Goal: Task Accomplishment & Management: Complete application form

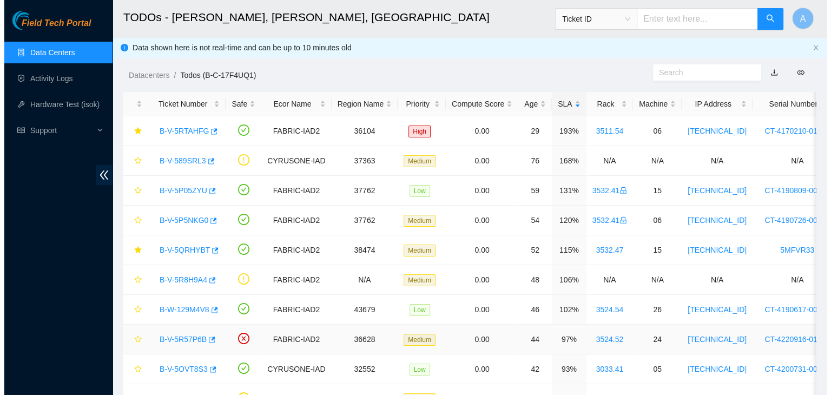
scroll to position [58, 0]
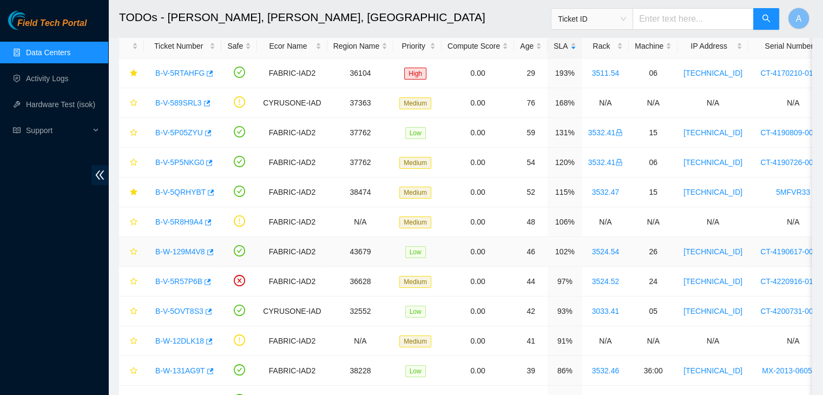
click at [191, 253] on link "B-W-129M4V8" at bounding box center [180, 251] width 50 height 9
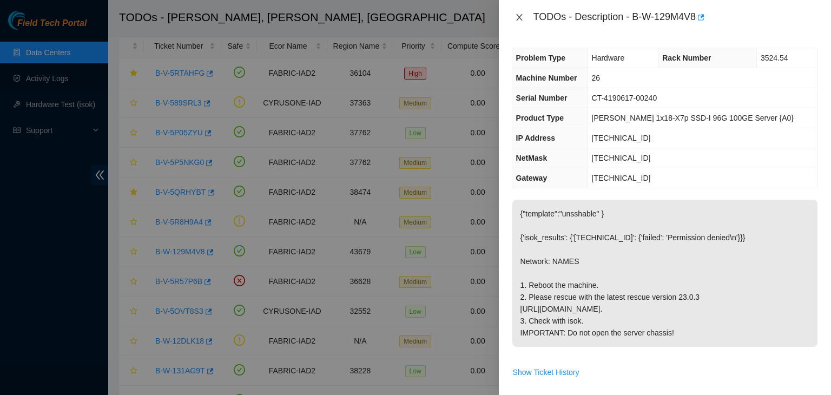
click at [520, 13] on icon "close" at bounding box center [519, 17] width 9 height 9
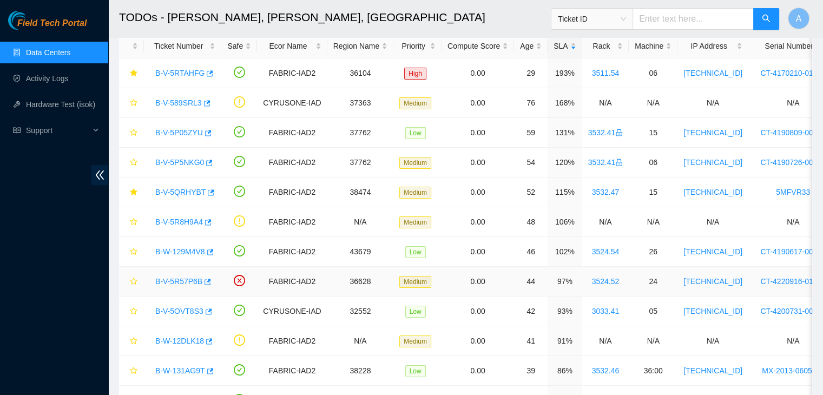
click at [183, 283] on link "B-V-5R57P6B" at bounding box center [178, 281] width 47 height 9
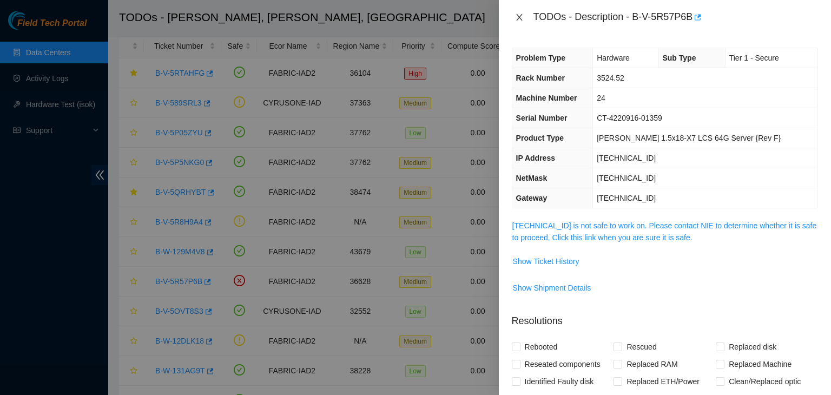
click at [515, 22] on button "Close" at bounding box center [519, 17] width 15 height 10
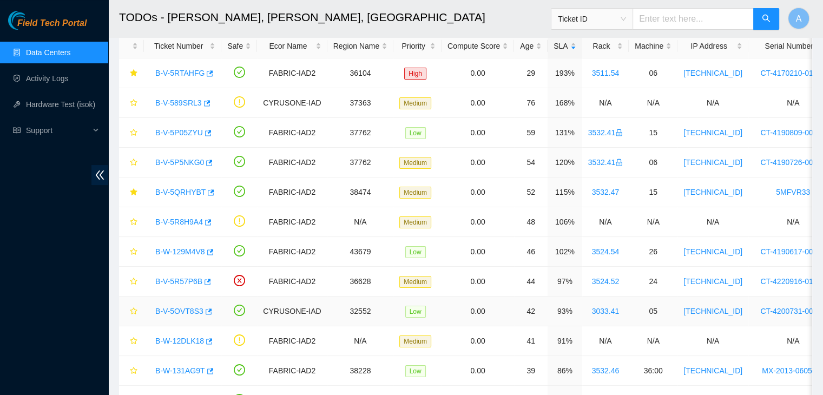
click at [186, 308] on link "B-V-5OVT8S3" at bounding box center [179, 311] width 48 height 9
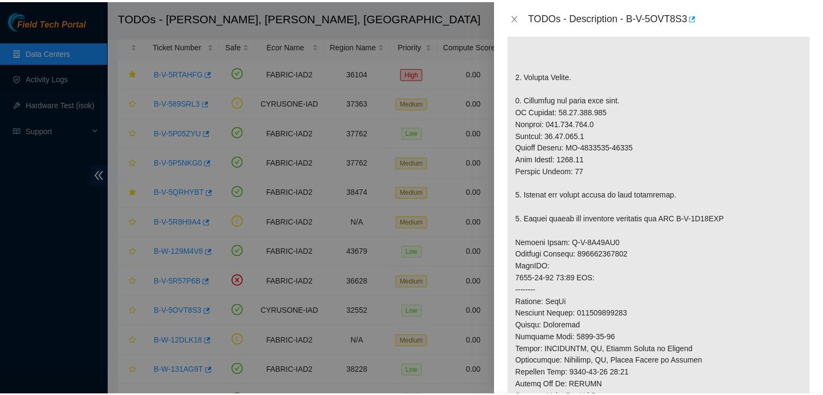
scroll to position [300, 0]
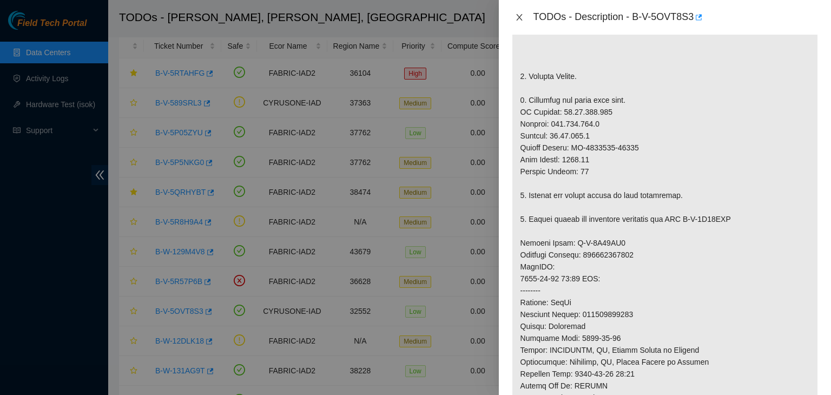
click at [524, 18] on button "Close" at bounding box center [519, 17] width 15 height 10
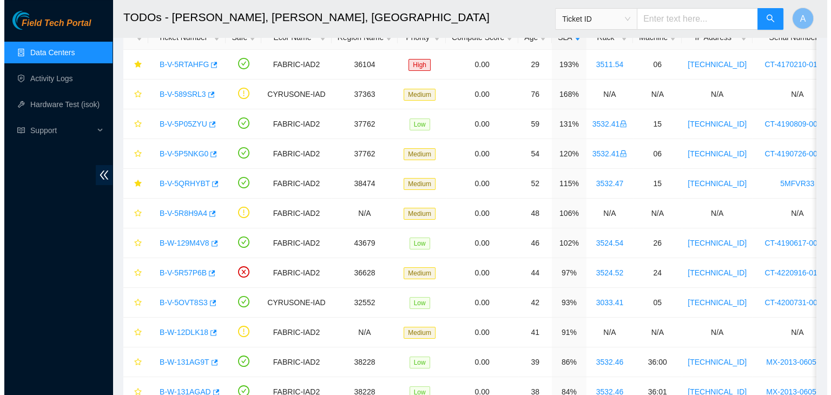
scroll to position [0, 0]
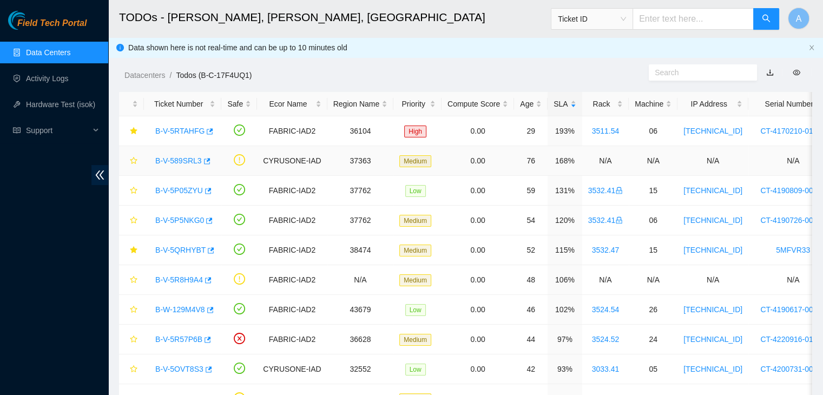
click at [181, 159] on link "B-V-589SRL3" at bounding box center [178, 160] width 47 height 9
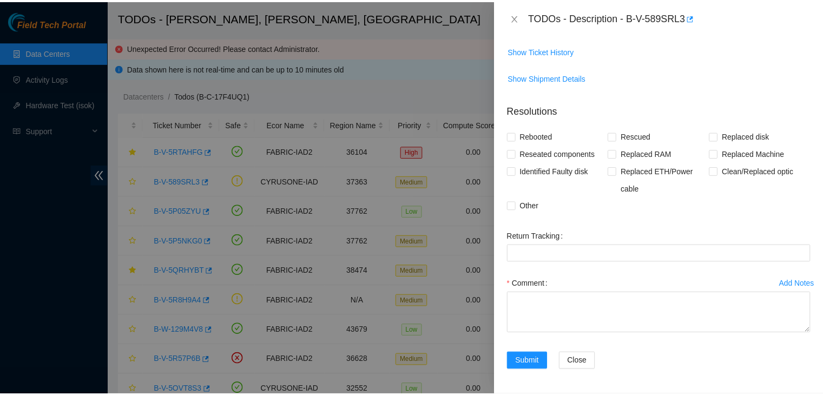
scroll to position [137, 0]
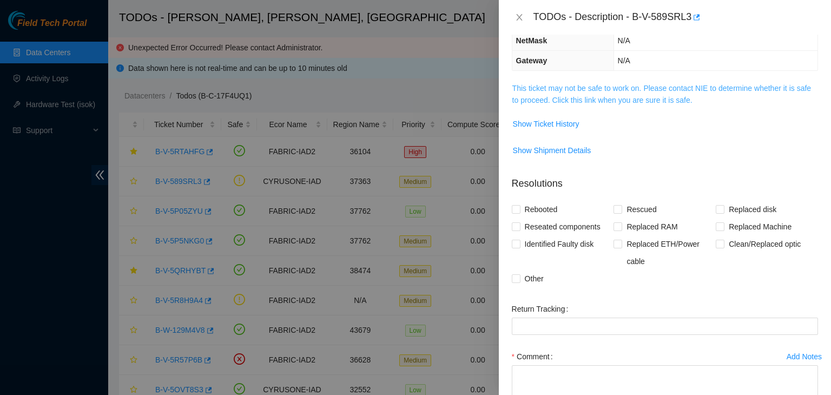
click at [612, 94] on link "This ticket may not be safe to work on. Please contact NIE to determine whether…" at bounding box center [662, 94] width 299 height 21
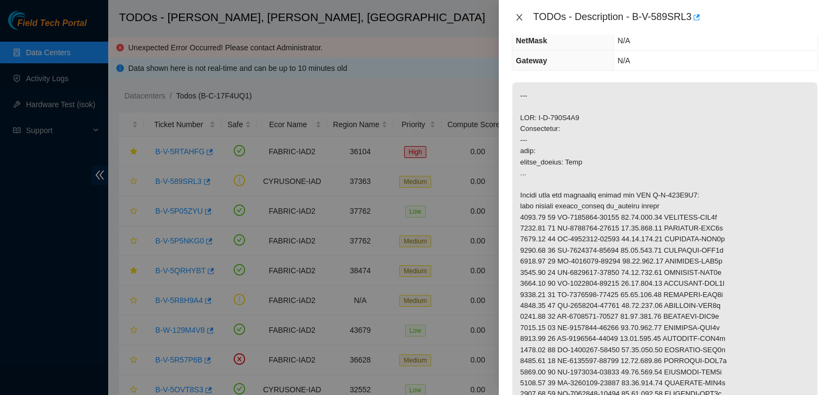
click at [519, 17] on icon "close" at bounding box center [519, 17] width 6 height 6
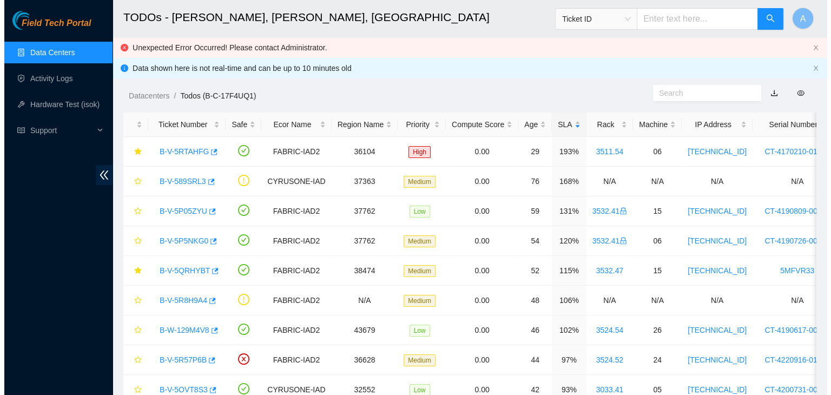
scroll to position [173, 0]
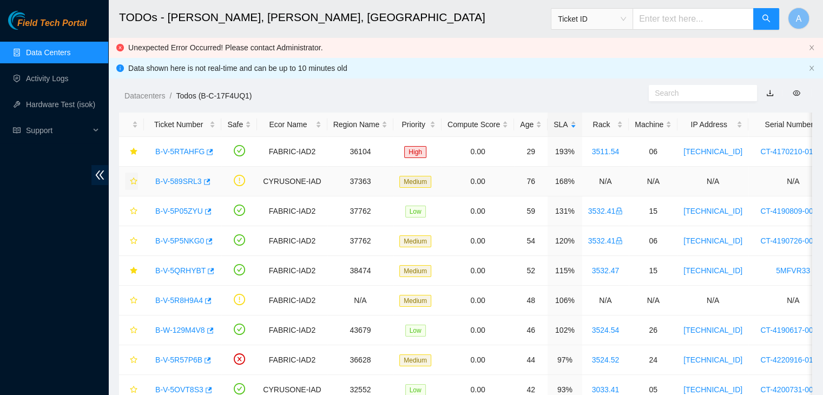
click at [132, 180] on icon "star" at bounding box center [133, 181] width 7 height 7
click at [170, 212] on link "B-V-5P05ZYU" at bounding box center [179, 211] width 48 height 9
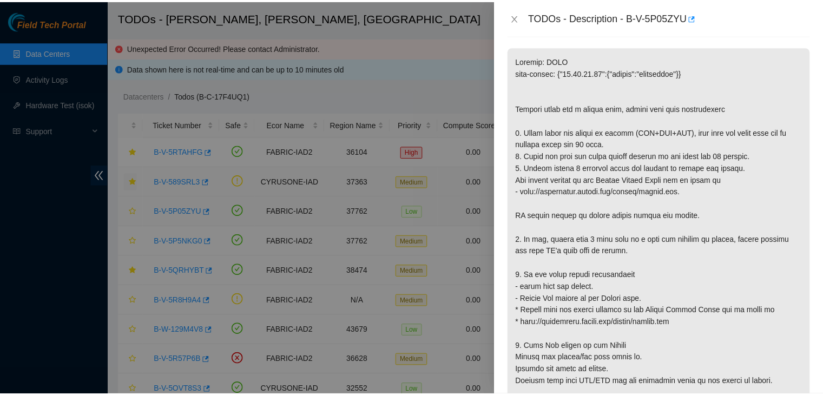
scroll to position [137, 0]
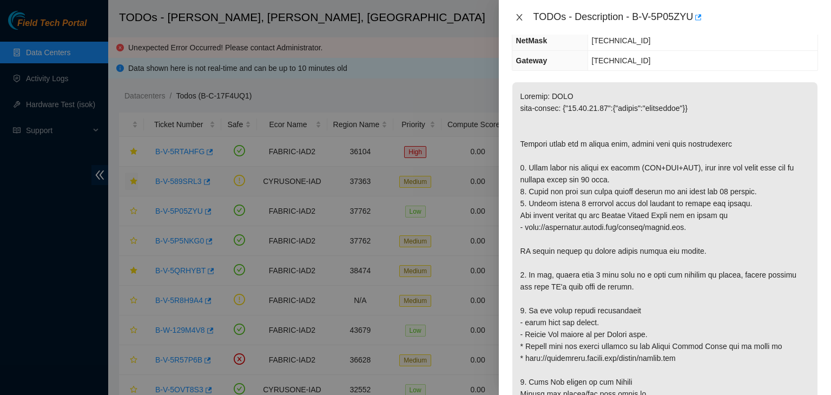
click at [522, 18] on icon "close" at bounding box center [519, 17] width 9 height 9
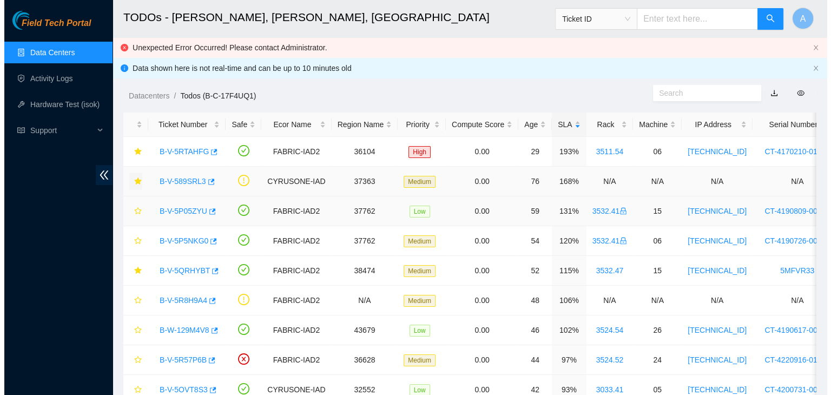
scroll to position [173, 0]
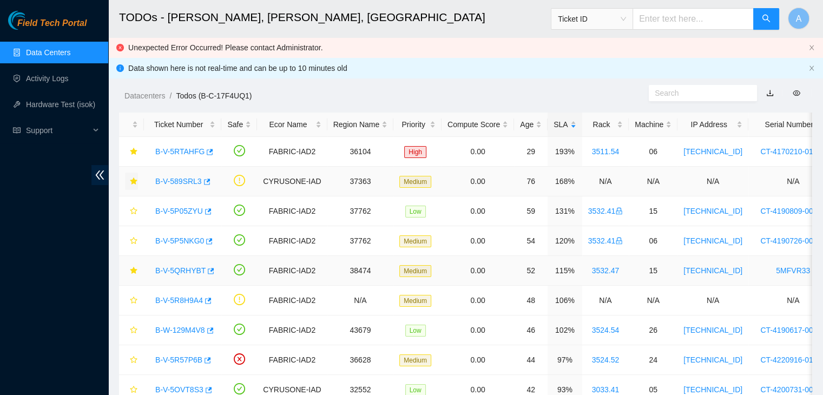
click at [163, 273] on link "B-V-5QRHYBT" at bounding box center [180, 270] width 50 height 9
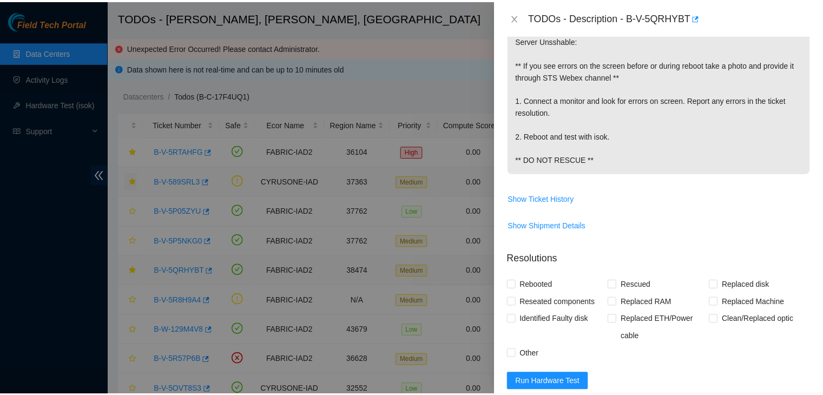
scroll to position [137, 0]
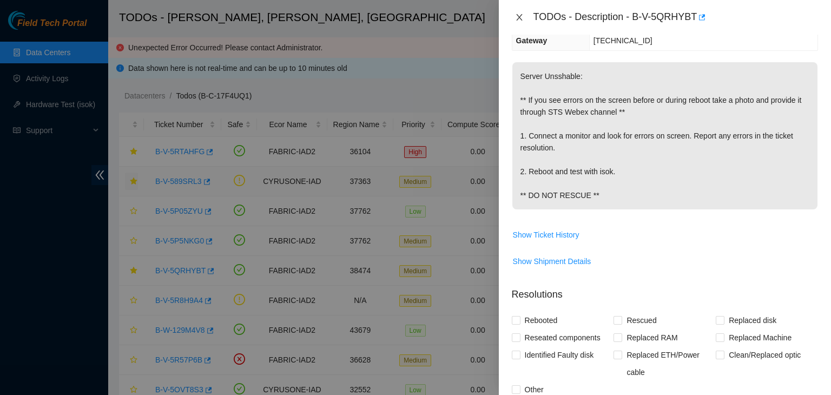
click at [522, 19] on icon "close" at bounding box center [519, 17] width 9 height 9
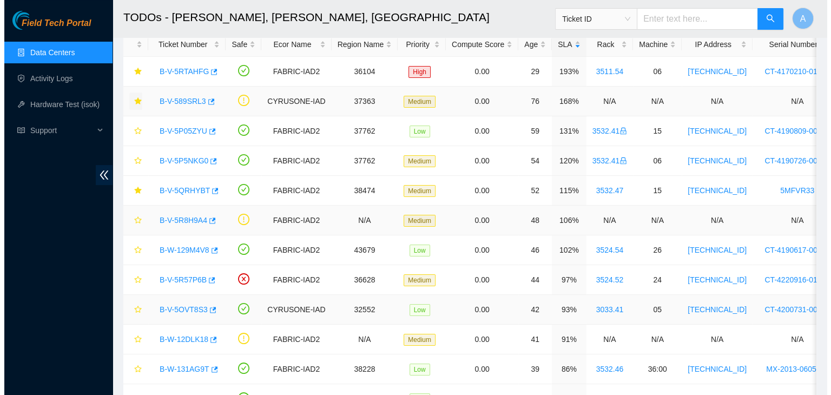
scroll to position [80, 0]
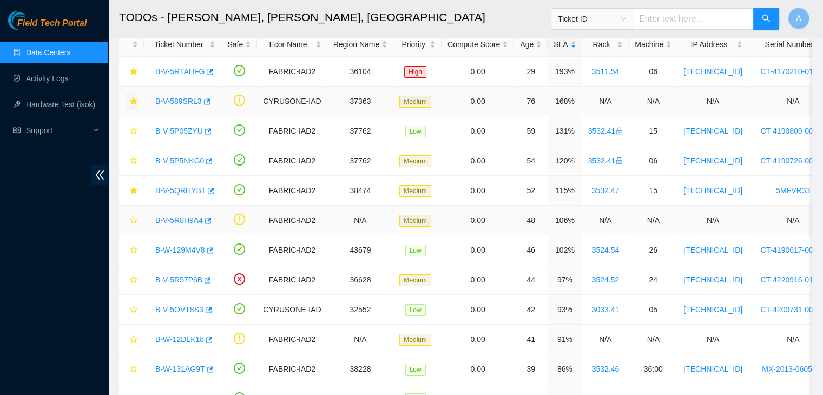
click at [178, 219] on link "B-V-5R8H9A4" at bounding box center [179, 220] width 48 height 9
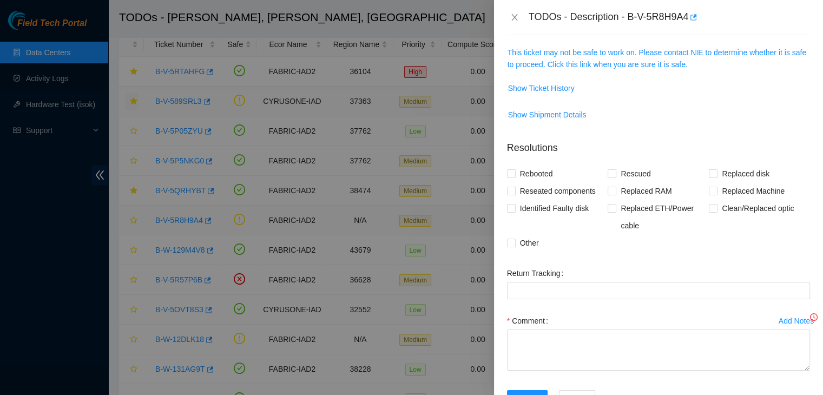
scroll to position [137, 0]
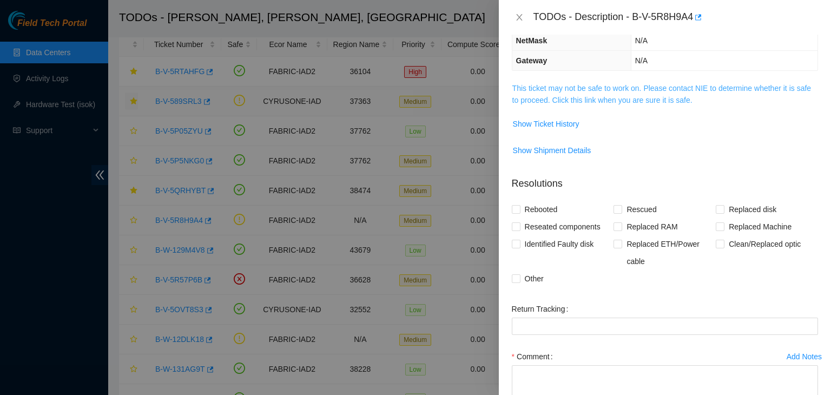
click at [602, 100] on link "This ticket may not be safe to work on. Please contact NIE to determine whether…" at bounding box center [662, 94] width 299 height 21
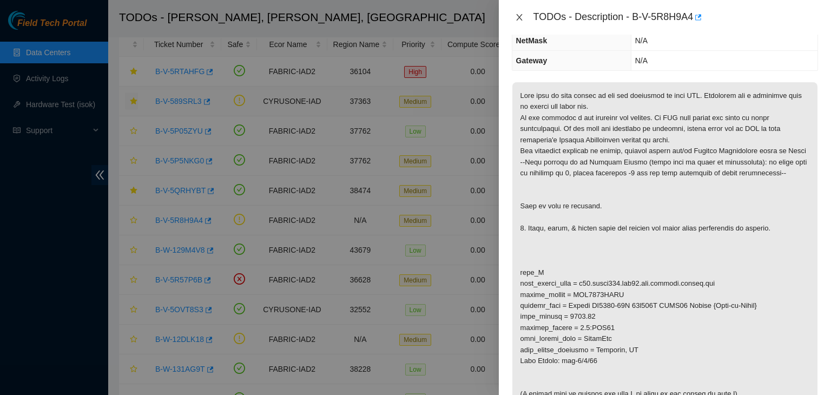
click at [517, 18] on icon "close" at bounding box center [519, 17] width 9 height 9
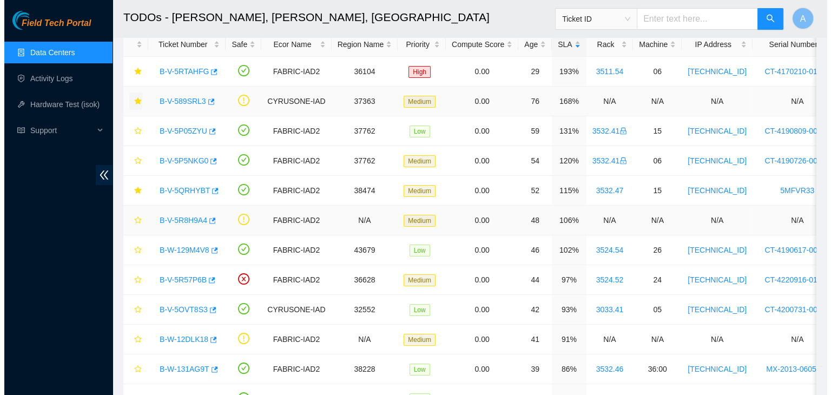
scroll to position [173, 0]
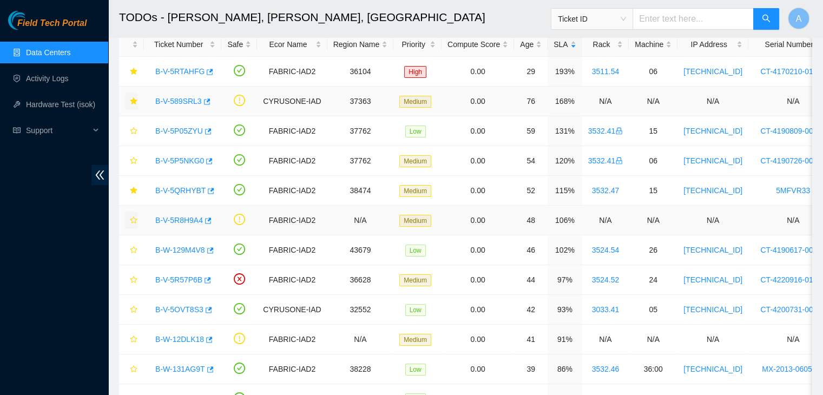
click at [134, 224] on button "button" at bounding box center [131, 220] width 13 height 17
click at [174, 246] on link "B-W-129M4V8" at bounding box center [180, 250] width 50 height 9
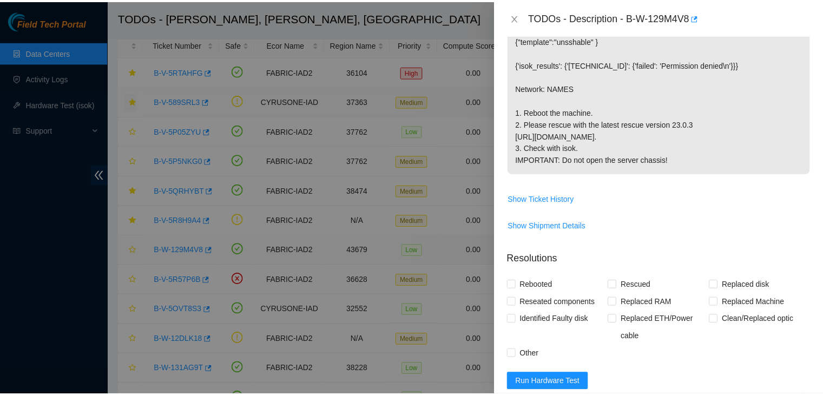
scroll to position [137, 0]
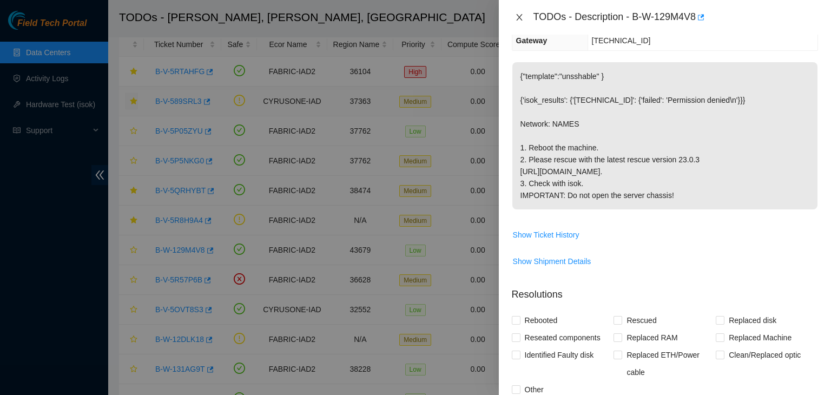
click at [524, 16] on button "Close" at bounding box center [519, 17] width 15 height 10
click at [524, 16] on div "TODOs - Description - B-W-129M4V8 Problem Type Hardware Rack Number 3524.54 Mac…" at bounding box center [415, 197] width 831 height 395
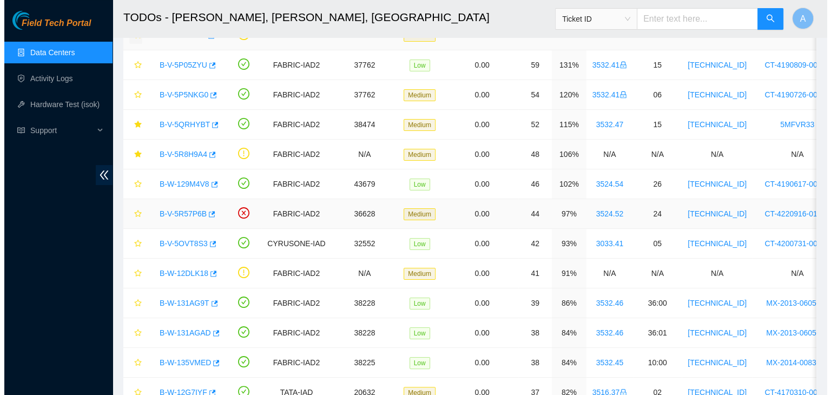
scroll to position [166, 0]
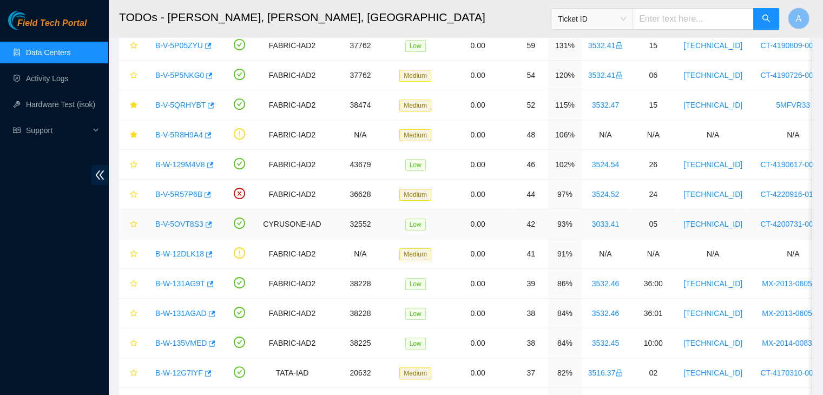
click at [178, 226] on link "B-V-5OVT8S3" at bounding box center [179, 224] width 48 height 9
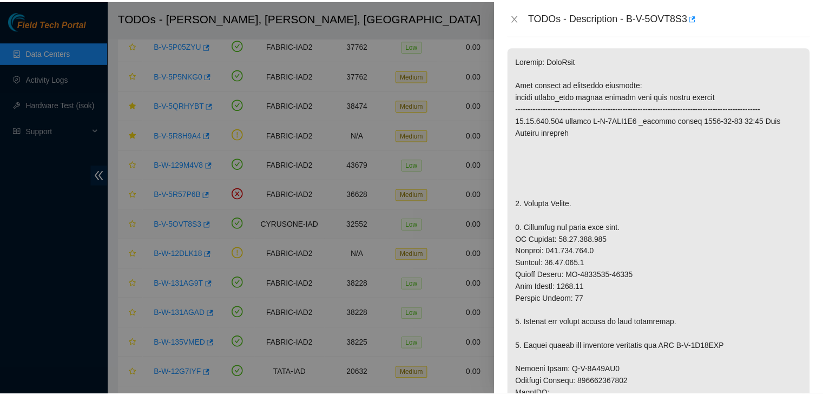
scroll to position [137, 0]
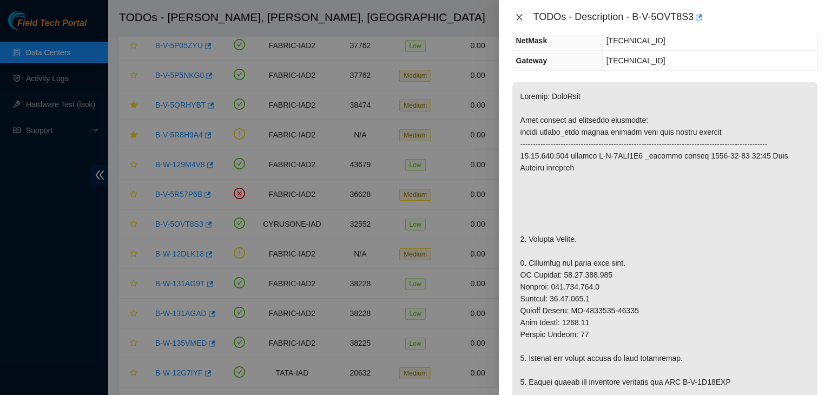
click at [518, 16] on icon "close" at bounding box center [519, 17] width 6 height 6
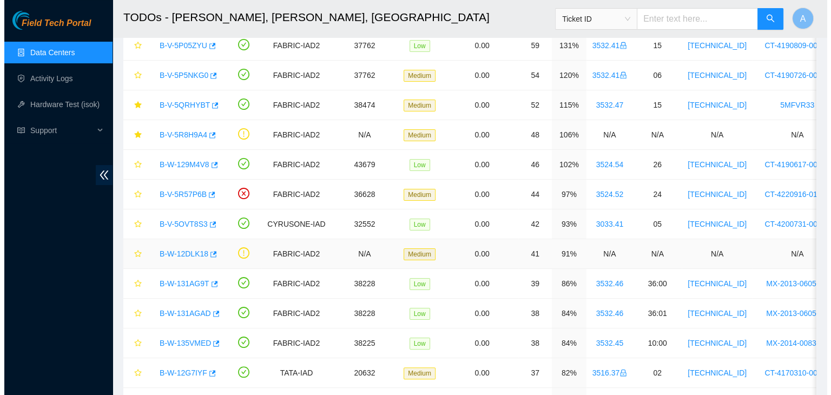
scroll to position [173, 0]
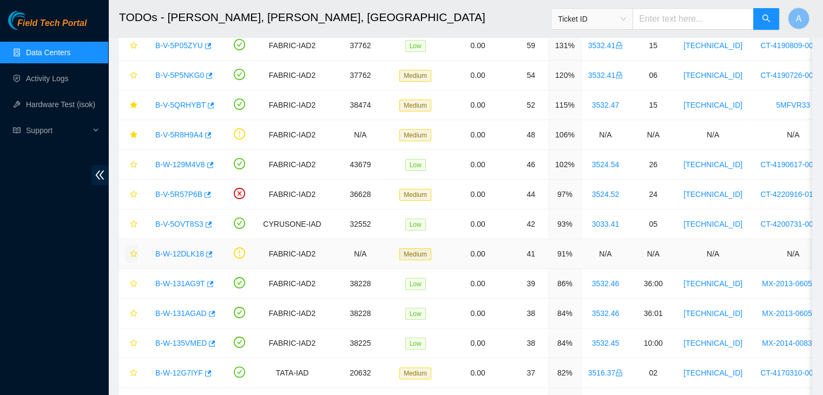
click at [134, 251] on icon "star" at bounding box center [134, 254] width 8 height 8
click at [188, 253] on link "B-W-12DLK18" at bounding box center [179, 254] width 49 height 9
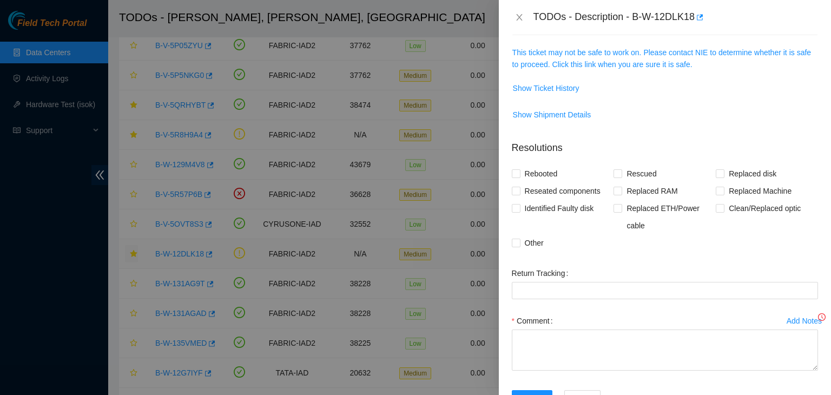
scroll to position [137, 0]
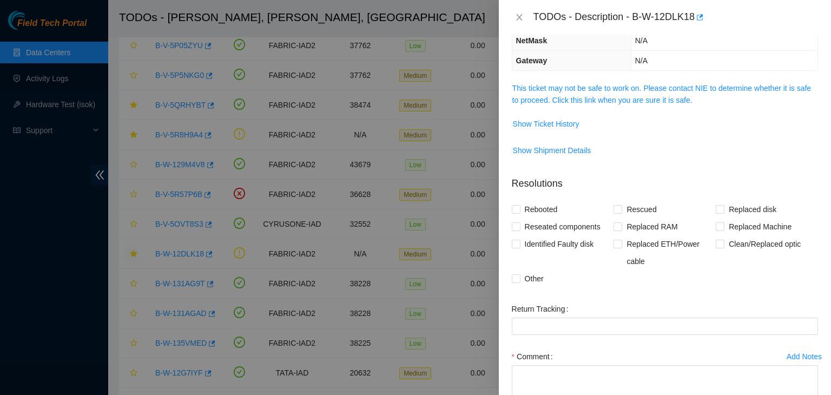
click at [618, 91] on link "This ticket may not be safe to work on. Please contact NIE to determine whether…" at bounding box center [662, 94] width 299 height 21
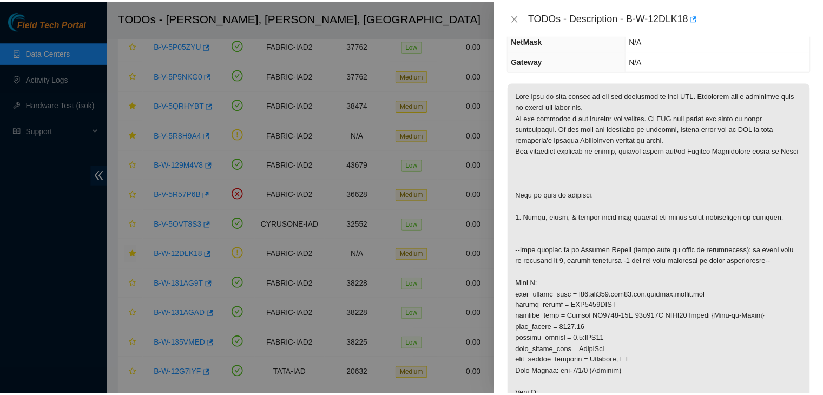
scroll to position [306, 0]
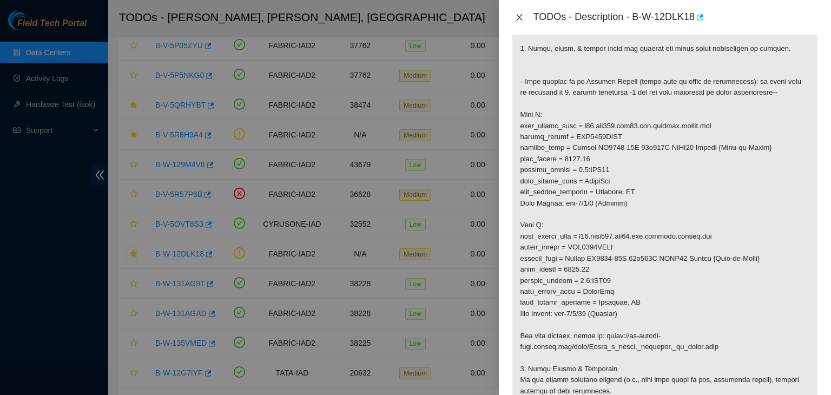
click at [518, 16] on icon "close" at bounding box center [519, 17] width 6 height 6
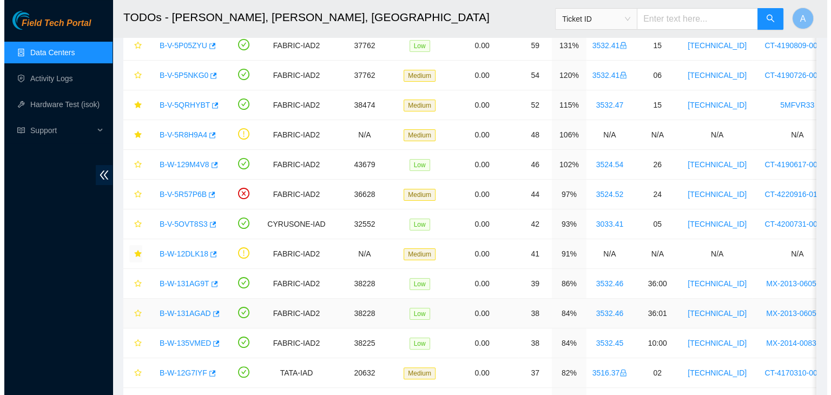
scroll to position [244, 0]
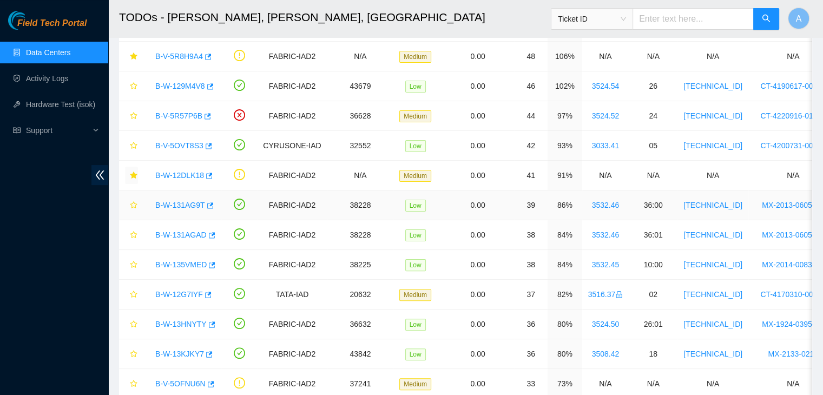
click at [187, 203] on link "B-W-131AG9T" at bounding box center [180, 205] width 50 height 9
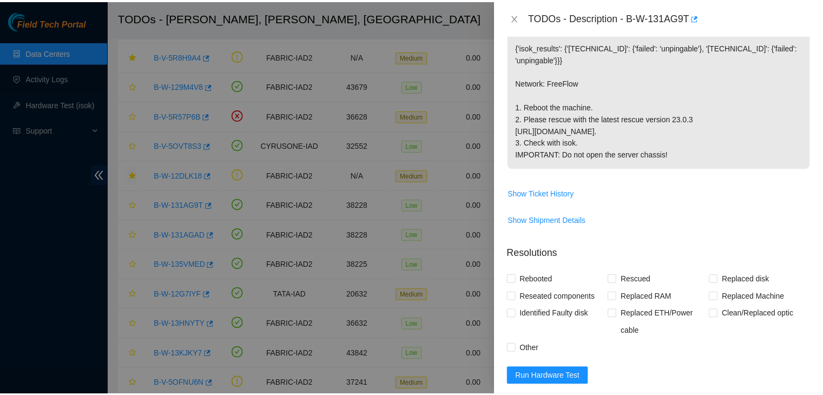
scroll to position [17, 0]
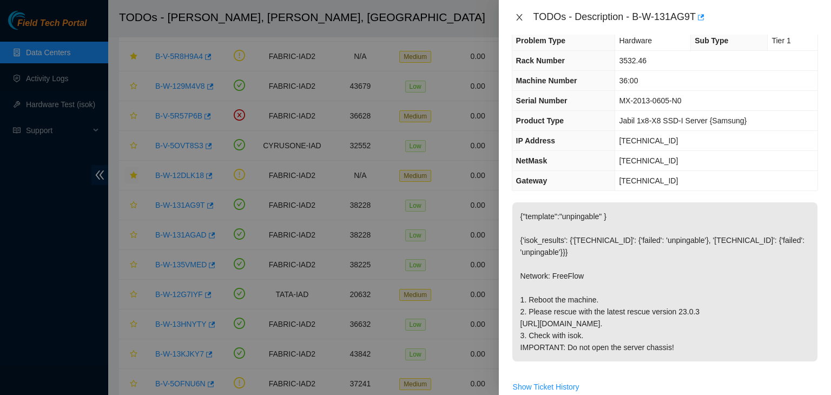
click at [516, 16] on icon "close" at bounding box center [519, 17] width 9 height 9
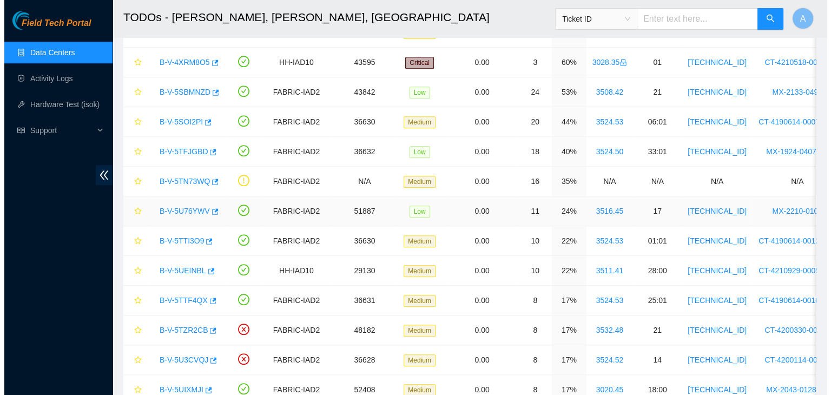
scroll to position [714, 0]
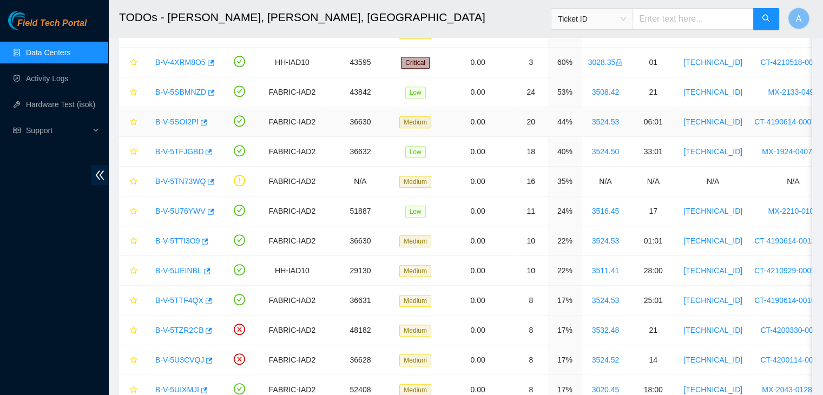
click at [180, 121] on link "B-V-5SOI2PI" at bounding box center [176, 121] width 43 height 9
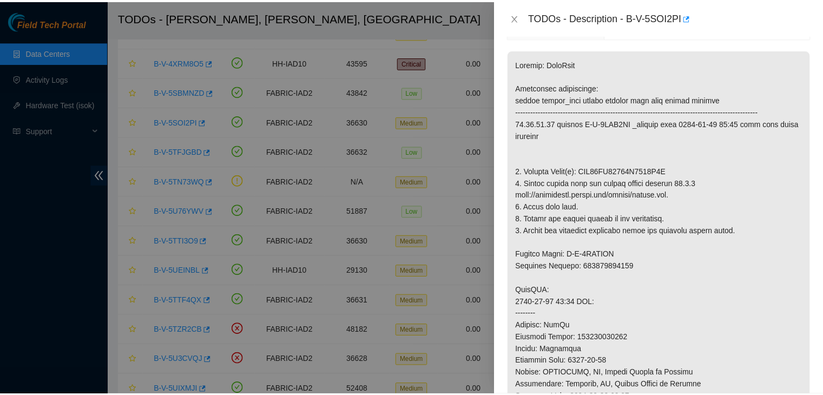
scroll to position [172, 0]
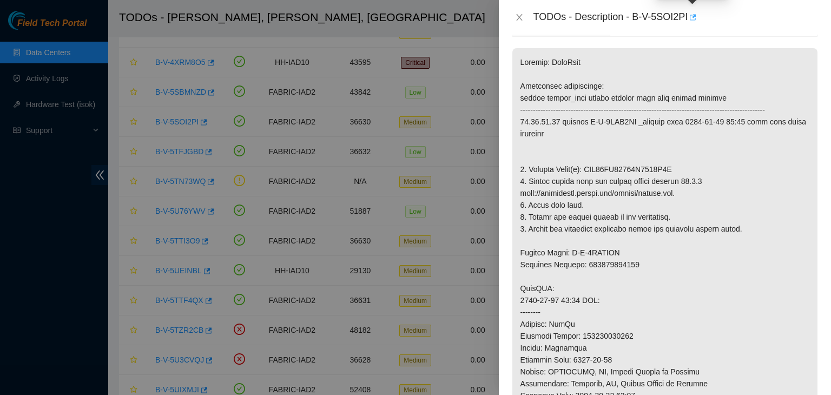
click at [691, 19] on icon "button" at bounding box center [692, 18] width 8 height 8
click at [524, 17] on button "Close" at bounding box center [519, 17] width 15 height 10
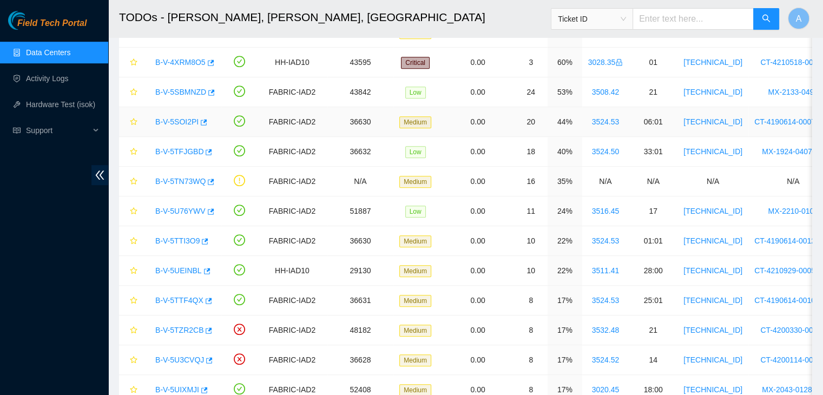
click at [187, 119] on link "B-V-5SOI2PI" at bounding box center [176, 121] width 43 height 9
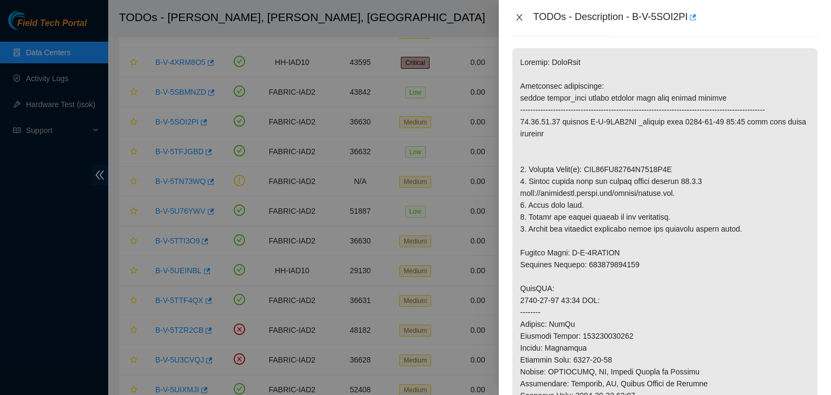
click at [516, 18] on icon "close" at bounding box center [519, 17] width 9 height 9
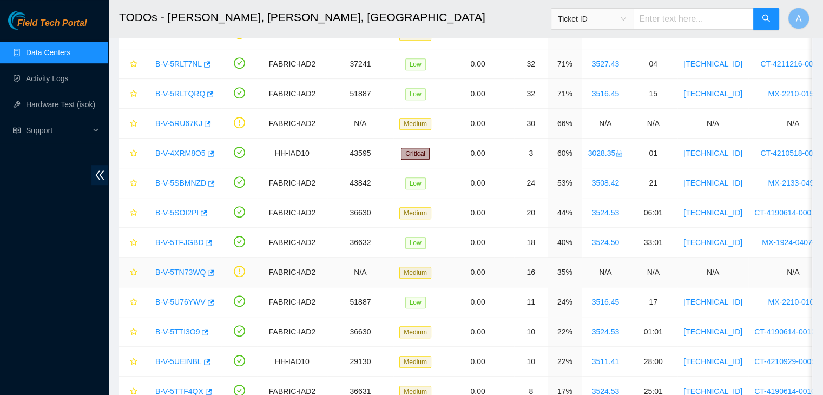
scroll to position [623, 0]
click at [193, 182] on link "B-V-5SBMNZD" at bounding box center [180, 183] width 51 height 9
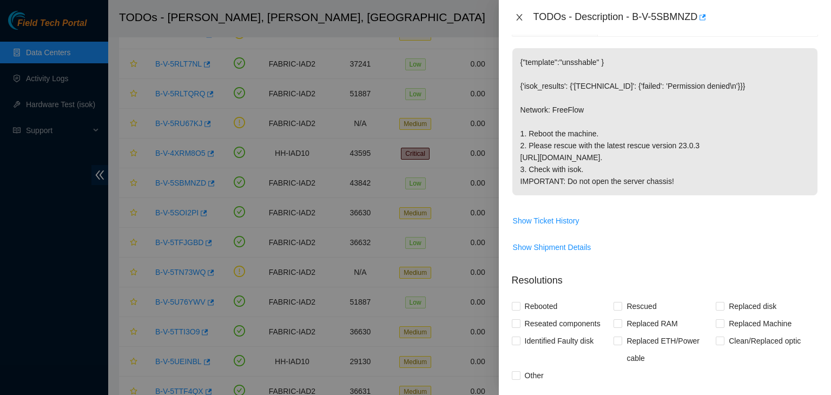
click at [520, 16] on icon "close" at bounding box center [519, 17] width 6 height 6
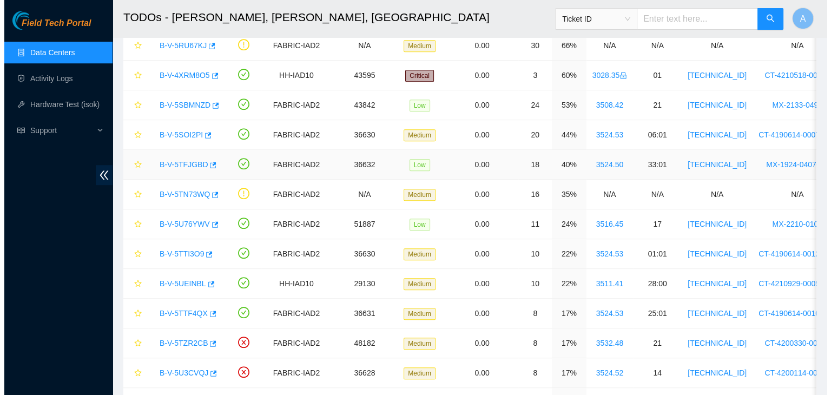
scroll to position [704, 0]
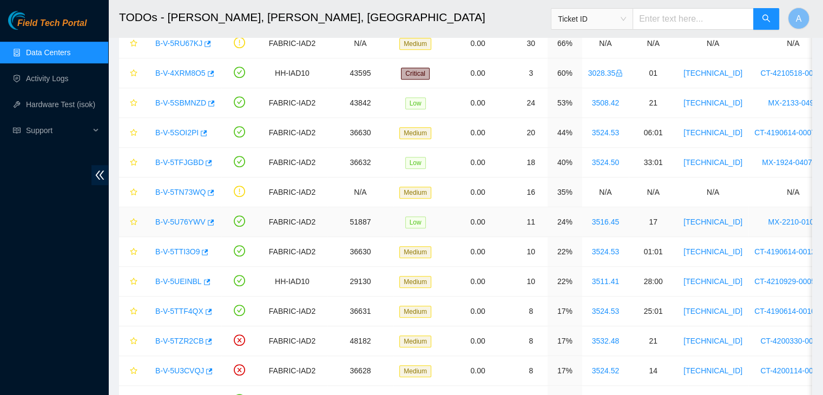
click at [183, 219] on link "B-V-5U76YWV" at bounding box center [180, 222] width 50 height 9
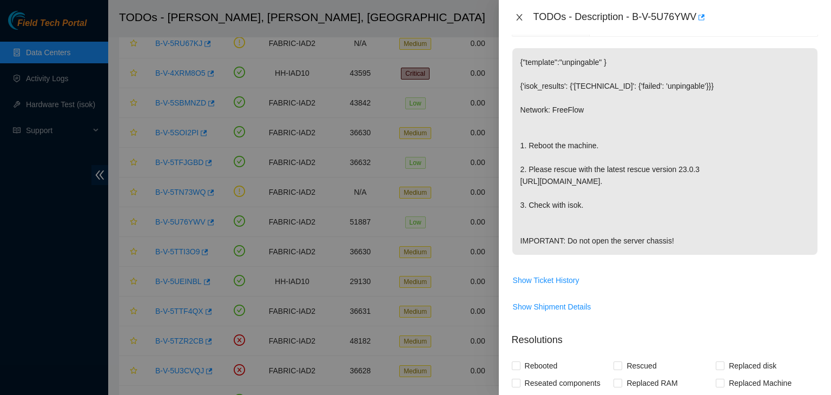
click at [523, 16] on icon "close" at bounding box center [519, 17] width 9 height 9
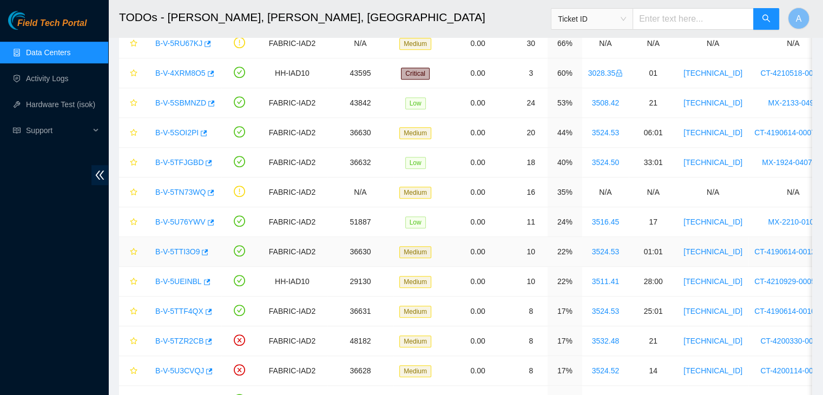
click at [179, 247] on link "B-V-5TTI3O9" at bounding box center [177, 251] width 44 height 9
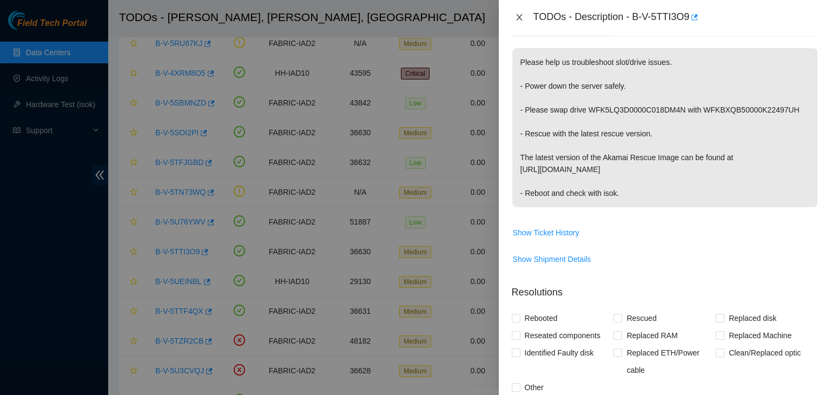
click at [522, 17] on icon "close" at bounding box center [519, 17] width 9 height 9
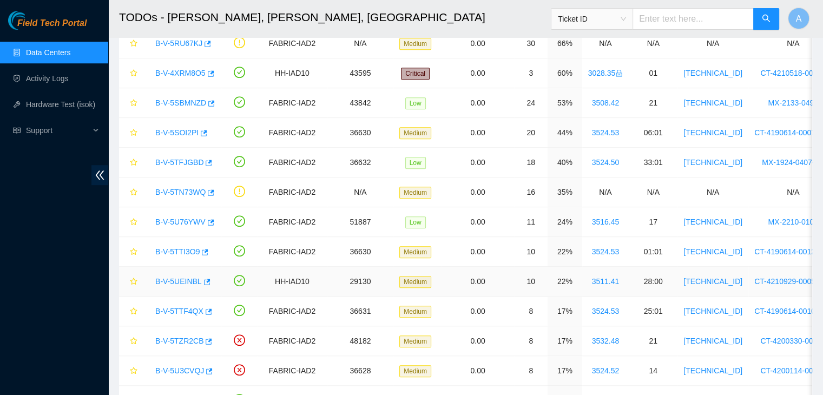
click at [187, 279] on link "B-V-5UEINBL" at bounding box center [178, 281] width 47 height 9
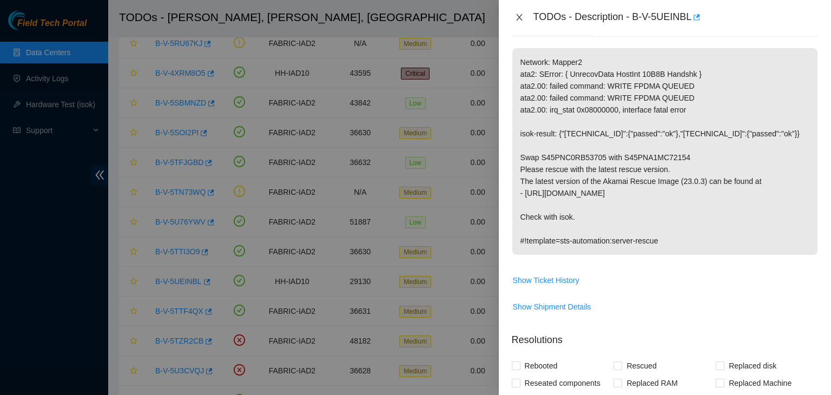
click at [522, 20] on icon "close" at bounding box center [519, 17] width 9 height 9
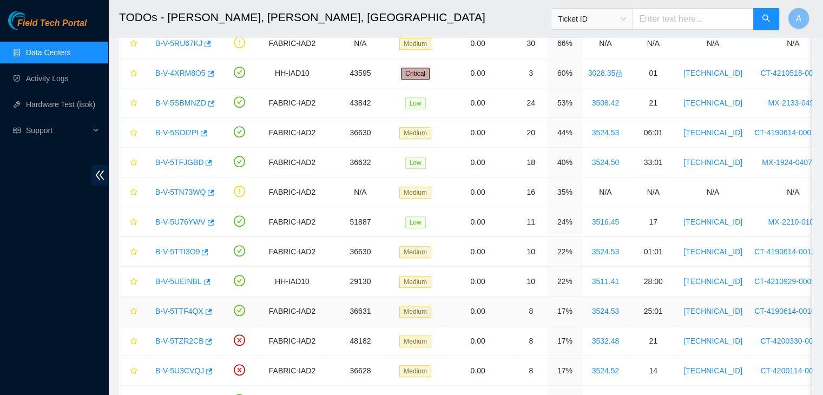
click at [186, 307] on link "B-V-5TTF4QX" at bounding box center [179, 311] width 48 height 9
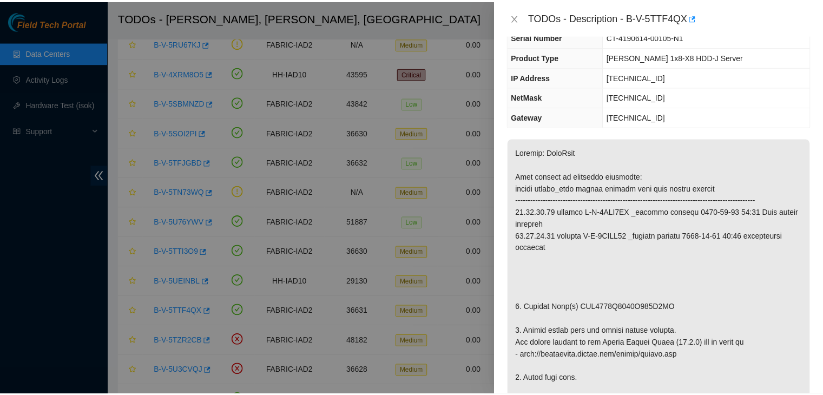
scroll to position [80, 0]
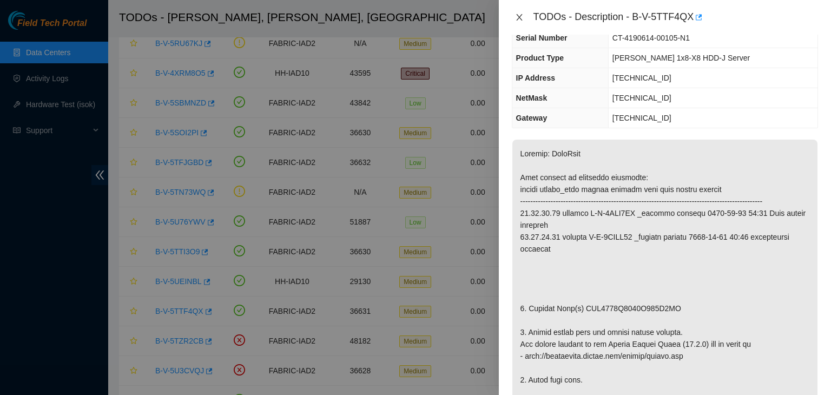
click at [520, 18] on icon "close" at bounding box center [519, 17] width 6 height 6
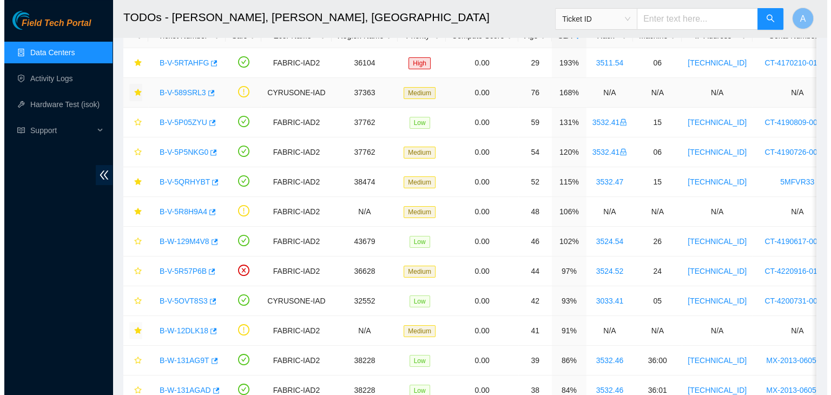
scroll to position [90, 0]
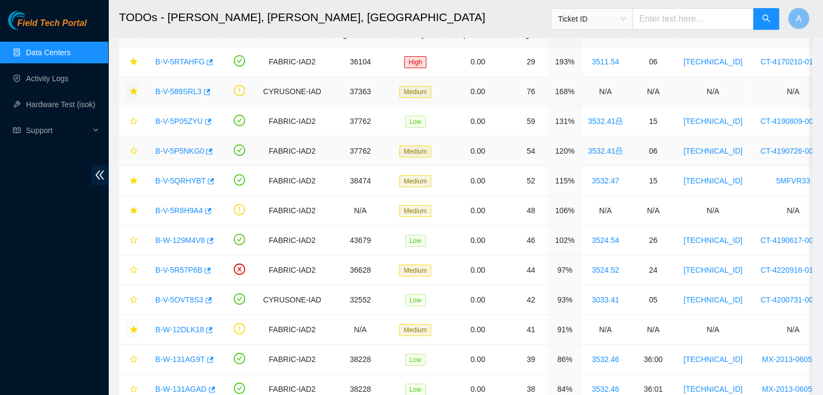
click at [185, 149] on link "B-V-5P5NKG0" at bounding box center [179, 151] width 49 height 9
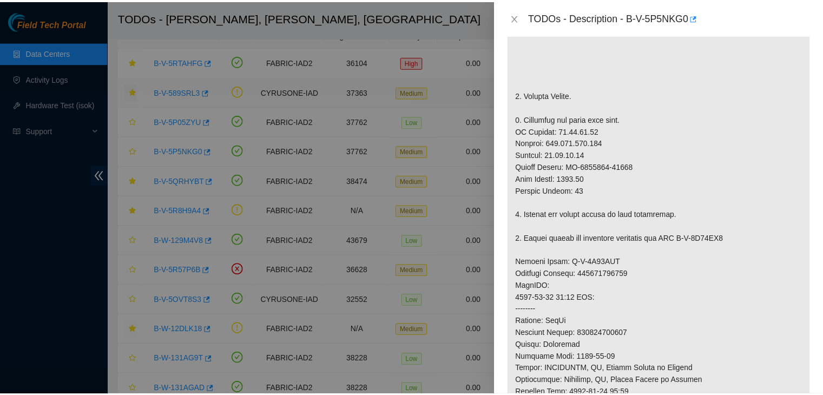
scroll to position [281, 0]
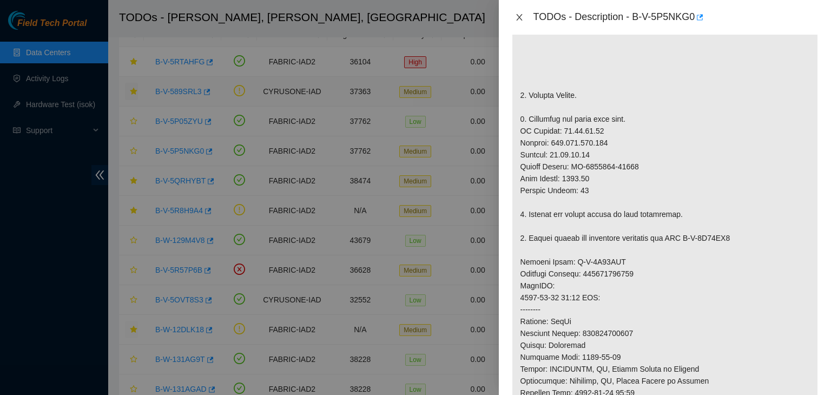
click at [519, 16] on icon "close" at bounding box center [519, 17] width 9 height 9
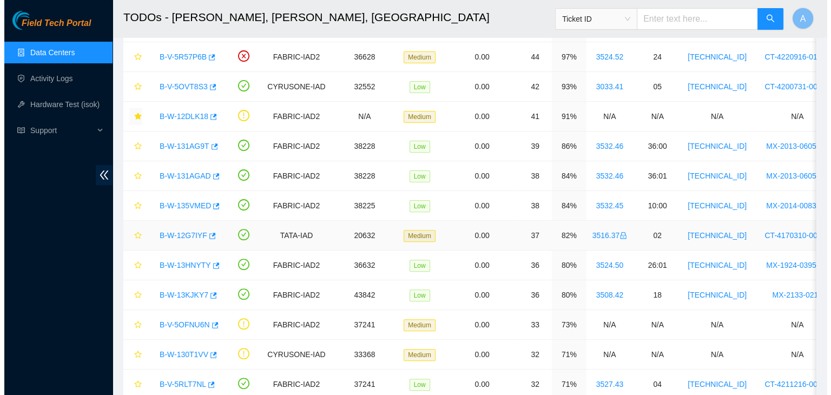
scroll to position [304, 0]
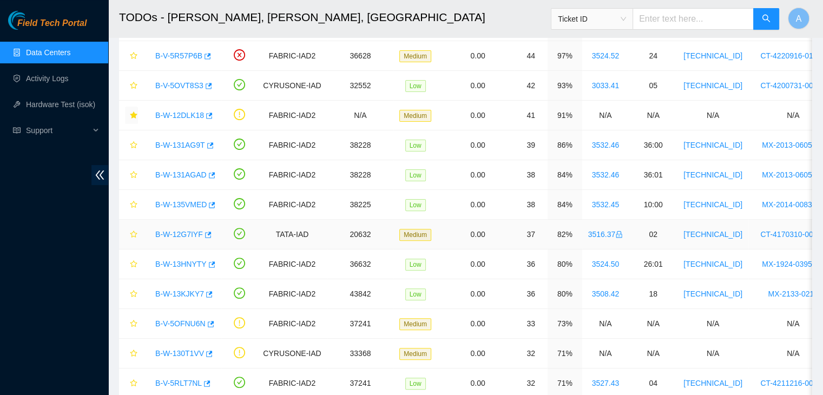
click at [188, 233] on link "B-W-12G7IYF" at bounding box center [179, 234] width 48 height 9
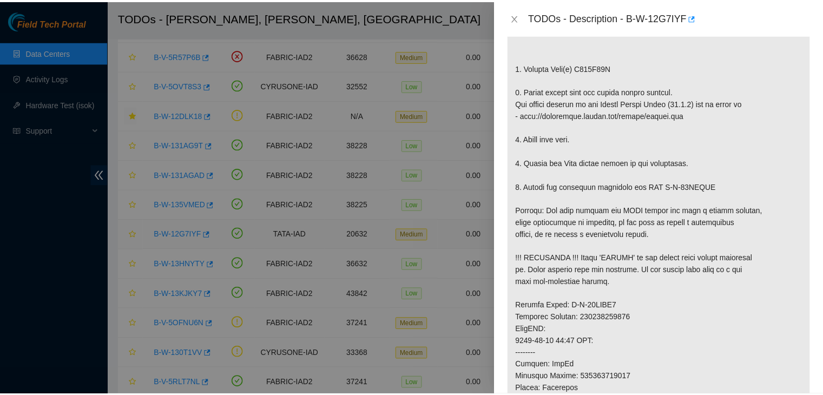
scroll to position [281, 0]
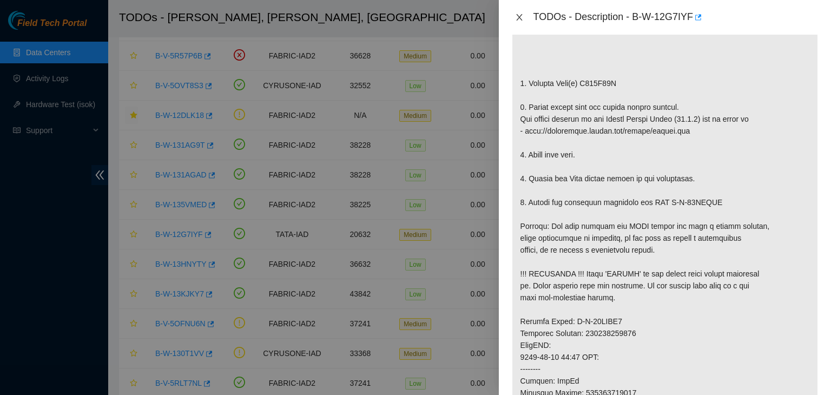
click at [517, 18] on icon "close" at bounding box center [519, 17] width 9 height 9
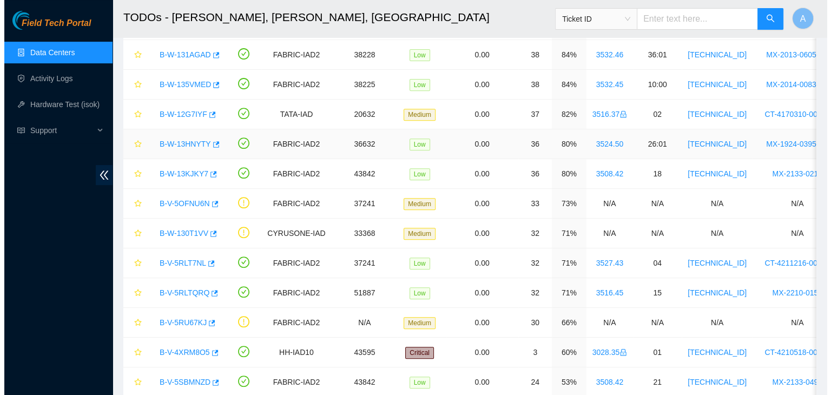
scroll to position [424, 0]
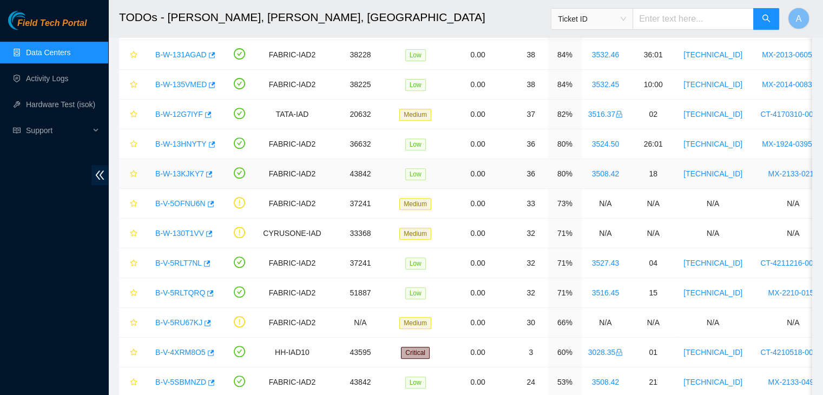
click at [186, 173] on link "B-W-13KJKY7" at bounding box center [179, 173] width 49 height 9
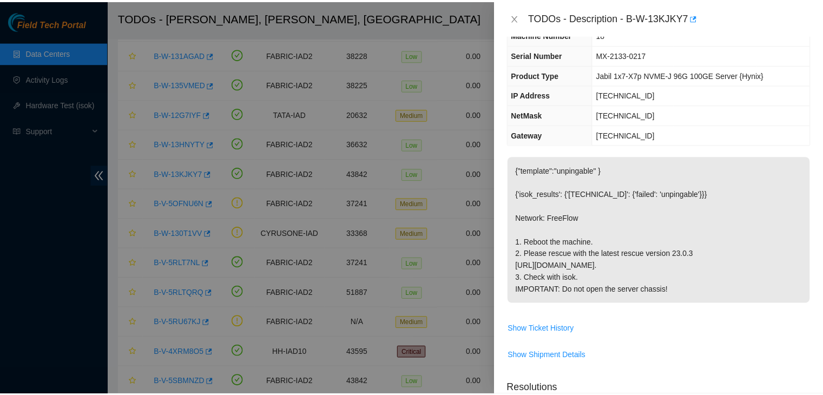
scroll to position [63, 0]
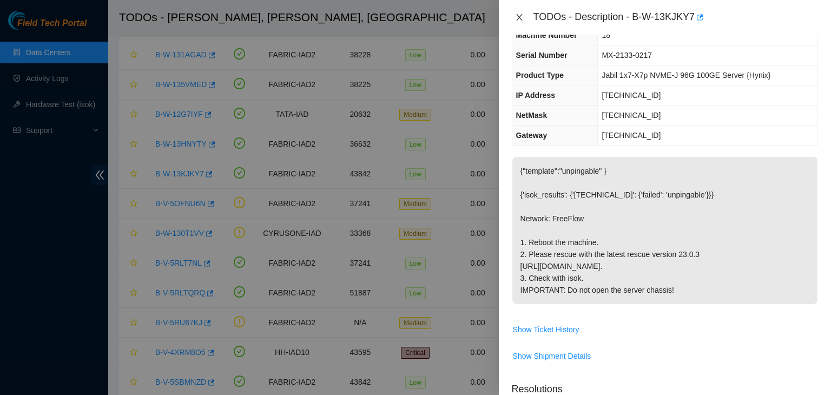
click at [517, 19] on icon "close" at bounding box center [519, 17] width 9 height 9
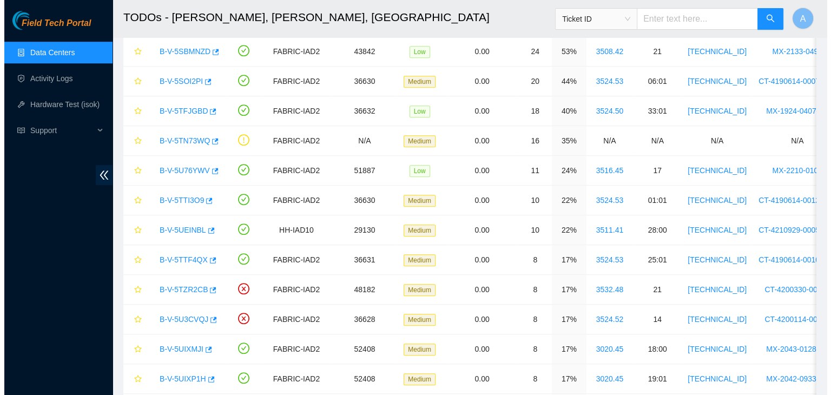
scroll to position [766, 0]
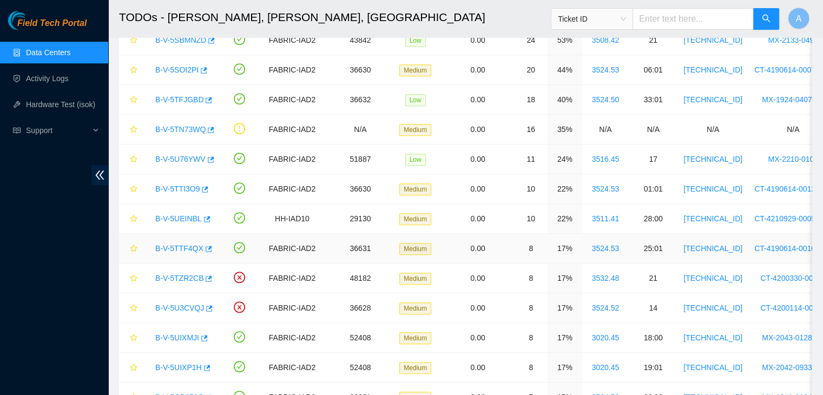
click at [186, 247] on link "B-V-5TTF4QX" at bounding box center [179, 248] width 48 height 9
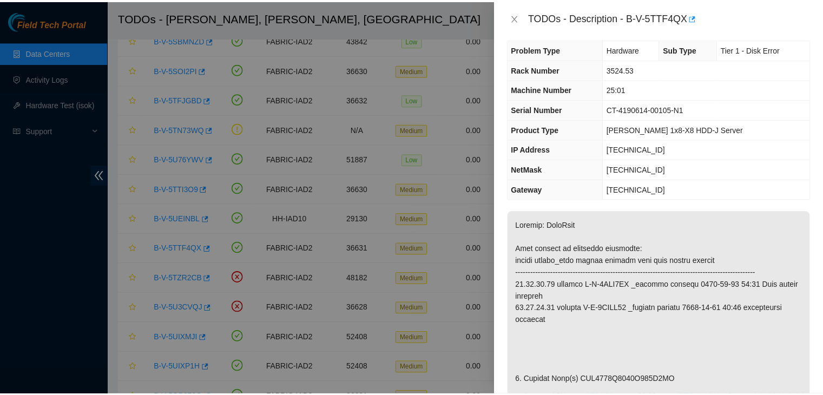
scroll to position [11, 0]
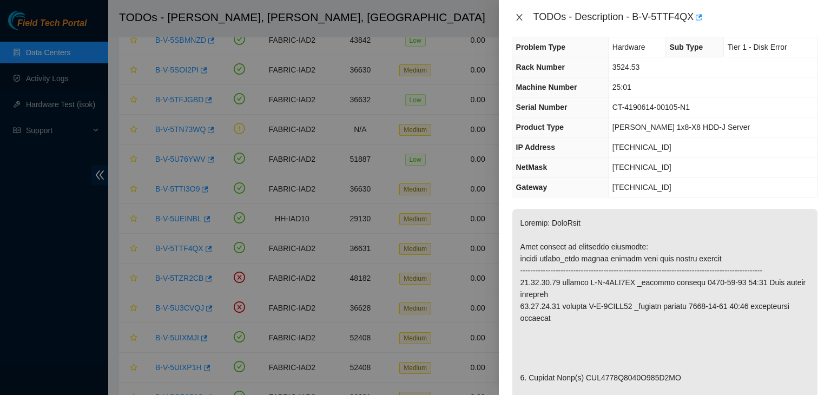
click at [518, 21] on icon "close" at bounding box center [519, 17] width 9 height 9
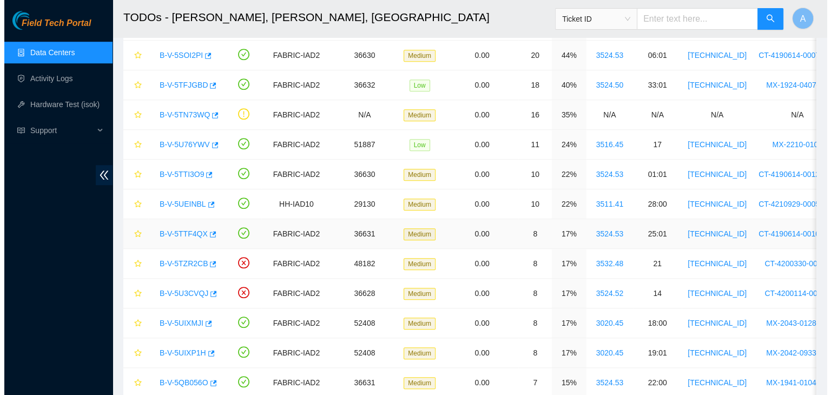
scroll to position [780, 0]
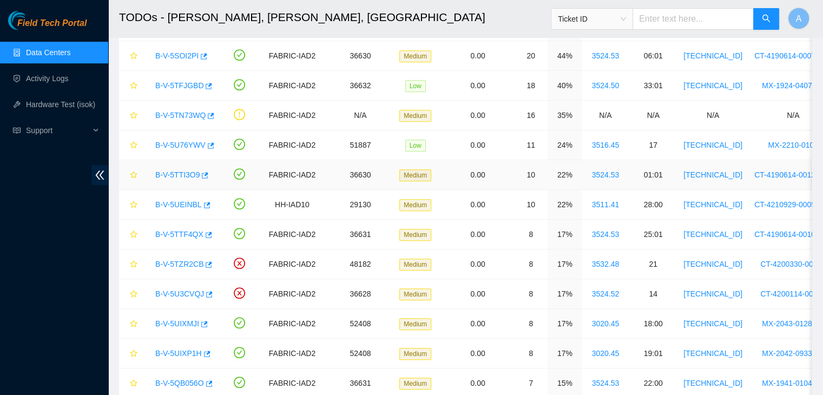
click at [186, 170] on link "B-V-5TTI3O9" at bounding box center [177, 174] width 44 height 9
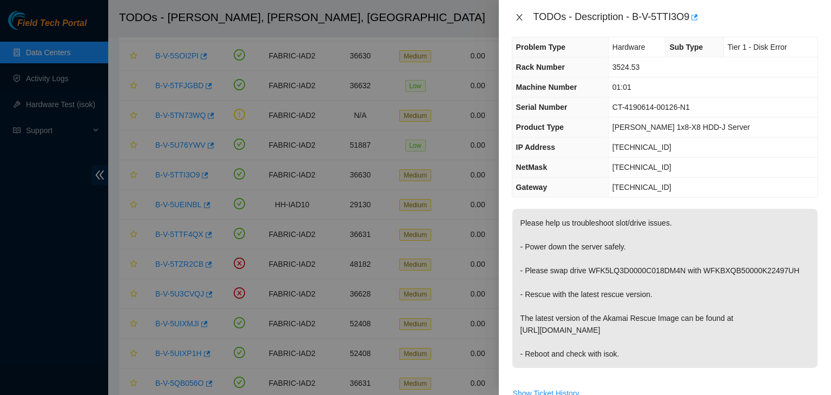
click at [521, 18] on icon "close" at bounding box center [519, 17] width 9 height 9
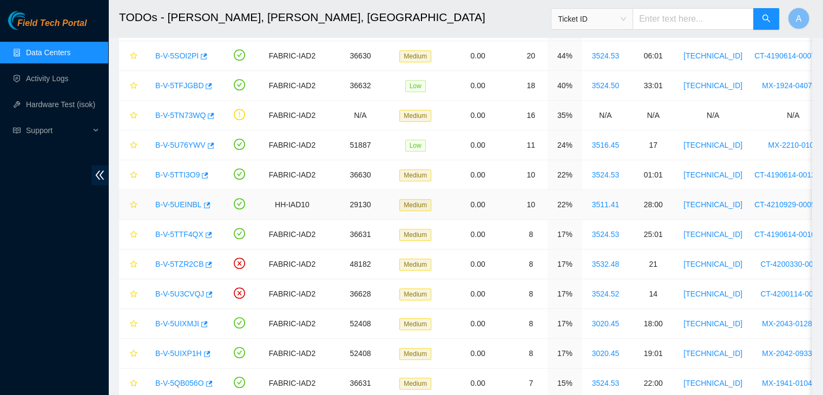
click at [166, 200] on link "B-V-5UEINBL" at bounding box center [178, 204] width 47 height 9
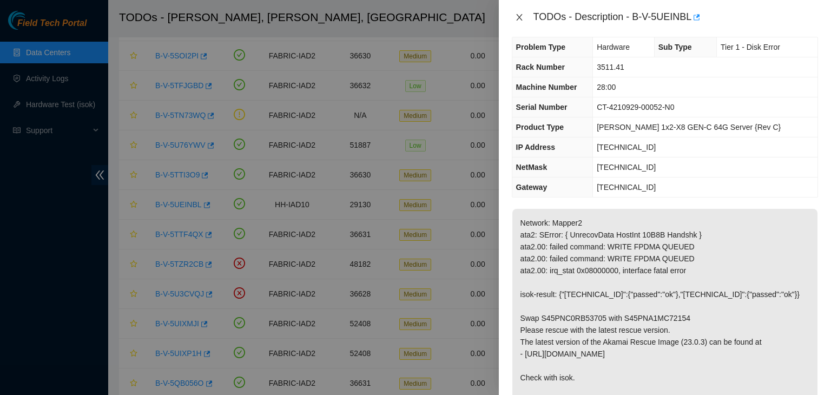
click at [518, 15] on icon "close" at bounding box center [519, 17] width 9 height 9
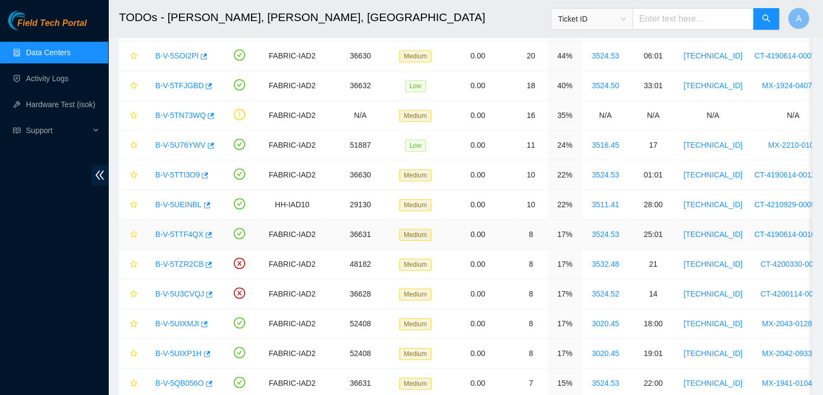
click at [184, 232] on link "B-V-5TTF4QX" at bounding box center [179, 234] width 48 height 9
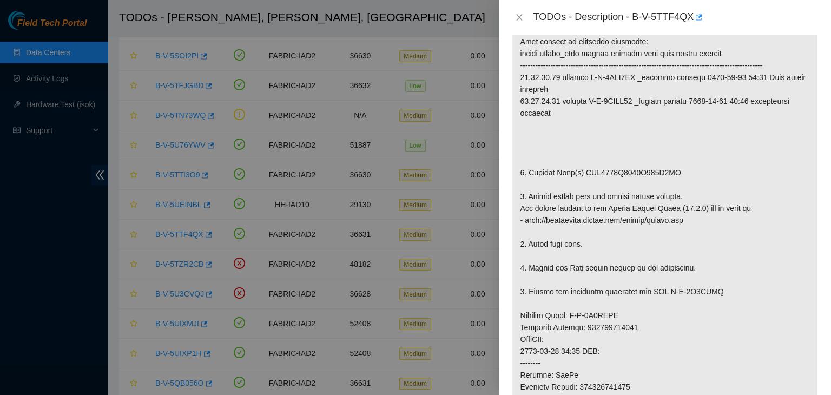
scroll to position [215, 0]
click at [701, 15] on icon "button" at bounding box center [699, 17] width 6 height 6
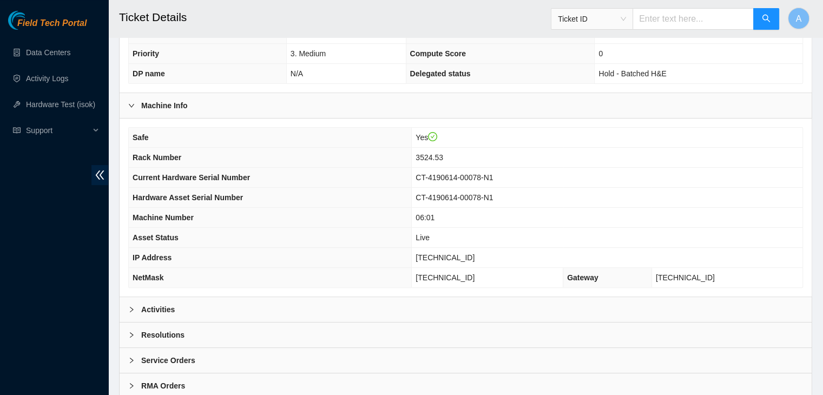
scroll to position [267, 0]
click at [410, 296] on div "Activities" at bounding box center [466, 308] width 692 height 25
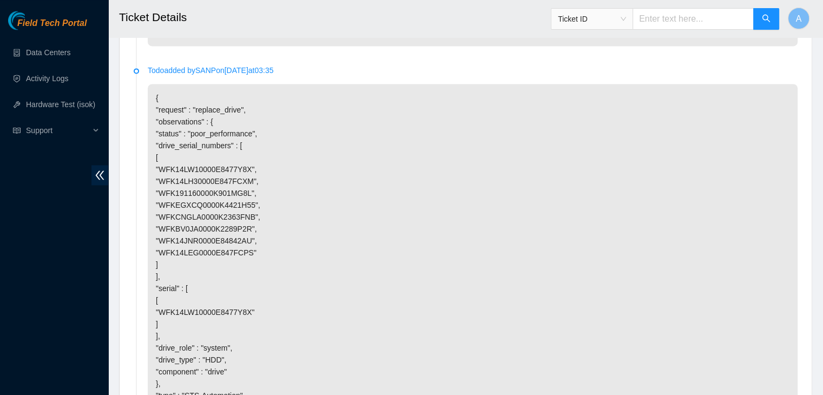
scroll to position [2076, 0]
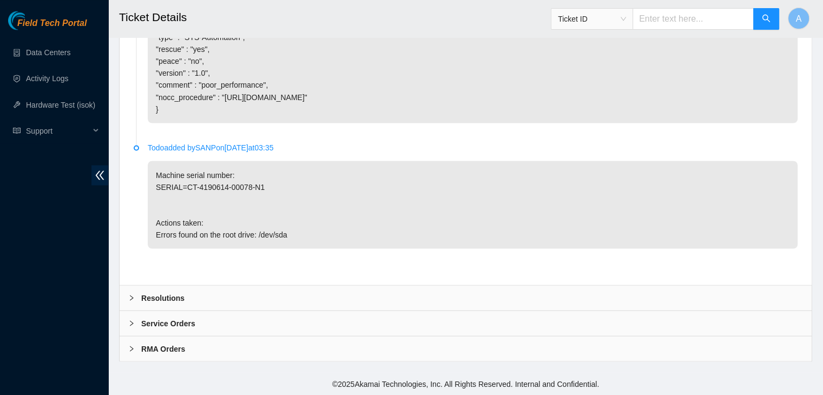
click at [273, 303] on div "Resolutions" at bounding box center [466, 297] width 692 height 25
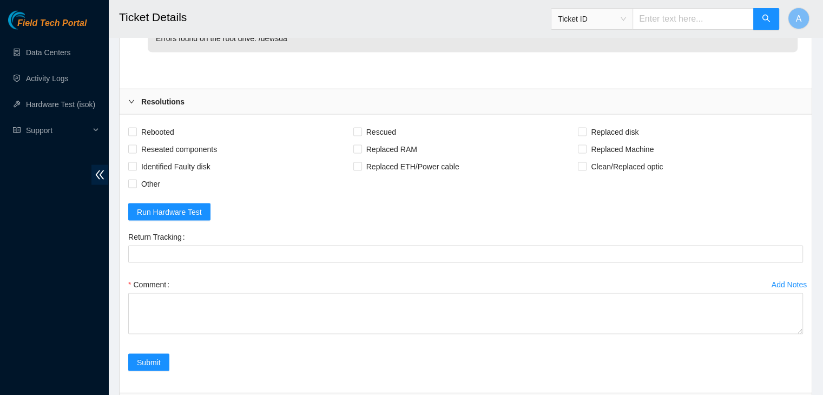
scroll to position [2158, 0]
click at [165, 139] on span "Rebooted" at bounding box center [158, 130] width 42 height 17
click at [136, 134] on input "Rebooted" at bounding box center [132, 130] width 8 height 8
checkbox input "true"
click at [178, 156] on span "Reseated components" at bounding box center [179, 147] width 84 height 17
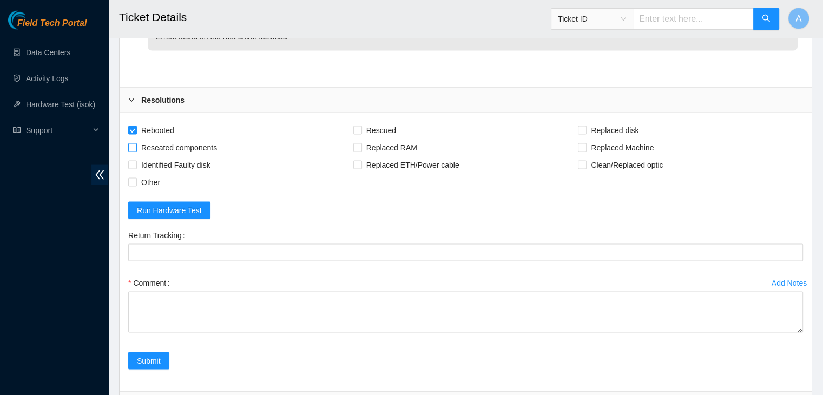
click at [136, 151] on input "Reseated components" at bounding box center [132, 147] width 8 height 8
checkbox input "true"
click at [379, 139] on span "Rescued" at bounding box center [381, 130] width 38 height 17
click at [361, 134] on input "Rescued" at bounding box center [357, 130] width 8 height 8
checkbox input "true"
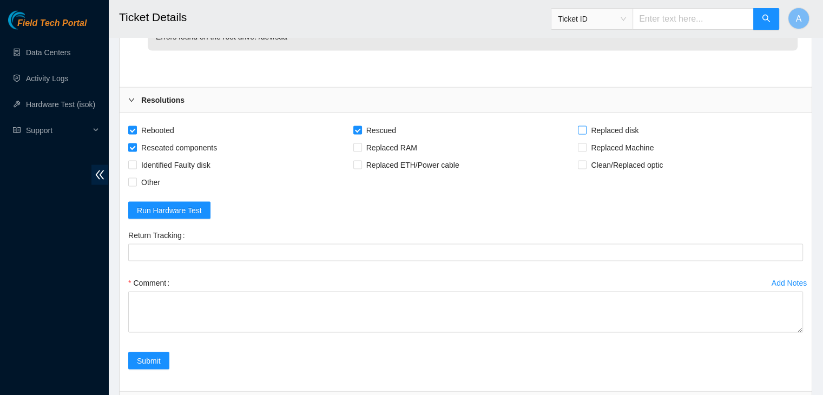
click at [595, 139] on span "Replaced disk" at bounding box center [615, 130] width 56 height 17
click at [586, 134] on input "Replaced disk" at bounding box center [582, 130] width 8 height 8
checkbox input "true"
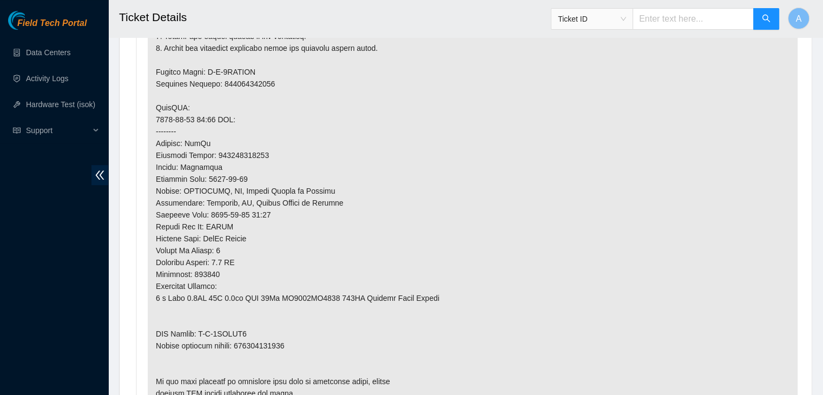
scroll to position [740, 0]
click at [252, 327] on p at bounding box center [473, 143] width 650 height 528
copy p "463470040603"
click at [252, 327] on p at bounding box center [473, 143] width 650 height 528
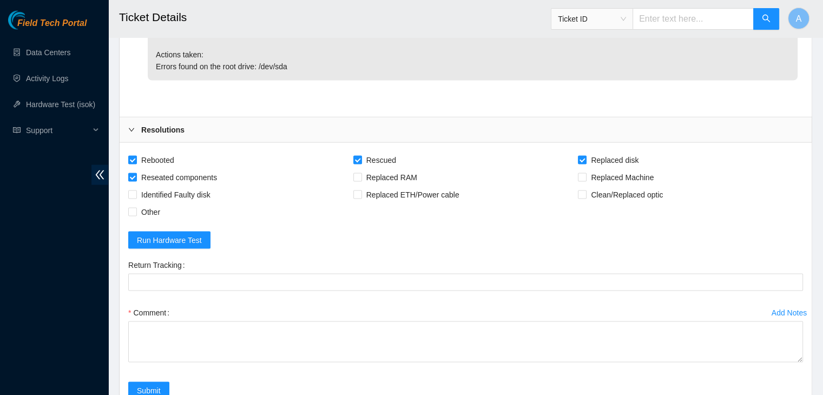
scroll to position [2354, 0]
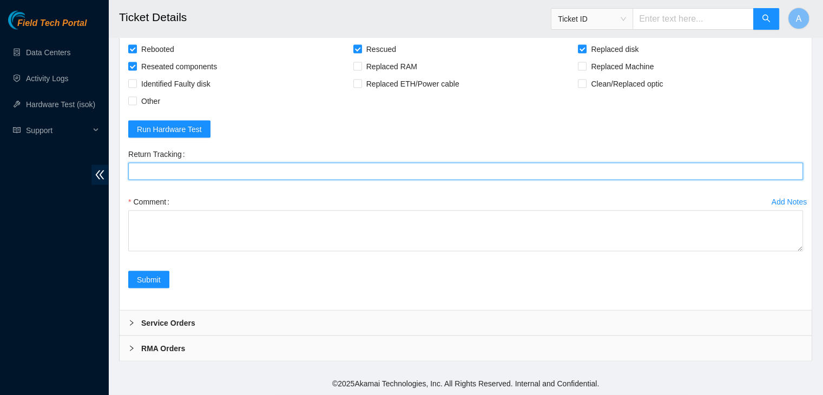
click at [392, 179] on Tracking "Return Tracking" at bounding box center [465, 171] width 675 height 17
paste Tracking "463470040603"
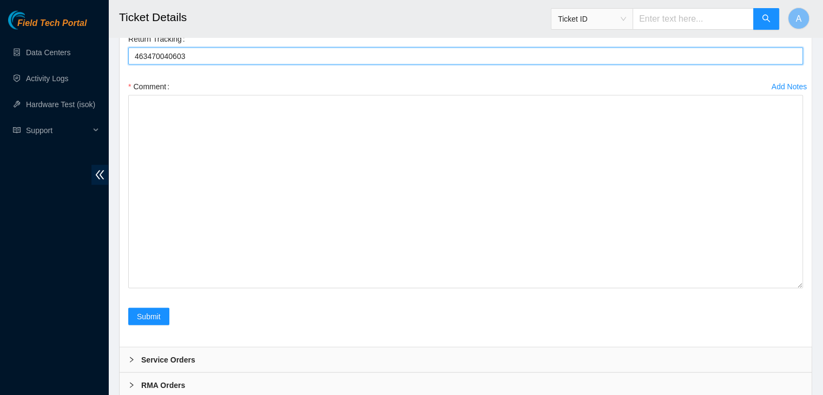
drag, startPoint x: 799, startPoint y: 245, endPoint x: 787, endPoint y: 420, distance: 175.2
type Tracking "463470040603"
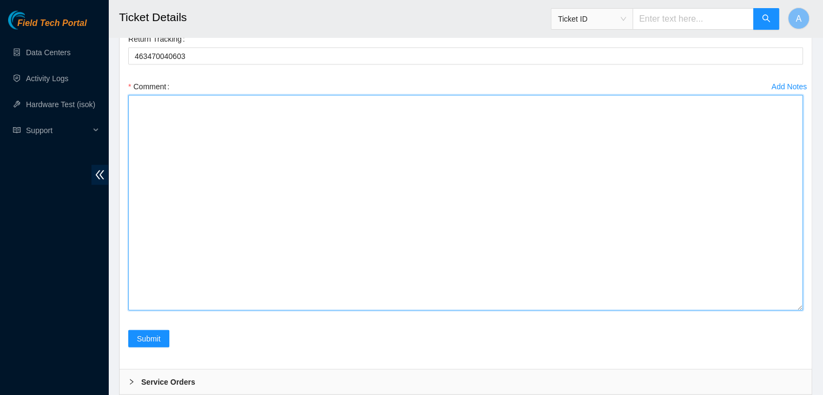
click at [632, 271] on textarea "Comment" at bounding box center [465, 202] width 675 height 215
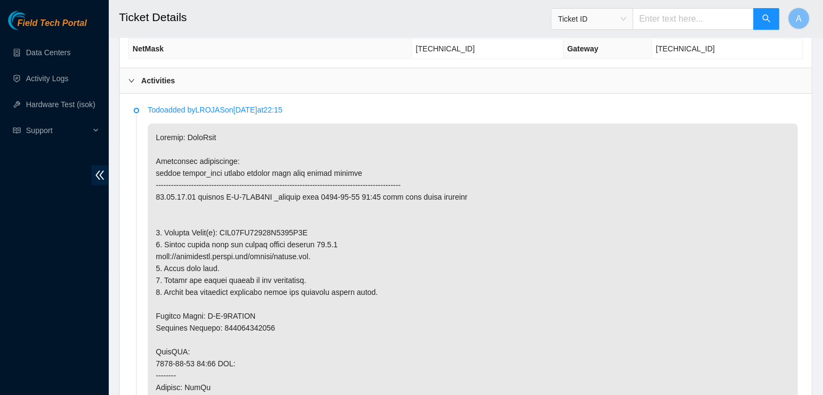
scroll to position [532, 0]
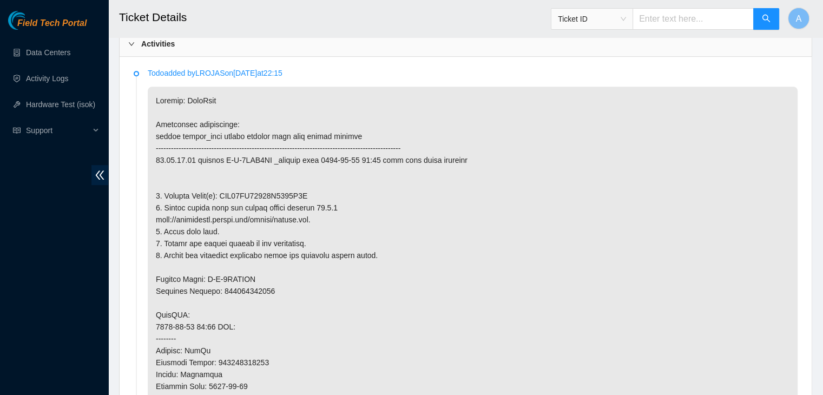
click at [268, 180] on p at bounding box center [473, 351] width 650 height 528
copy p "WFK14LW10000E8477Y8X"
click at [268, 180] on p at bounding box center [473, 351] width 650 height 528
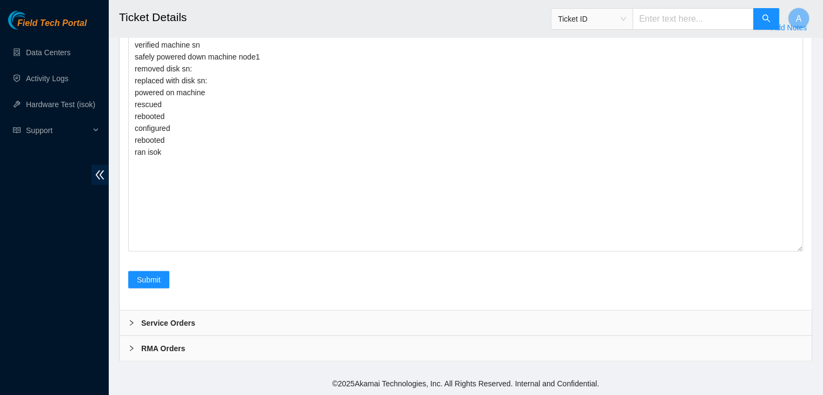
scroll to position [2451, 0]
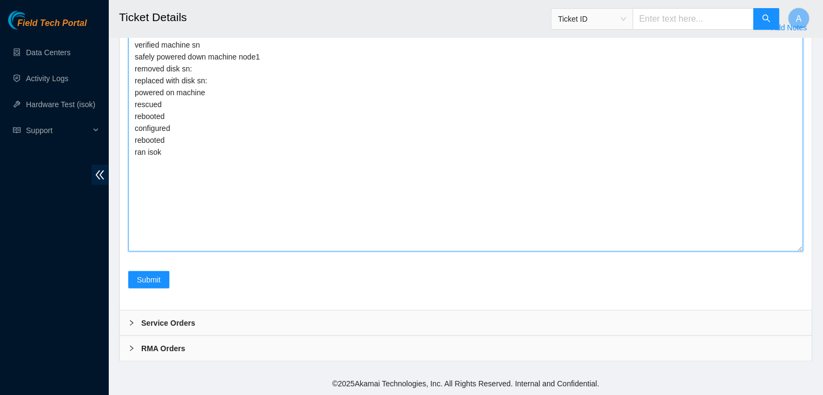
click at [285, 156] on textarea "verified machine sn safely powered down machine node1 removed disk sn: replaced…" at bounding box center [465, 143] width 675 height 215
click at [286, 135] on textarea "verified machine sn safely powered down machine node1 removed disk sn: replaced…" at bounding box center [465, 143] width 675 height 215
click at [281, 150] on textarea "verified machine sn safely powered down machine node1 removed disk sn: replaced…" at bounding box center [465, 143] width 675 height 215
paste textarea "WFK14LW10000E8477Y8X"
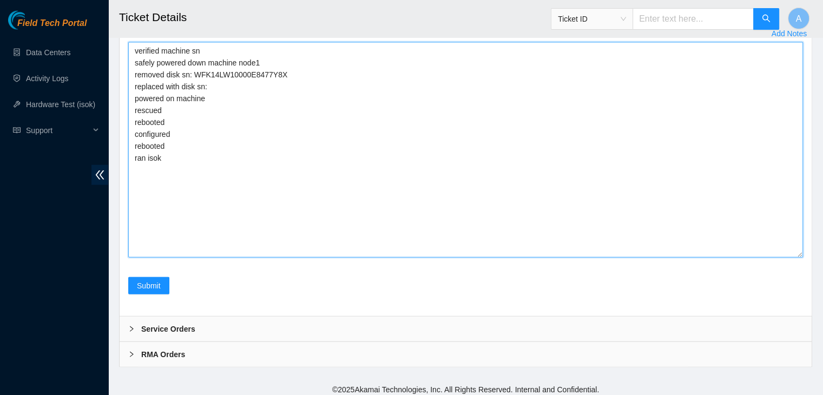
scroll to position [2413, 0]
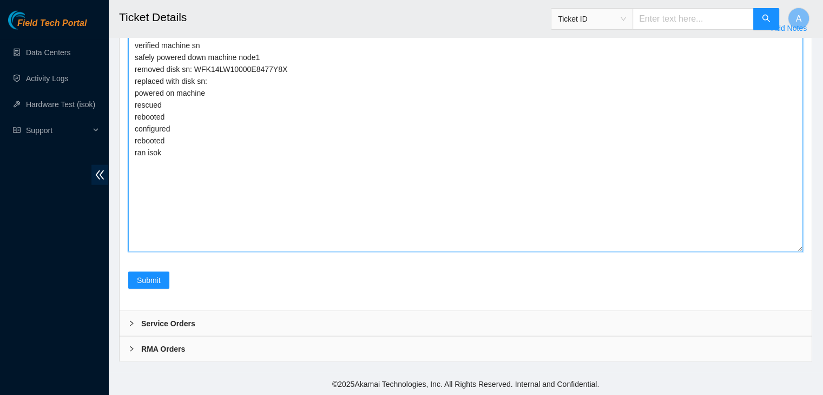
click at [294, 199] on textarea "verified machine sn safely powered down machine node1 removed disk sn: WFK14LW1…" at bounding box center [465, 144] width 675 height 215
paste textarea "WFKA7V72"
click at [226, 194] on textarea "verified machine sn safely powered down machine node1 removed disk sn: WFK14LW1…" at bounding box center [465, 143] width 675 height 215
click at [206, 227] on textarea "verified machine sn safely powered down machine node1 removed disk sn: WFK14LW1…" at bounding box center [465, 143] width 675 height 215
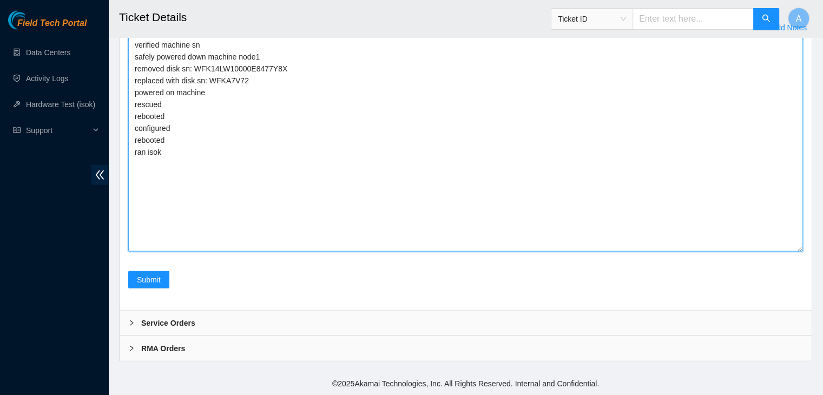
click at [168, 252] on textarea "verified machine sn safely powered down machine node1 removed disk sn: WFK14LW1…" at bounding box center [465, 143] width 675 height 215
click at [169, 252] on textarea "verified machine sn safely powered down machine node1 removed disk sn: WFK14LW1…" at bounding box center [465, 143] width 675 height 215
drag, startPoint x: 169, startPoint y: 258, endPoint x: 134, endPoint y: 156, distance: 107.5
click at [134, 156] on textarea "verified machine sn safely powered down machine node1 removed disk sn: WFK14LW1…" at bounding box center [465, 143] width 675 height 215
click at [142, 156] on textarea "verified machine sn safely powered down machine node1 removed disk sn: WFK14LW1…" at bounding box center [465, 143] width 675 height 215
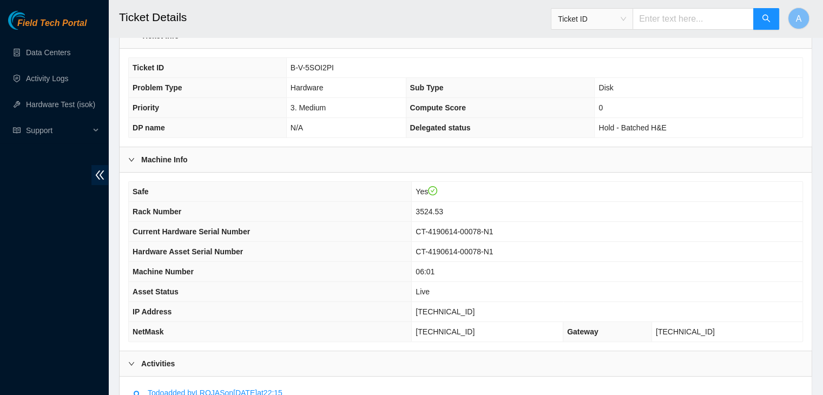
scroll to position [216, 0]
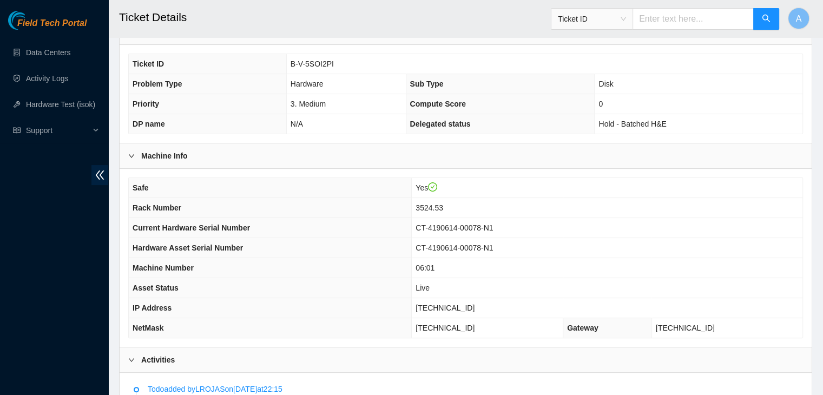
click at [475, 304] on span "[TECHNICAL_ID]" at bounding box center [445, 308] width 59 height 9
copy span "[TECHNICAL_ID]"
click at [475, 304] on span "[TECHNICAL_ID]" at bounding box center [445, 308] width 59 height 9
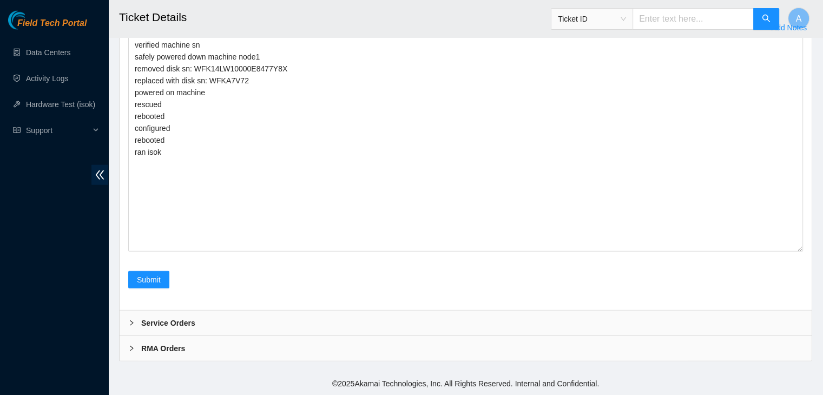
scroll to position [2529, 0]
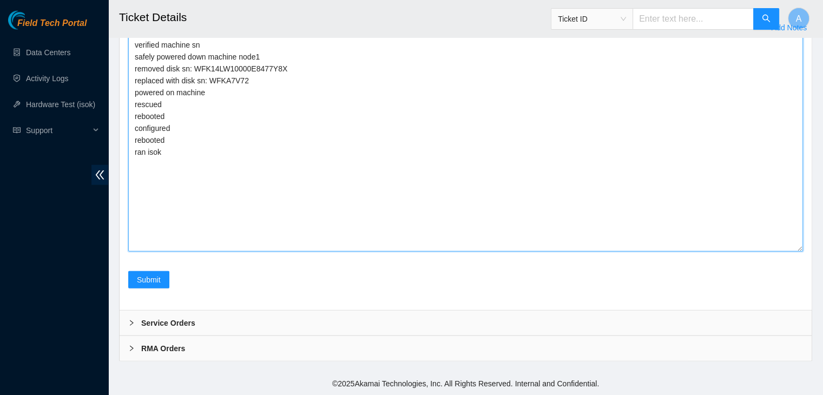
click at [286, 208] on textarea "verified machine sn safely powered down machine node1 removed disk sn: WFK14LW1…" at bounding box center [465, 143] width 675 height 215
paste textarea "328980 29-08-2025 02:38:52 23.36.67.15 FAILED Result Detail Message Ticket ID 2…"
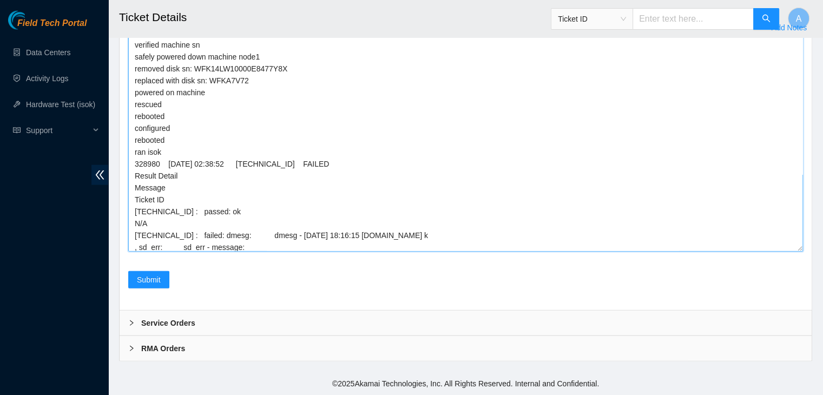
type textarea "verified machine sn safely powered down machine node1 removed disk sn: WFK14LW1…"
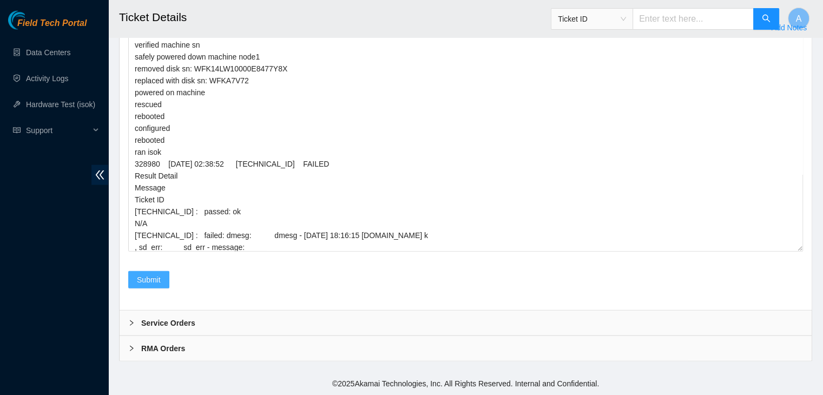
drag, startPoint x: 147, startPoint y: 291, endPoint x: 147, endPoint y: 283, distance: 7.6
click at [147, 283] on div "Submit" at bounding box center [149, 286] width 50 height 30
click at [147, 283] on span "Submit" at bounding box center [149, 280] width 24 height 12
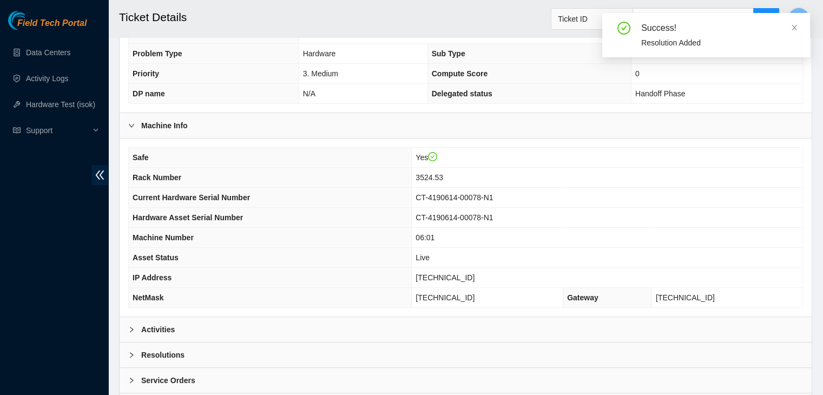
scroll to position [264, 0]
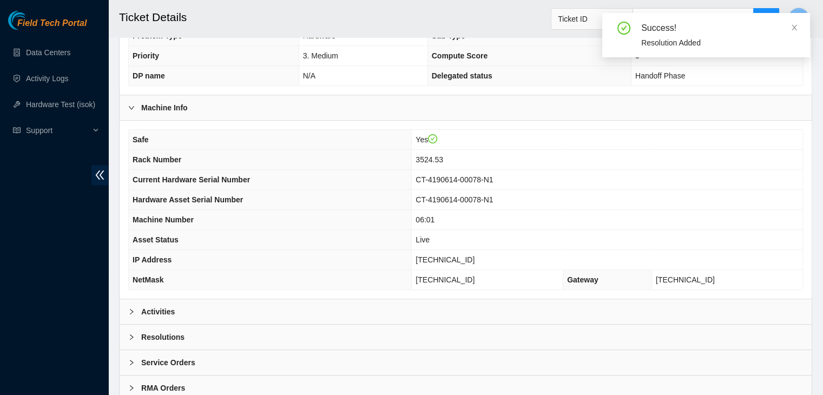
click at [253, 299] on div "Activities" at bounding box center [466, 311] width 692 height 25
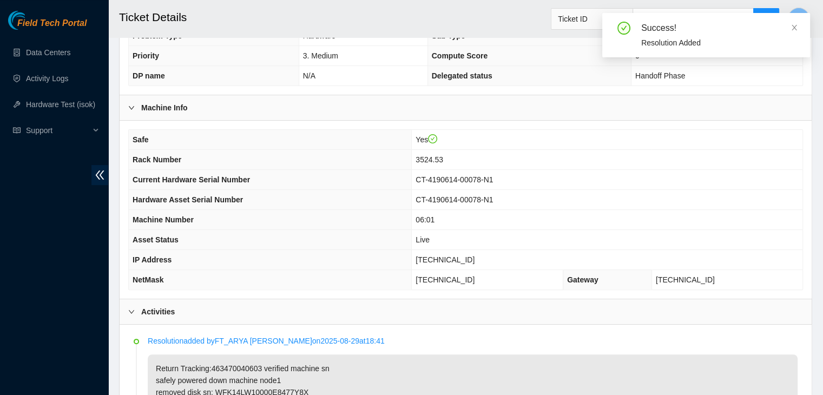
scroll to position [405, 0]
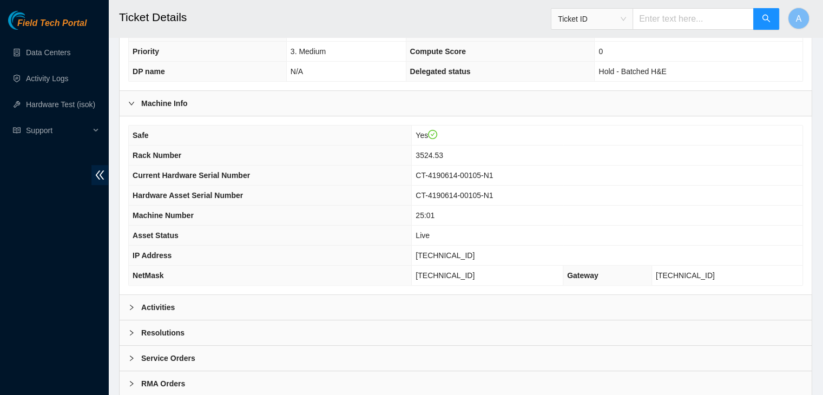
scroll to position [284, 0]
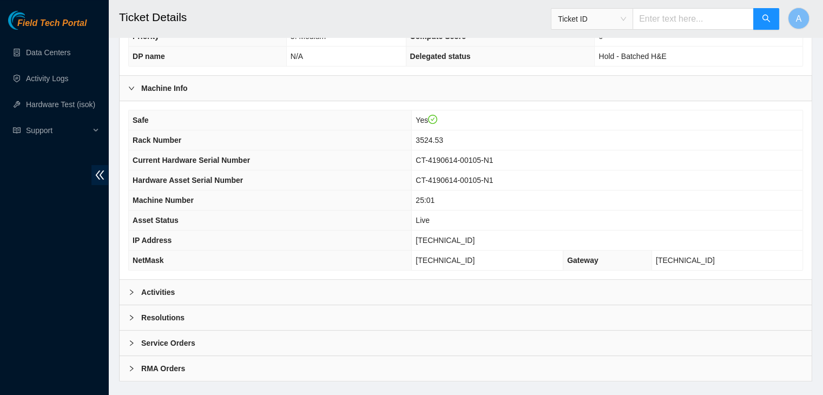
click at [431, 280] on div "Activities" at bounding box center [466, 292] width 692 height 25
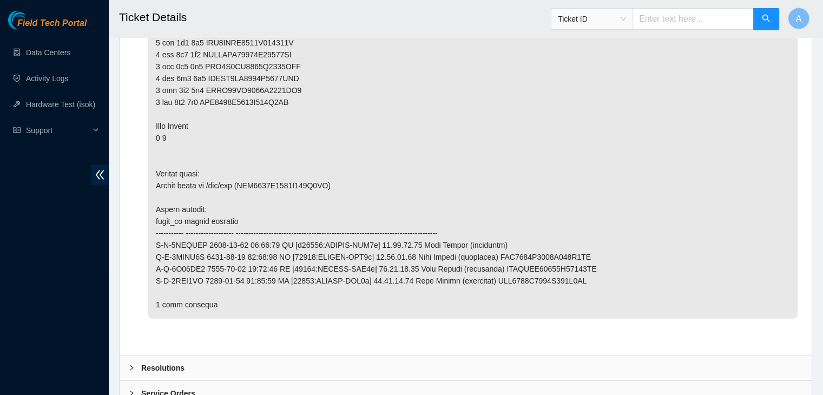
scroll to position [2457, 0]
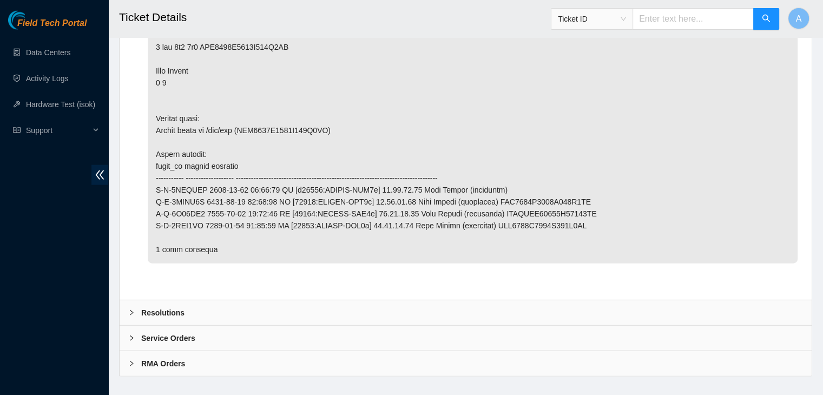
click at [187, 300] on div "Resolutions" at bounding box center [466, 312] width 692 height 25
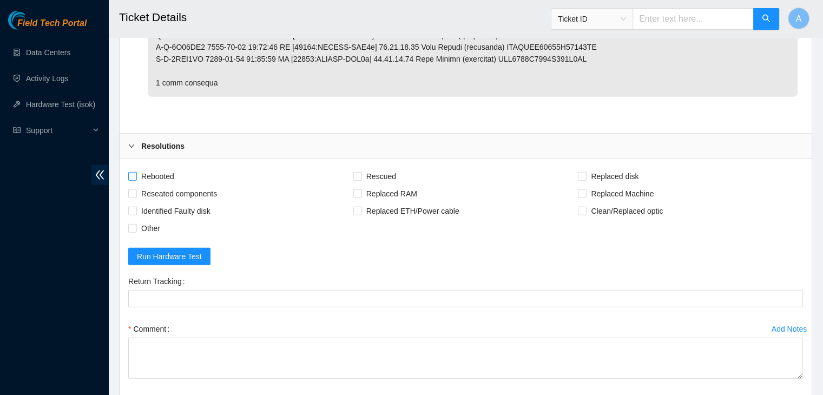
scroll to position [2638, 0]
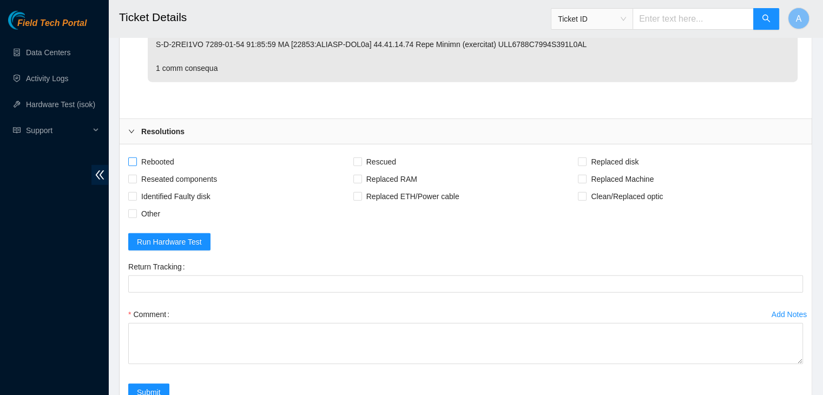
click at [149, 153] on span "Rebooted" at bounding box center [158, 161] width 42 height 17
click at [136, 157] on input "Rebooted" at bounding box center [132, 161] width 8 height 8
checkbox input "true"
click at [172, 170] on span "Reseated components" at bounding box center [179, 178] width 84 height 17
click at [136, 175] on input "Reseated components" at bounding box center [132, 179] width 8 height 8
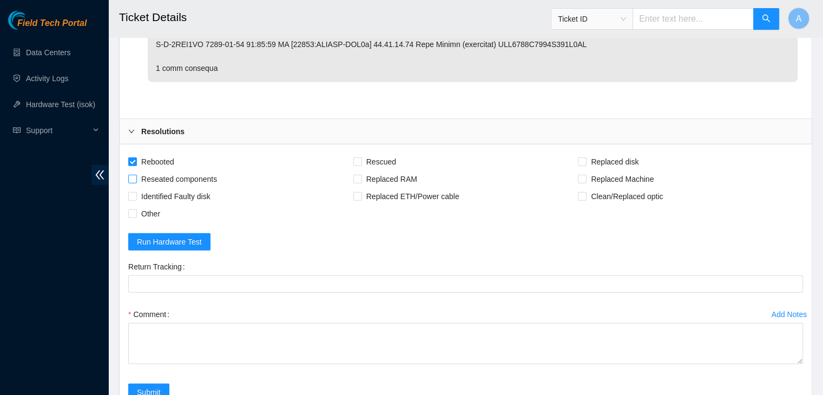
checkbox input "true"
click at [382, 153] on span "Rescued" at bounding box center [381, 161] width 38 height 17
click at [361, 157] on input "Rescued" at bounding box center [357, 161] width 8 height 8
checkbox input "true"
click at [608, 153] on span "Replaced disk" at bounding box center [615, 161] width 56 height 17
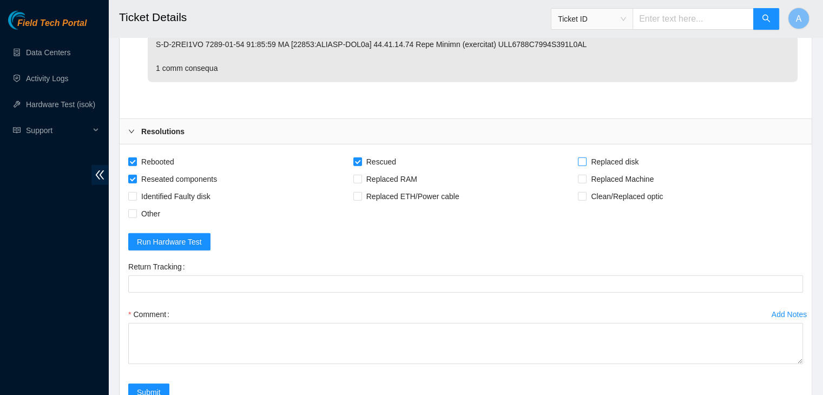
click at [586, 157] on input "Replaced disk" at bounding box center [582, 161] width 8 height 8
checkbox input "true"
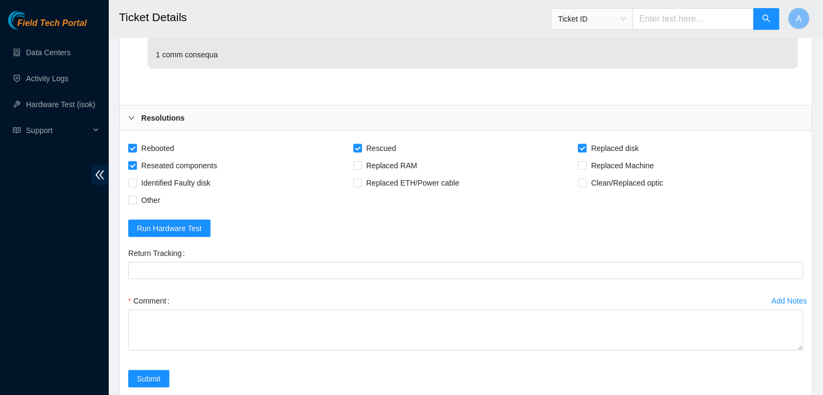
scroll to position [2735, 0]
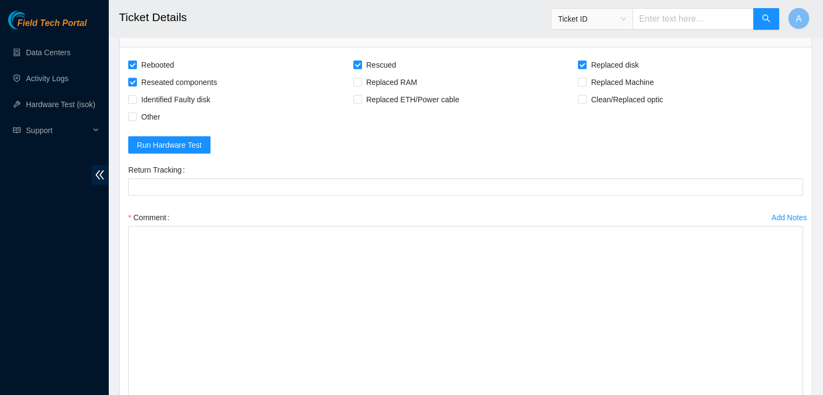
drag, startPoint x: 799, startPoint y: 249, endPoint x: 775, endPoint y: 412, distance: 164.6
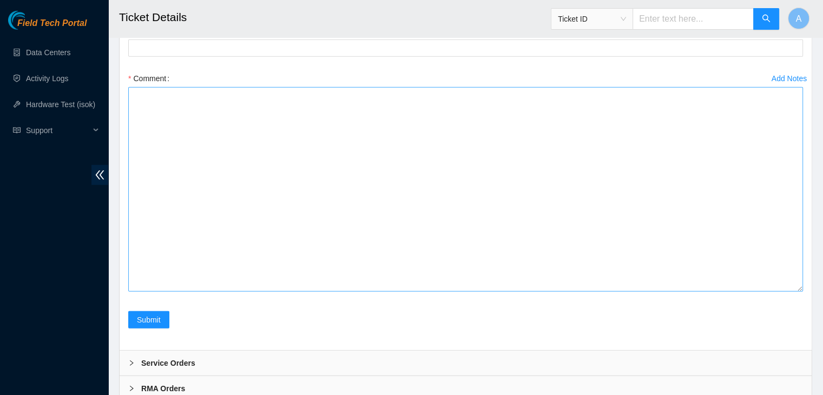
scroll to position [2877, 0]
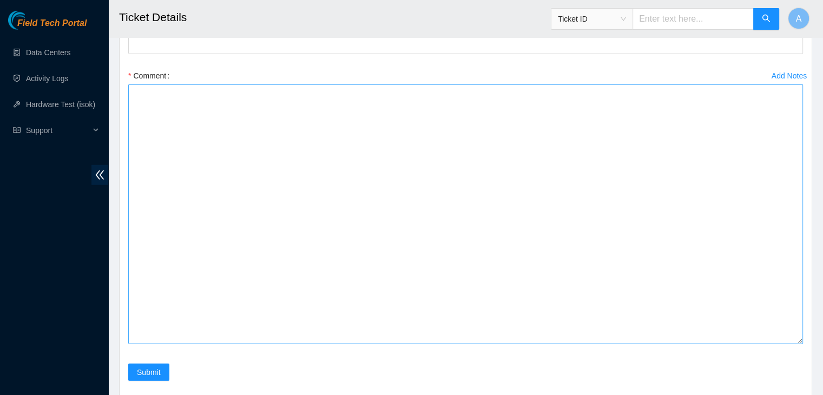
drag, startPoint x: 799, startPoint y: 271, endPoint x: 783, endPoint y: 387, distance: 117.0
click at [783, 344] on textarea "Comment" at bounding box center [465, 214] width 675 height 260
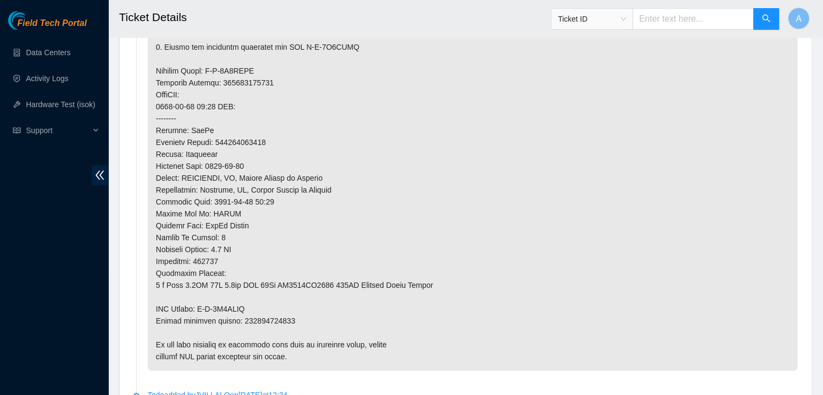
scroll to position [835, 0]
click at [269, 305] on p at bounding box center [473, 78] width 650 height 588
copy p "473665208213"
click at [269, 305] on p at bounding box center [473, 78] width 650 height 588
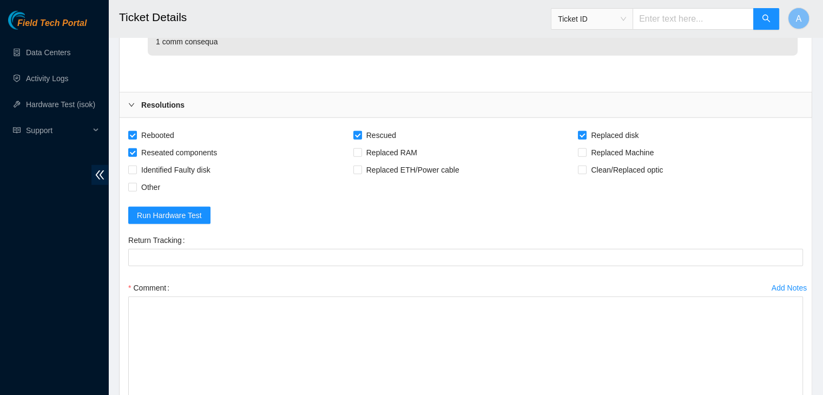
scroll to position [2681, 0]
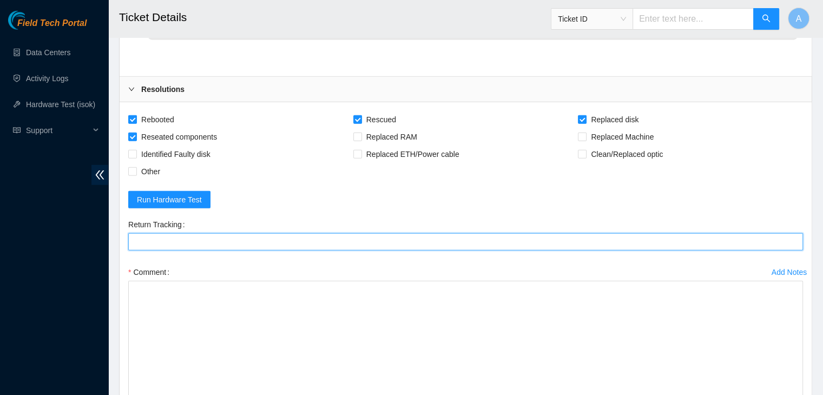
click at [293, 234] on Tracking "Return Tracking" at bounding box center [465, 241] width 675 height 17
paste Tracking "473665208213"
type Tracking "473665208213"
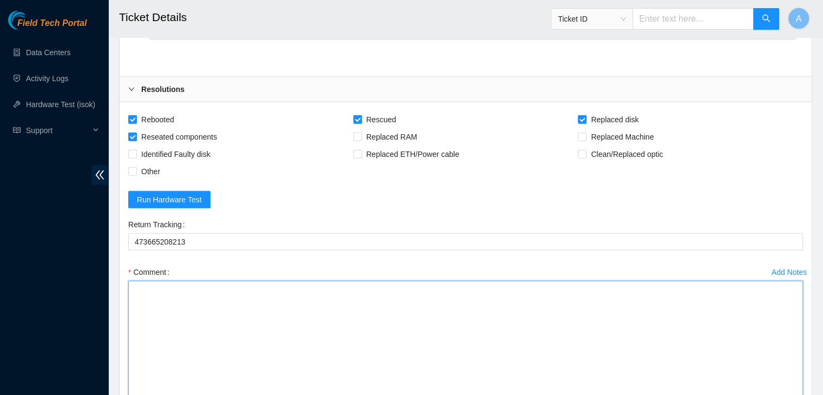
paste textarea "verified machine sn safely powered down machine node1 removed disk sn: WFK14LW1…"
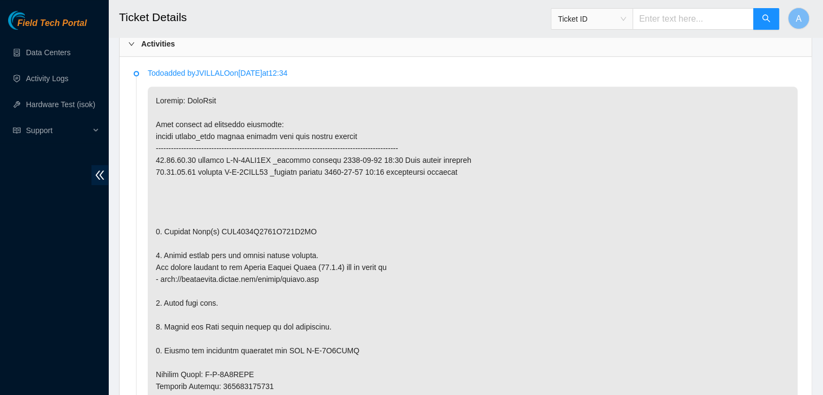
scroll to position [531, 0]
click at [257, 217] on p at bounding box center [473, 381] width 650 height 588
copy p "WFK1500S0000E839C8TL"
click at [257, 217] on p at bounding box center [473, 381] width 650 height 588
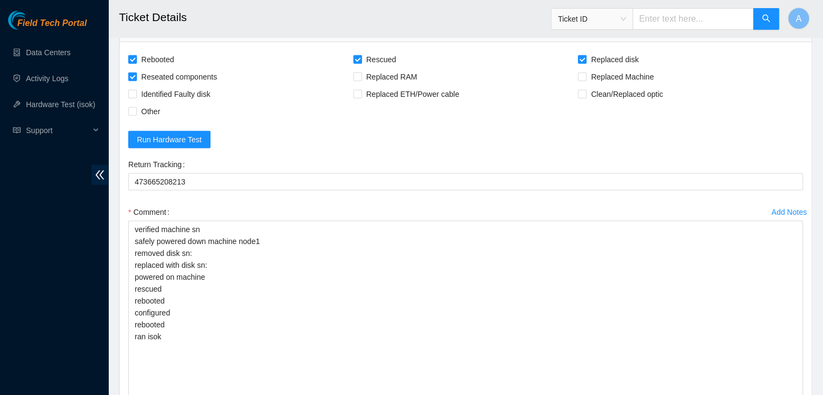
scroll to position [2742, 0]
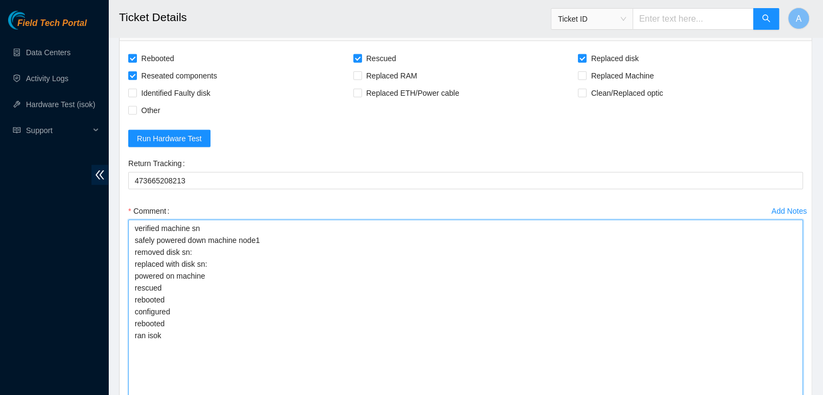
click at [255, 229] on textarea "verified machine sn safely powered down machine node1 removed disk sn: replaced…" at bounding box center [465, 380] width 675 height 321
click at [252, 239] on textarea "verified machine sn safely powered down machine node1 removed disk sn: replaced…" at bounding box center [465, 380] width 675 height 321
paste textarea "WFK1500S0000E839C8TL"
click at [252, 247] on textarea "verified machine sn safely powered down machine node1 removed disk sn: WFK1500S…" at bounding box center [465, 380] width 675 height 321
paste textarea "WFKA7V72"
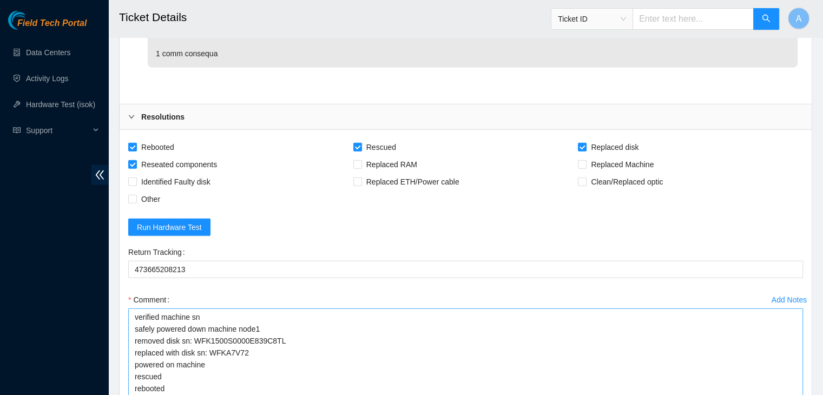
scroll to position [2654, 0]
paste textarea "WFKA84FC"
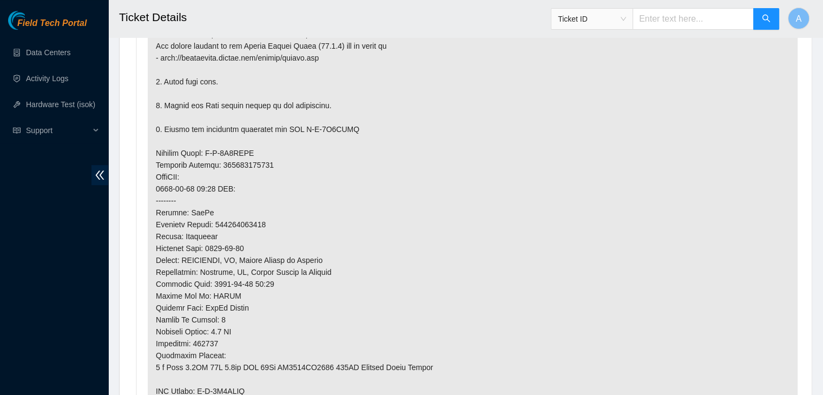
scroll to position [743, 0]
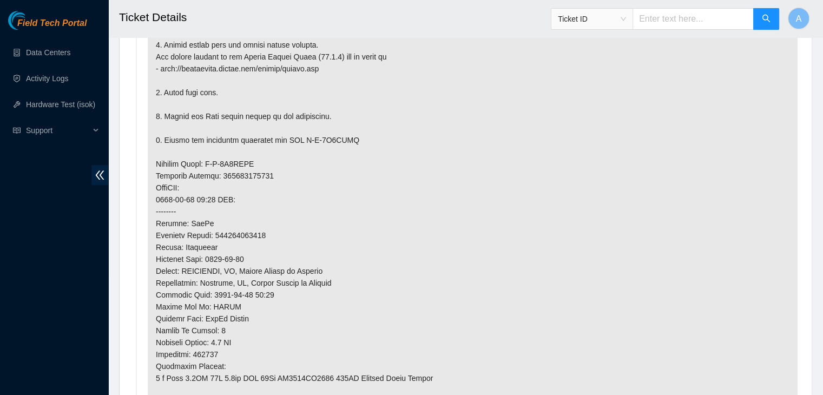
click at [435, 209] on p at bounding box center [473, 170] width 650 height 588
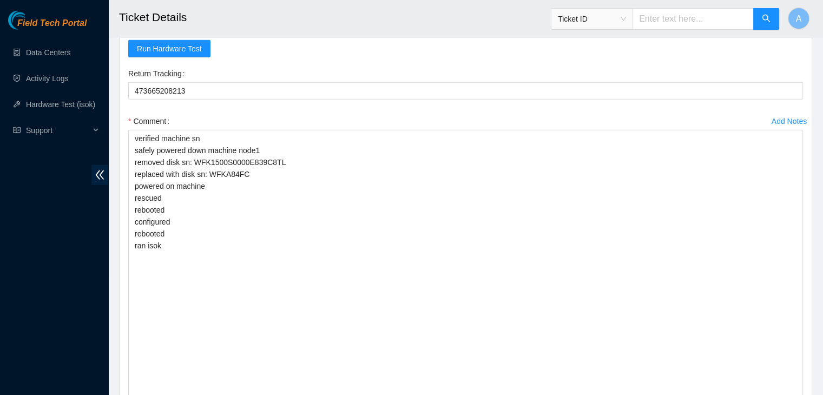
scroll to position [2832, 0]
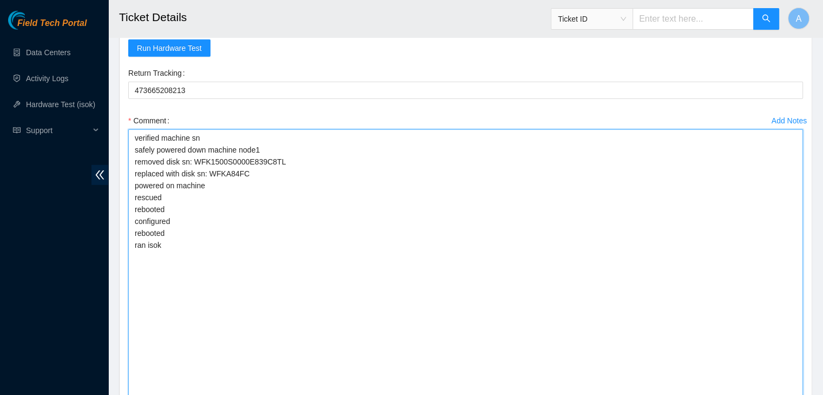
click at [422, 243] on textarea "verified machine sn safely powered down machine node1 removed disk sn: WFK1500S…" at bounding box center [465, 289] width 675 height 321
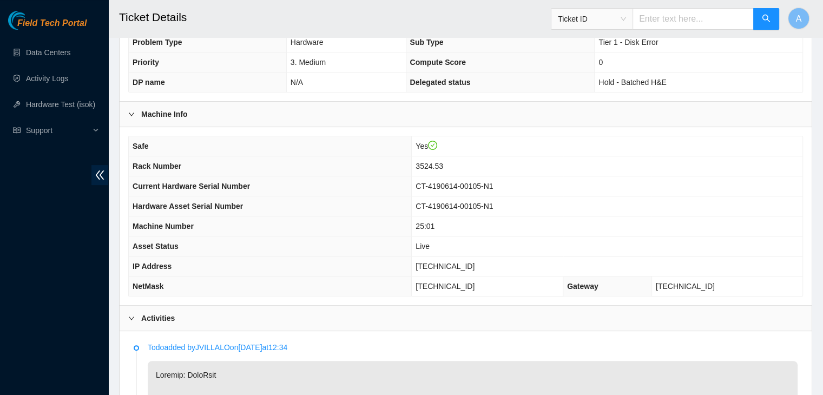
scroll to position [328, 0]
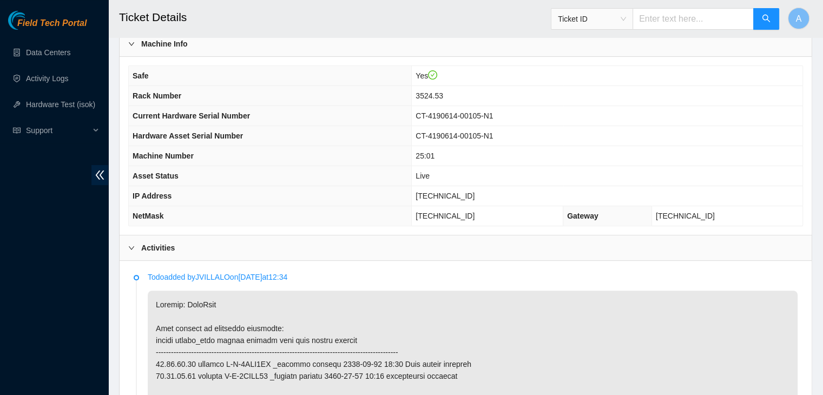
click at [452, 192] on span "23.36.67.53" at bounding box center [445, 196] width 59 height 9
copy span "23.36.67.53"
click at [452, 192] on span "23.36.67.53" at bounding box center [445, 196] width 59 height 9
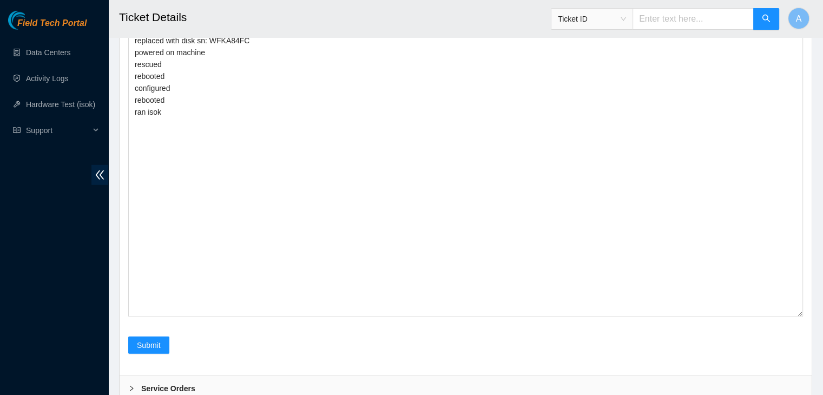
scroll to position [2965, 0]
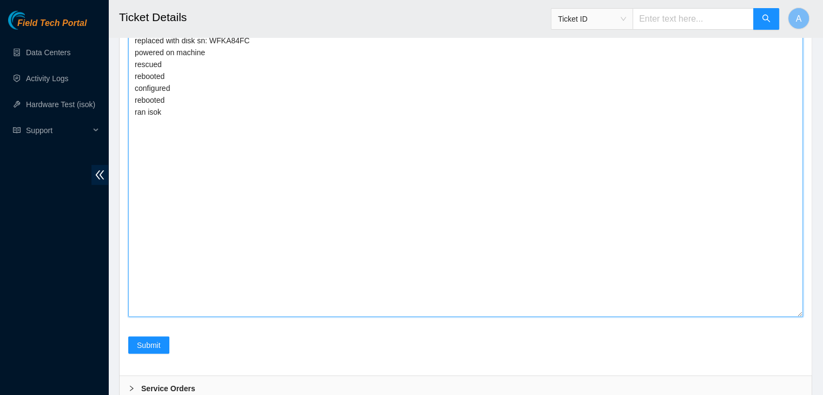
click at [327, 217] on textarea "verified machine sn safely powered down machine node1 removed disk sn: WFK1500S…" at bounding box center [465, 156] width 675 height 321
paste textarea "328986 29-08-2025 02:41:30 23.36.67.53 FAILED Result Detail Message Ticket ID 2…"
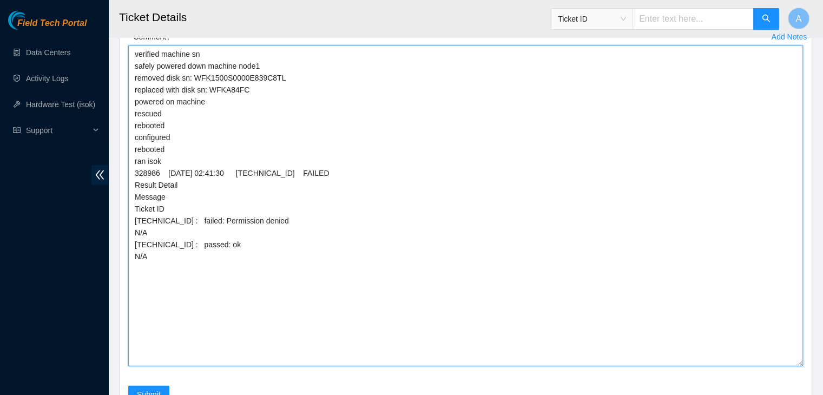
scroll to position [2978, 0]
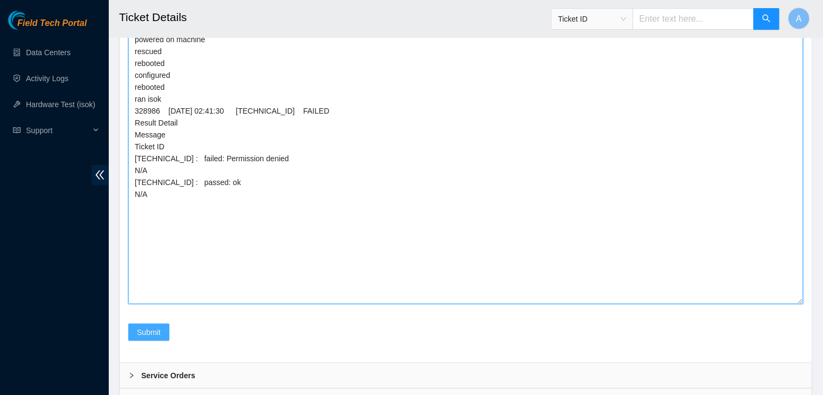
type textarea "verified machine sn safely powered down machine node1 removed disk sn: WFK1500S…"
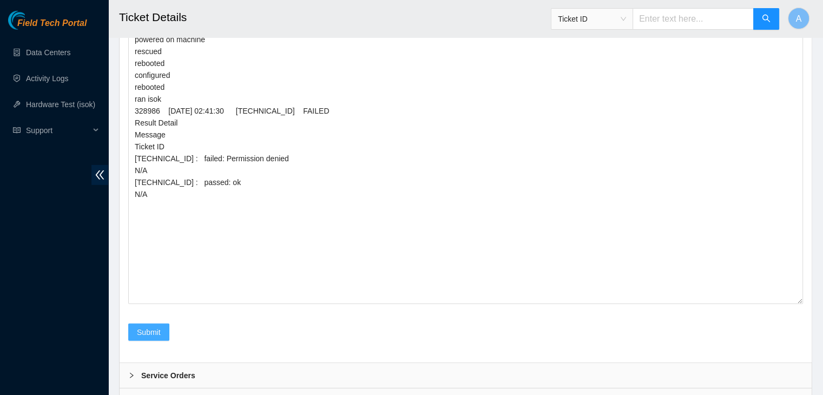
click at [162, 324] on button "Submit" at bounding box center [148, 332] width 41 height 17
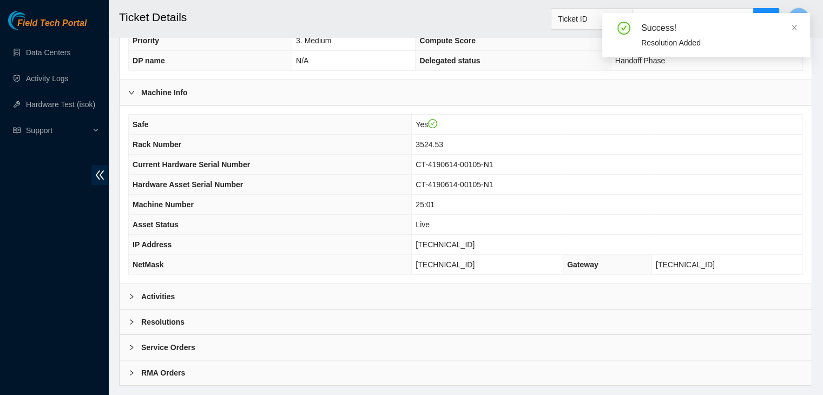
scroll to position [288, 0]
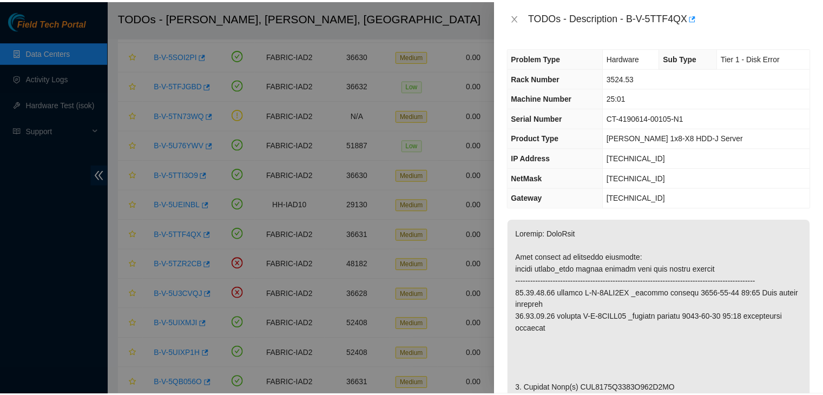
scroll to position [215, 0]
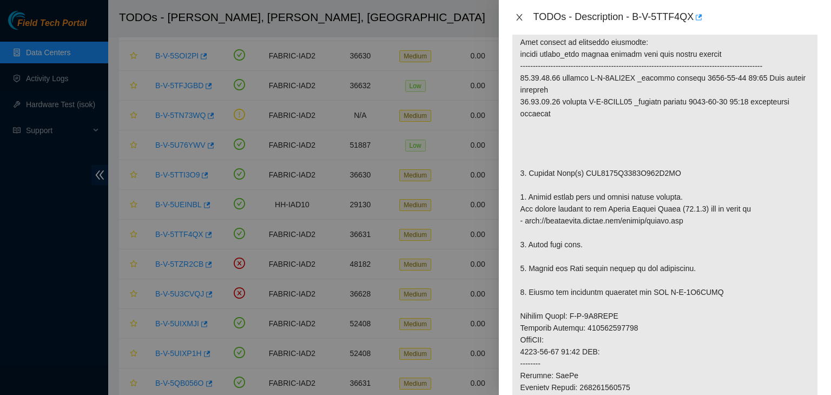
click at [516, 19] on icon "close" at bounding box center [519, 17] width 9 height 9
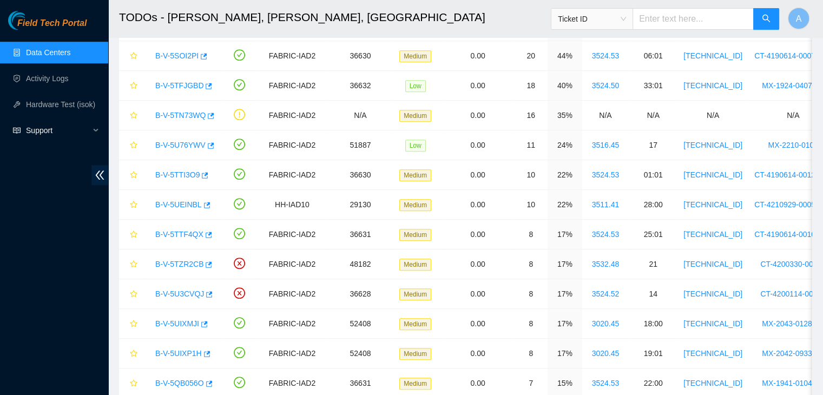
scroll to position [232, 0]
click at [73, 108] on link "Hardware Test (isok)" at bounding box center [60, 104] width 69 height 9
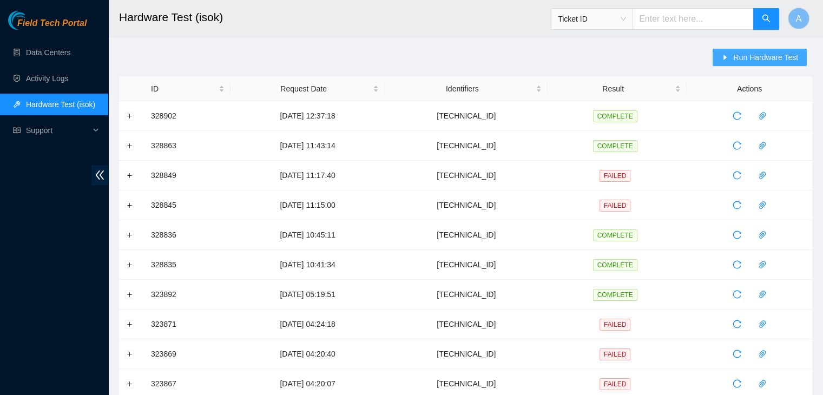
click at [735, 57] on button "Run Hardware Test" at bounding box center [760, 57] width 94 height 17
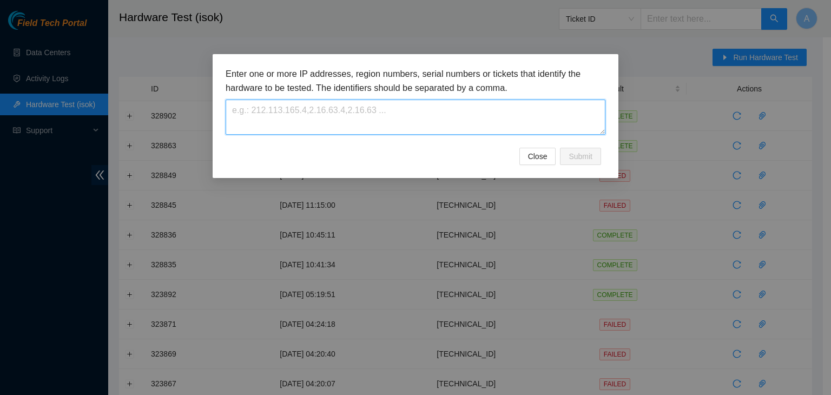
click at [497, 108] on textarea at bounding box center [416, 117] width 380 height 35
paste textarea "[TECHNICAL_ID]"
type textarea "[TECHNICAL_ID]"
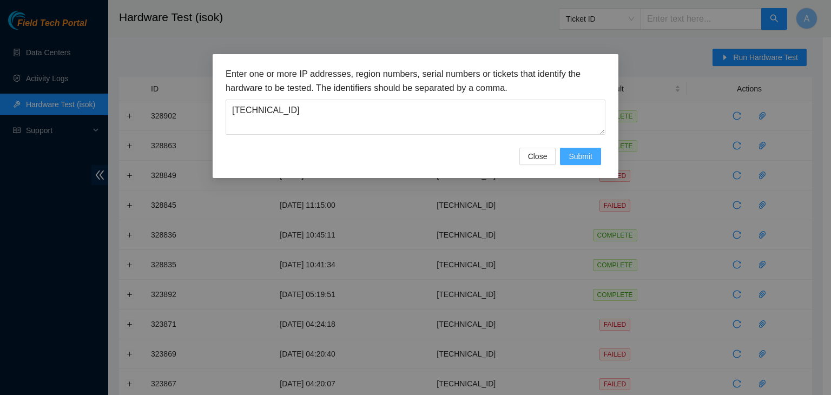
click at [587, 155] on span "Submit" at bounding box center [581, 156] width 24 height 12
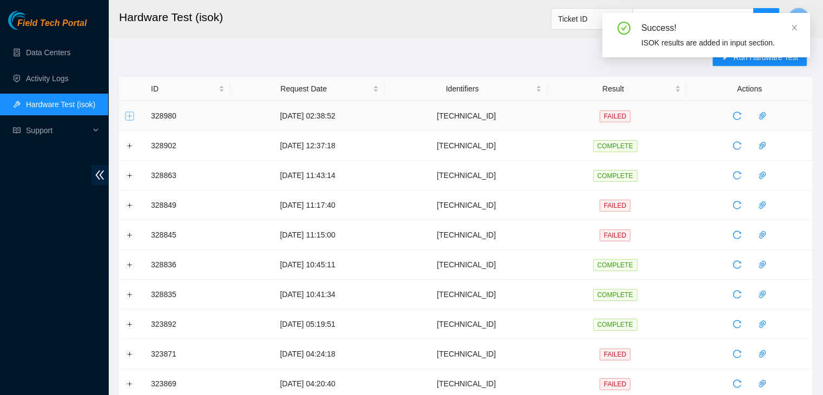
click at [132, 118] on button "Expand row" at bounding box center [130, 115] width 9 height 9
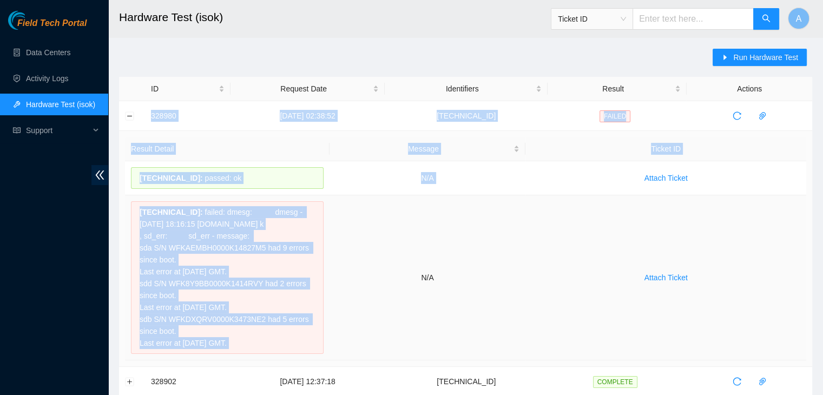
drag, startPoint x: 163, startPoint y: 117, endPoint x: 396, endPoint y: 304, distance: 298.0
click at [396, 304] on td "N/A" at bounding box center [428, 277] width 196 height 165
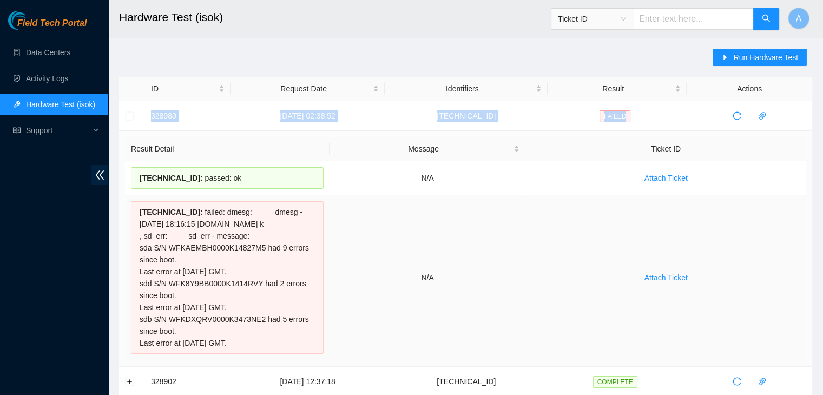
drag, startPoint x: 148, startPoint y: 116, endPoint x: 548, endPoint y: 304, distance: 442.6
copy tr "328980 [DATE] 02:38:52 [TECHNICAL_ID] FAILED"
click at [548, 304] on td "Attach Ticket" at bounding box center [666, 277] width 281 height 165
click at [126, 111] on button "Collapse row" at bounding box center [130, 115] width 9 height 9
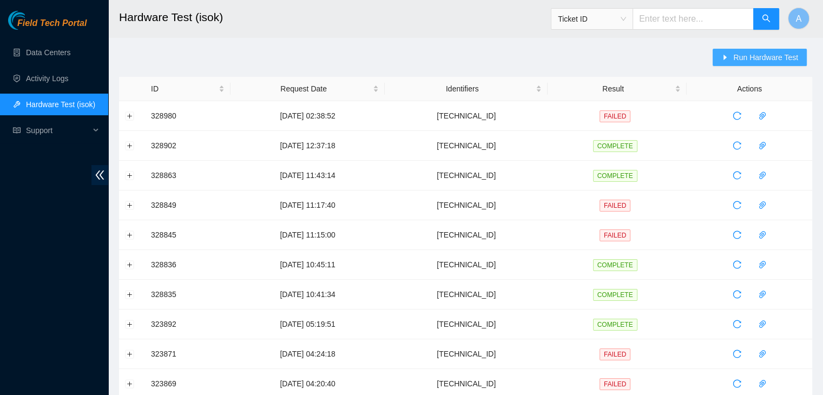
click at [726, 62] on span "caret-right" at bounding box center [725, 58] width 8 height 9
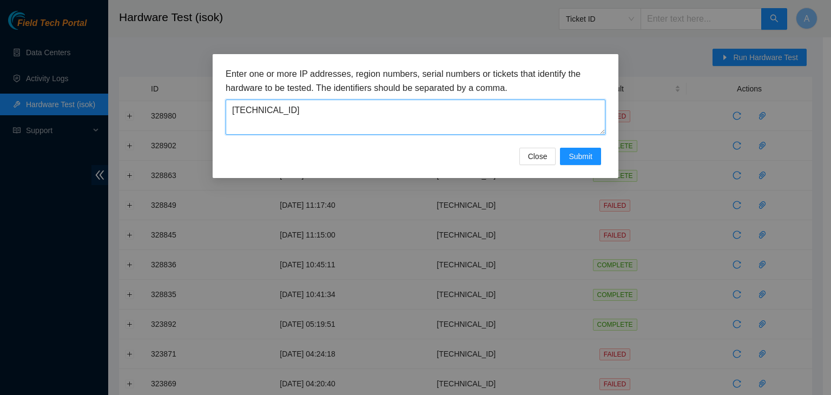
click at [496, 123] on textarea "[TECHNICAL_ID]" at bounding box center [416, 117] width 380 height 35
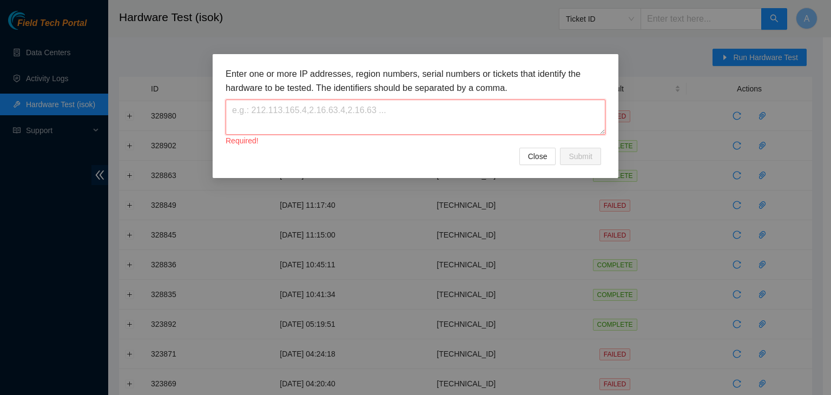
paste textarea "[TECHNICAL_ID]"
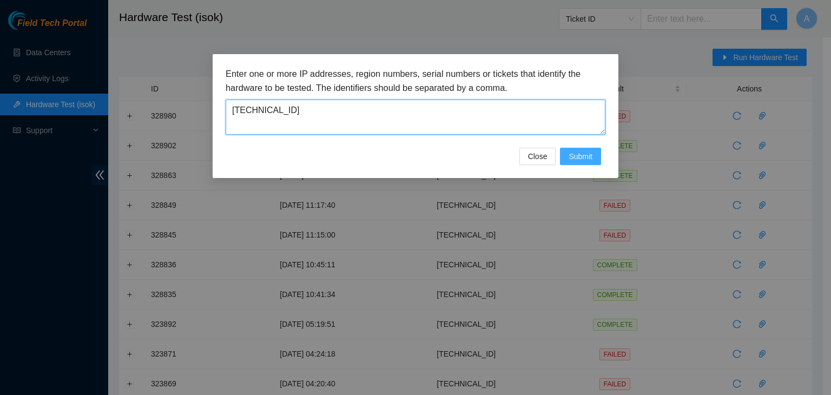
type textarea "[TECHNICAL_ID]"
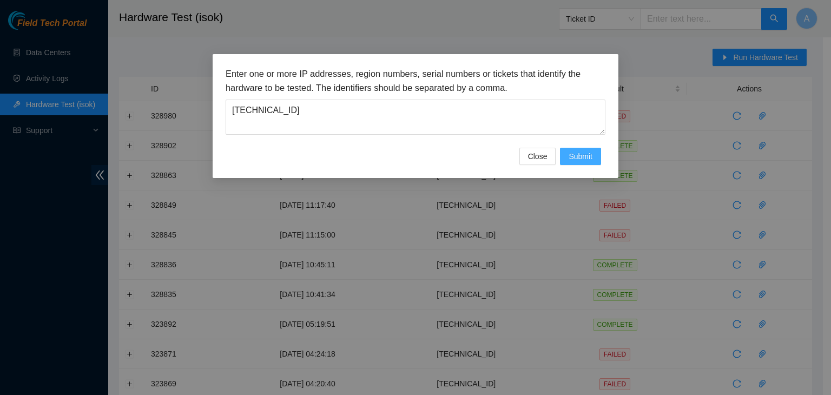
click at [580, 161] on span "Submit" at bounding box center [581, 156] width 24 height 12
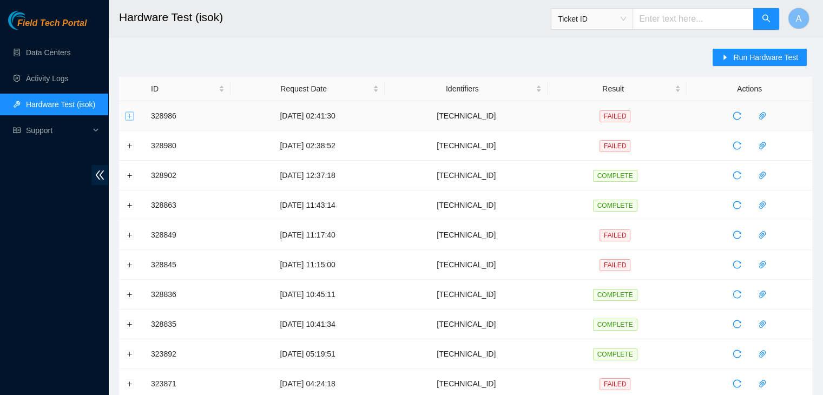
click at [132, 117] on button "Expand row" at bounding box center [130, 115] width 9 height 9
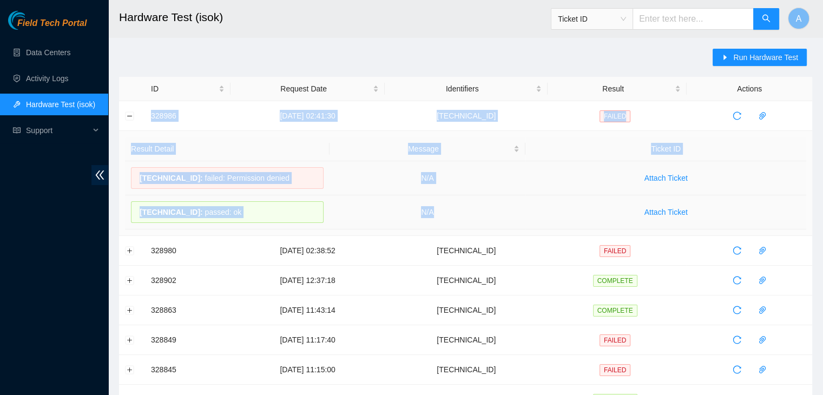
drag, startPoint x: 152, startPoint y: 119, endPoint x: 476, endPoint y: 200, distance: 333.5
copy tbody "328986 29-08-2025 02:41:30 23.36.67.53 FAILED Result Detail Message Ticket ID 2…"
click at [476, 200] on td "N/A" at bounding box center [428, 212] width 196 height 34
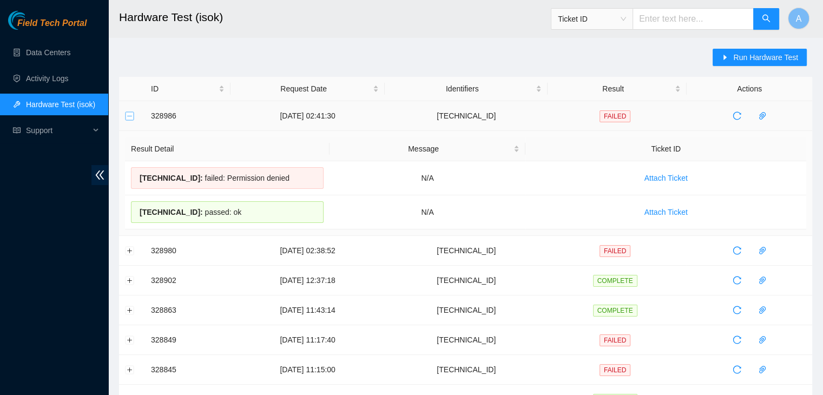
click at [129, 119] on button "Collapse row" at bounding box center [130, 115] width 9 height 9
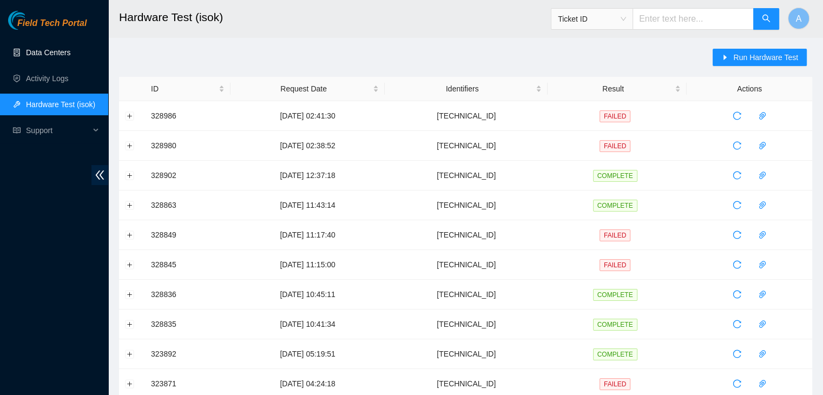
click at [65, 57] on link "Data Centers" at bounding box center [48, 52] width 44 height 9
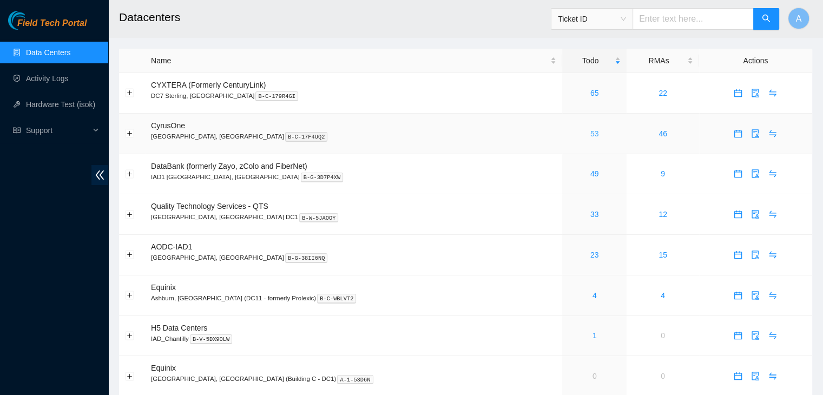
click at [590, 136] on link "53" at bounding box center [594, 133] width 9 height 9
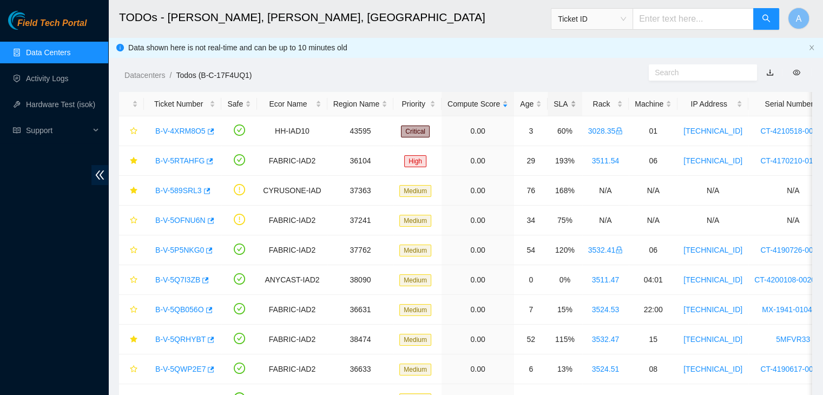
click at [565, 103] on div "SLA" at bounding box center [565, 104] width 22 height 12
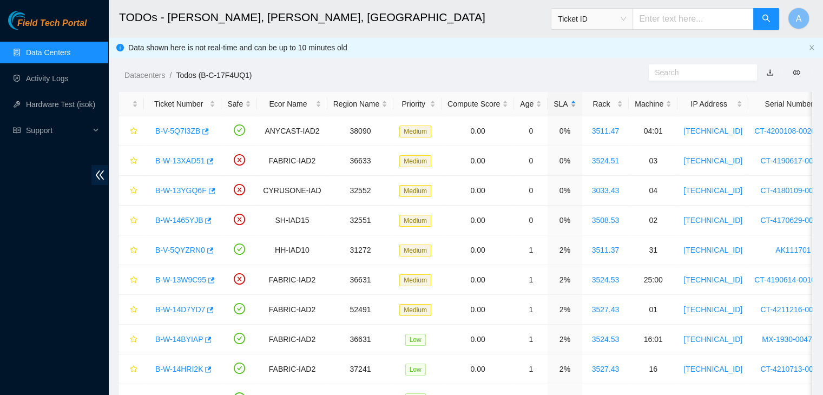
click at [565, 103] on div "SLA" at bounding box center [565, 104] width 22 height 12
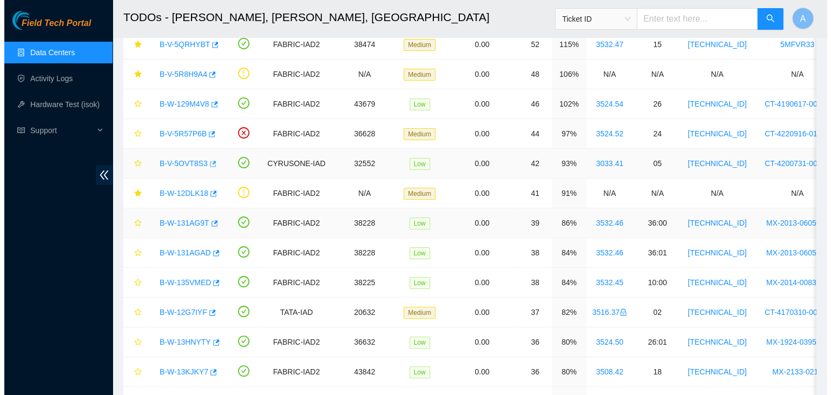
scroll to position [207, 0]
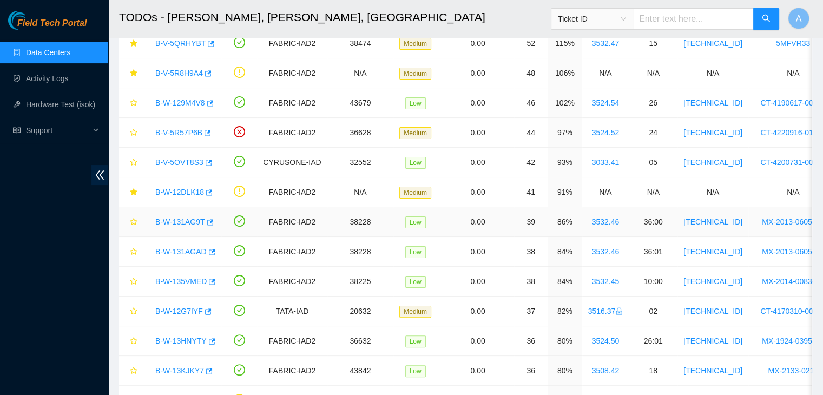
click at [179, 220] on link "B-W-131AG9T" at bounding box center [180, 222] width 50 height 9
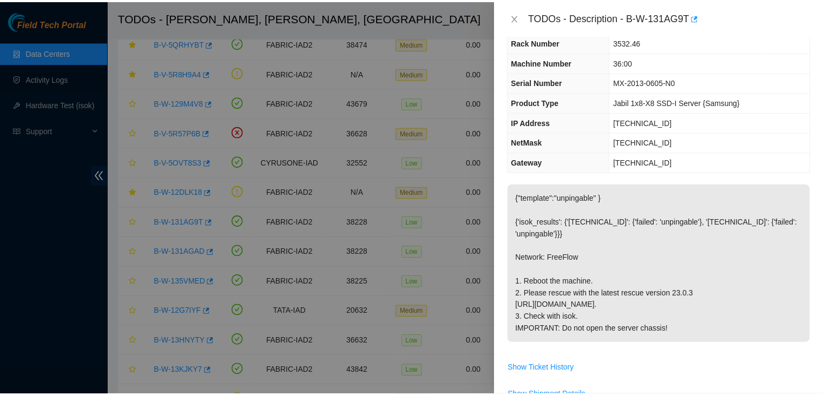
scroll to position [28, 0]
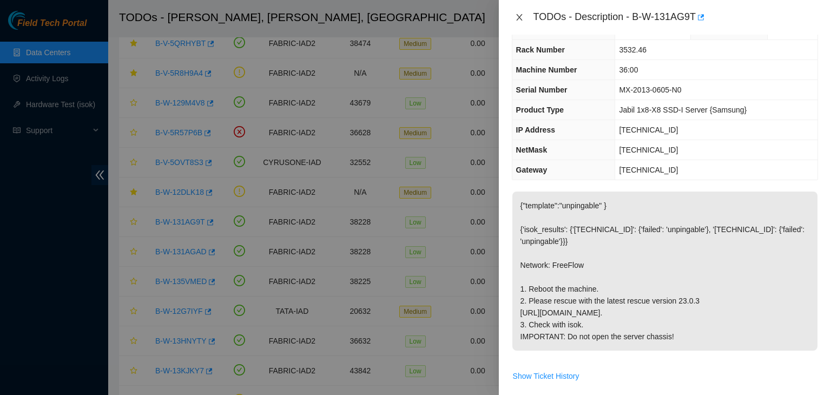
click at [516, 14] on icon "close" at bounding box center [519, 17] width 9 height 9
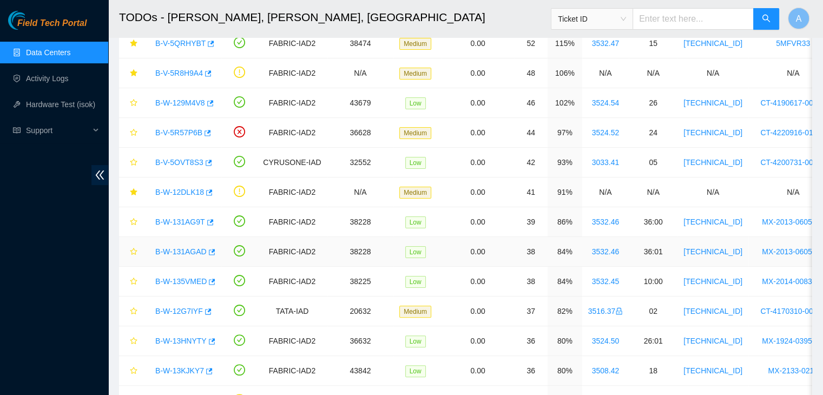
click at [175, 252] on link "B-W-131AGAD" at bounding box center [180, 251] width 51 height 9
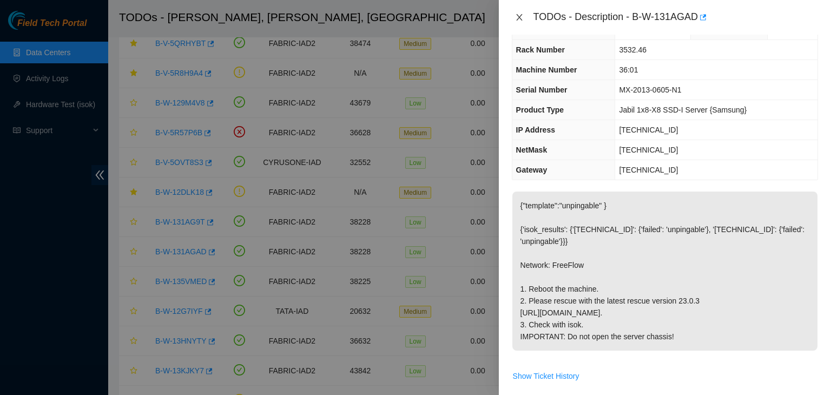
click at [518, 16] on icon "close" at bounding box center [519, 17] width 6 height 6
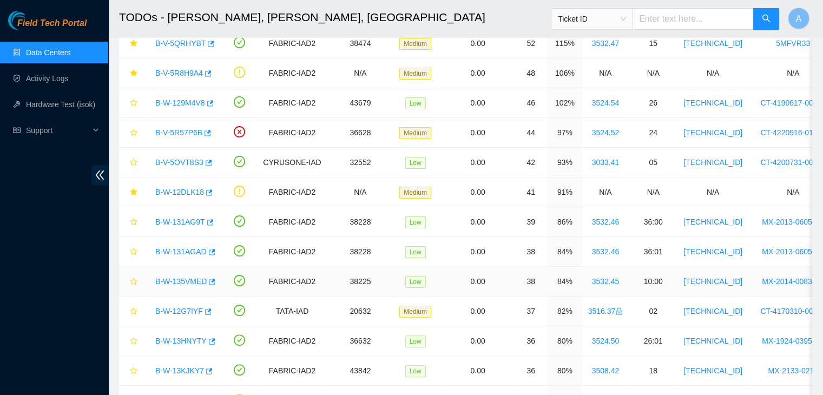
click at [187, 278] on link "B-W-135VMED" at bounding box center [180, 281] width 51 height 9
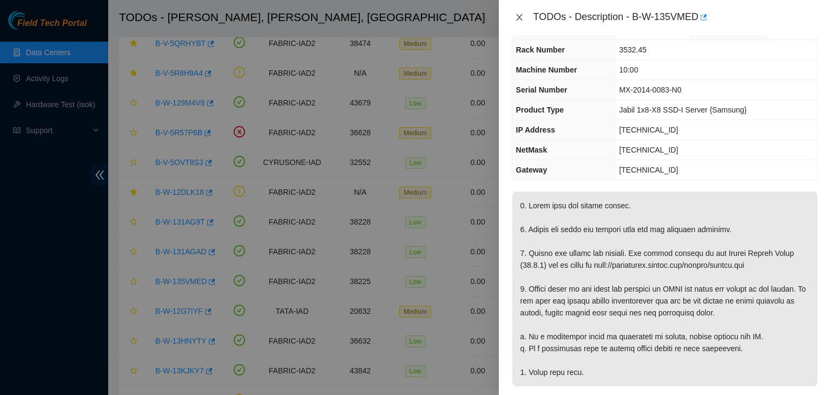
click at [516, 18] on icon "close" at bounding box center [519, 17] width 9 height 9
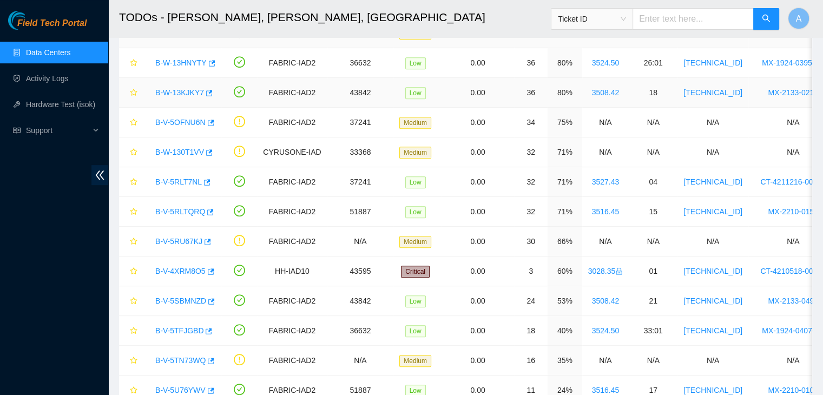
scroll to position [512, 0]
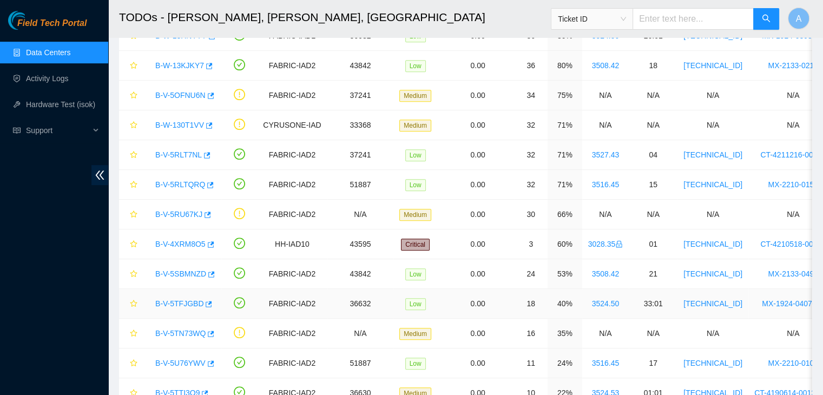
click at [180, 302] on link "B-V-5TFJGBD" at bounding box center [179, 303] width 48 height 9
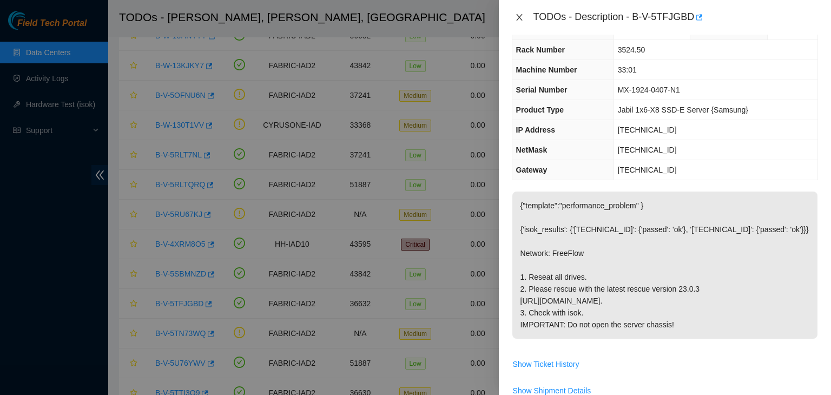
click at [522, 20] on icon "close" at bounding box center [519, 17] width 6 height 6
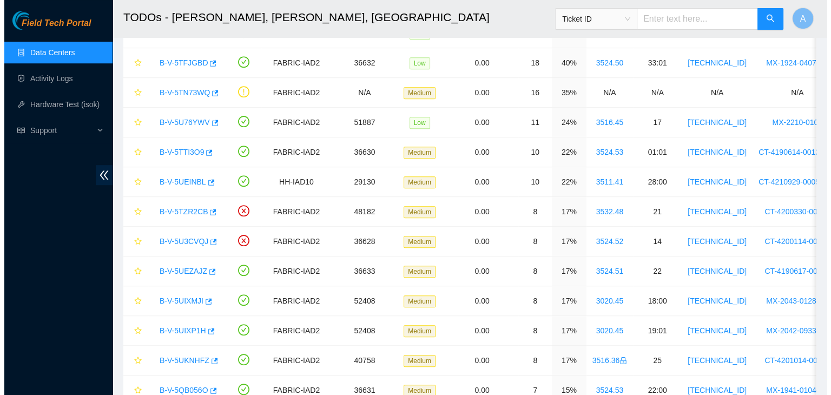
scroll to position [765, 0]
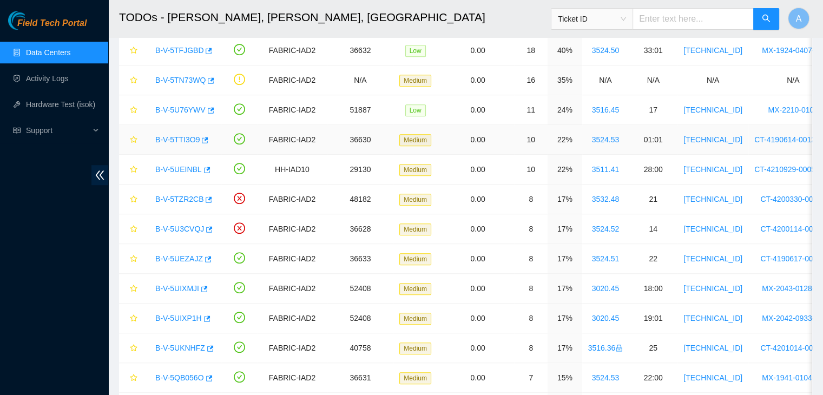
click at [186, 136] on link "B-V-5TTI3O9" at bounding box center [177, 139] width 44 height 9
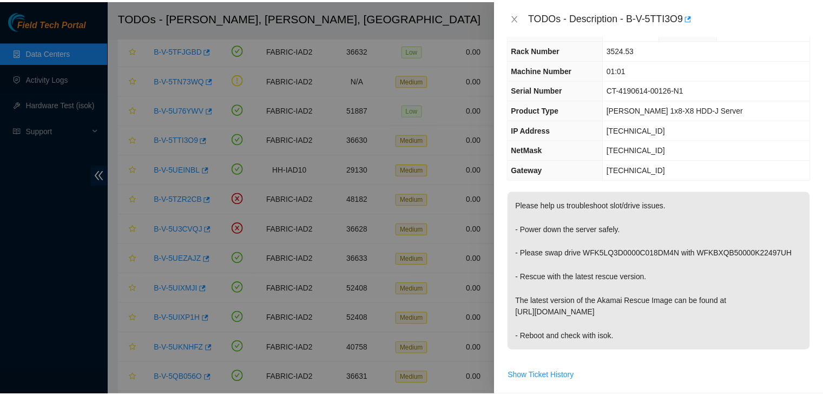
scroll to position [0, 0]
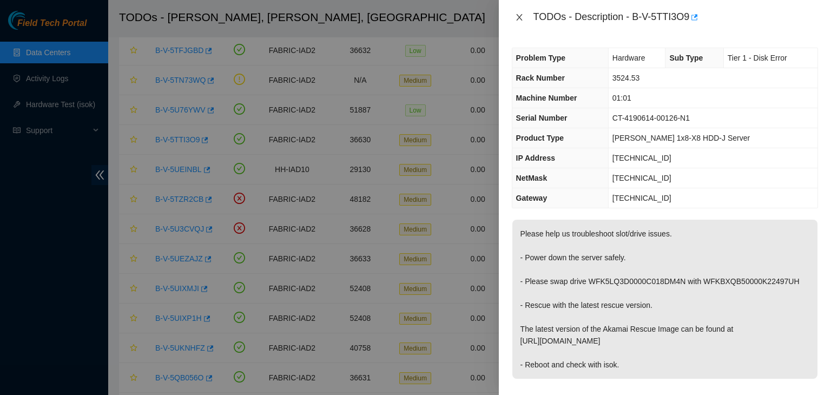
click at [520, 18] on icon "close" at bounding box center [519, 17] width 6 height 6
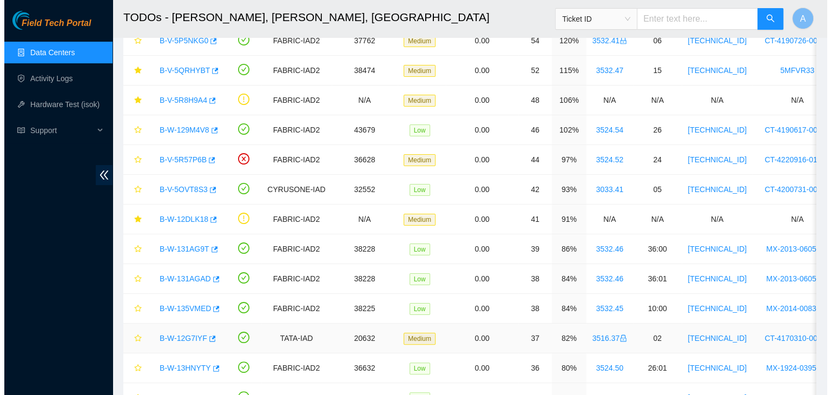
scroll to position [173, 0]
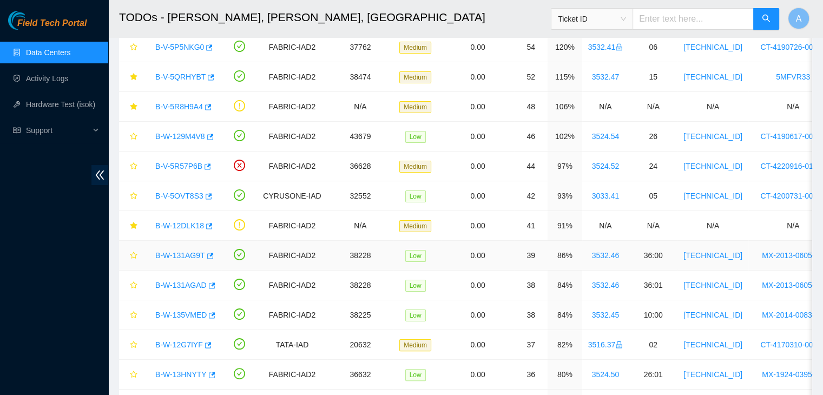
click at [193, 252] on link "B-W-131AG9T" at bounding box center [180, 255] width 50 height 9
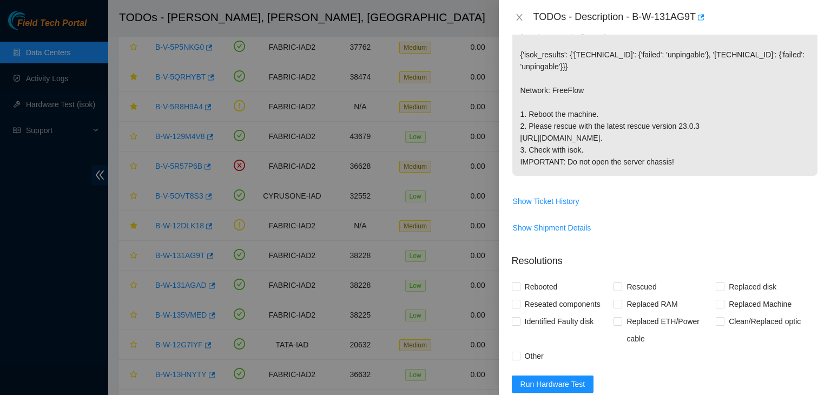
scroll to position [248, 0]
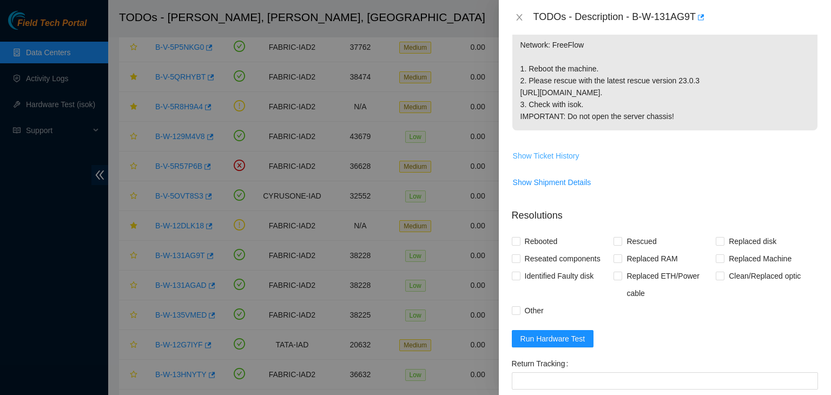
click at [550, 162] on span "Show Ticket History" at bounding box center [546, 156] width 67 height 12
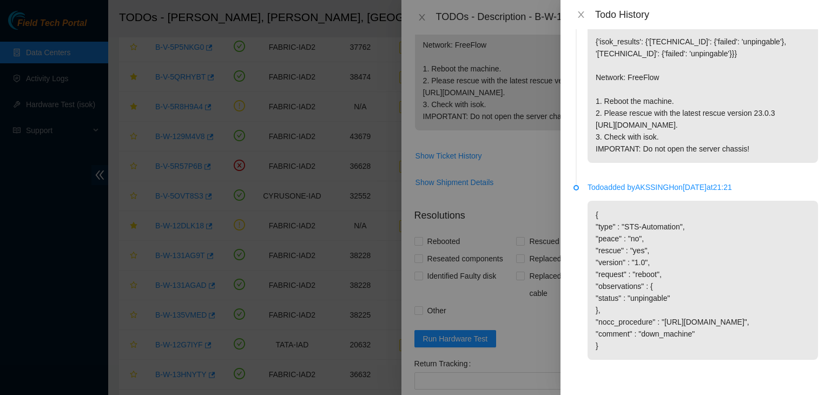
scroll to position [0, 0]
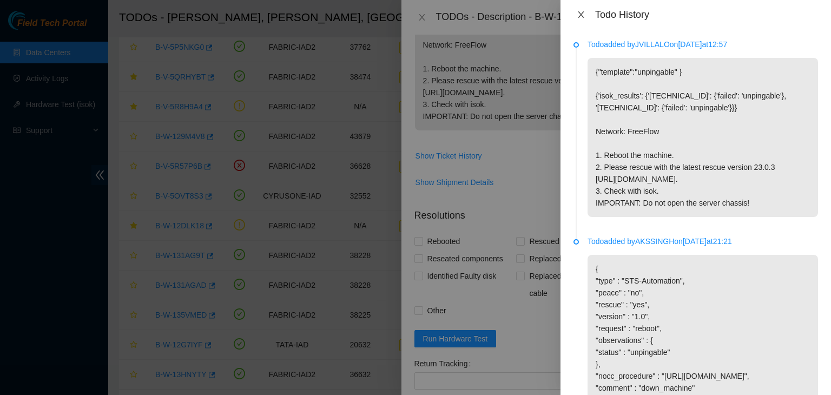
click at [575, 11] on button "Close" at bounding box center [581, 15] width 15 height 10
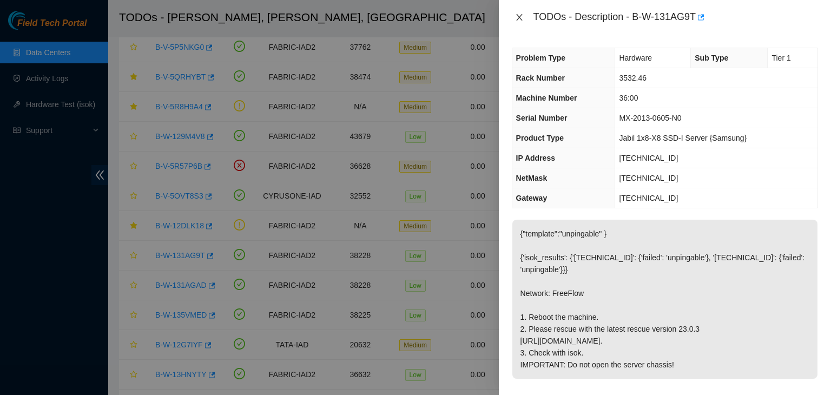
click at [522, 20] on icon "close" at bounding box center [519, 17] width 9 height 9
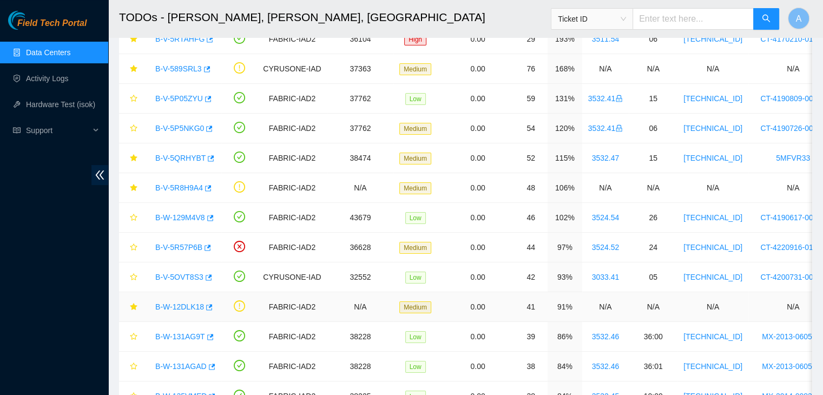
scroll to position [91, 0]
click at [186, 275] on link "B-V-5OVT8S3" at bounding box center [179, 278] width 48 height 9
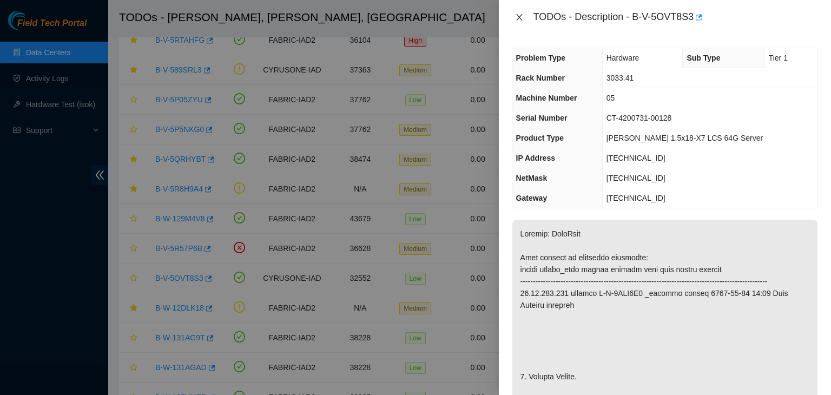
click at [518, 12] on button "Close" at bounding box center [519, 17] width 15 height 10
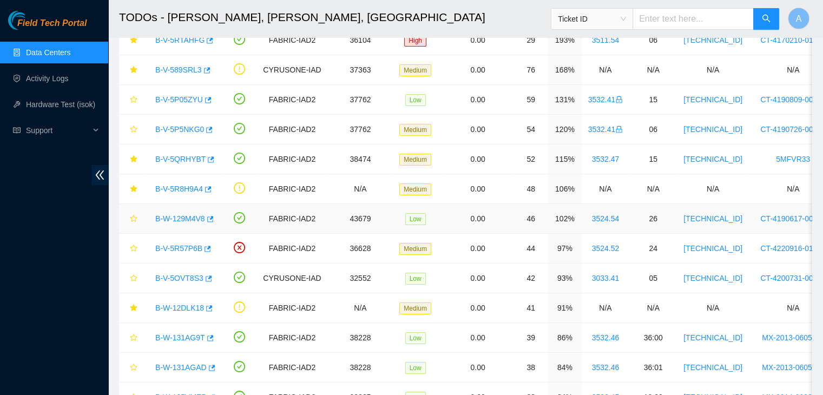
click at [193, 216] on link "B-W-129M4V8" at bounding box center [180, 218] width 50 height 9
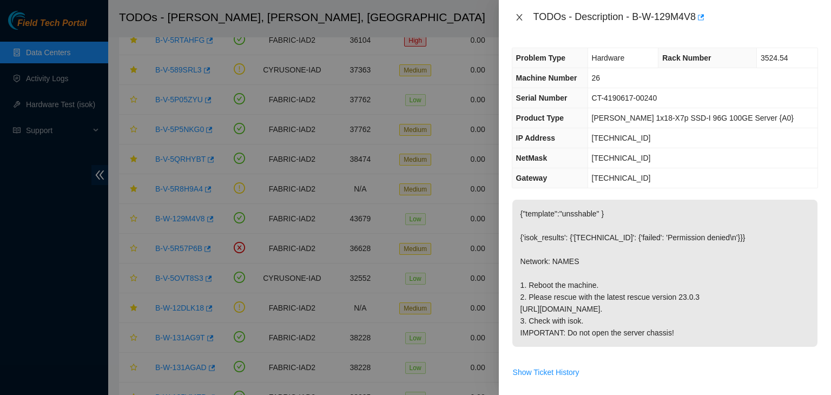
click at [517, 18] on icon "close" at bounding box center [519, 17] width 9 height 9
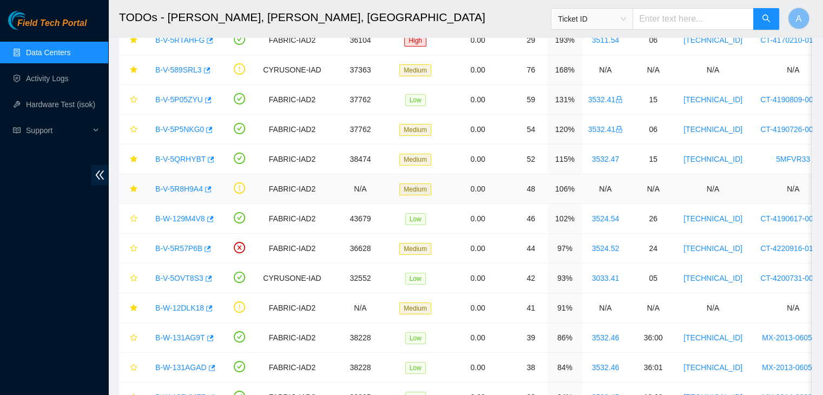
scroll to position [0, 0]
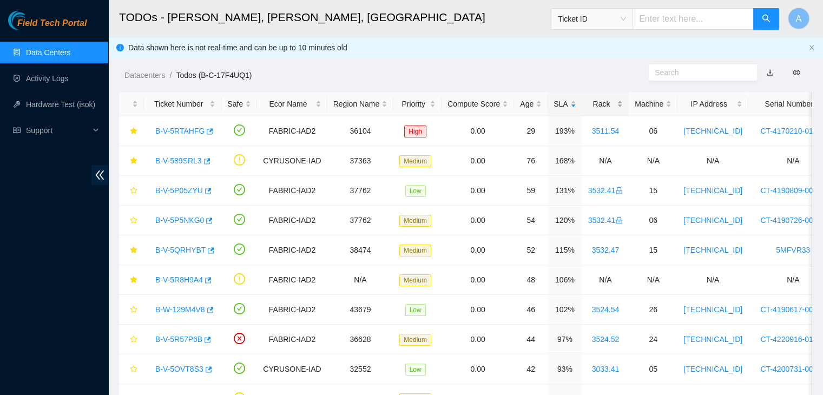
click at [593, 99] on div "Rack" at bounding box center [605, 104] width 35 height 12
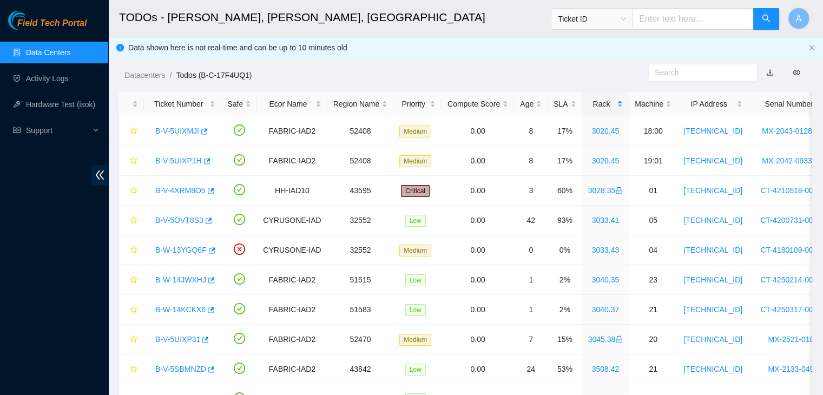
click at [593, 99] on div "Rack" at bounding box center [605, 104] width 35 height 12
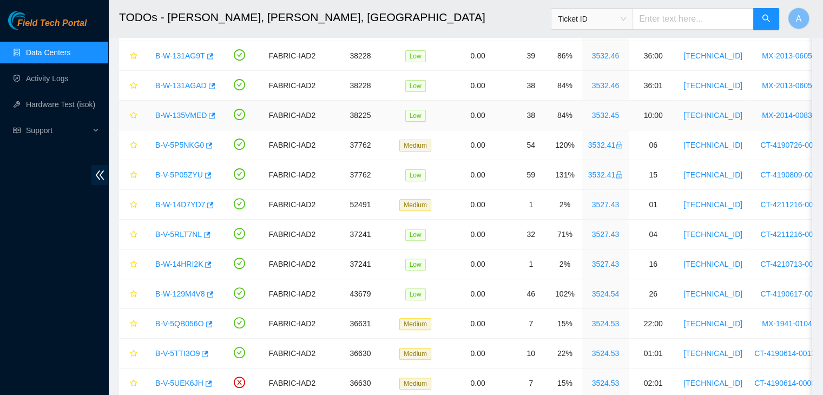
scroll to position [344, 0]
click at [184, 233] on link "B-V-5RLT7NL" at bounding box center [178, 233] width 47 height 9
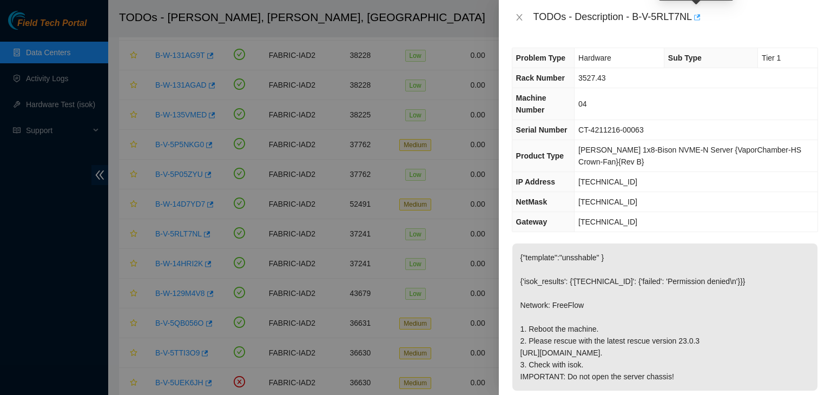
click at [697, 16] on icon "button" at bounding box center [697, 18] width 8 height 8
click at [514, 17] on button "Close" at bounding box center [519, 17] width 15 height 10
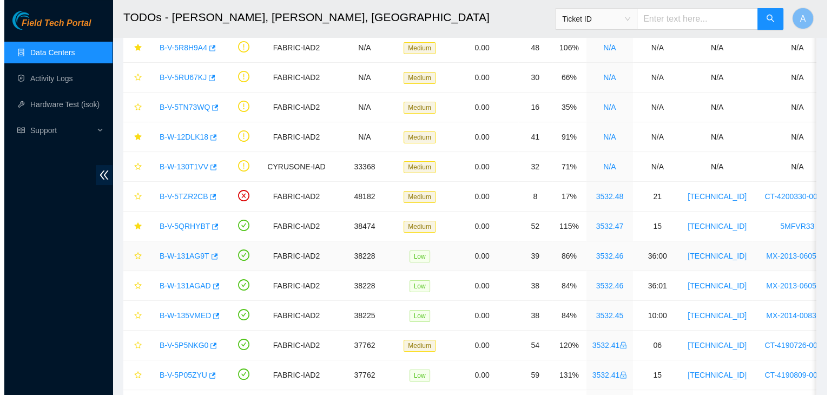
scroll to position [173, 0]
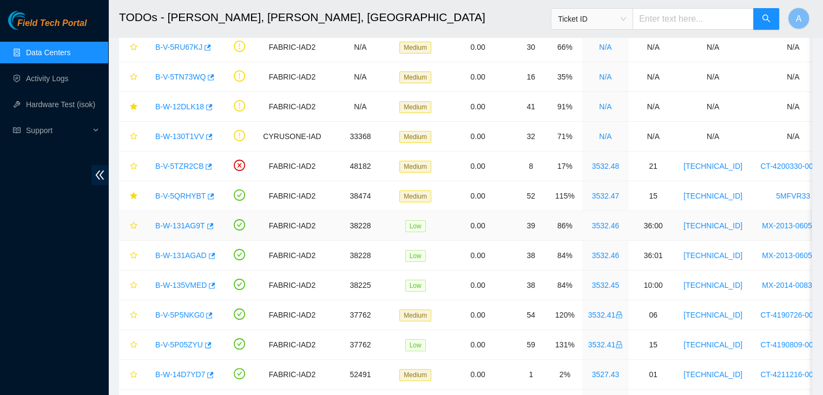
click at [187, 225] on link "B-W-131AG9T" at bounding box center [180, 225] width 50 height 9
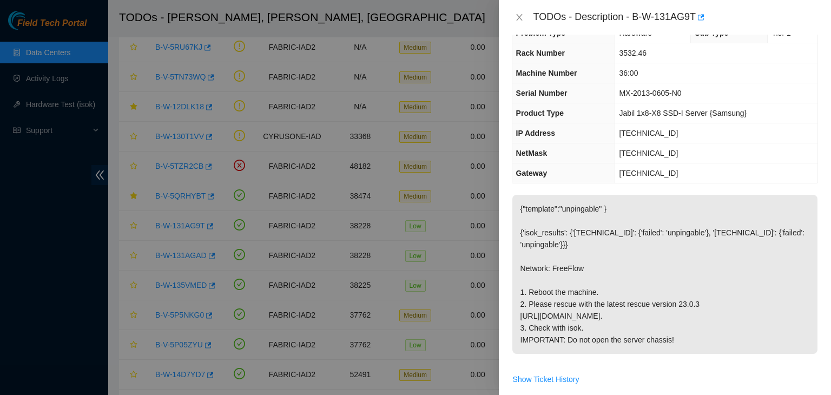
scroll to position [25, 0]
click at [517, 19] on icon "close" at bounding box center [519, 17] width 9 height 9
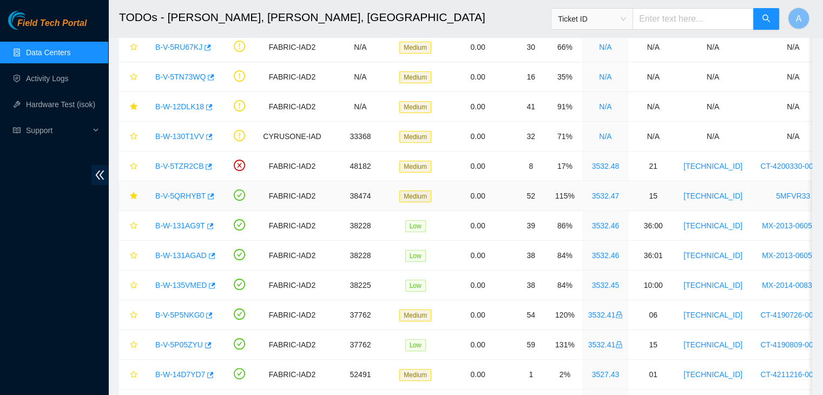
click at [192, 196] on link "B-V-5QRHYBT" at bounding box center [180, 196] width 50 height 9
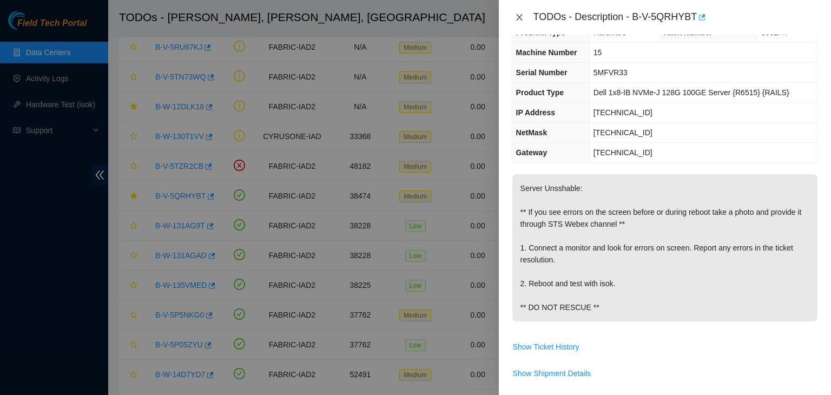
click at [519, 20] on icon "close" at bounding box center [519, 17] width 9 height 9
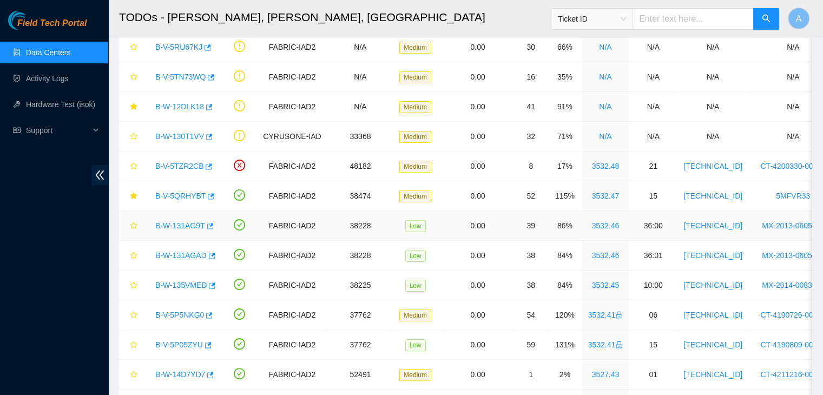
click at [188, 221] on link "B-W-131AG9T" at bounding box center [180, 225] width 50 height 9
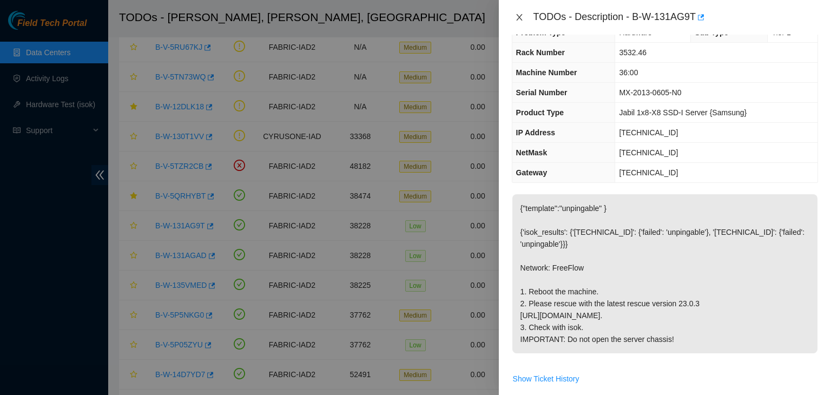
click at [524, 16] on button "Close" at bounding box center [519, 17] width 15 height 10
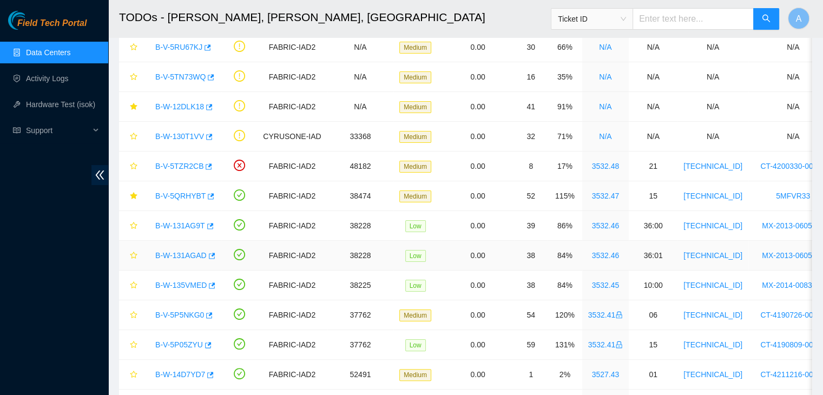
click at [178, 252] on link "B-W-131AGAD" at bounding box center [180, 255] width 51 height 9
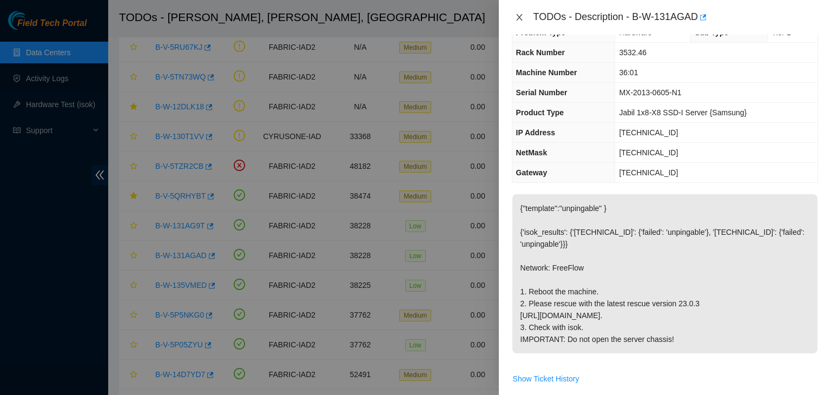
click at [521, 18] on icon "close" at bounding box center [519, 17] width 6 height 6
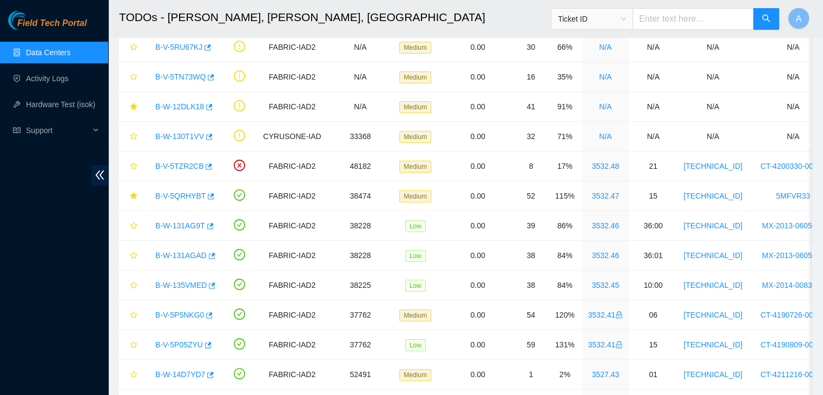
click at [520, 16] on h2 "TODOs - CyrusOne, Sterling, VA" at bounding box center [399, 17] width 561 height 35
click at [186, 78] on link "B-V-5TN73WQ" at bounding box center [180, 77] width 50 height 9
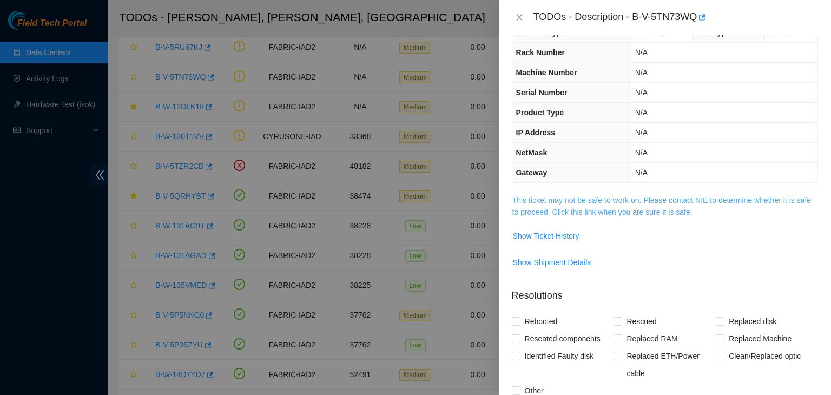
click at [583, 207] on link "This ticket may not be safe to work on. Please contact NIE to determine whether…" at bounding box center [662, 206] width 299 height 21
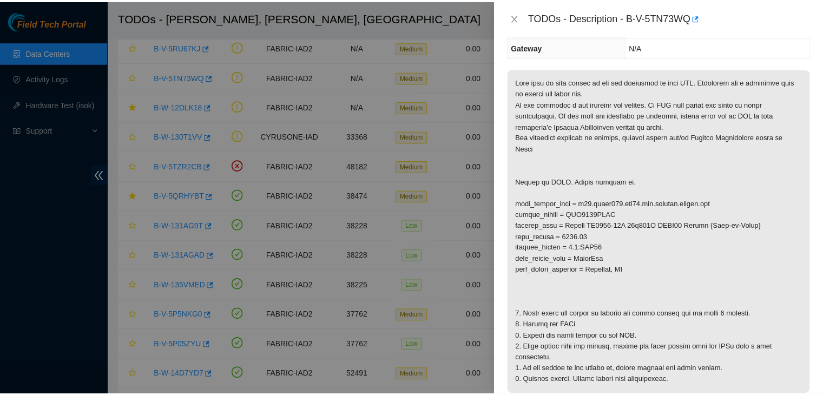
scroll to position [151, 0]
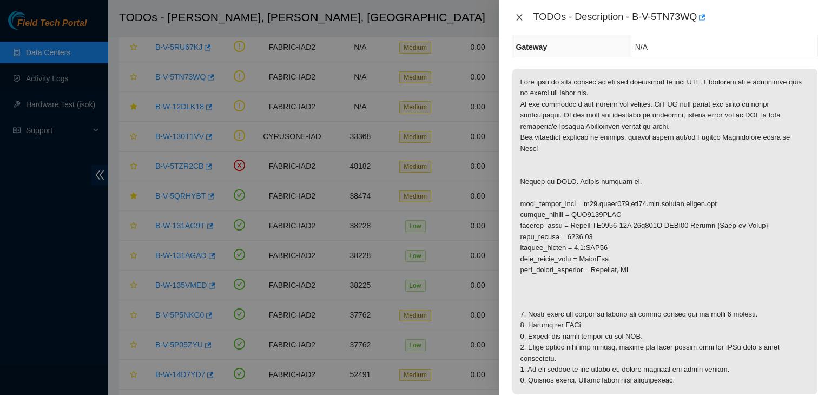
click at [516, 16] on icon "close" at bounding box center [519, 17] width 9 height 9
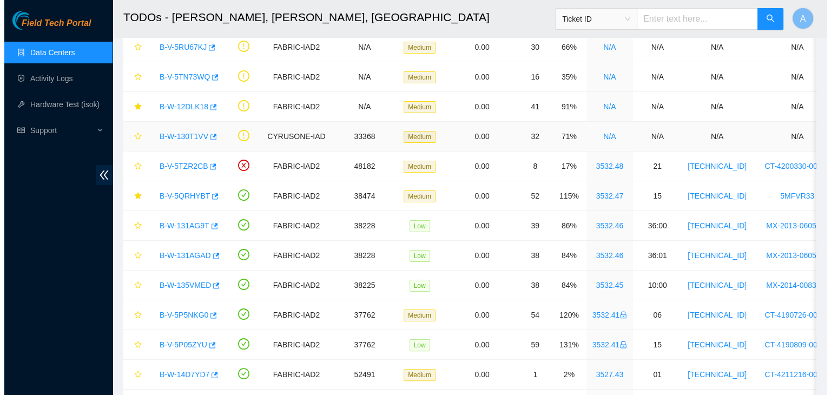
scroll to position [186, 0]
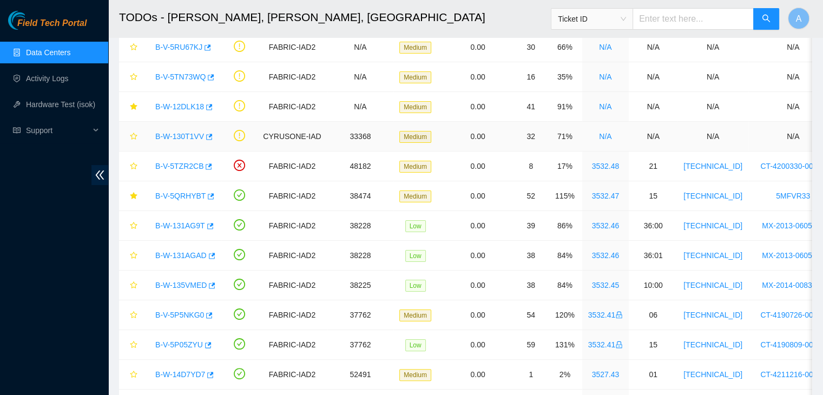
click at [189, 135] on link "B-W-130T1VV" at bounding box center [179, 136] width 49 height 9
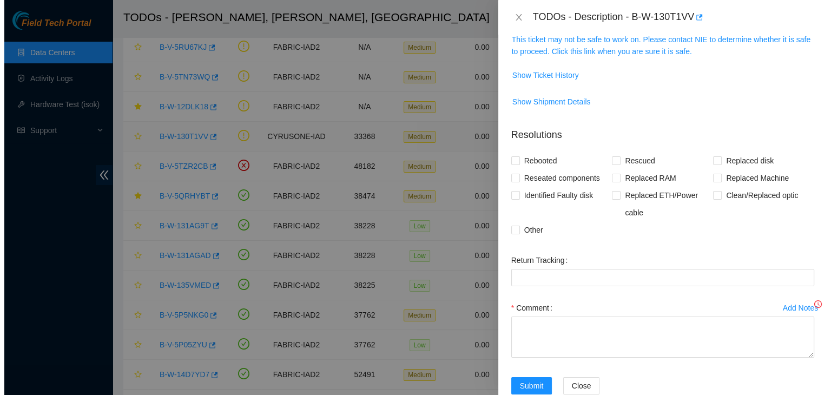
scroll to position [151, 0]
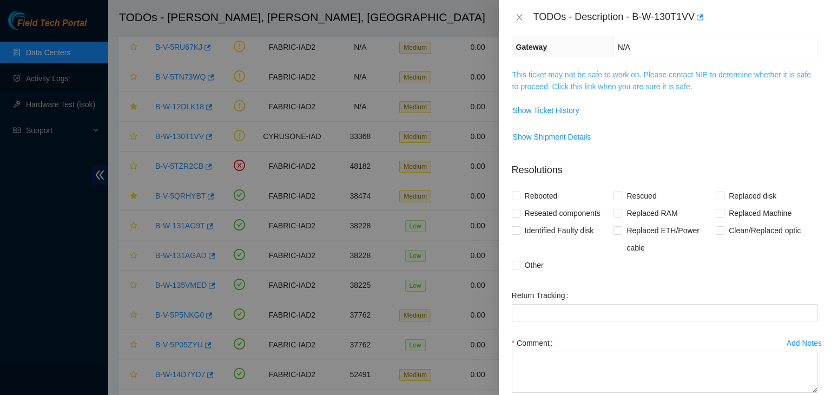
click at [539, 72] on link "This ticket may not be safe to work on. Please contact NIE to determine whether…" at bounding box center [662, 80] width 299 height 21
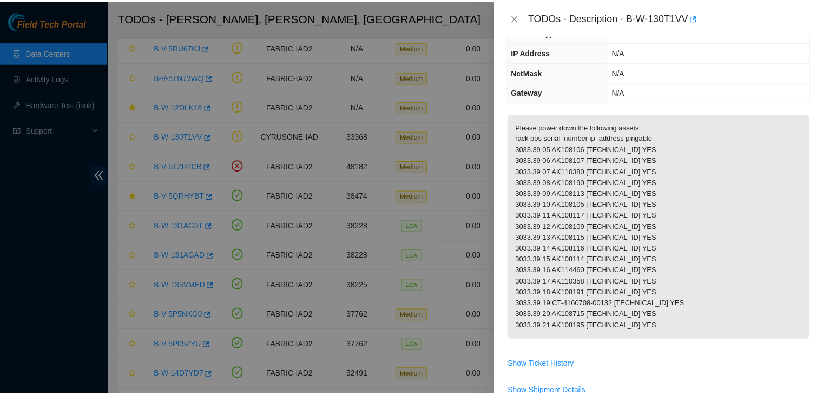
scroll to position [106, 0]
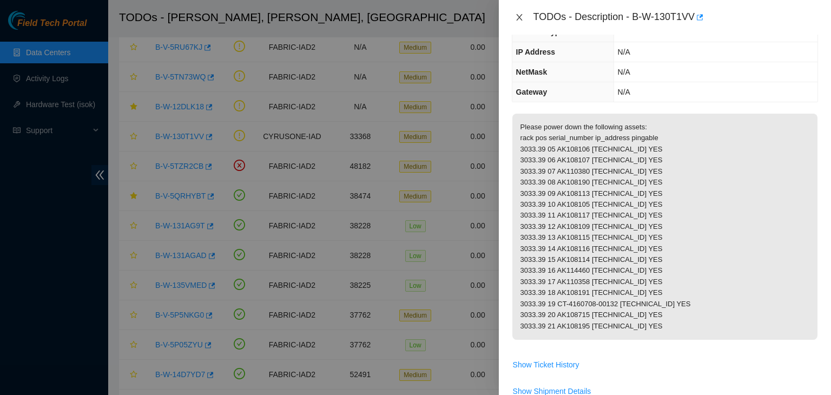
click at [520, 21] on icon "close" at bounding box center [519, 17] width 9 height 9
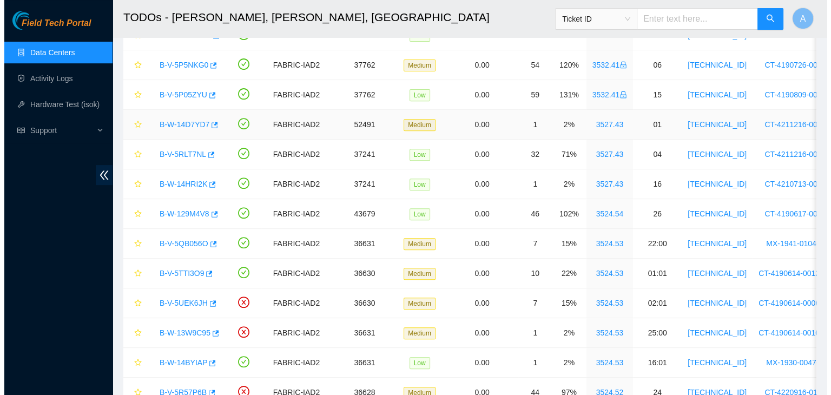
scroll to position [422, 0]
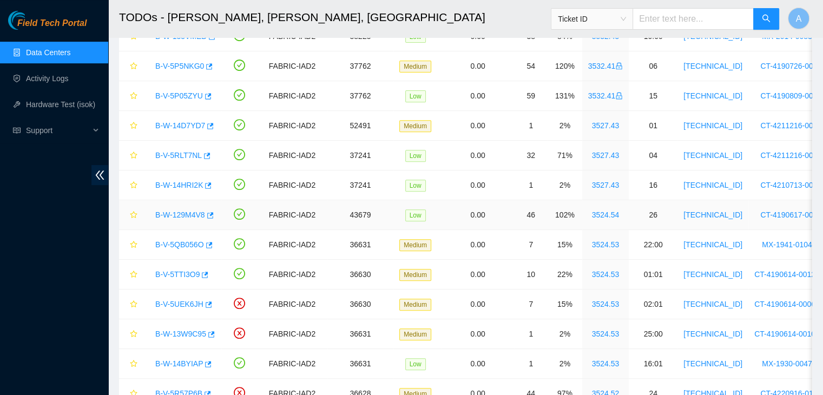
click at [191, 212] on link "B-W-129M4V8" at bounding box center [180, 215] width 50 height 9
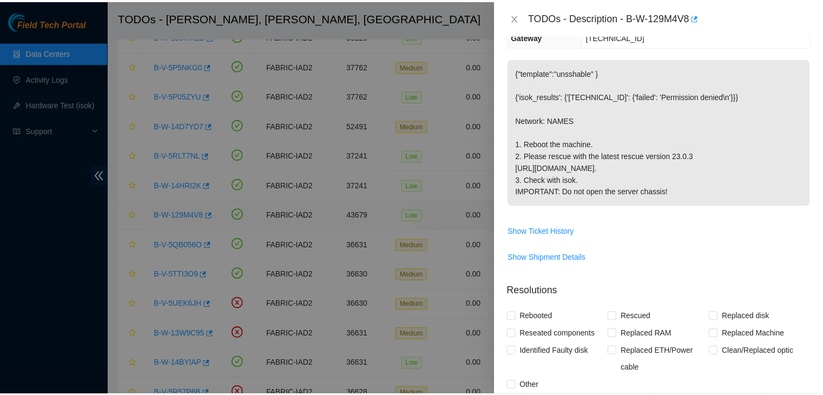
scroll to position [106, 0]
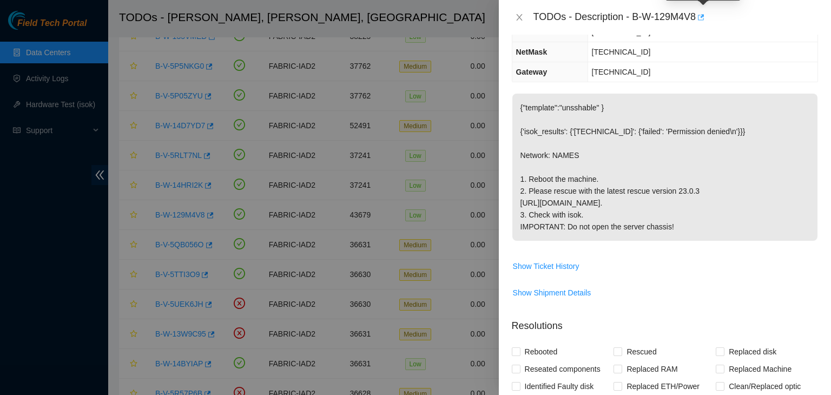
click at [704, 17] on icon "button" at bounding box center [701, 17] width 6 height 6
click at [520, 15] on icon "close" at bounding box center [519, 17] width 9 height 9
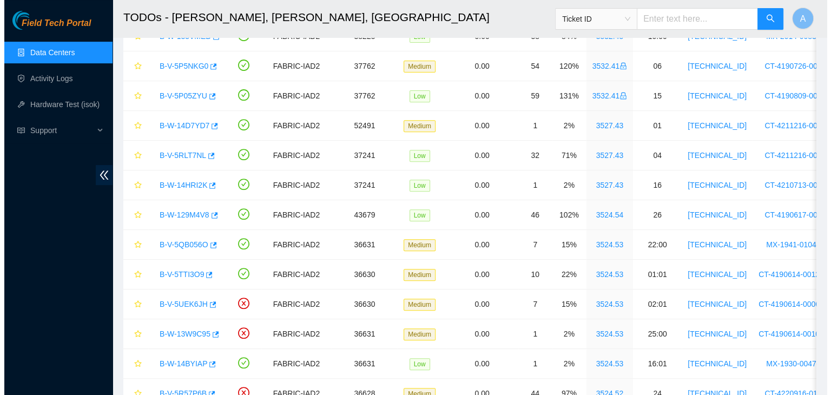
scroll to position [141, 0]
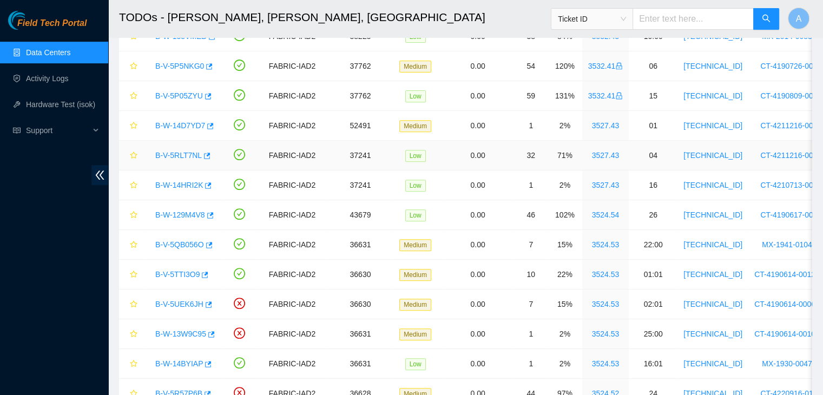
click at [179, 155] on link "B-V-5RLT7NL" at bounding box center [178, 155] width 47 height 9
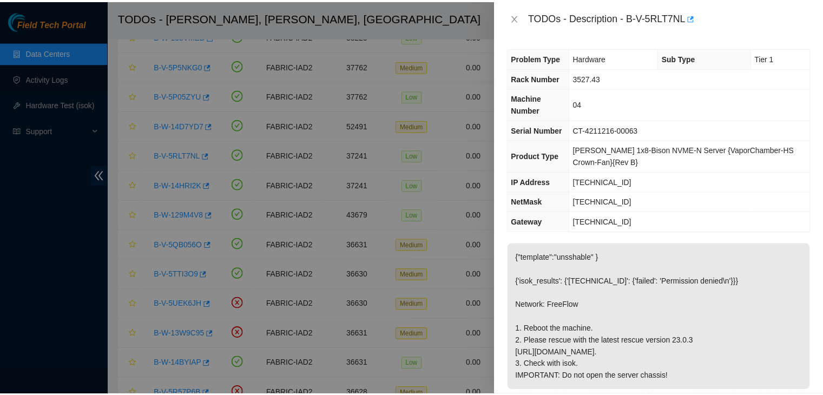
scroll to position [0, 0]
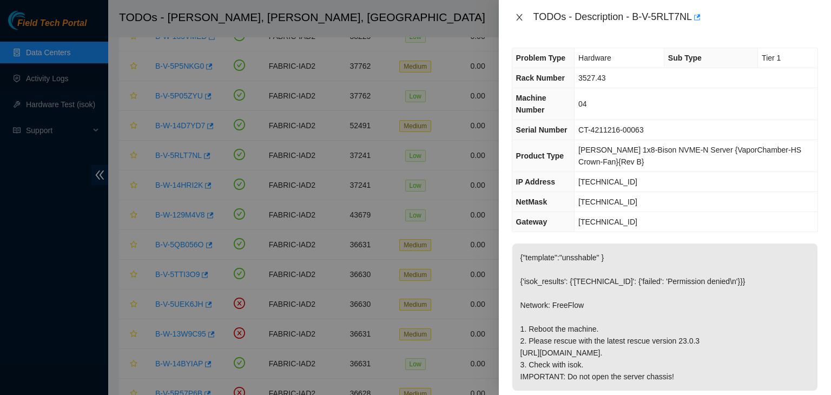
click at [521, 18] on icon "close" at bounding box center [519, 17] width 9 height 9
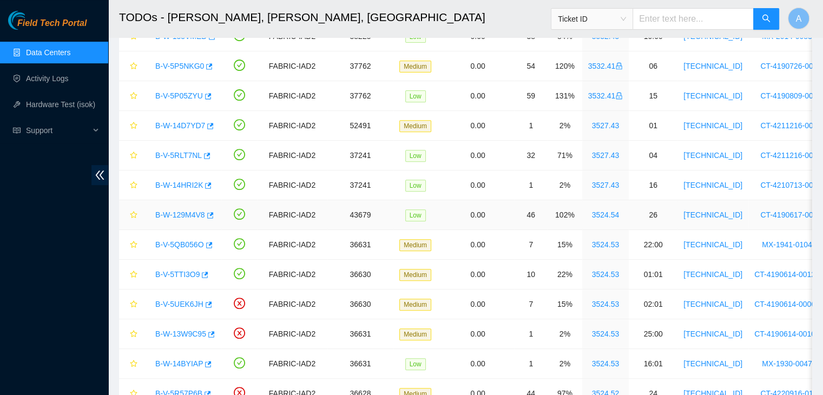
click at [184, 213] on link "B-W-129M4V8" at bounding box center [180, 215] width 50 height 9
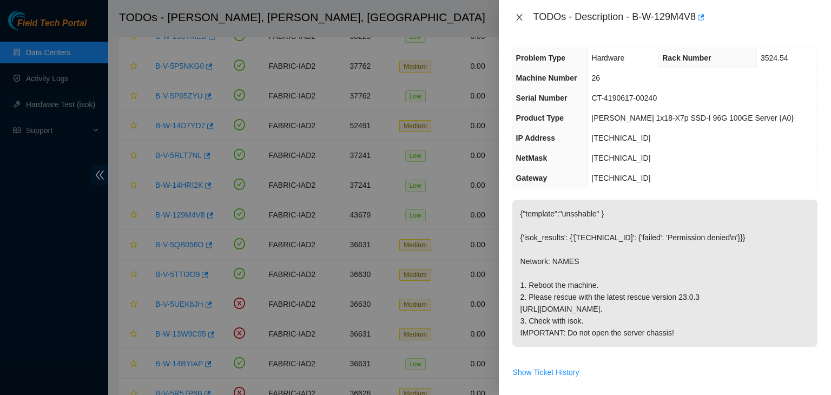
click at [518, 18] on icon "close" at bounding box center [519, 17] width 6 height 6
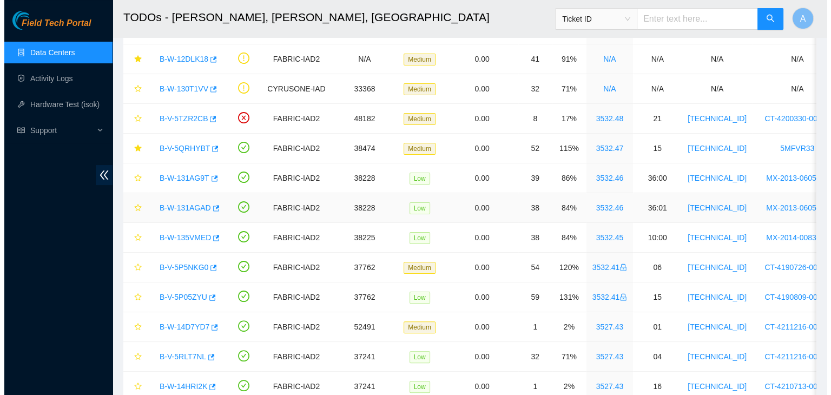
scroll to position [218, 0]
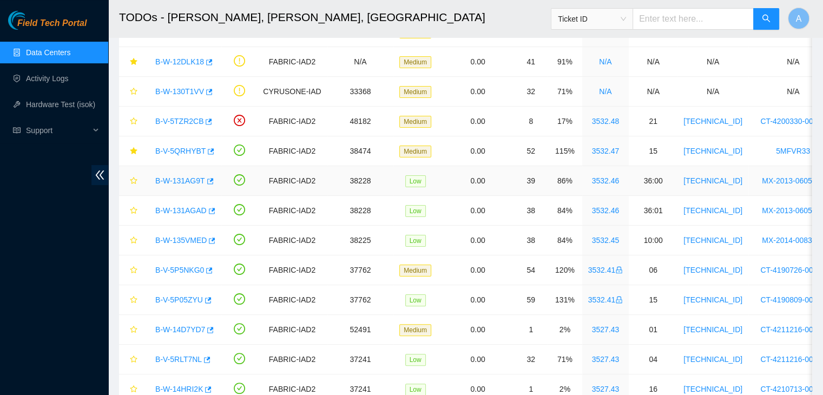
click at [191, 177] on link "B-W-131AG9T" at bounding box center [180, 180] width 50 height 9
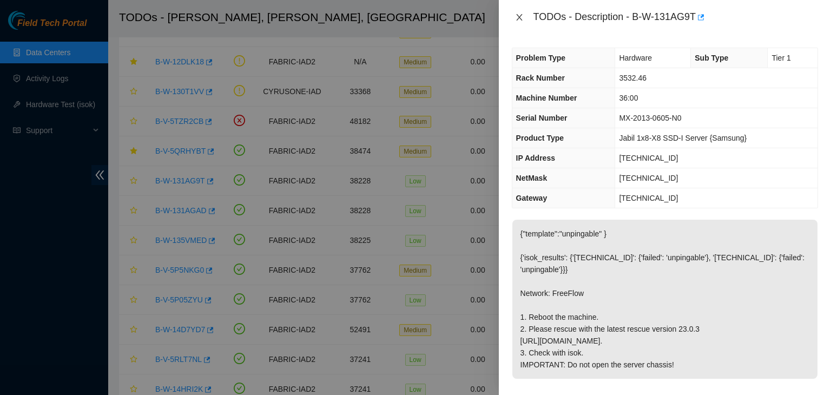
click at [520, 16] on icon "close" at bounding box center [519, 17] width 6 height 6
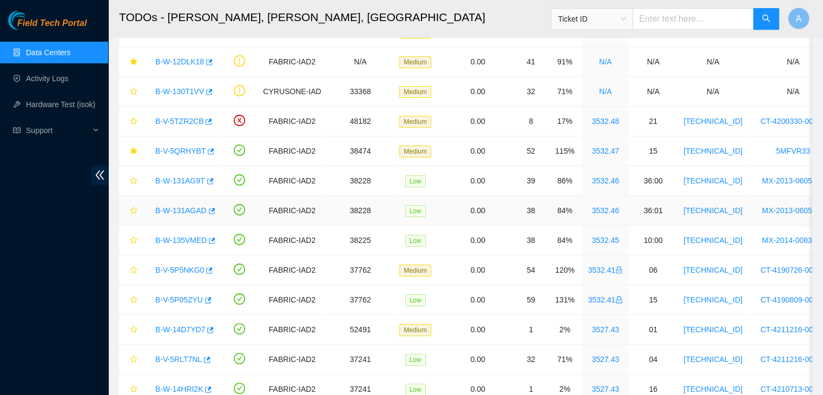
click at [188, 209] on link "B-W-131AGAD" at bounding box center [180, 210] width 51 height 9
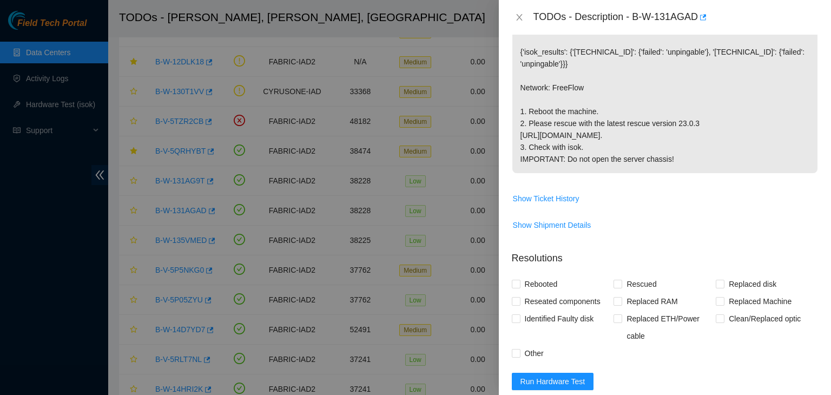
scroll to position [206, 0]
click at [556, 234] on button "Show Shipment Details" at bounding box center [553, 224] width 80 height 17
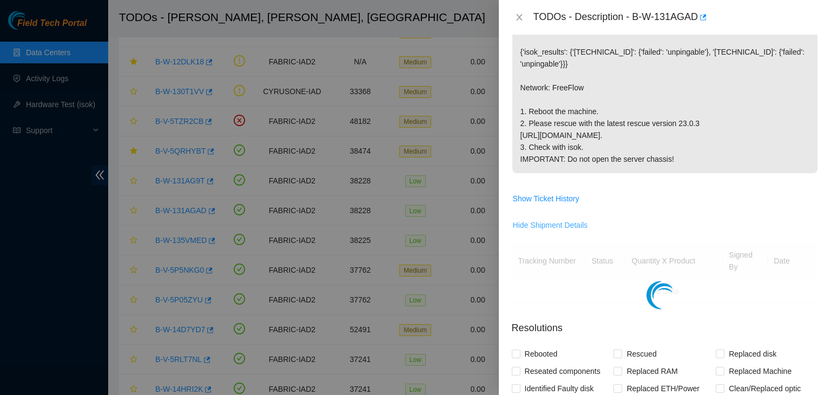
click at [557, 231] on span "Hide Shipment Details" at bounding box center [550, 225] width 75 height 12
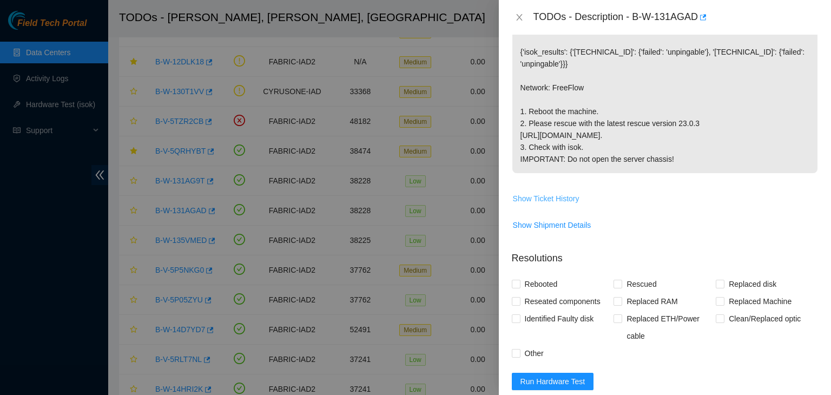
click at [562, 205] on span "Show Ticket History" at bounding box center [546, 199] width 67 height 12
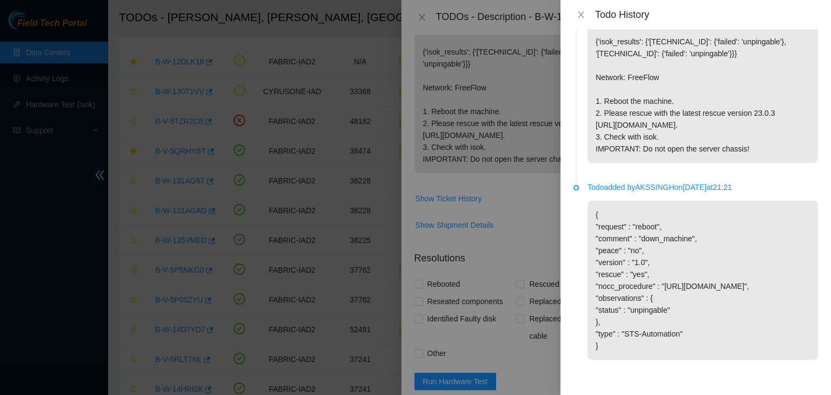
scroll to position [0, 0]
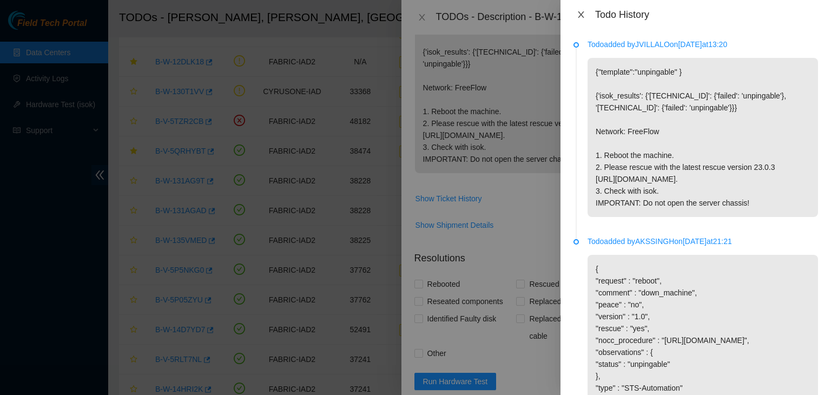
click at [581, 17] on icon "close" at bounding box center [581, 14] width 9 height 9
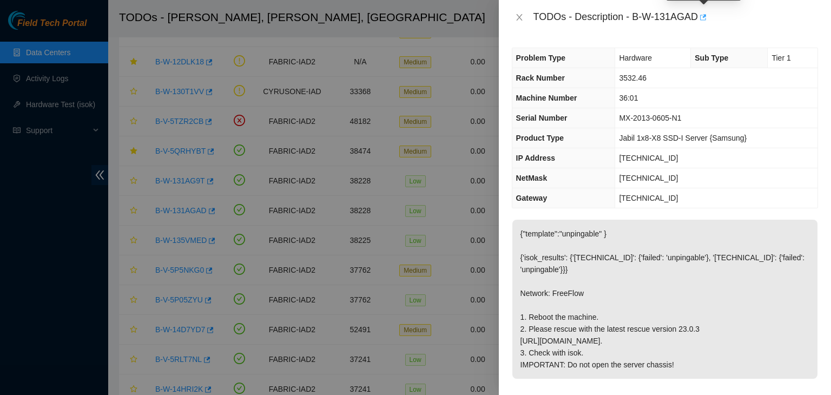
click at [706, 15] on icon "button" at bounding box center [703, 17] width 6 height 6
click at [513, 18] on button "Close" at bounding box center [519, 17] width 15 height 10
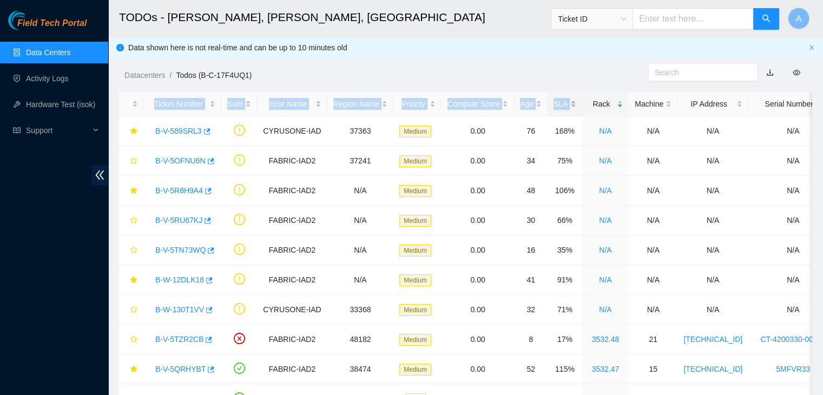
drag, startPoint x: 563, startPoint y: 88, endPoint x: 562, endPoint y: 101, distance: 13.1
click at [562, 101] on div "SLA" at bounding box center [565, 104] width 22 height 12
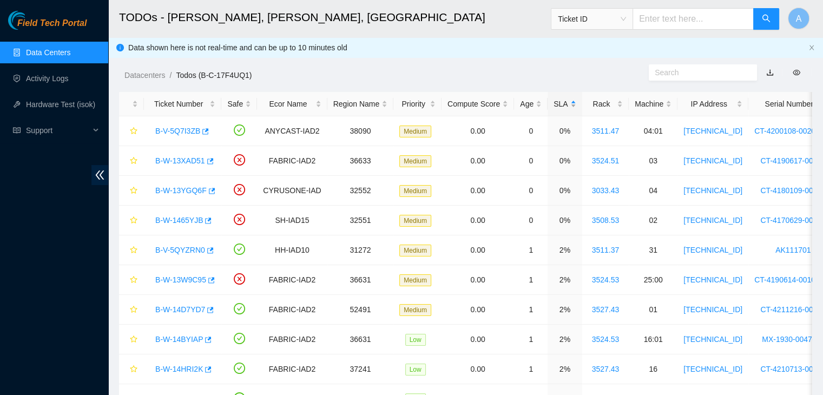
click at [562, 101] on div "SLA" at bounding box center [565, 104] width 22 height 12
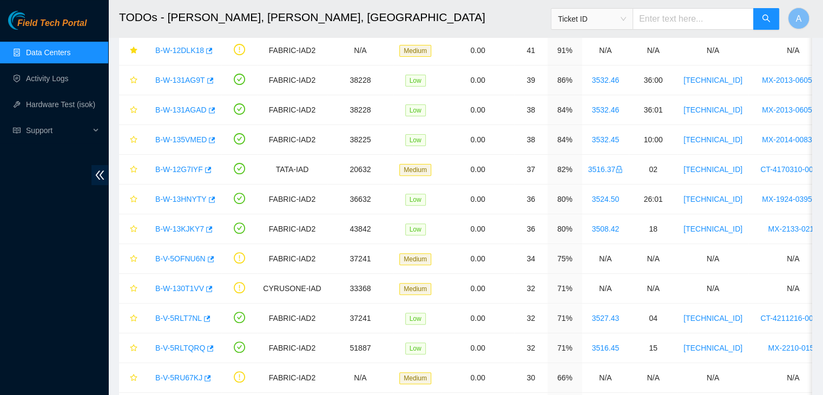
scroll to position [350, 0]
click at [194, 224] on link "B-W-13KJKY7" at bounding box center [179, 228] width 49 height 9
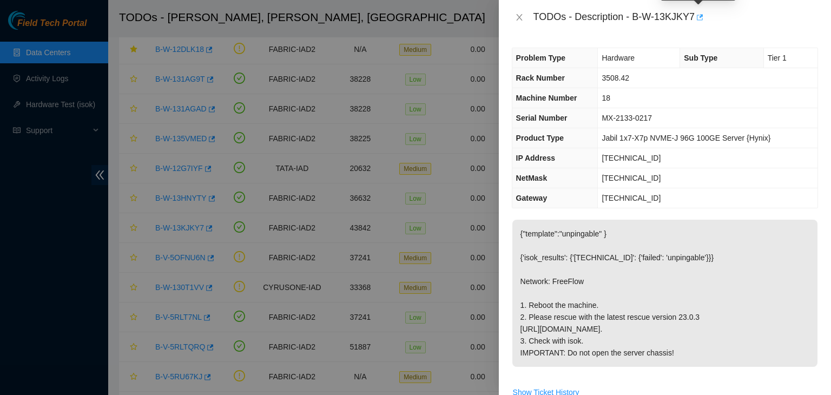
click at [701, 17] on icon "button" at bounding box center [699, 18] width 8 height 8
click at [522, 18] on icon "close" at bounding box center [519, 17] width 9 height 9
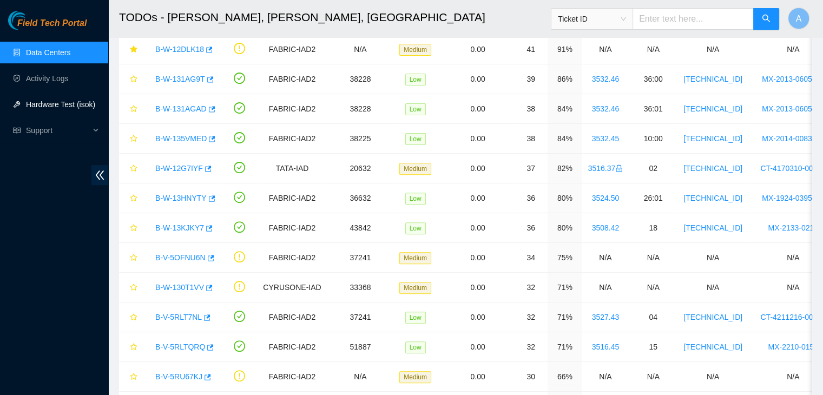
click at [76, 102] on link "Hardware Test (isok)" at bounding box center [60, 104] width 69 height 9
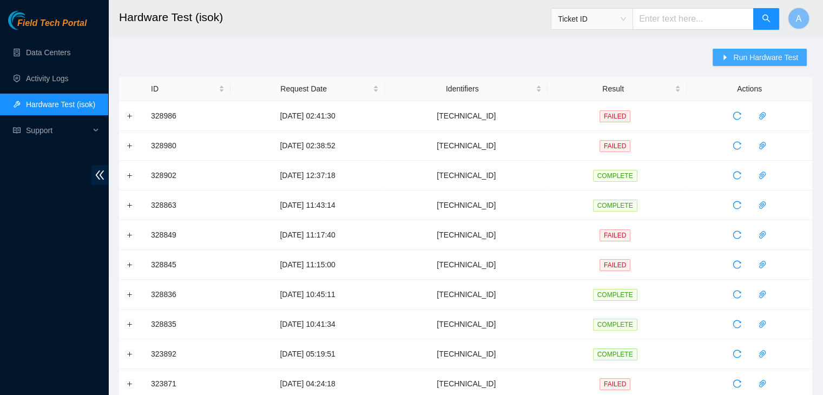
click at [760, 49] on button "Run Hardware Test" at bounding box center [760, 57] width 94 height 17
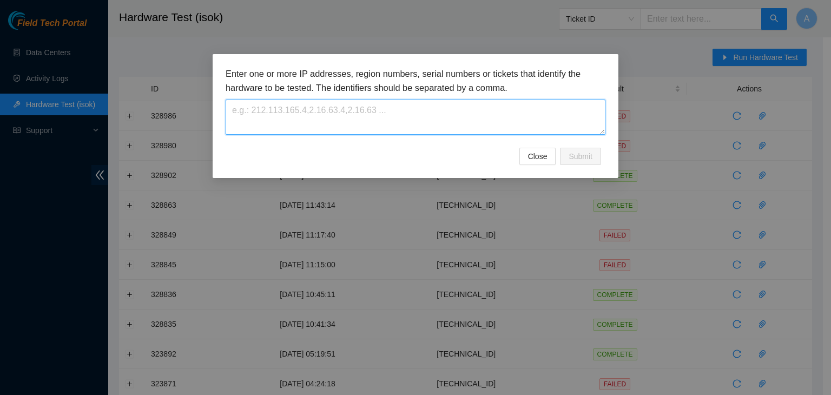
click at [527, 111] on textarea at bounding box center [416, 117] width 380 height 35
paste textarea "104.78.78.149"
type textarea "104.78.78.149"
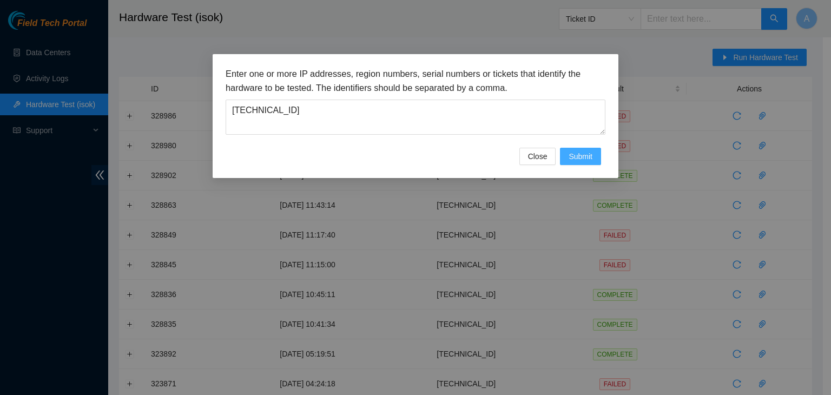
click at [583, 162] on button "Submit" at bounding box center [580, 156] width 41 height 17
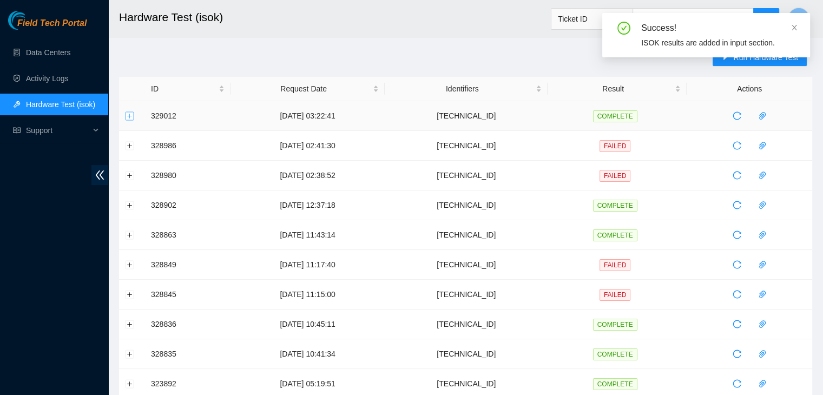
click at [129, 115] on button "Expand row" at bounding box center [130, 115] width 9 height 9
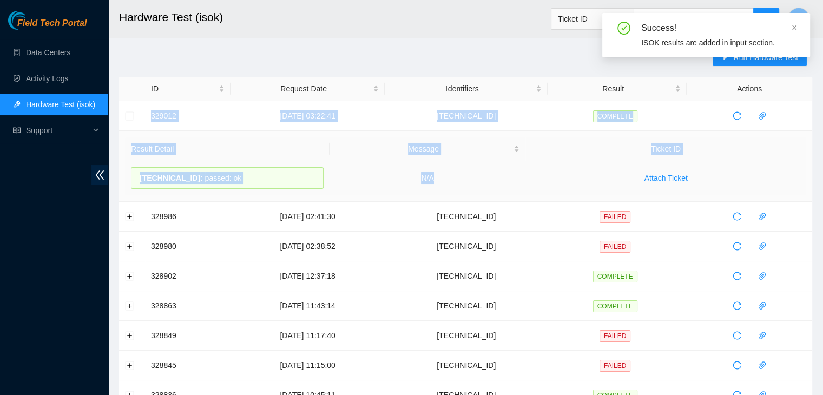
drag, startPoint x: 149, startPoint y: 115, endPoint x: 482, endPoint y: 181, distance: 338.9
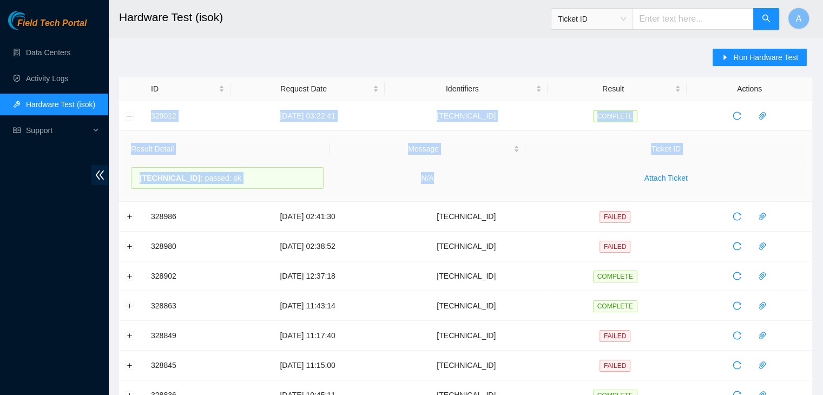
copy tbody "329012 29-08-2025 03:22:41 104.78.78.149 COMPLETE Result Detail Message Ticket …"
click at [482, 181] on td "N/A" at bounding box center [428, 178] width 196 height 34
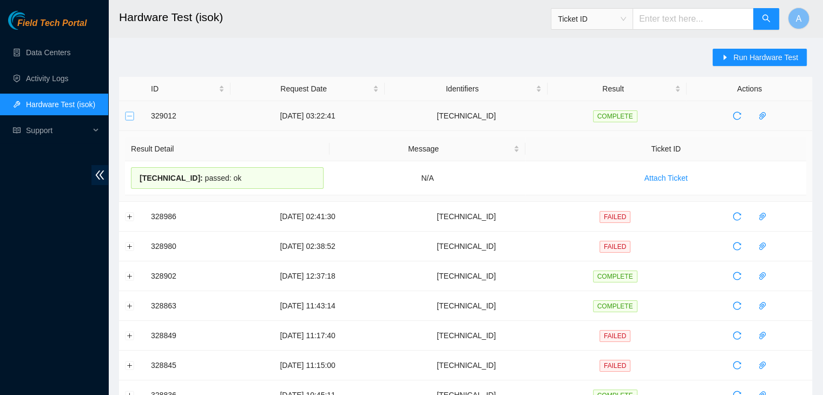
click at [130, 113] on button "Collapse row" at bounding box center [130, 115] width 9 height 9
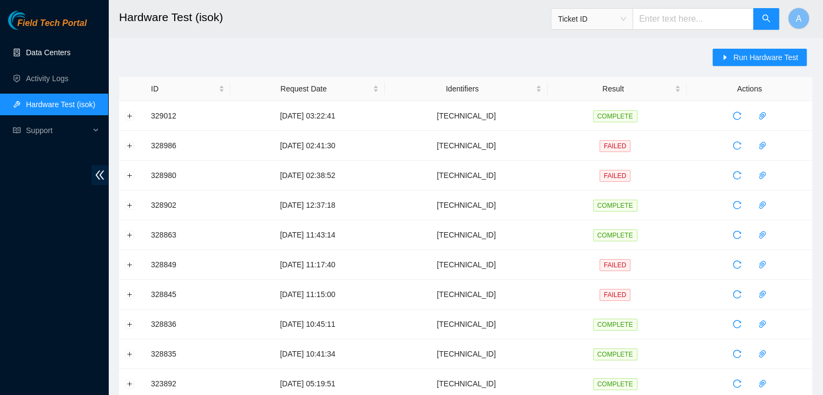
click at [70, 53] on link "Data Centers" at bounding box center [48, 52] width 44 height 9
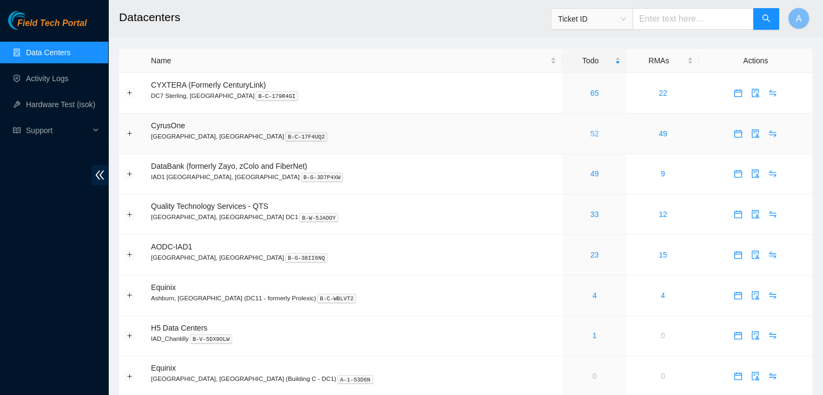
click at [590, 136] on link "52" at bounding box center [594, 133] width 9 height 9
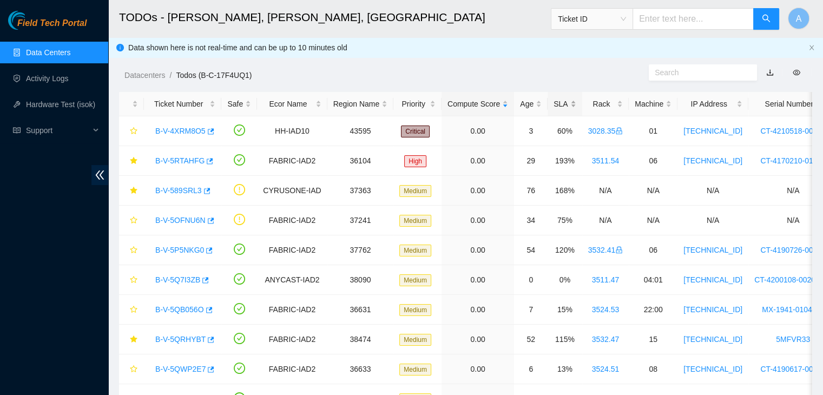
click at [563, 100] on div "SLA" at bounding box center [565, 104] width 22 height 12
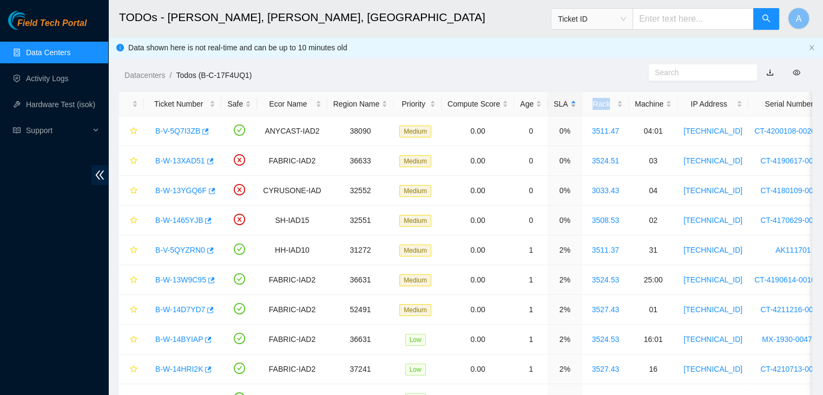
click at [563, 100] on div "SLA" at bounding box center [565, 104] width 22 height 12
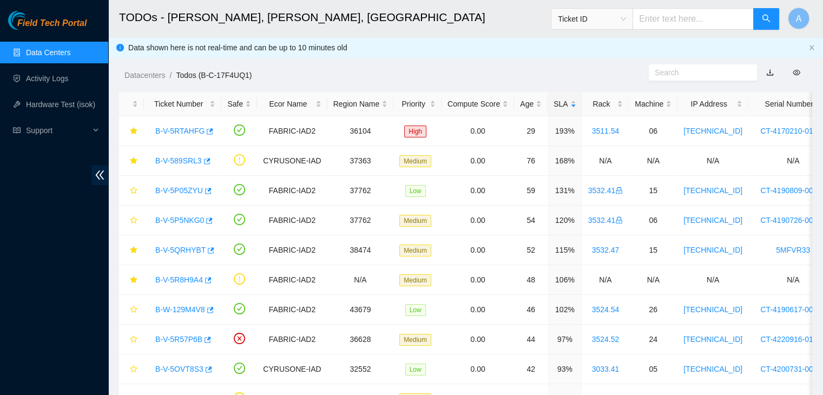
click at [560, 76] on ol "Datacenters / Todos (B-C-17F4UQ1) /" at bounding box center [384, 75] width 520 height 12
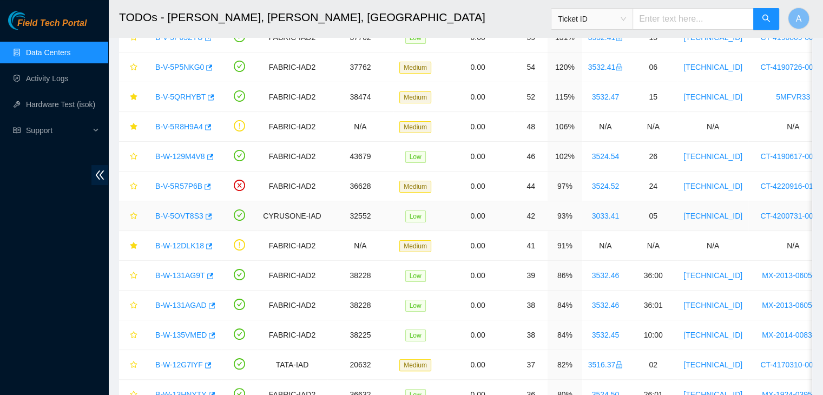
scroll to position [154, 0]
click at [192, 327] on div "B-W-135VMED" at bounding box center [182, 334] width 65 height 17
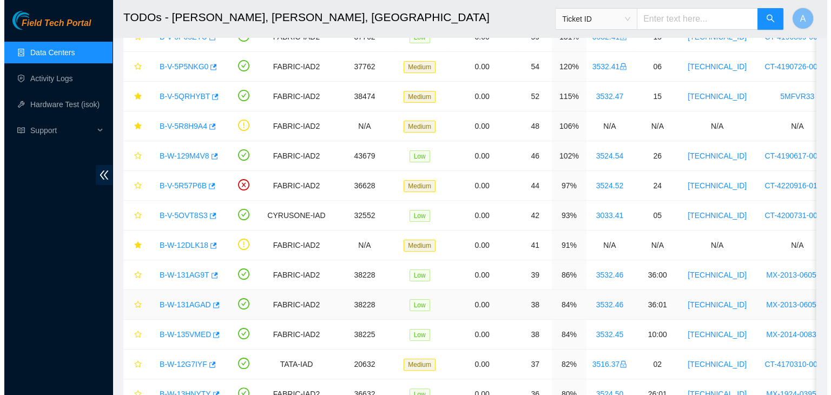
scroll to position [200, 0]
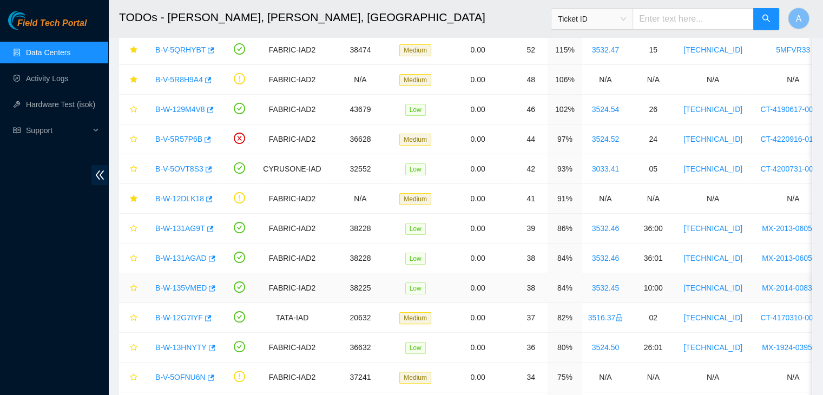
click at [191, 287] on link "B-W-135VMED" at bounding box center [180, 288] width 51 height 9
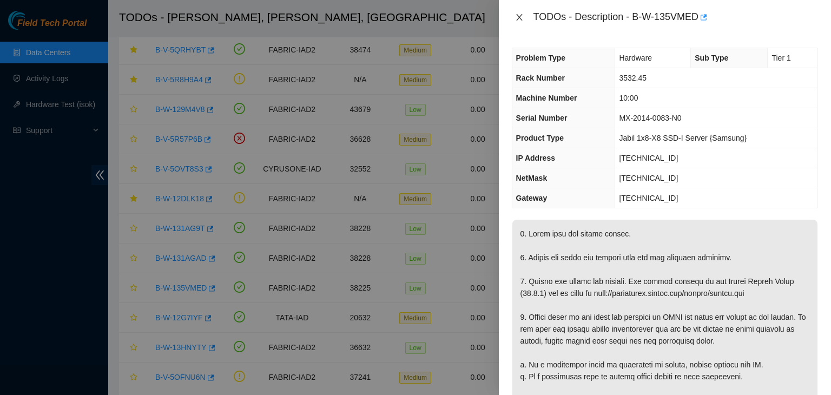
click at [521, 19] on icon "close" at bounding box center [519, 17] width 6 height 6
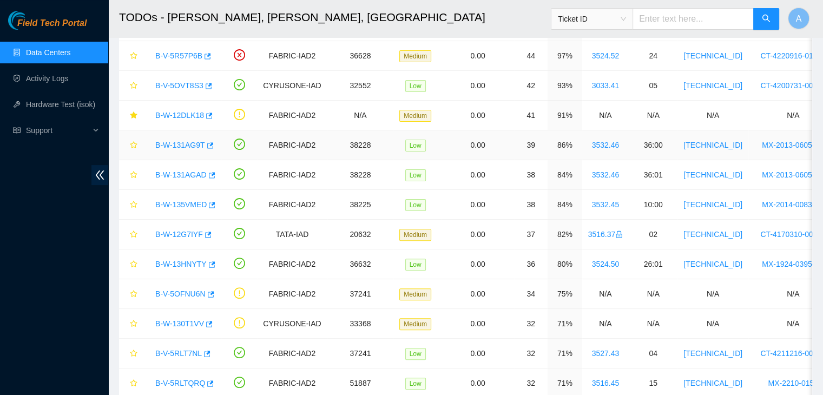
scroll to position [287, 0]
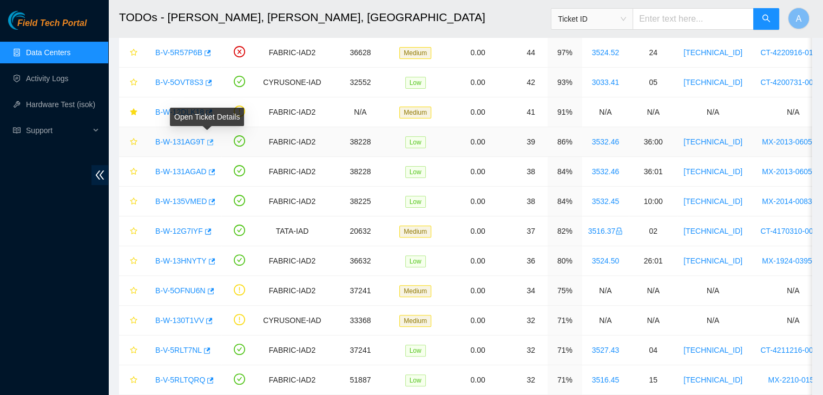
click at [206, 141] on icon "button" at bounding box center [210, 143] width 8 height 8
click at [69, 100] on link "Hardware Test (isok)" at bounding box center [60, 104] width 69 height 9
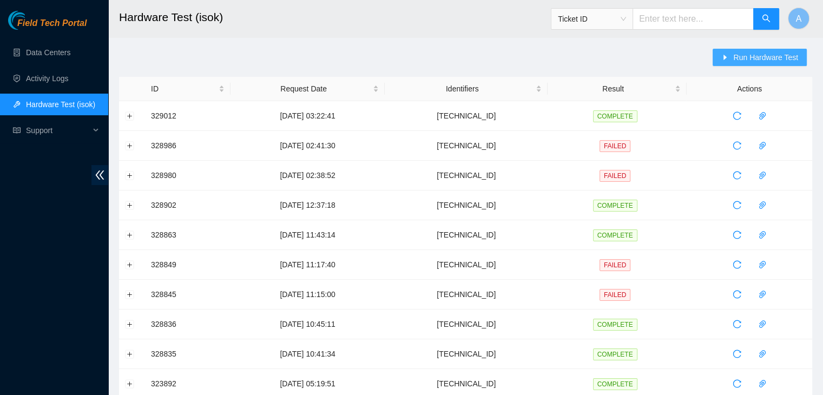
click at [732, 58] on button "Run Hardware Test" at bounding box center [760, 57] width 94 height 17
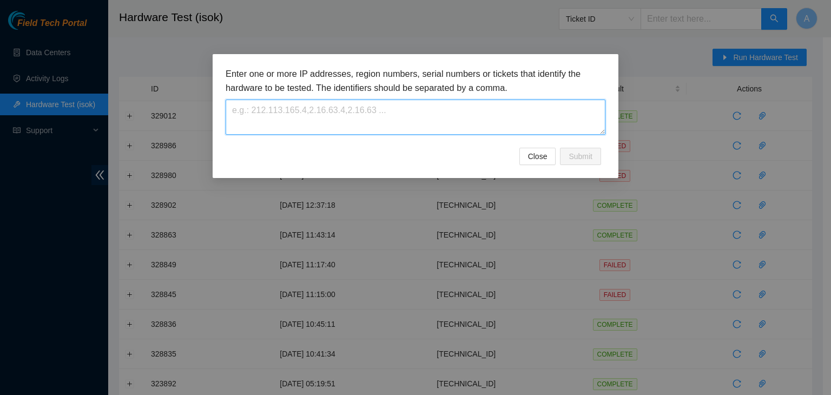
click at [439, 122] on textarea at bounding box center [416, 117] width 380 height 35
paste textarea "23.36.66.151"
type textarea "23.36.66.151"
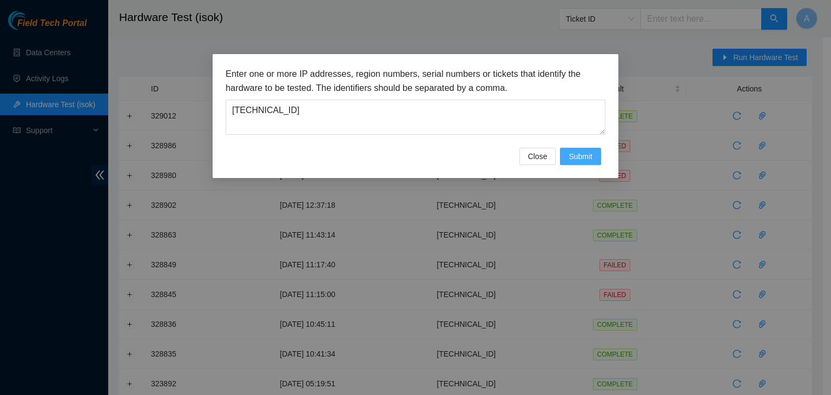
click at [566, 154] on button "Submit" at bounding box center [580, 156] width 41 height 17
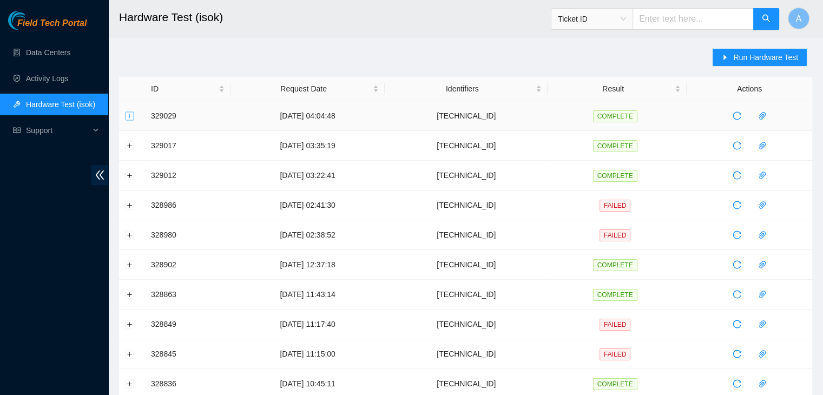
click at [130, 116] on button "Expand row" at bounding box center [130, 115] width 9 height 9
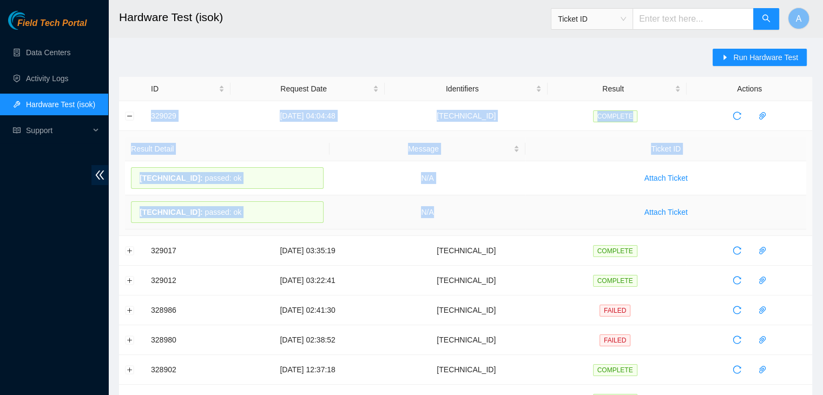
drag, startPoint x: 150, startPoint y: 113, endPoint x: 465, endPoint y: 213, distance: 330.9
copy tbody "329029 29-08-2025 04:04:48 23.36.66.151 COMPLETE Result Detail Message Ticket I…"
click at [465, 213] on td "N/A" at bounding box center [428, 212] width 196 height 34
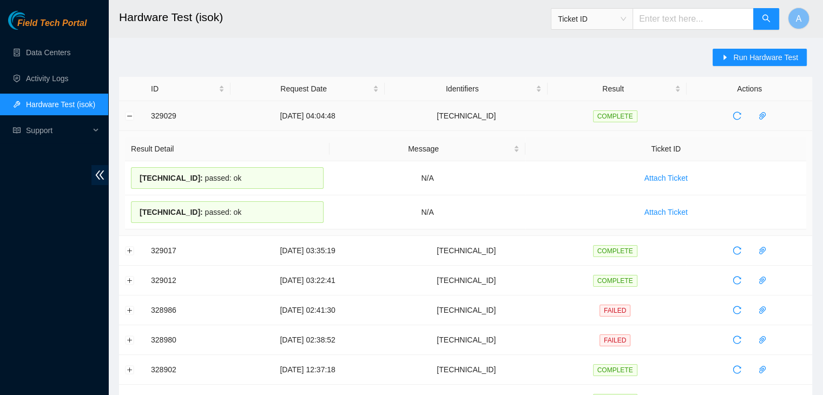
click at [128, 110] on td at bounding box center [132, 116] width 26 height 30
click at [127, 115] on button "Collapse row" at bounding box center [130, 115] width 9 height 9
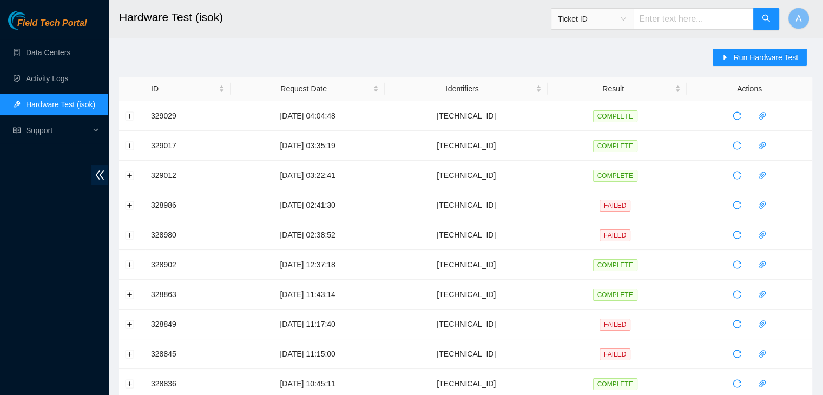
click at [165, 60] on div "Run Hardware Test ID Request Date Identifiers Result Actions 329029 29-08-2025 …" at bounding box center [465, 390] width 693 height 682
click at [739, 61] on span "Run Hardware Test" at bounding box center [765, 57] width 65 height 12
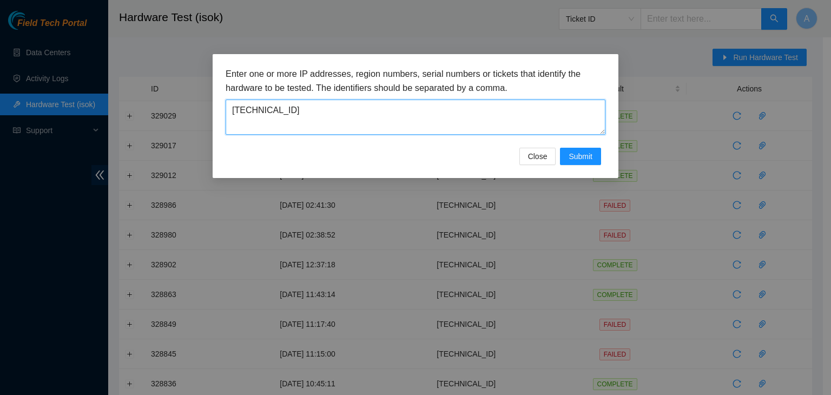
click at [456, 122] on textarea "23.36.66.151" at bounding box center [416, 117] width 380 height 35
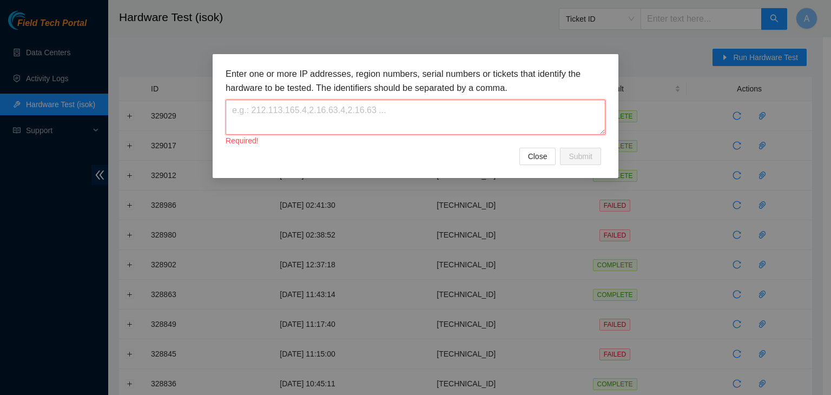
paste textarea "23.3.98.114"
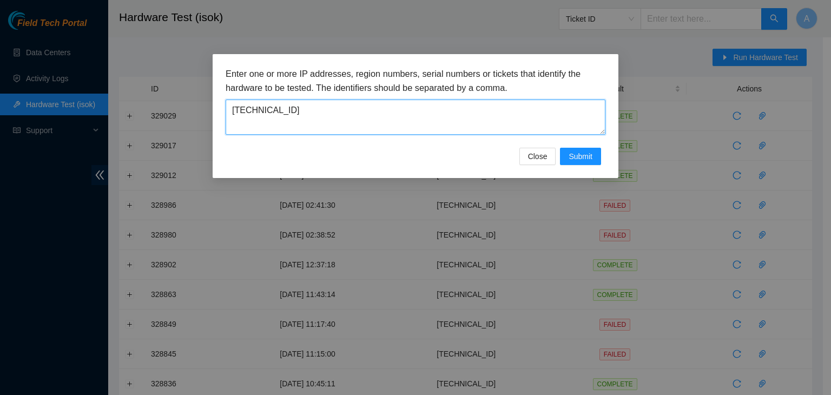
type textarea "23.3.98.114"
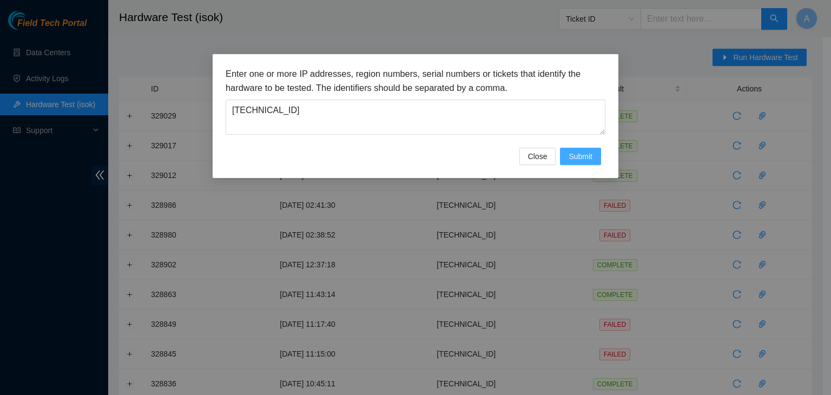
click at [582, 154] on span "Submit" at bounding box center [581, 156] width 24 height 12
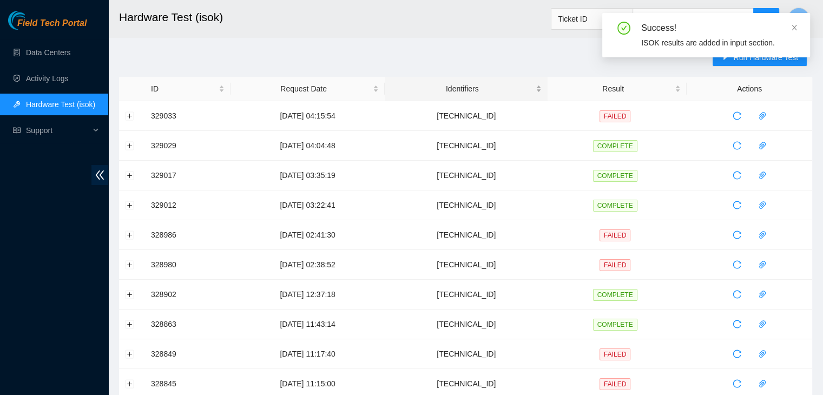
click at [540, 94] on div "Identifiers" at bounding box center [466, 89] width 151 height 12
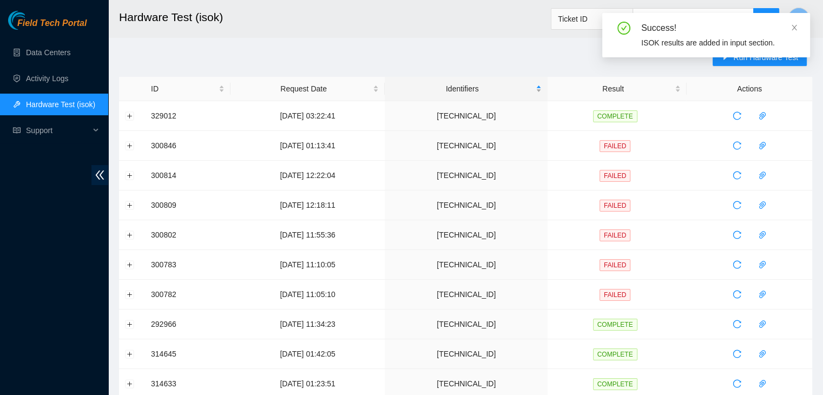
click at [534, 83] on div "Identifiers" at bounding box center [466, 89] width 151 height 12
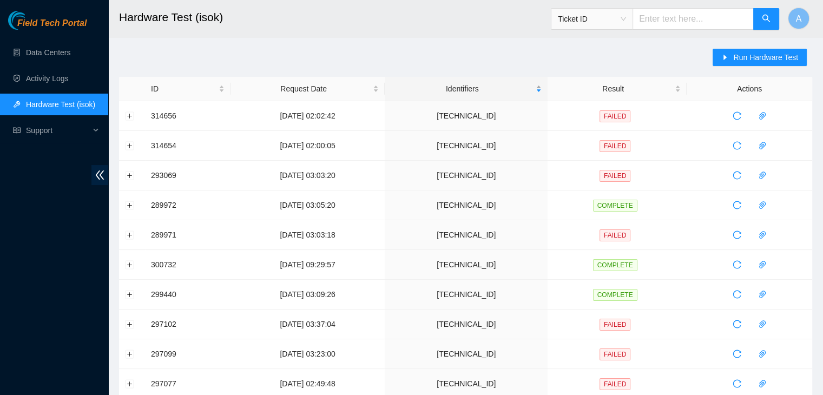
click at [534, 83] on div "Identifiers" at bounding box center [466, 89] width 151 height 12
click at [132, 115] on button "Expand row" at bounding box center [130, 115] width 9 height 9
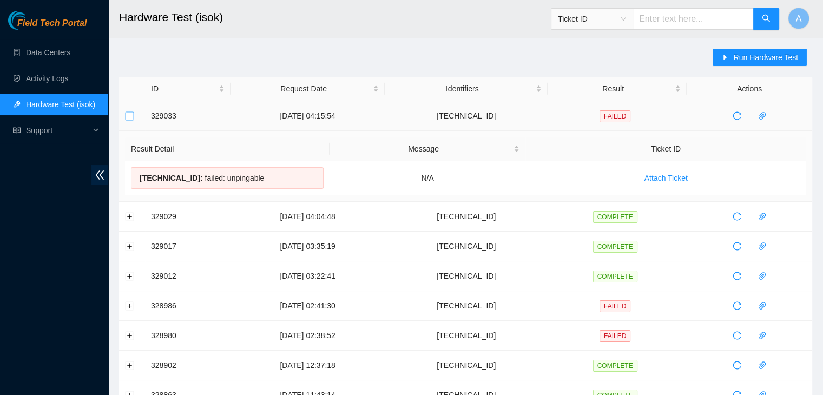
click at [126, 113] on button "Collapse row" at bounding box center [130, 115] width 9 height 9
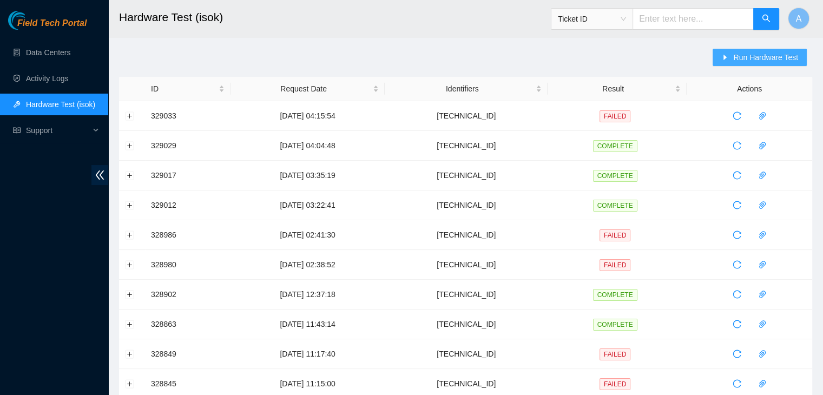
click at [766, 50] on button "Run Hardware Test" at bounding box center [760, 57] width 94 height 17
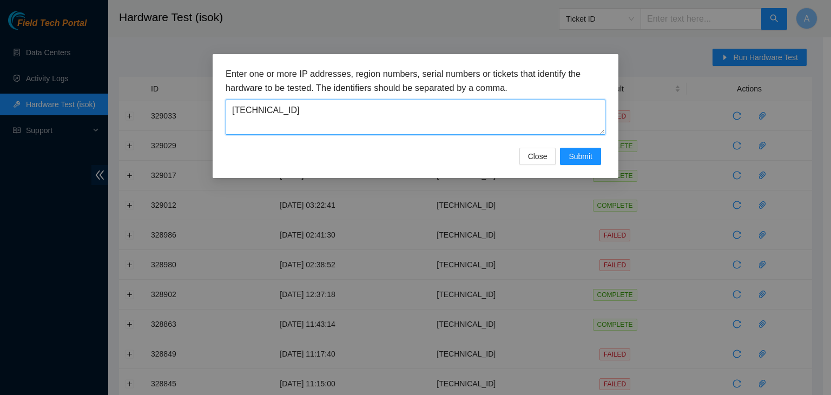
click at [480, 111] on textarea "23.3.98.114" at bounding box center [416, 117] width 380 height 35
click at [480, 111] on textarea "[TECHNICAL_ID]" at bounding box center [416, 117] width 380 height 35
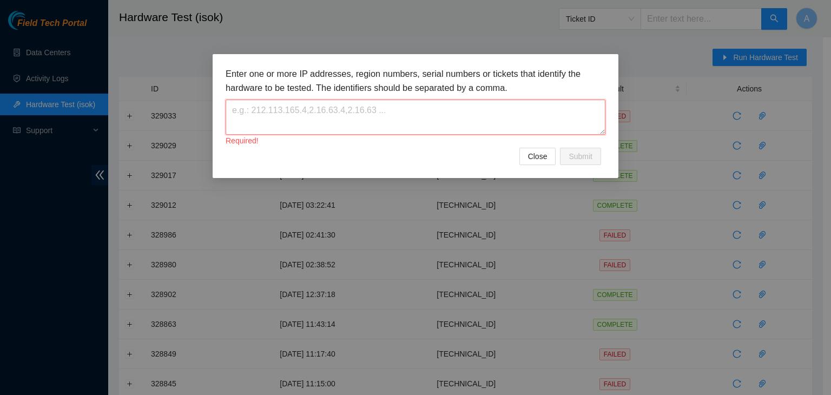
paste textarea "[TECHNICAL_ID]"
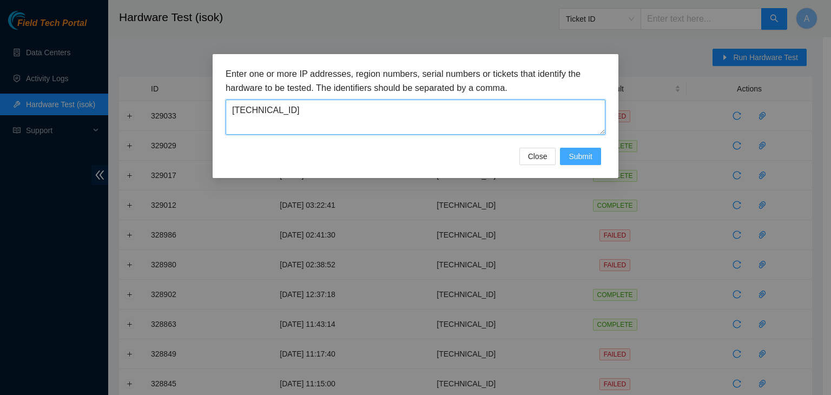
type textarea "[TECHNICAL_ID]"
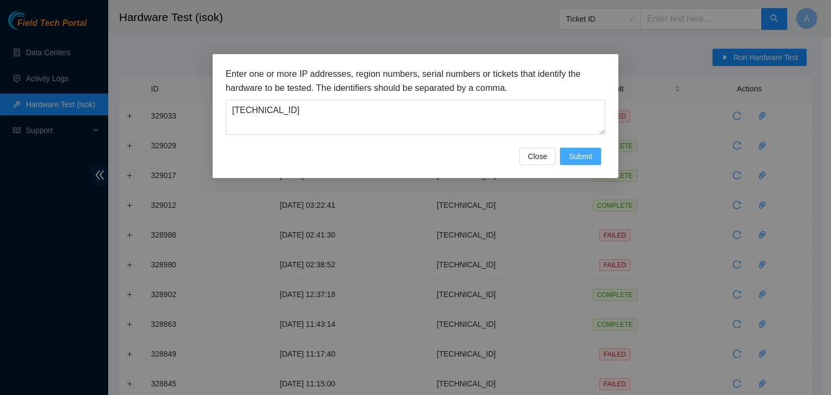
click at [595, 148] on button "Submit" at bounding box center [580, 156] width 41 height 17
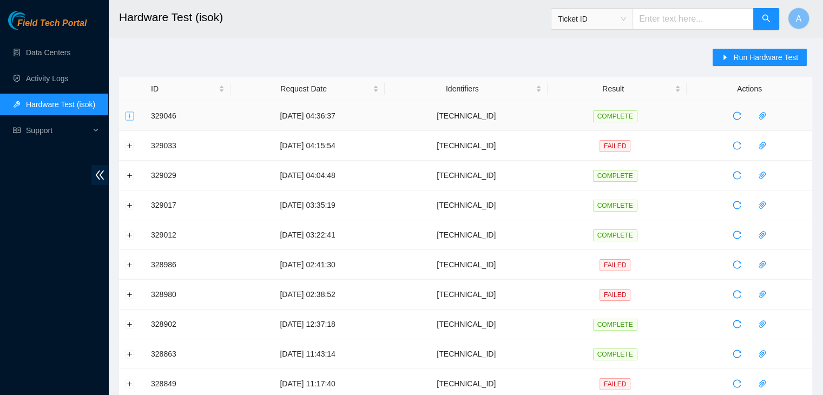
click at [127, 113] on button "Expand row" at bounding box center [130, 115] width 9 height 9
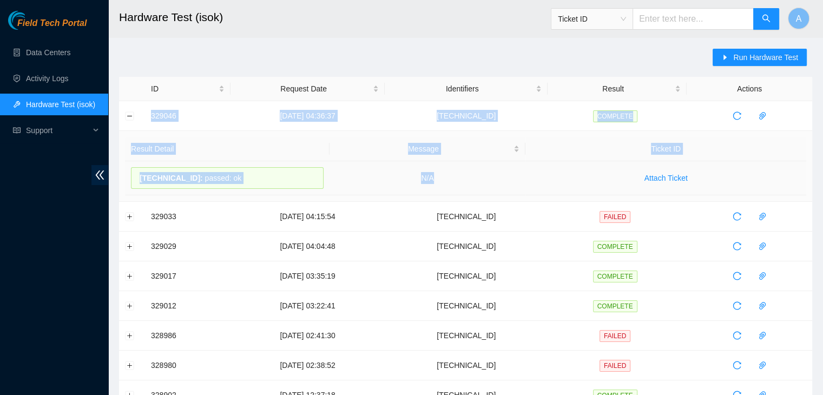
drag, startPoint x: 149, startPoint y: 113, endPoint x: 494, endPoint y: 173, distance: 350.0
copy tbody "329046 29-08-2025 04:36:37 104.78.78.152 COMPLETE Result Detail Message Ticket …"
click at [494, 173] on td "N/A" at bounding box center [428, 178] width 196 height 34
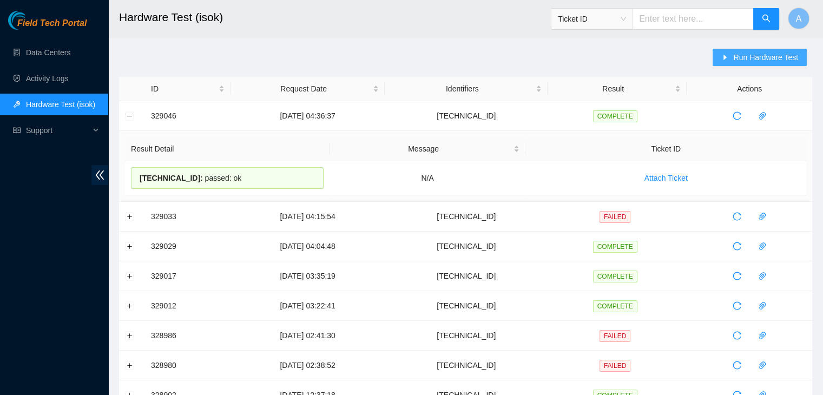
click at [756, 52] on span "Run Hardware Test" at bounding box center [765, 57] width 65 height 12
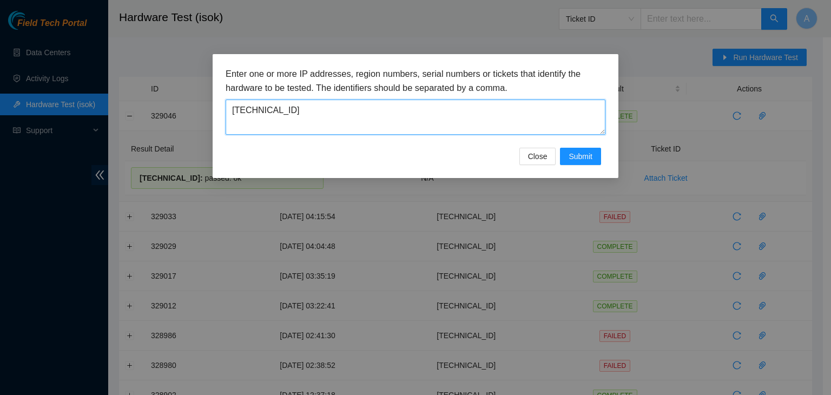
click at [515, 115] on textarea "104.78.78.152" at bounding box center [416, 117] width 380 height 35
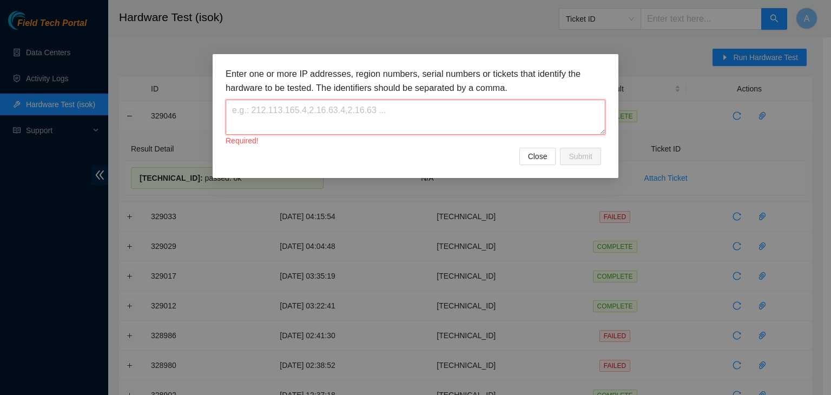
paste textarea "23.3.98.116"
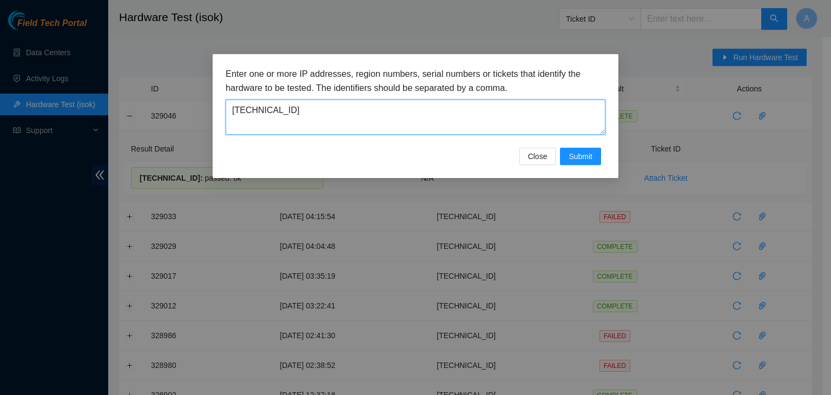
type textarea "23.3.98.116"
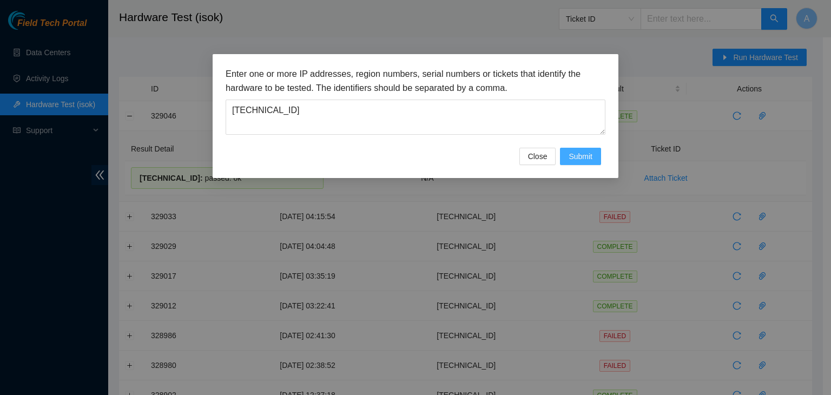
click at [569, 161] on span "Submit" at bounding box center [581, 156] width 24 height 12
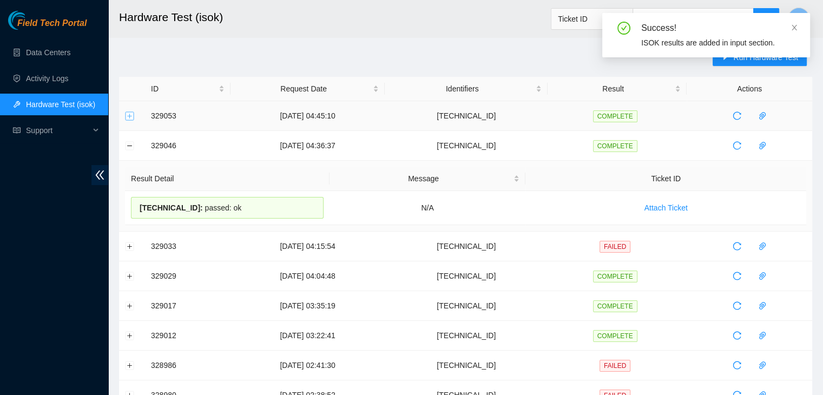
click at [131, 117] on button "Expand row" at bounding box center [130, 115] width 9 height 9
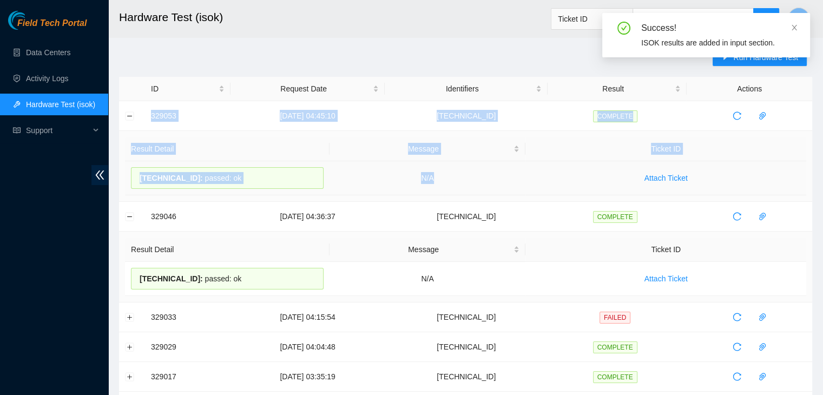
drag, startPoint x: 148, startPoint y: 113, endPoint x: 493, endPoint y: 163, distance: 348.9
copy tbody "329053 29-08-2025 04:45:10 23.3.98.116 COMPLETE Result Detail Message Ticket ID…"
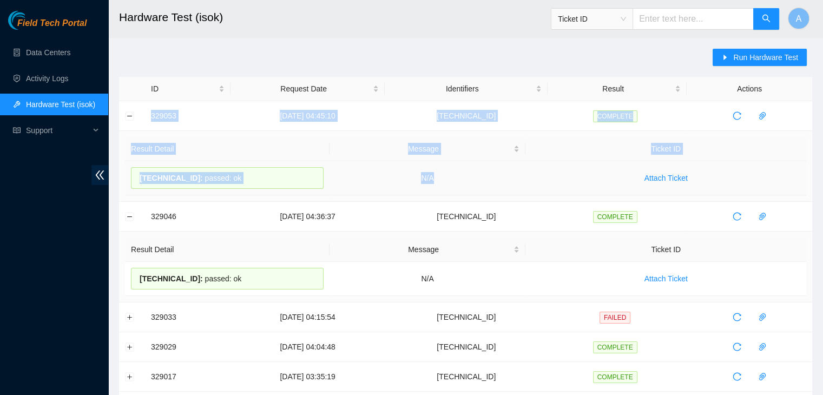
click at [493, 163] on td "N/A" at bounding box center [428, 178] width 196 height 34
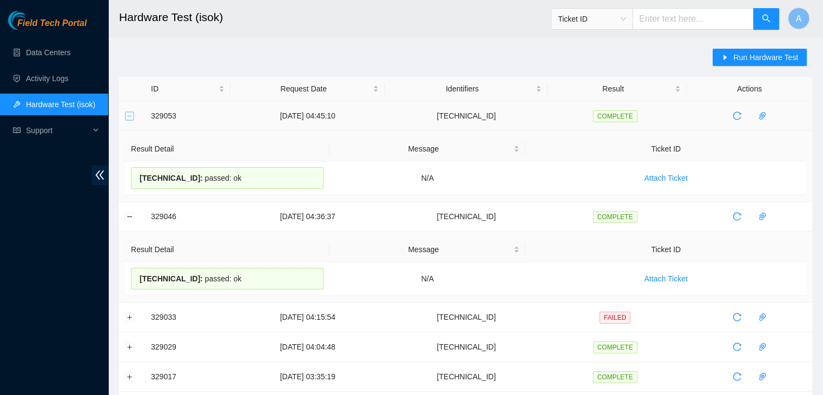
click at [130, 114] on button "Collapse row" at bounding box center [130, 115] width 9 height 9
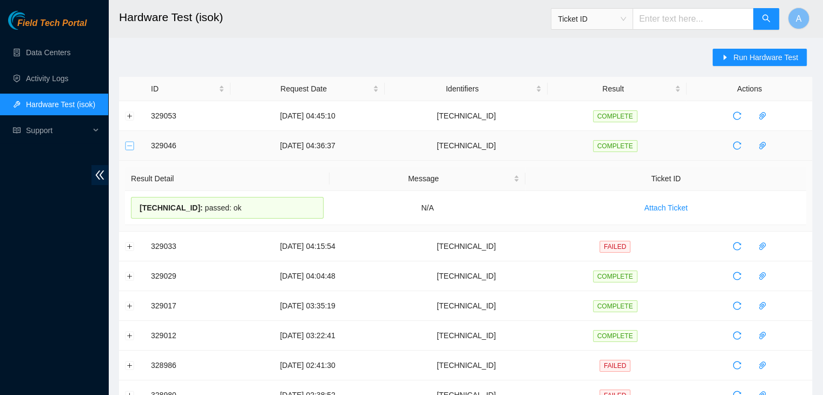
click at [132, 145] on button "Collapse row" at bounding box center [130, 145] width 9 height 9
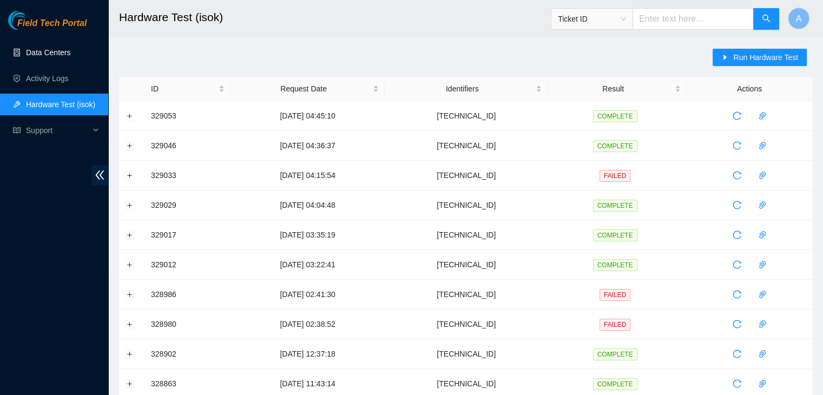
click at [70, 48] on link "Data Centers" at bounding box center [48, 52] width 44 height 9
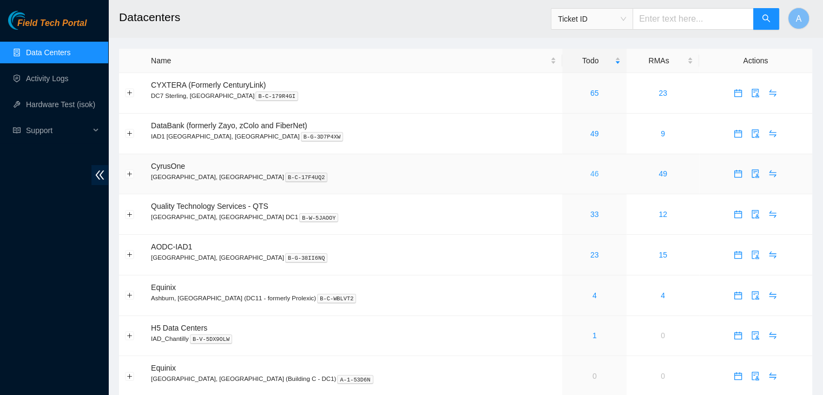
click at [590, 173] on link "46" at bounding box center [594, 173] width 9 height 9
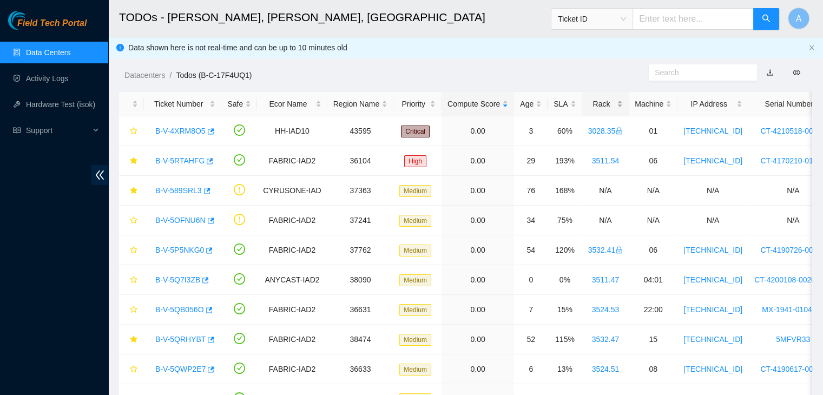
click at [600, 104] on div "Rack" at bounding box center [605, 104] width 35 height 12
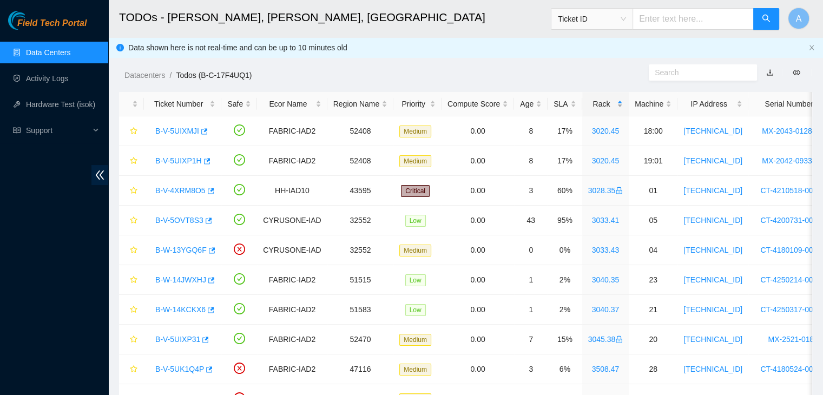
click at [600, 104] on div "Rack" at bounding box center [605, 104] width 35 height 12
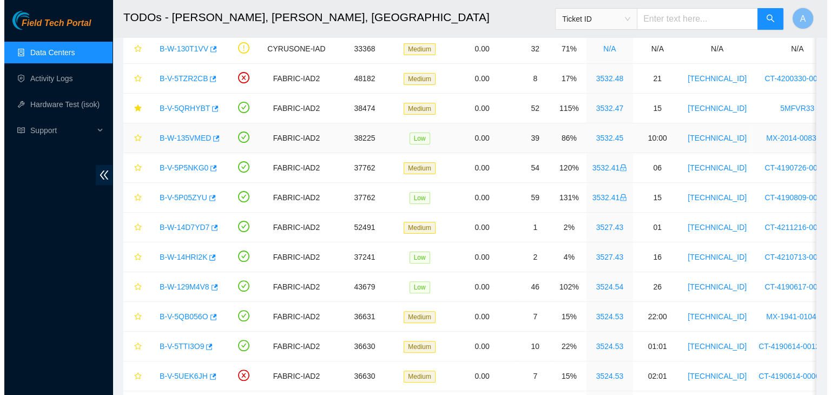
scroll to position [261, 0]
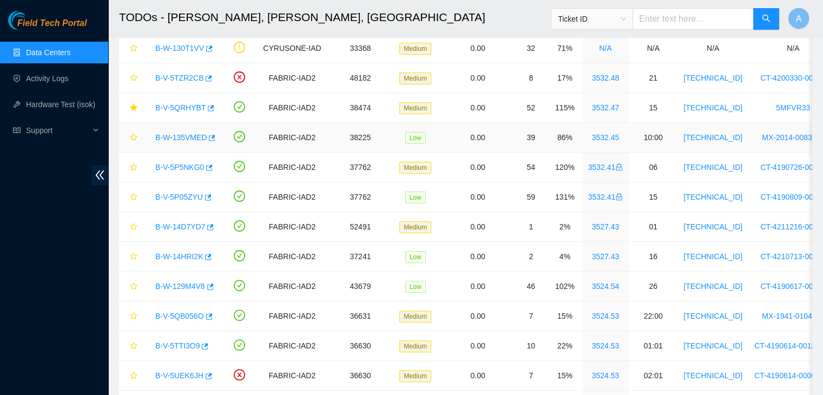
click at [186, 134] on link "B-W-135VMED" at bounding box center [180, 137] width 51 height 9
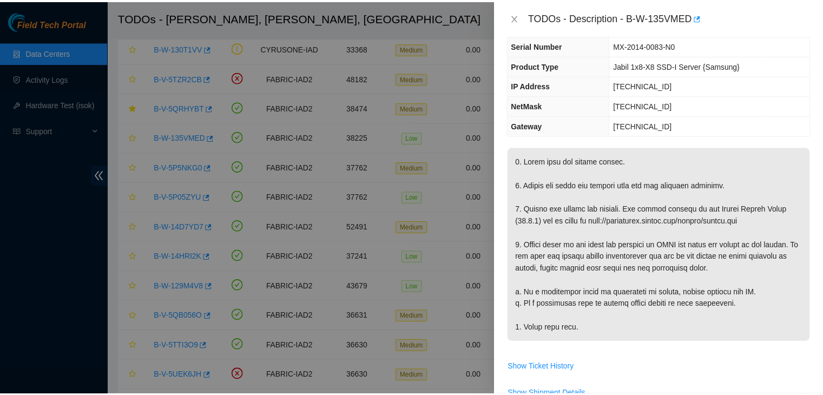
scroll to position [74, 0]
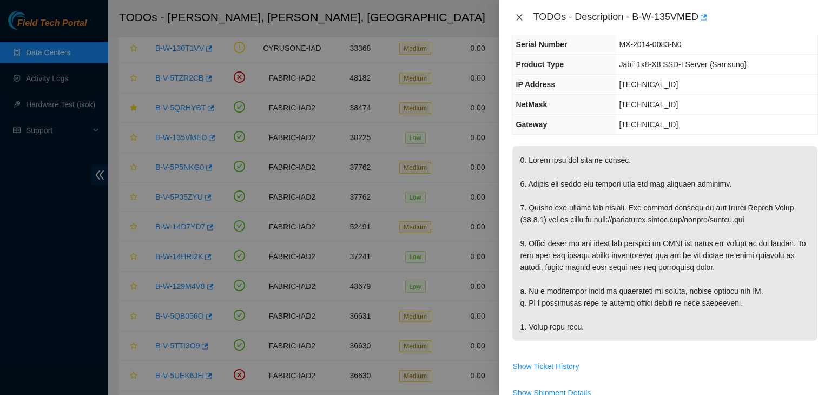
click at [516, 16] on icon "close" at bounding box center [519, 17] width 9 height 9
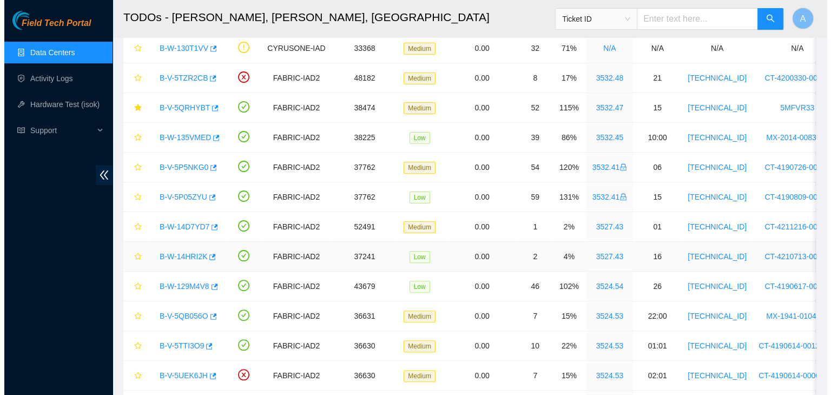
scroll to position [303, 0]
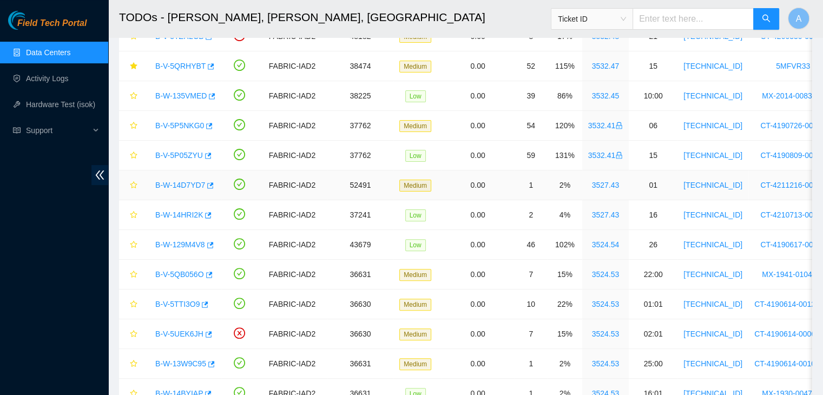
click at [188, 185] on link "B-W-14D7YD7" at bounding box center [180, 185] width 50 height 9
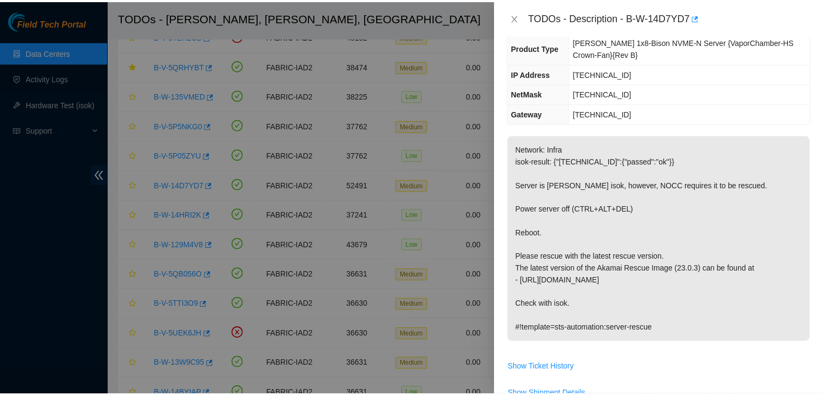
scroll to position [108, 0]
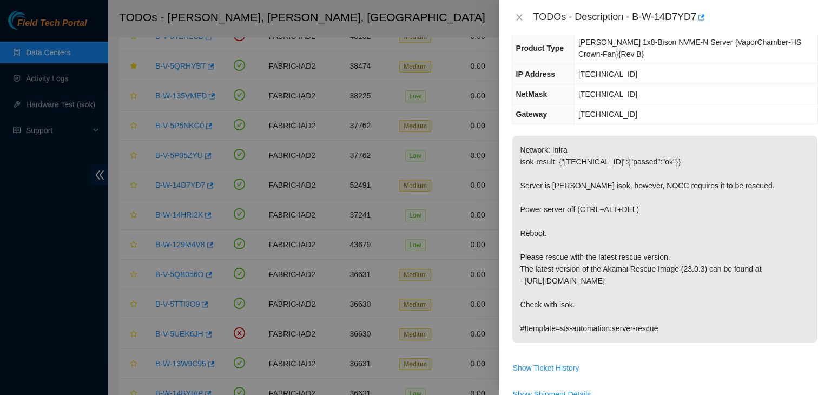
click at [406, 183] on div at bounding box center [415, 197] width 831 height 395
click at [520, 20] on icon "close" at bounding box center [519, 17] width 9 height 9
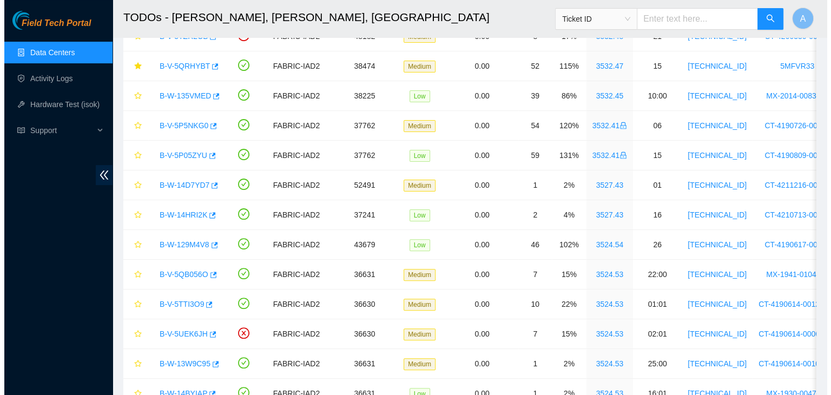
scroll to position [126, 0]
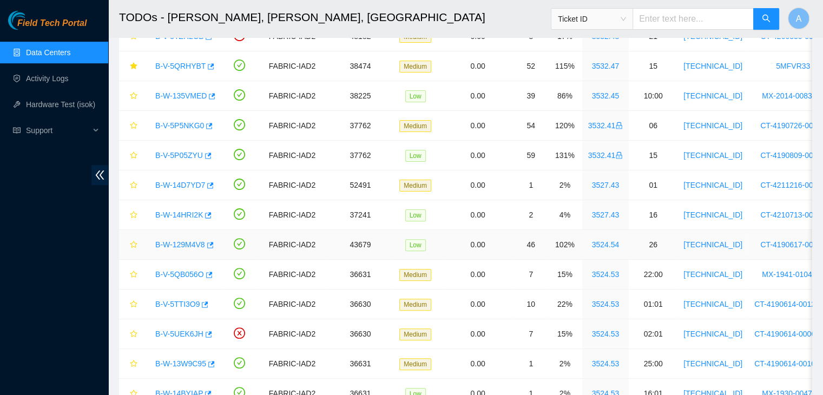
click at [179, 245] on link "B-W-129M4V8" at bounding box center [180, 244] width 50 height 9
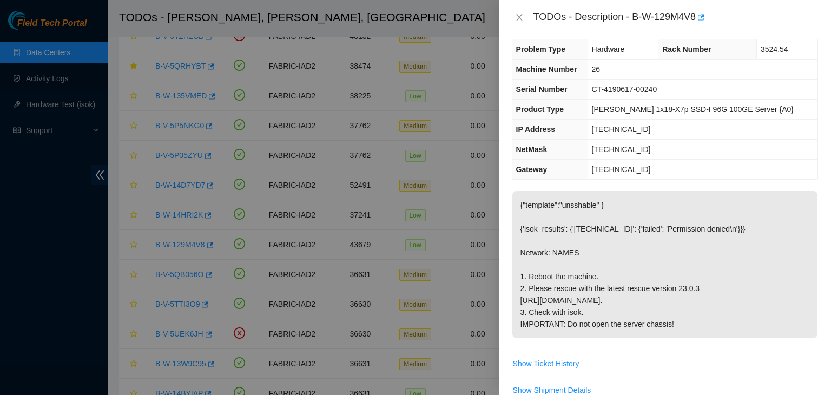
scroll to position [10, 0]
click at [521, 13] on icon "close" at bounding box center [519, 17] width 9 height 9
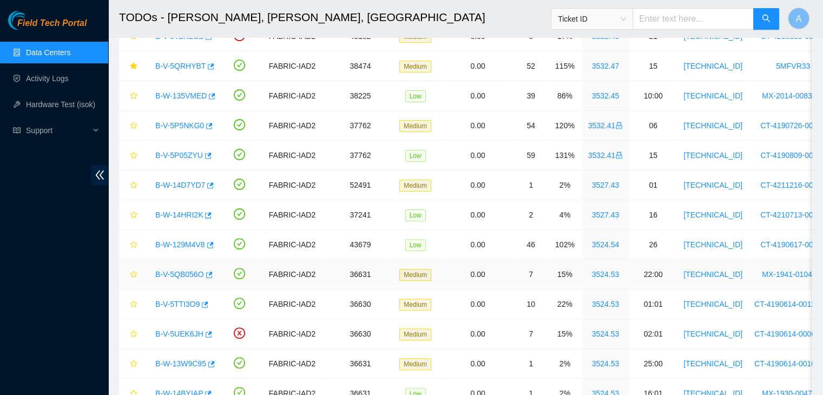
click at [189, 275] on link "B-V-5QB056O" at bounding box center [179, 274] width 49 height 9
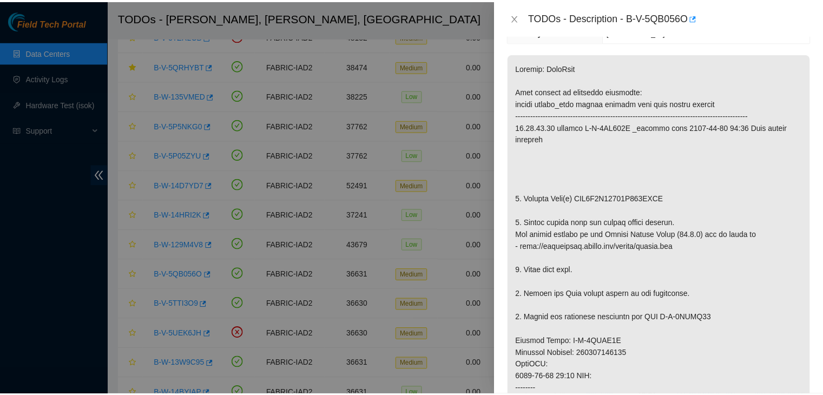
scroll to position [167, 0]
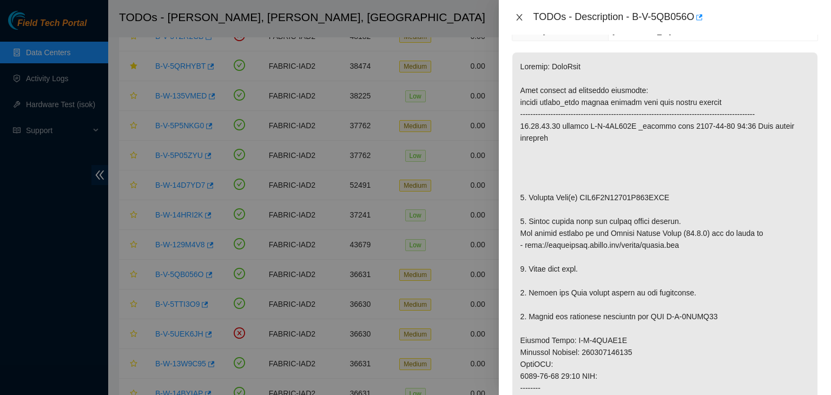
click at [517, 18] on icon "close" at bounding box center [519, 17] width 6 height 6
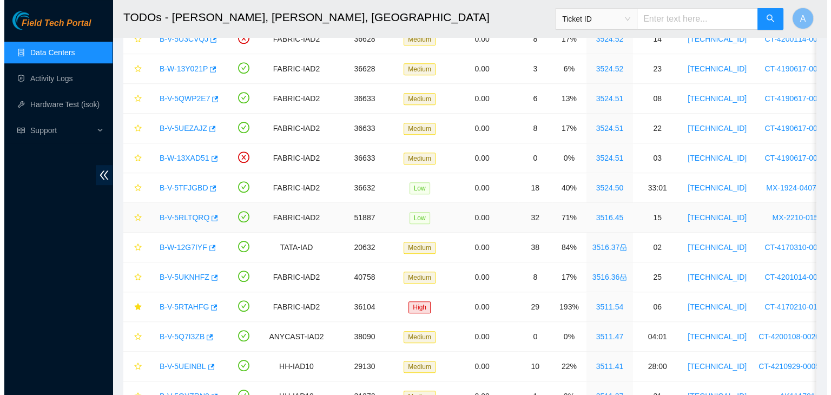
scroll to position [747, 0]
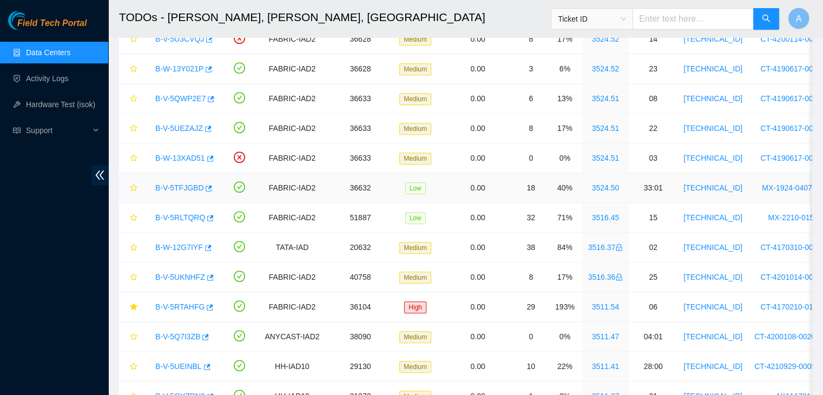
click at [186, 183] on link "B-V-5TFJGBD" at bounding box center [179, 187] width 48 height 9
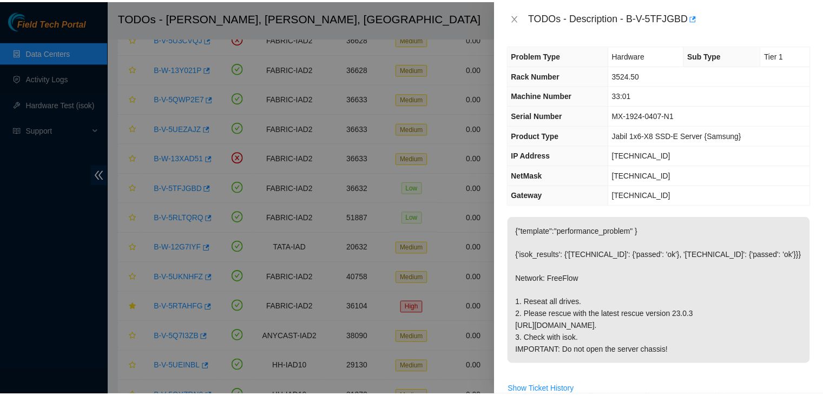
scroll to position [0, 0]
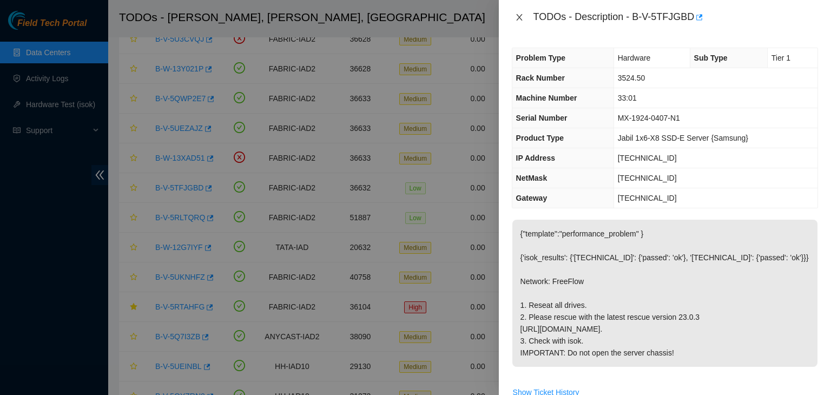
click at [519, 18] on icon "close" at bounding box center [519, 17] width 6 height 6
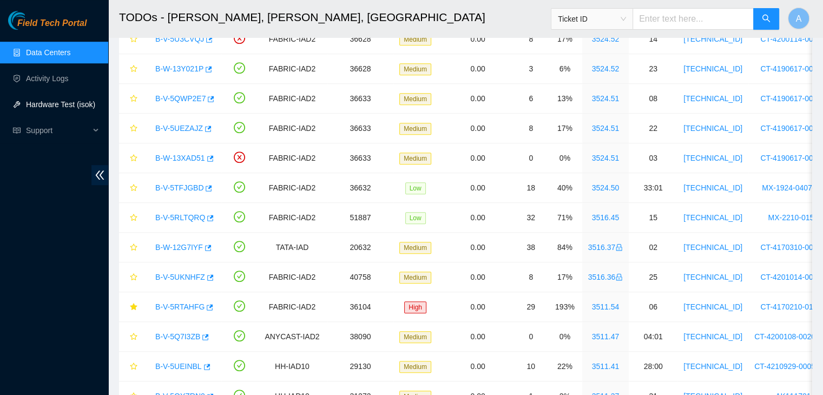
click at [61, 104] on link "Hardware Test (isok)" at bounding box center [60, 104] width 69 height 9
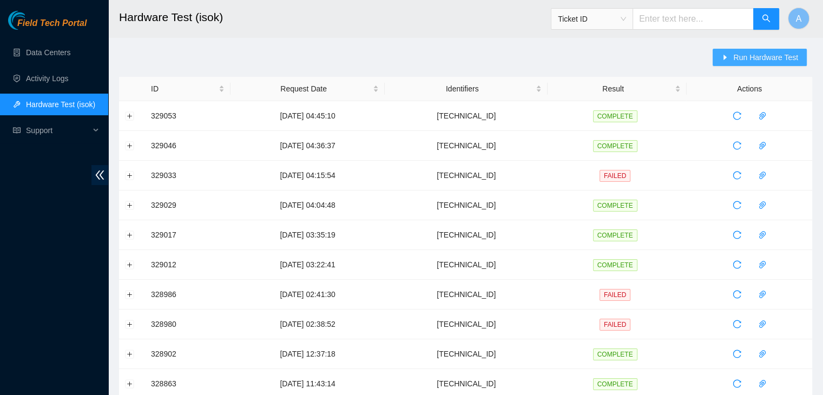
click at [737, 51] on span "Run Hardware Test" at bounding box center [765, 57] width 65 height 12
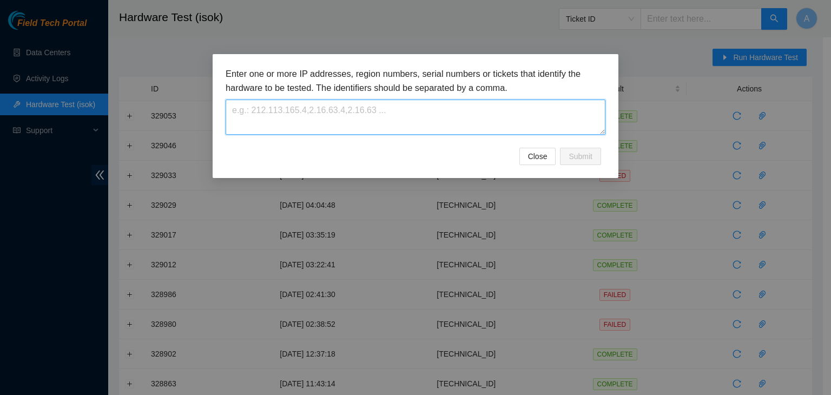
click at [469, 119] on textarea at bounding box center [416, 117] width 380 height 35
paste textarea "23.3.98.114"
type textarea "23.3.98.114"
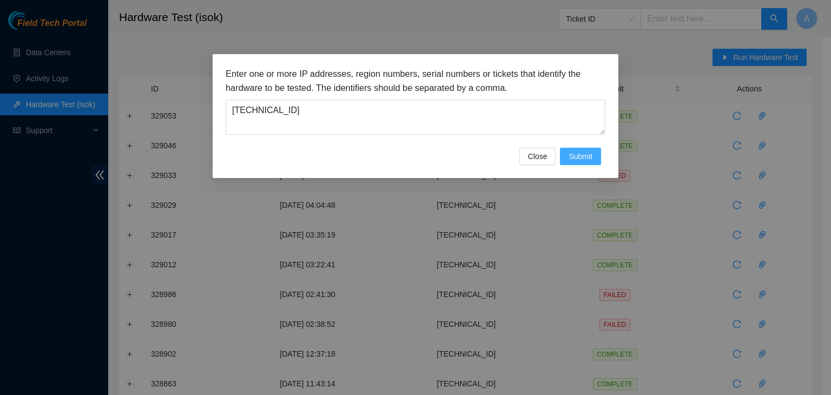
click at [592, 153] on span "Submit" at bounding box center [581, 156] width 24 height 12
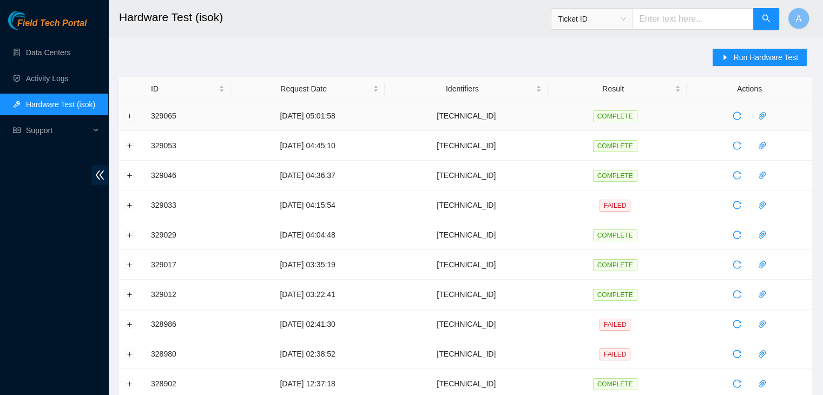
click at [134, 111] on td at bounding box center [132, 116] width 26 height 30
click at [130, 113] on button "Expand row" at bounding box center [130, 115] width 9 height 9
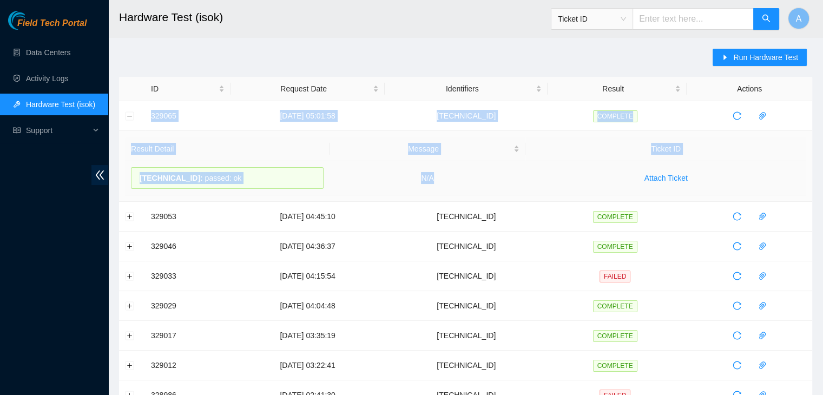
drag, startPoint x: 146, startPoint y: 113, endPoint x: 496, endPoint y: 173, distance: 354.8
copy tbody "329065 29-08-2025 05:01:58 23.3.98.114 COMPLETE Result Detail Message Ticket ID…"
click at [496, 173] on td "N/A" at bounding box center [428, 178] width 196 height 34
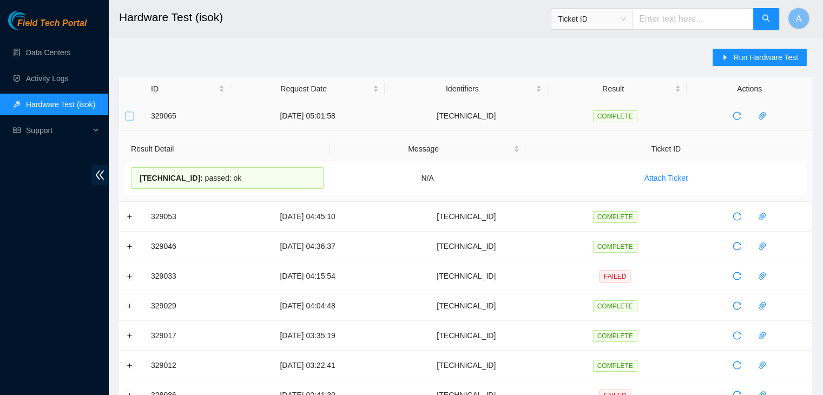
click at [126, 118] on button "Collapse row" at bounding box center [130, 115] width 9 height 9
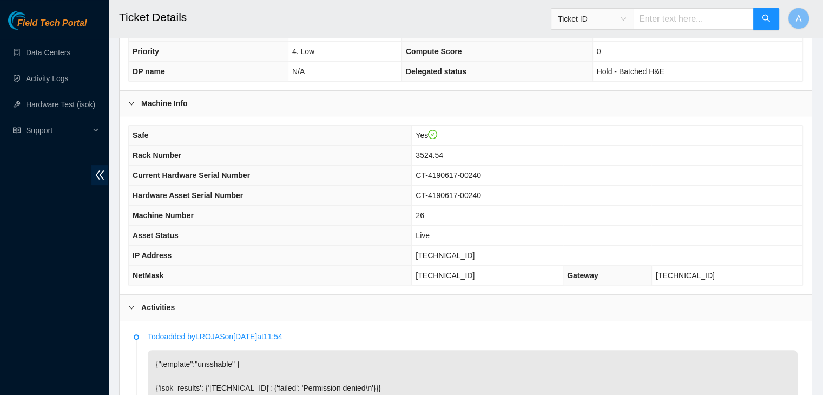
scroll to position [266, 0]
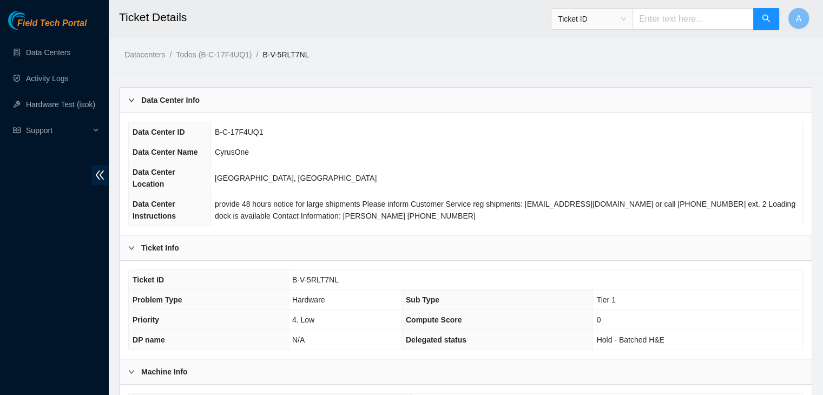
scroll to position [288, 0]
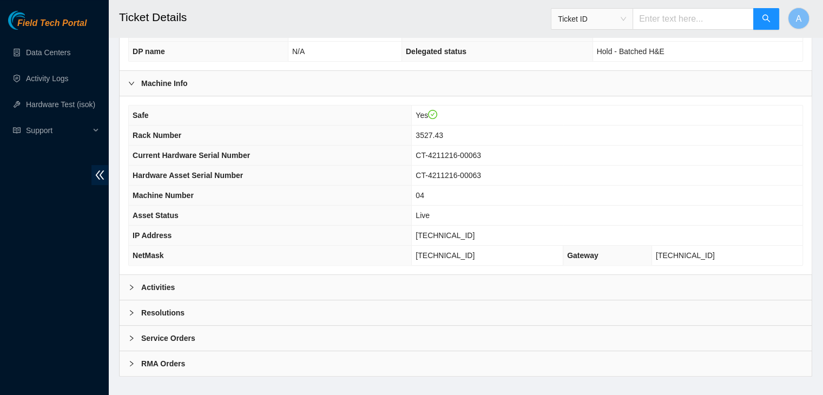
click at [502, 275] on div "Activities" at bounding box center [466, 287] width 692 height 25
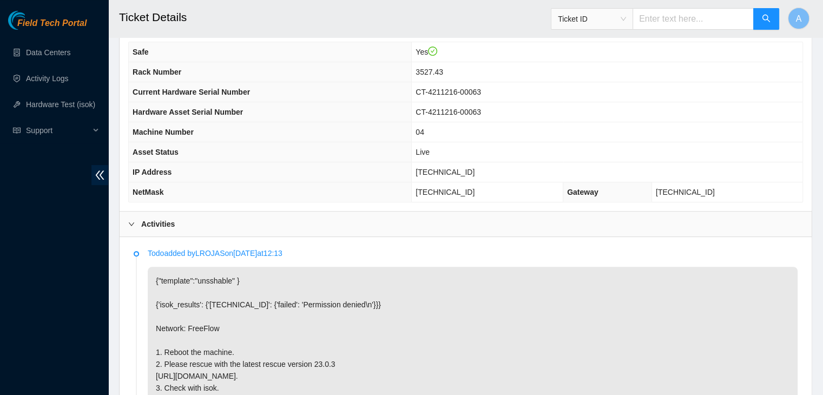
scroll to position [349, 0]
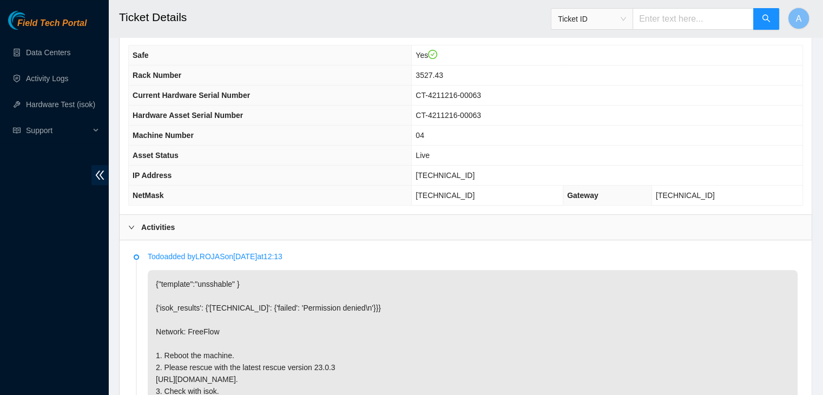
click at [484, 270] on p "{"template":"unsshable" } {'isok_results': {'[TECHNICAL_ID]': {'failed': 'Permi…" at bounding box center [473, 343] width 650 height 147
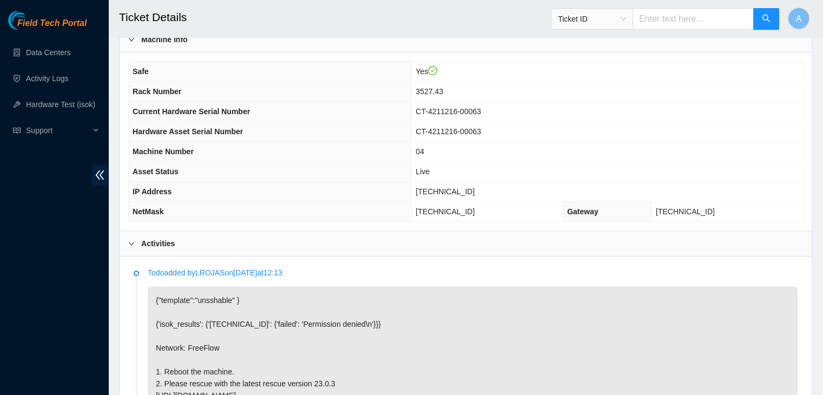
scroll to position [331, 0]
click at [453, 188] on span "[TECHNICAL_ID]" at bounding box center [445, 192] width 59 height 9
copy span "[TECHNICAL_ID]"
click at [340, 287] on p "{"template":"unsshable" } {'isok_results': {'[TECHNICAL_ID]': {'failed': 'Permi…" at bounding box center [473, 360] width 650 height 147
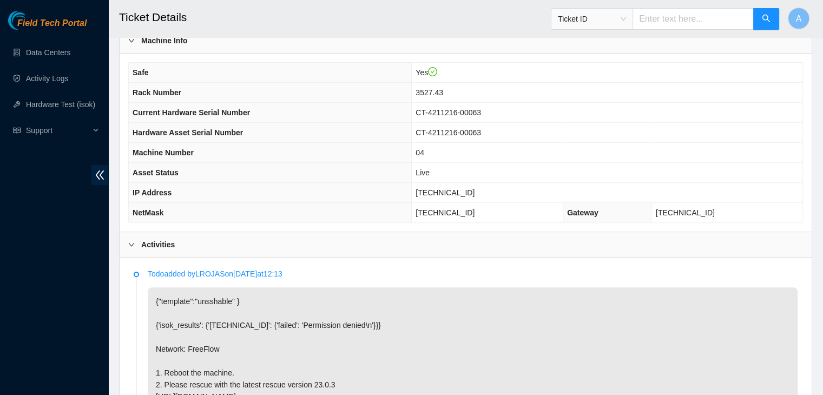
scroll to position [723, 0]
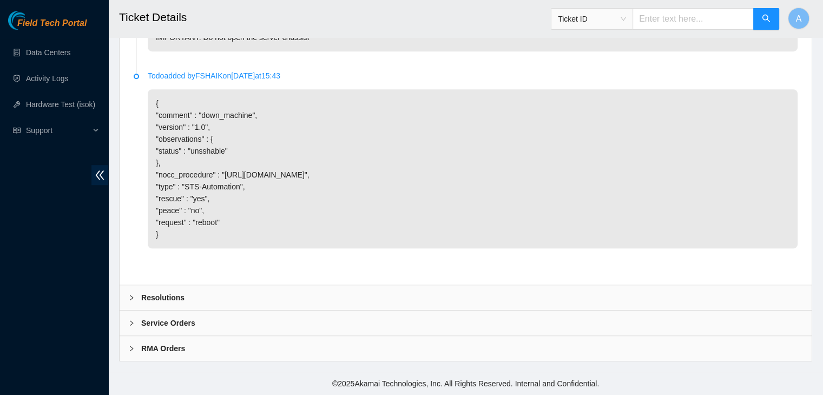
click at [340, 293] on div "Resolutions" at bounding box center [466, 297] width 692 height 25
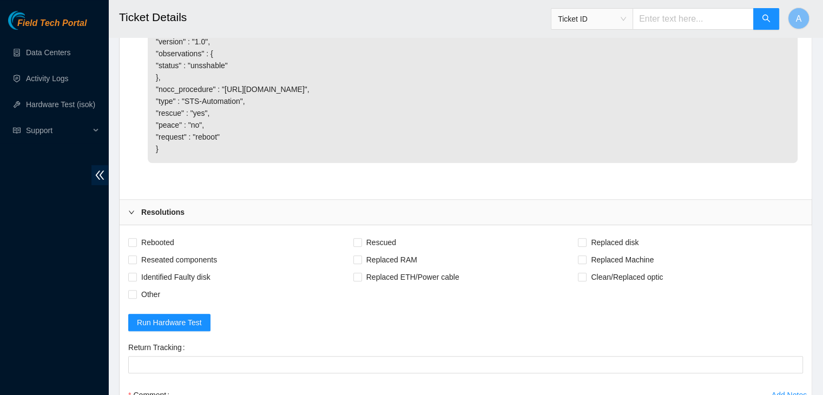
scroll to position [801, 0]
click at [175, 250] on span "Rebooted" at bounding box center [158, 241] width 42 height 17
click at [136, 245] on input "Rebooted" at bounding box center [132, 241] width 8 height 8
checkbox input "true"
click at [379, 250] on span "Rescued" at bounding box center [381, 241] width 38 height 17
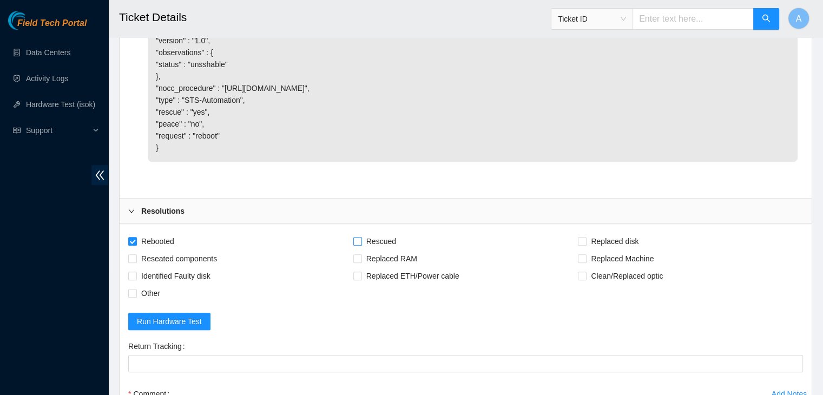
click at [361, 245] on input "Rescued" at bounding box center [357, 241] width 8 height 8
checkbox input "true"
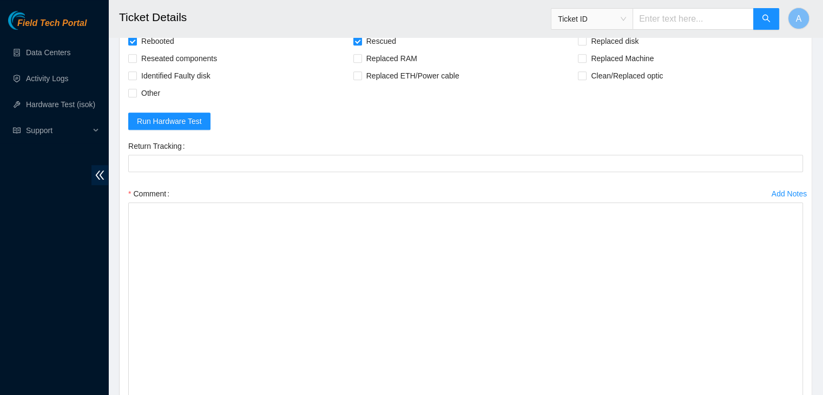
drag, startPoint x: 800, startPoint y: 250, endPoint x: 789, endPoint y: 418, distance: 168.7
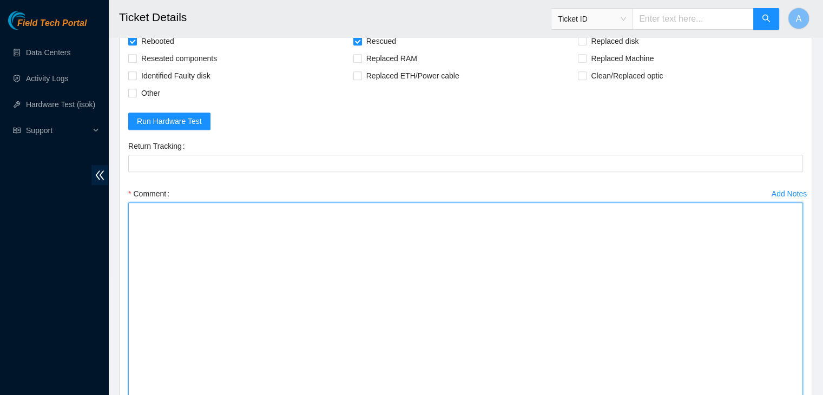
click at [749, 357] on textarea "Comment" at bounding box center [465, 307] width 675 height 210
paste textarea "329017 29-08-2025 03:35:19 23.207.199.167 COMPLETE Result Detail Message Ticket…"
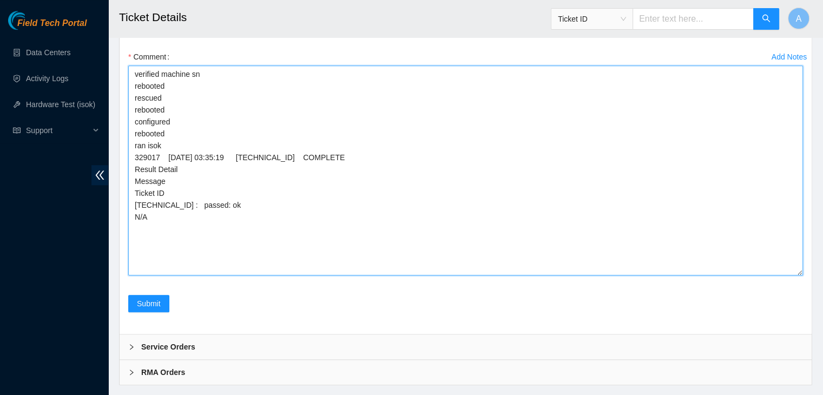
scroll to position [1171, 0]
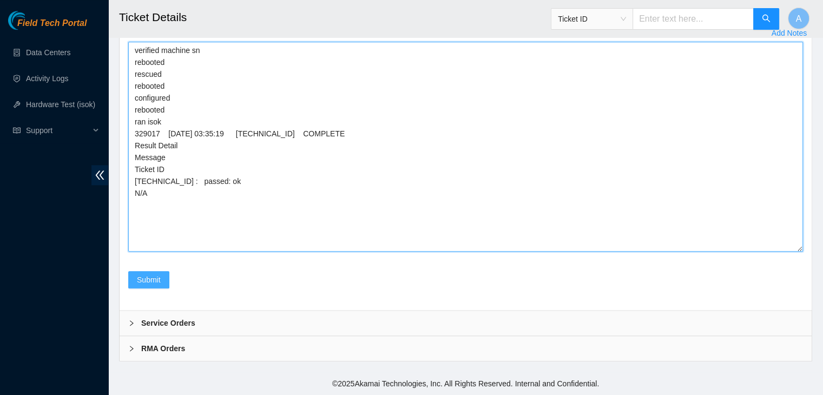
type textarea "verified machine sn rebooted rescued rebooted configured rebooted ran isok 3290…"
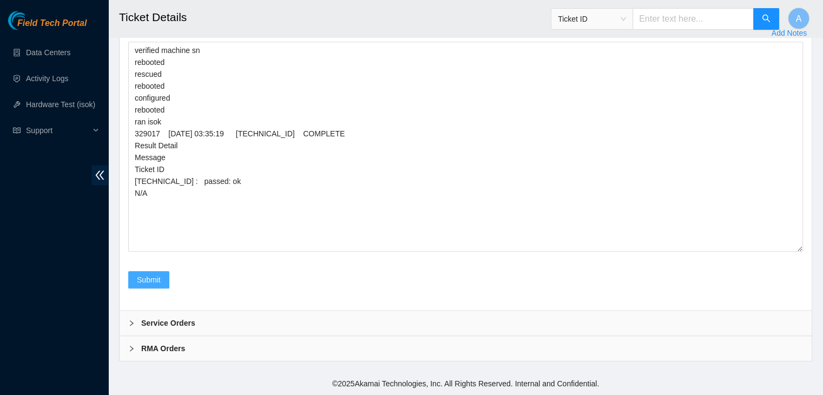
click at [159, 280] on span "Submit" at bounding box center [149, 280] width 24 height 12
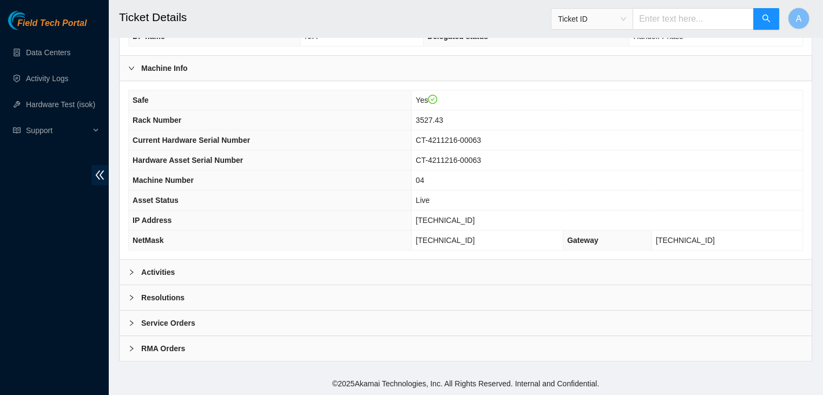
scroll to position [288, 0]
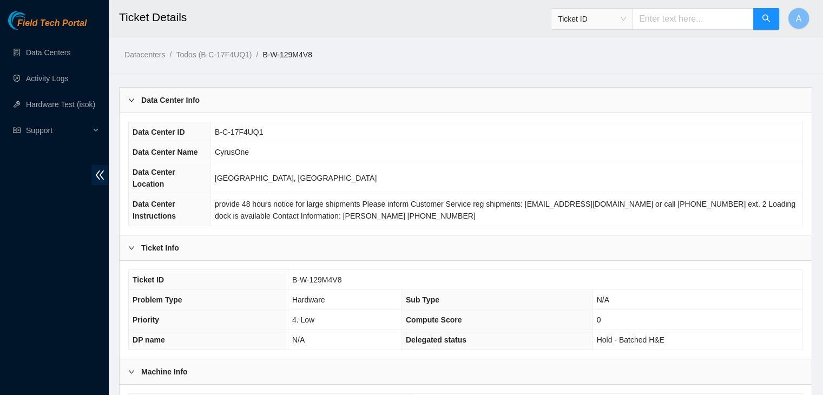
click at [537, 270] on td "B-W-129M4V8" at bounding box center [545, 280] width 515 height 20
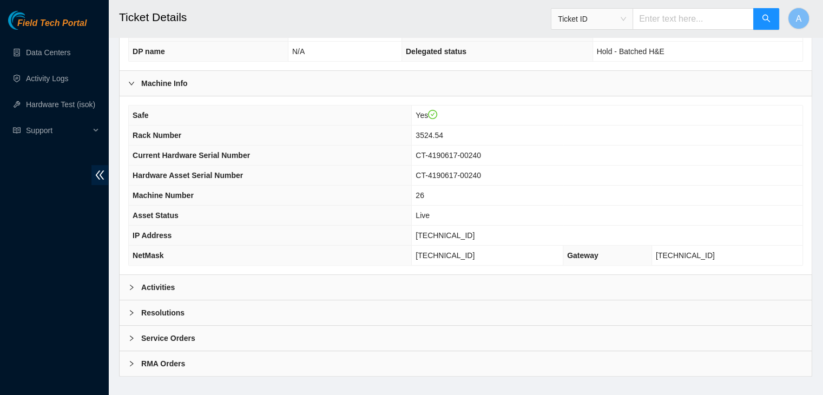
click at [365, 275] on div "Activities" at bounding box center [466, 287] width 692 height 25
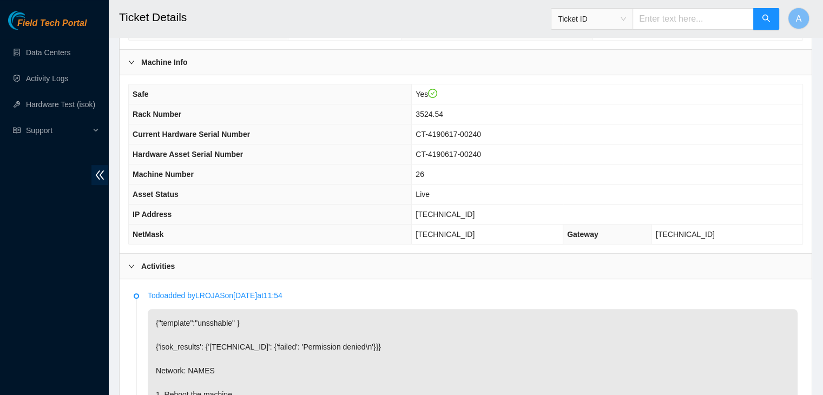
scroll to position [307, 0]
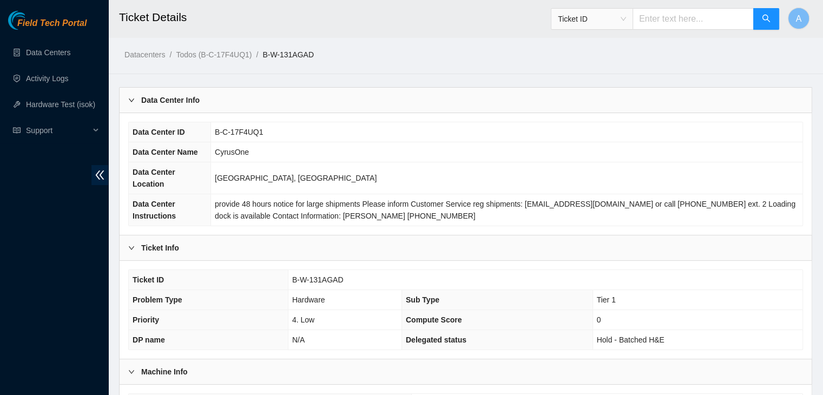
scroll to position [288, 0]
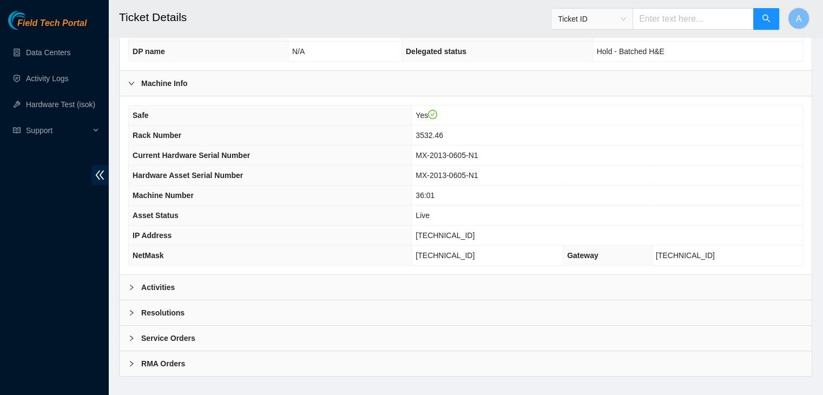
click at [363, 275] on div "Activities" at bounding box center [466, 287] width 692 height 25
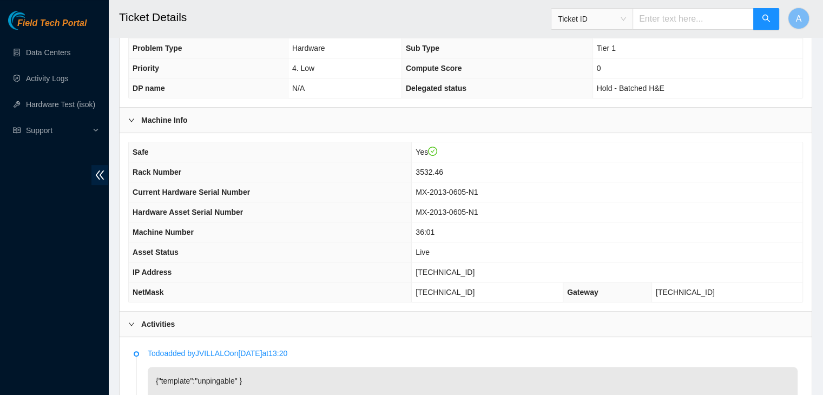
scroll to position [0, 0]
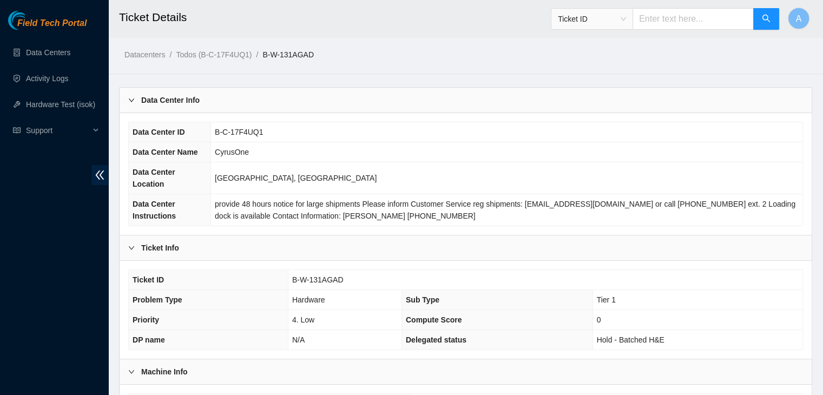
click at [314, 275] on span "B-W-131AGAD" at bounding box center [317, 279] width 51 height 9
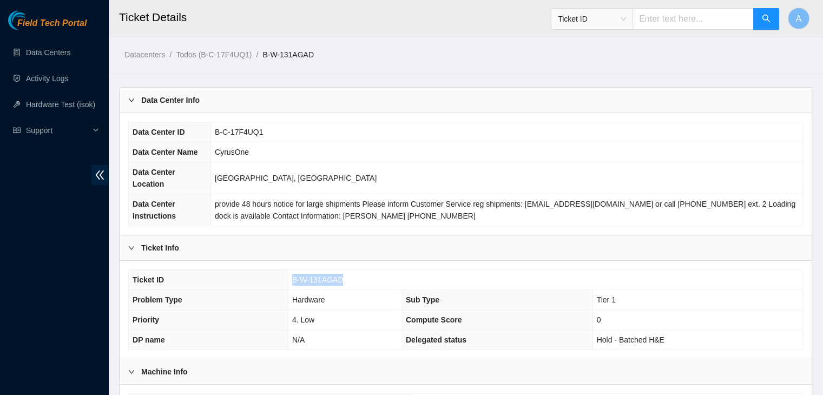
click at [314, 275] on span "B-W-131AGAD" at bounding box center [317, 279] width 51 height 9
drag, startPoint x: 314, startPoint y: 265, endPoint x: 307, endPoint y: 265, distance: 6.5
click at [307, 275] on span "B-W-131AGAD" at bounding box center [317, 279] width 51 height 9
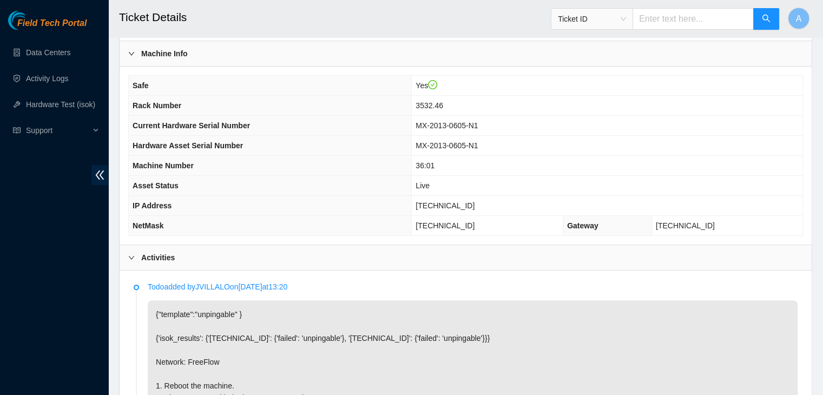
scroll to position [723, 0]
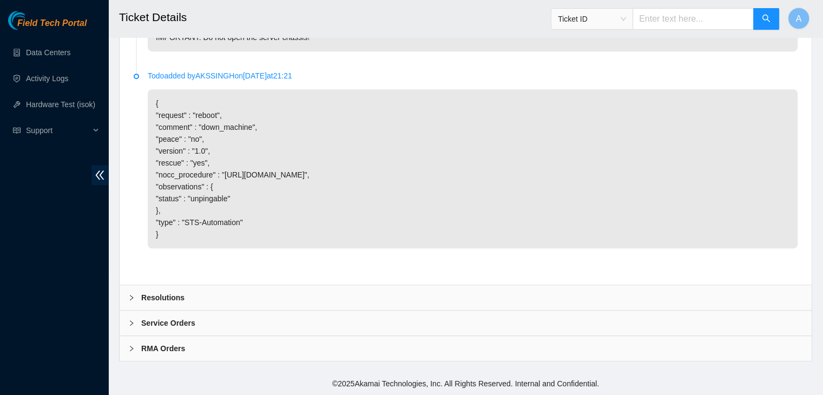
click at [299, 310] on div "Resolutions" at bounding box center [466, 297] width 692 height 25
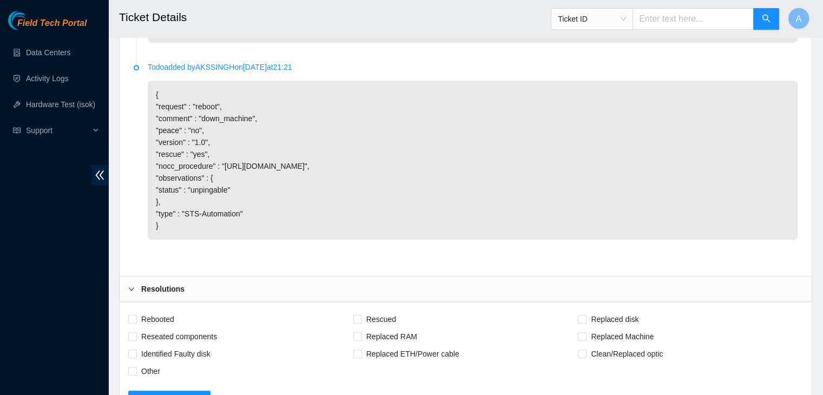
scroll to position [1001, 0]
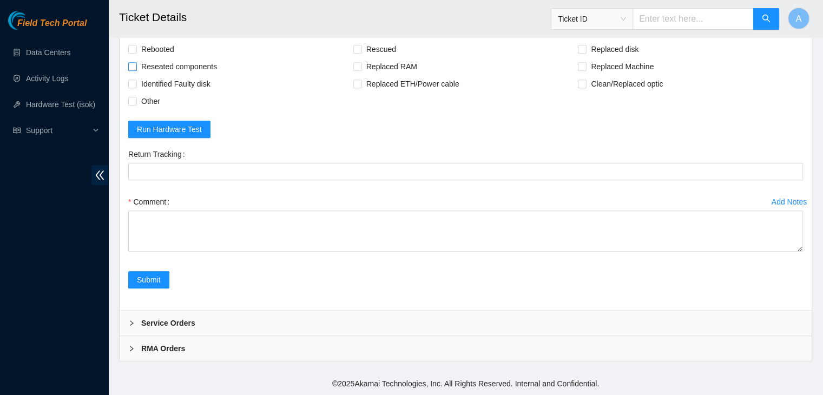
click at [168, 67] on span "Reseated components" at bounding box center [179, 66] width 84 height 17
click at [136, 67] on input "Reseated components" at bounding box center [132, 66] width 8 height 8
checkbox input "true"
click at [149, 101] on span "Other" at bounding box center [151, 101] width 28 height 17
click at [136, 101] on input "Other" at bounding box center [132, 101] width 8 height 8
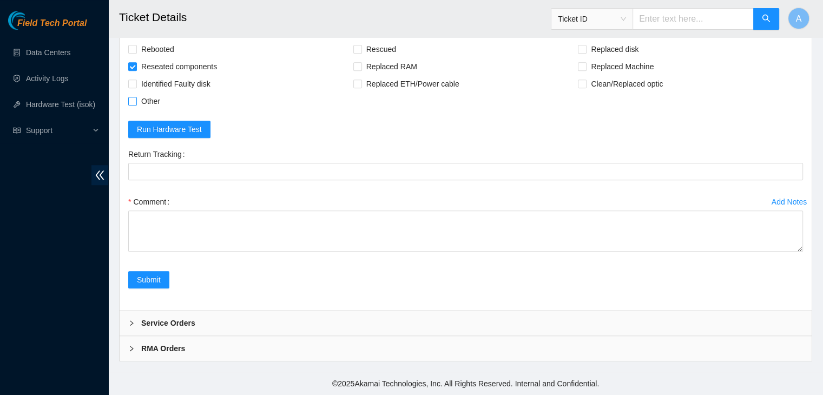
checkbox input "true"
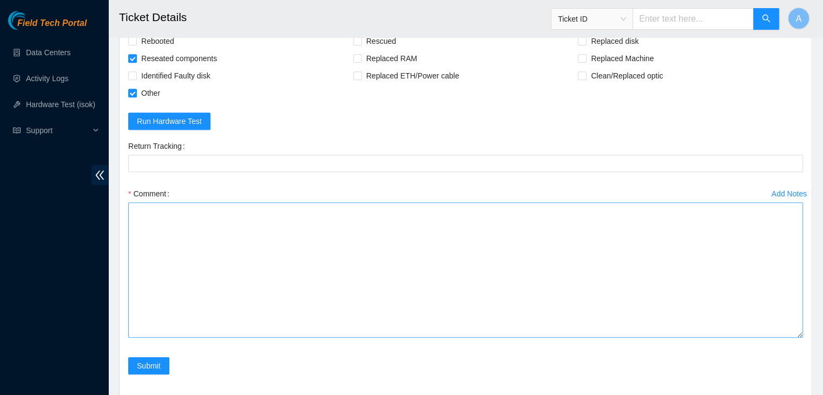
drag, startPoint x: 801, startPoint y: 251, endPoint x: 802, endPoint y: 345, distance: 93.6
click at [802, 338] on textarea "Comment" at bounding box center [465, 269] width 675 height 135
click at [544, 263] on textarea "Comment" at bounding box center [465, 269] width 675 height 135
paste textarea "verified machine sn attempted to reboot machine machine psu has no light indica…"
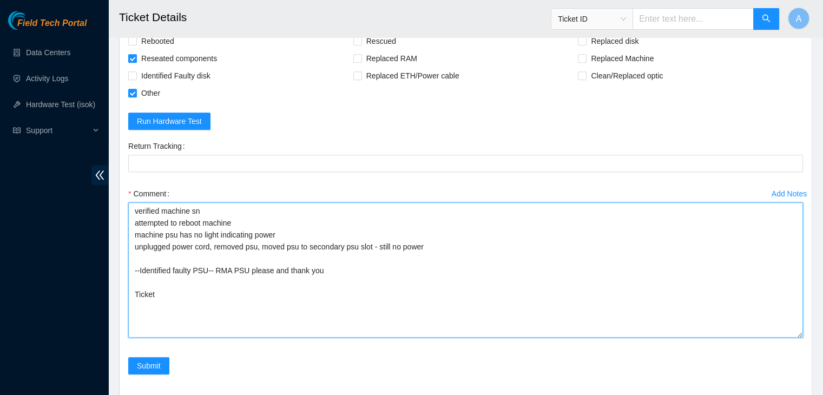
paste textarea "B-W-131AG9T"
type textarea "verified machine sn attempted to reboot machine machine psu has no light indica…"
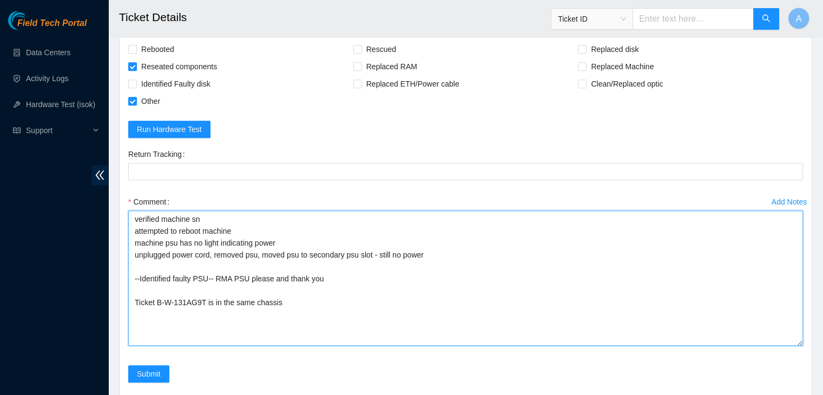
scroll to position [1095, 0]
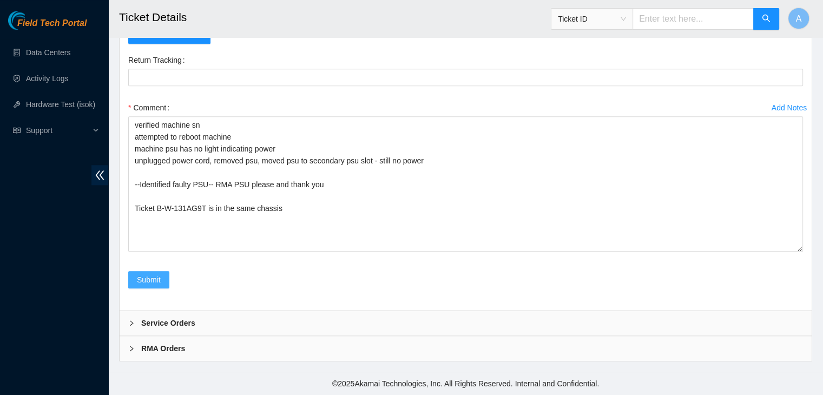
click at [155, 284] on span "Submit" at bounding box center [149, 280] width 24 height 12
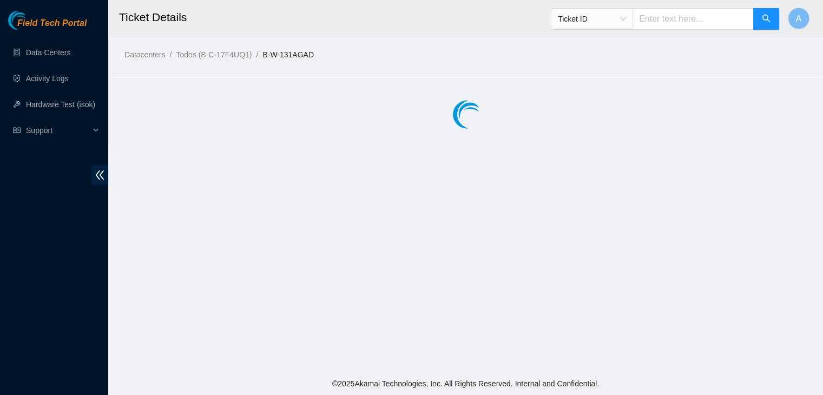
scroll to position [0, 0]
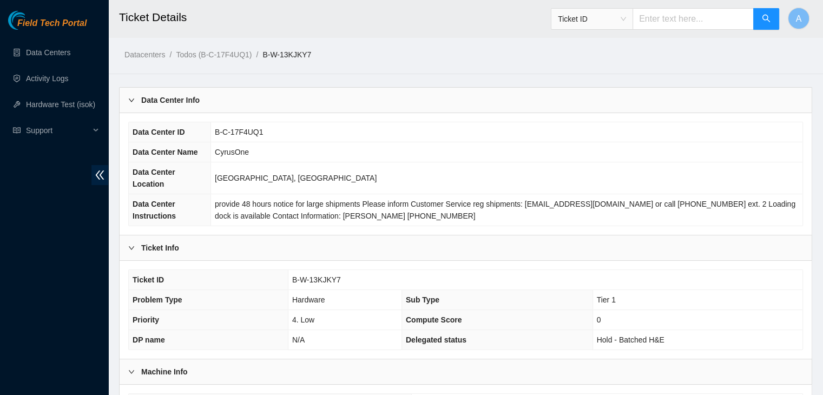
scroll to position [288, 0]
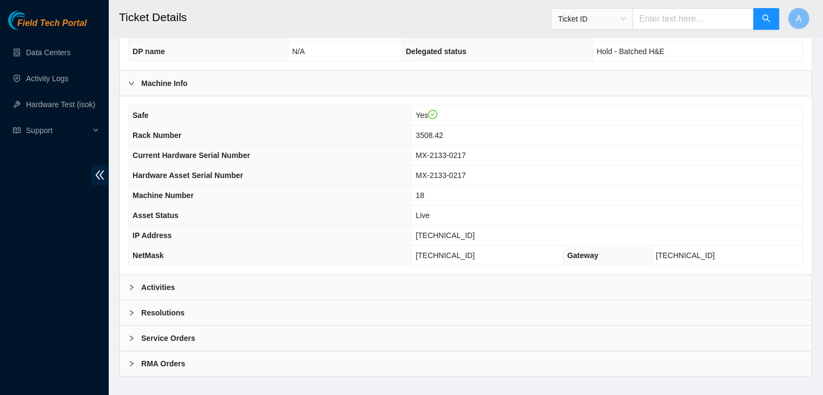
click at [396, 283] on div "Activities" at bounding box center [466, 287] width 692 height 25
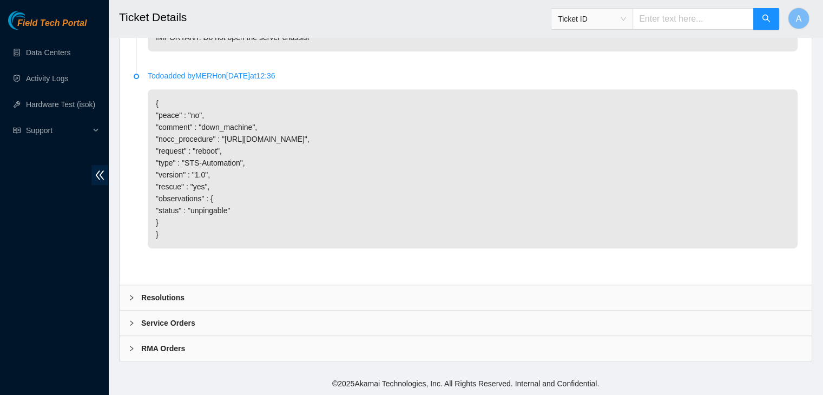
scroll to position [723, 0]
click at [503, 297] on div "Resolutions" at bounding box center [466, 297] width 692 height 25
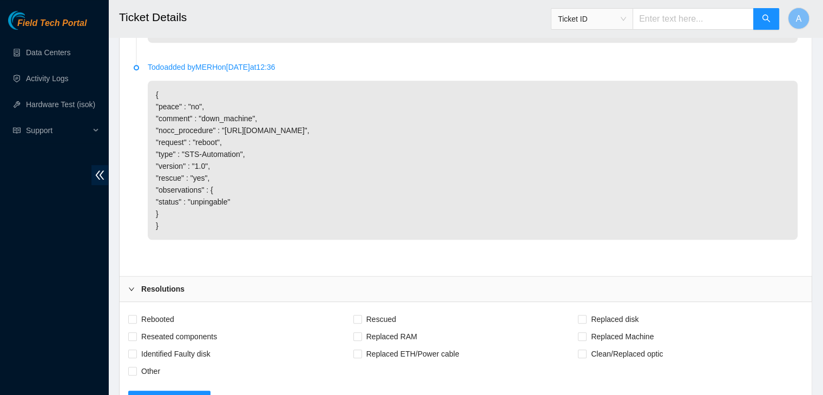
scroll to position [806, 0]
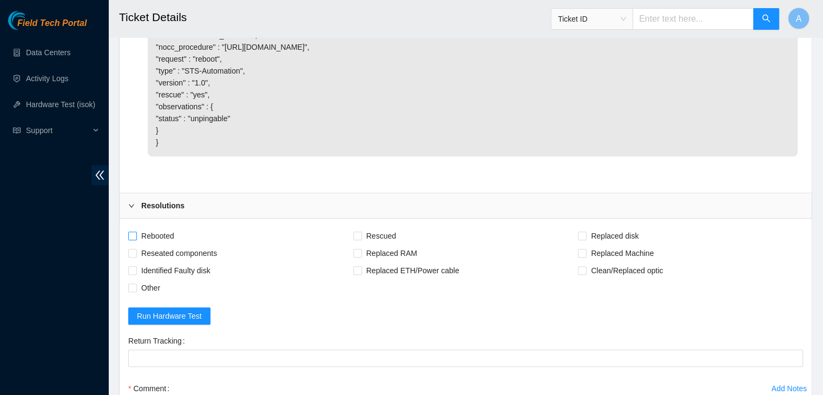
click at [165, 245] on span "Rebooted" at bounding box center [158, 235] width 42 height 17
click at [136, 239] on input "Rebooted" at bounding box center [132, 236] width 8 height 8
checkbox input "true"
click at [388, 242] on span "Rescued" at bounding box center [381, 235] width 38 height 17
click at [361, 239] on input "Rescued" at bounding box center [357, 236] width 8 height 8
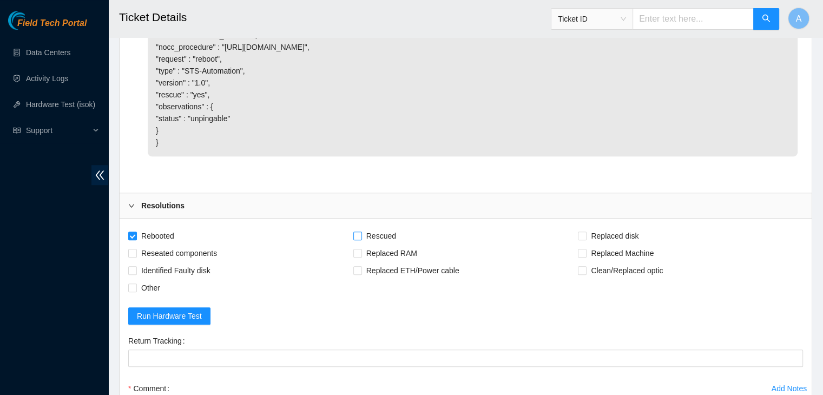
checkbox input "true"
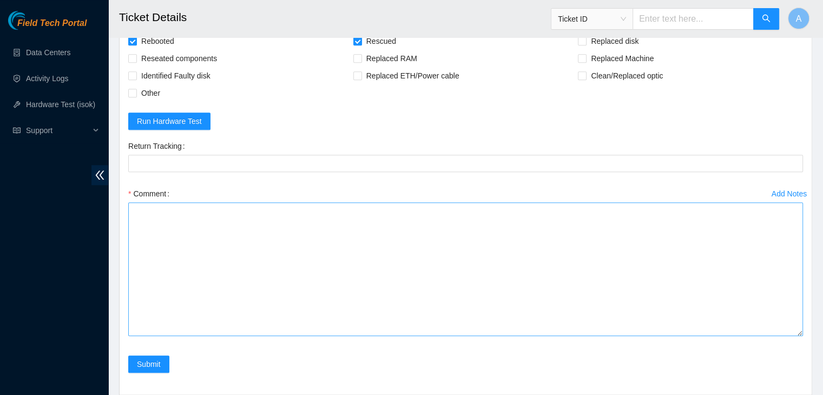
drag, startPoint x: 799, startPoint y: 246, endPoint x: 780, endPoint y: 343, distance: 98.1
click at [780, 336] on textarea "Comment" at bounding box center [465, 269] width 675 height 134
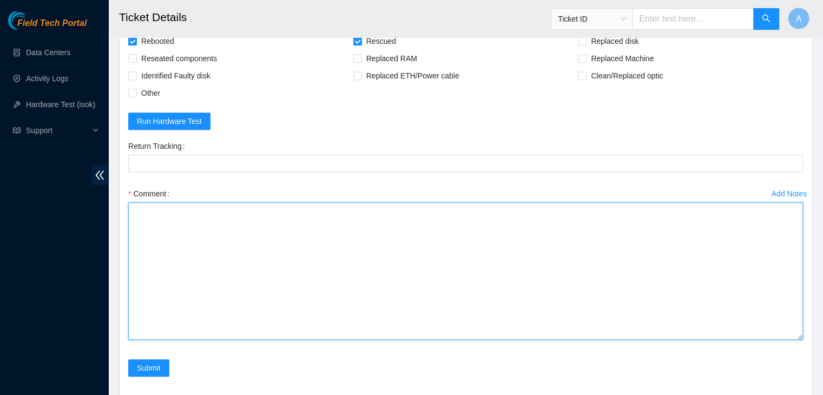
click at [742, 316] on textarea "Comment" at bounding box center [465, 270] width 675 height 137
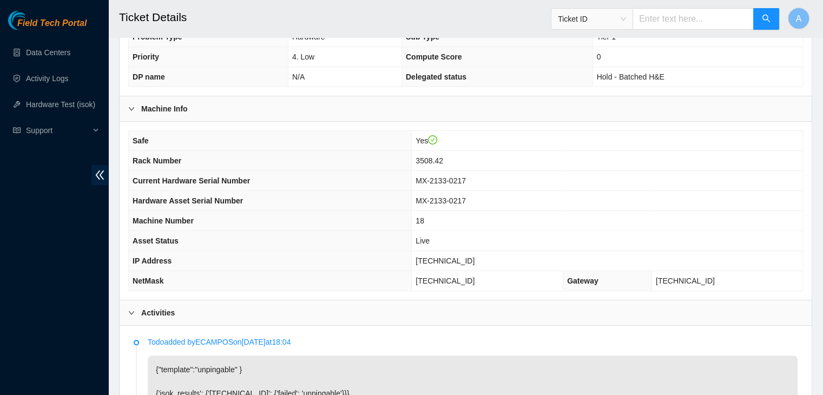
scroll to position [262, 0]
click at [459, 257] on span "[TECHNICAL_ID]" at bounding box center [445, 261] width 59 height 9
copy span "[TECHNICAL_ID]"
click at [459, 257] on span "[TECHNICAL_ID]" at bounding box center [445, 261] width 59 height 9
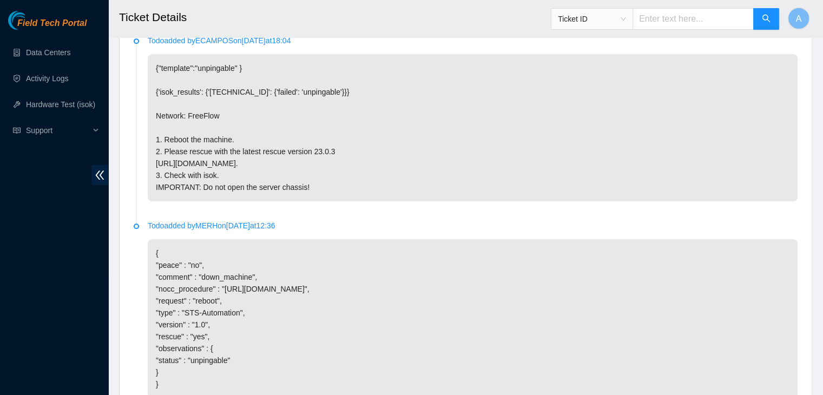
scroll to position [566, 0]
click at [538, 221] on li "Todo added by ECAMPOS on [DATE] 18:04 {"template":"unpingable" } {'isok_results…" at bounding box center [466, 129] width 664 height 185
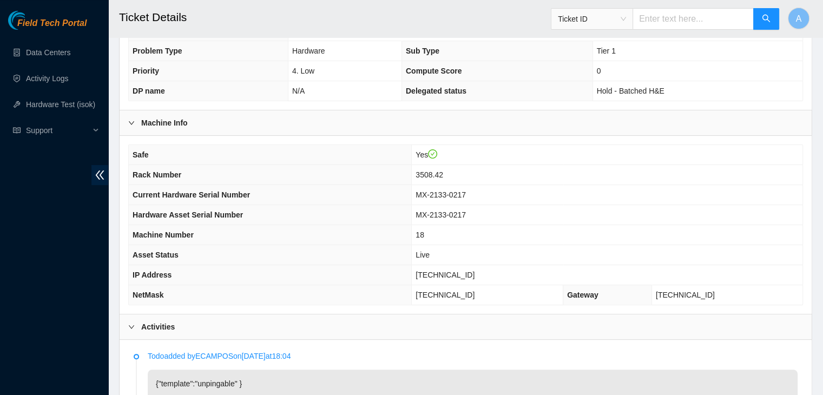
scroll to position [236, 0]
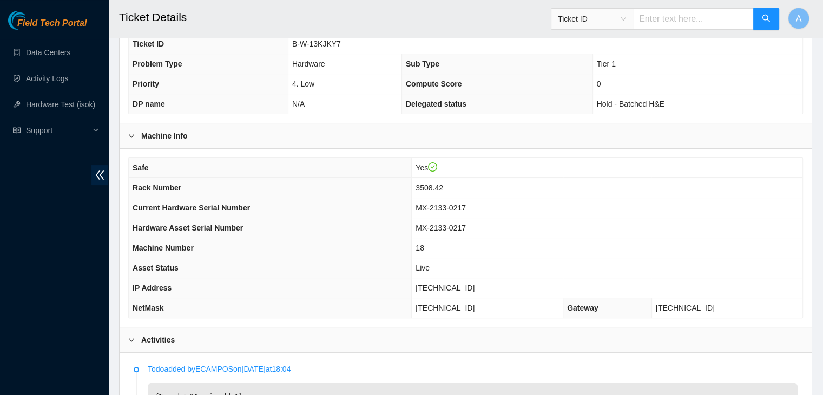
click at [464, 284] on span "[TECHNICAL_ID]" at bounding box center [445, 288] width 59 height 9
copy span "[TECHNICAL_ID]"
click at [464, 284] on span "[TECHNICAL_ID]" at bounding box center [445, 288] width 59 height 9
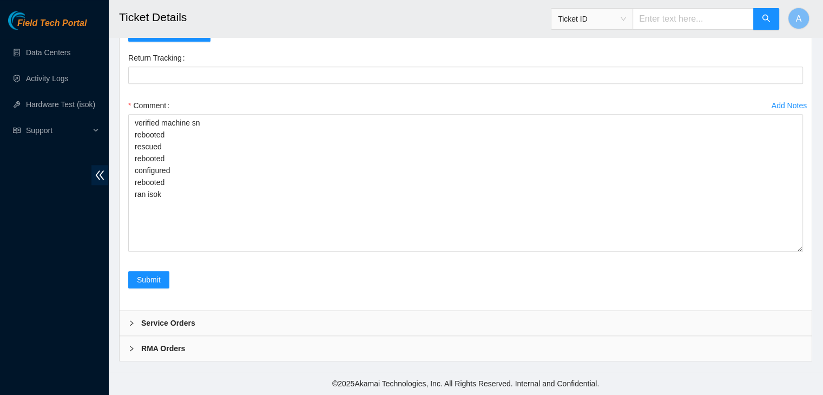
scroll to position [1098, 0]
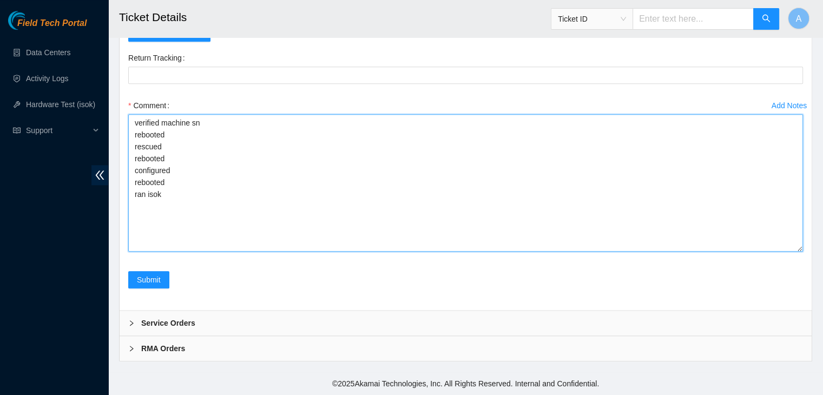
click at [305, 245] on textarea "verified machine sn rebooted rescued rebooted configured rebooted ran isok" at bounding box center [465, 182] width 675 height 137
paste textarea "329012 [DATE] 03:22:41 [TECHNICAL_ID] COMPLETE Result Detail Message Ticket ID …"
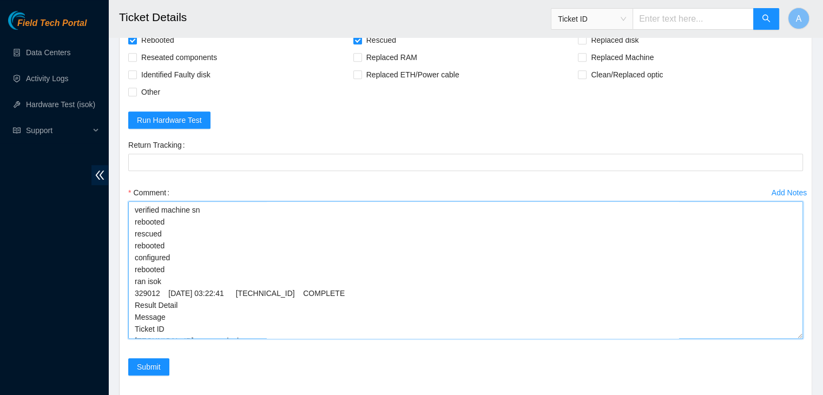
scroll to position [22, 0]
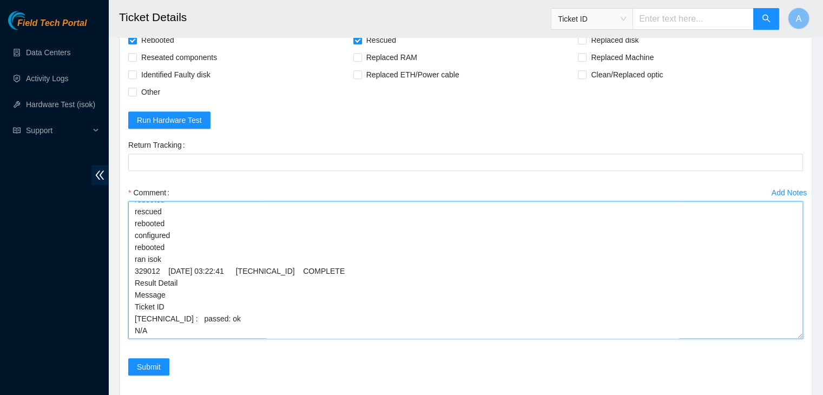
type textarea "verified machine sn rebooted rescued rebooted configured rebooted ran isok 3290…"
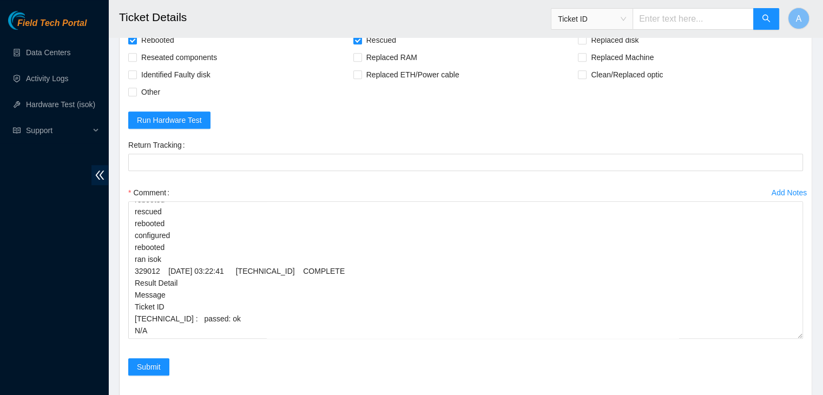
click at [150, 358] on div "Add Notes Comment verified machine sn rebooted rescued rebooted configured rebo…" at bounding box center [466, 271] width 684 height 174
click at [154, 373] on span "Submit" at bounding box center [149, 367] width 24 height 12
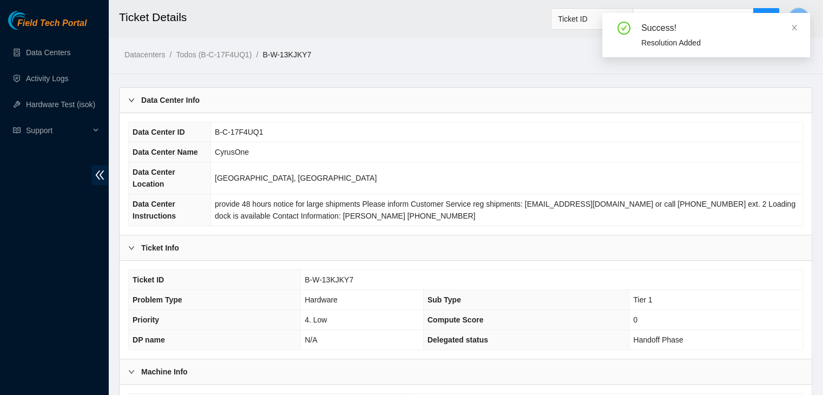
scroll to position [288, 0]
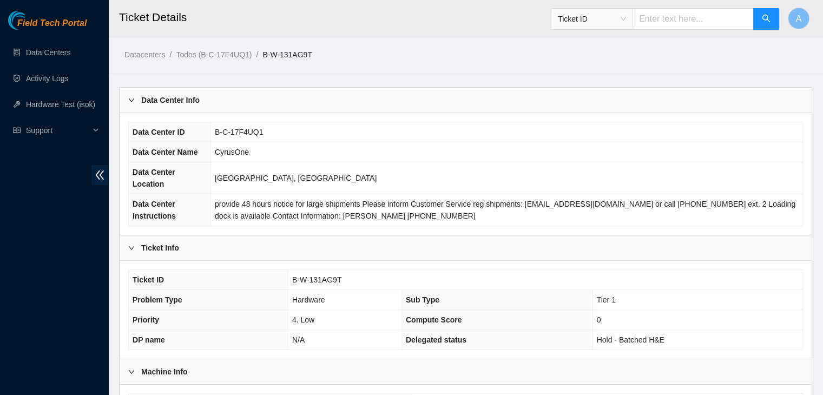
scroll to position [288, 0]
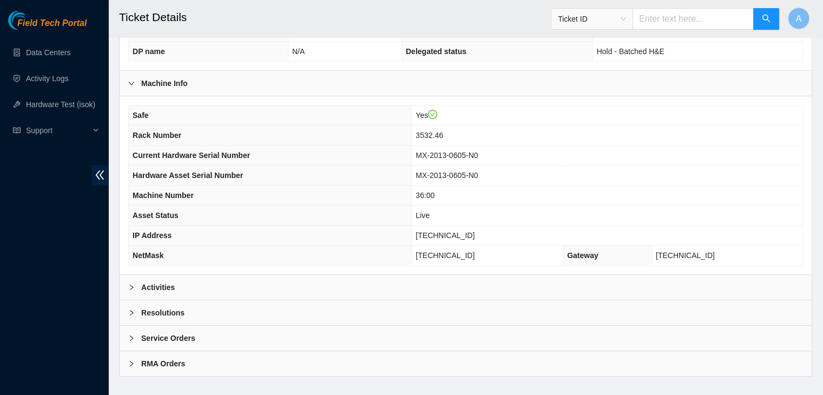
click at [338, 275] on div "Activities" at bounding box center [466, 287] width 692 height 25
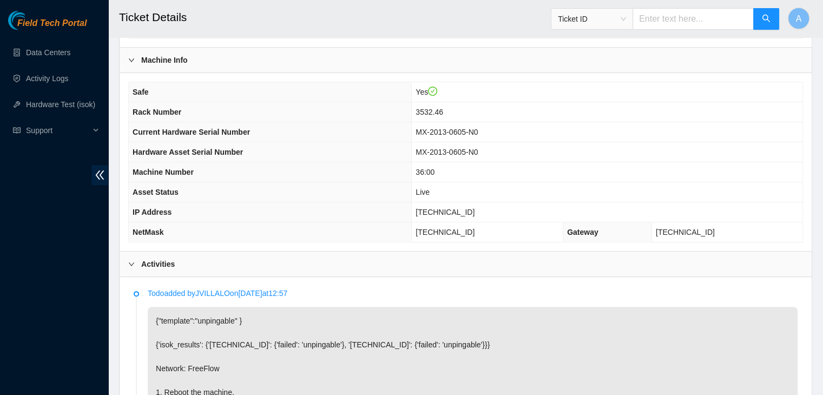
scroll to position [723, 0]
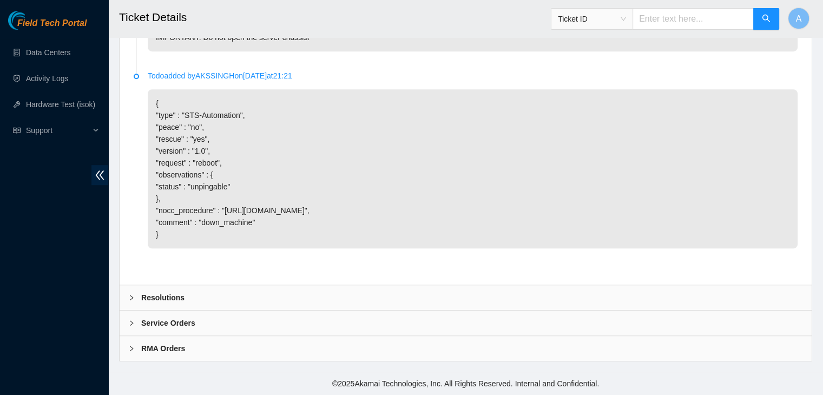
click at [342, 300] on div "Resolutions" at bounding box center [466, 297] width 692 height 25
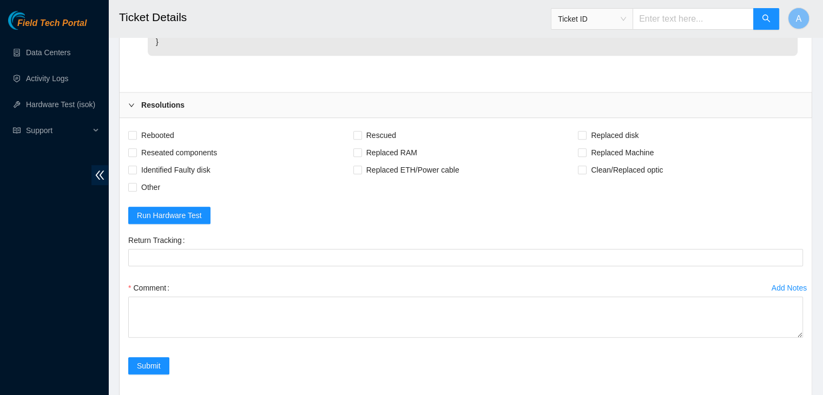
scroll to position [914, 0]
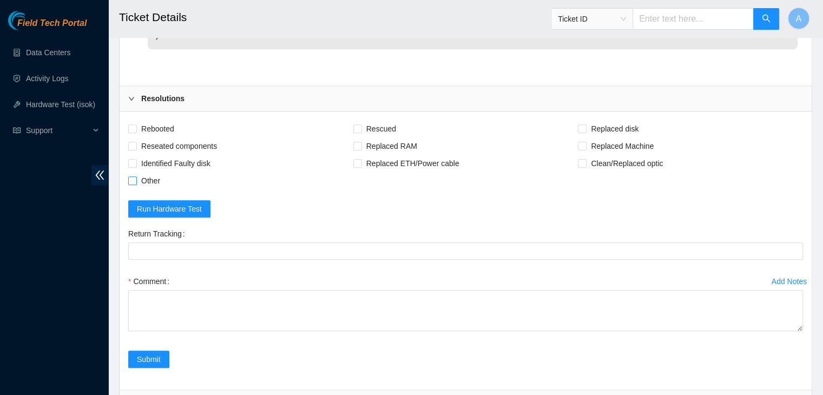
click at [153, 189] on span "Other" at bounding box center [151, 180] width 28 height 17
click at [136, 184] on input "Other" at bounding box center [132, 180] width 8 height 8
checkbox input "true"
click at [181, 155] on span "Reseated components" at bounding box center [179, 145] width 84 height 17
click at [136, 149] on input "Reseated components" at bounding box center [132, 146] width 8 height 8
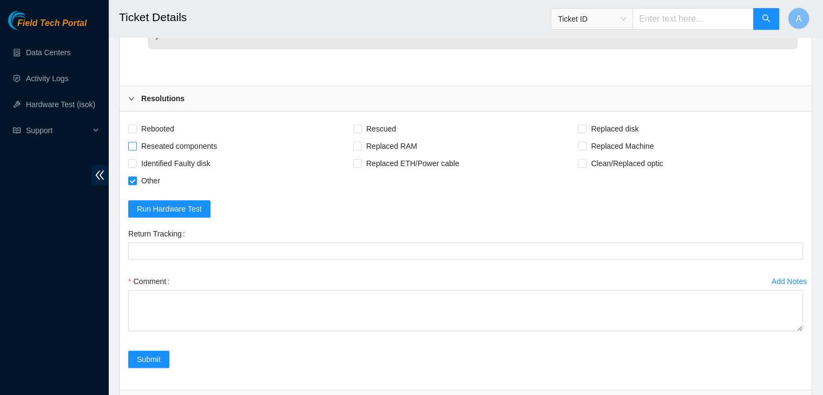
checkbox input "true"
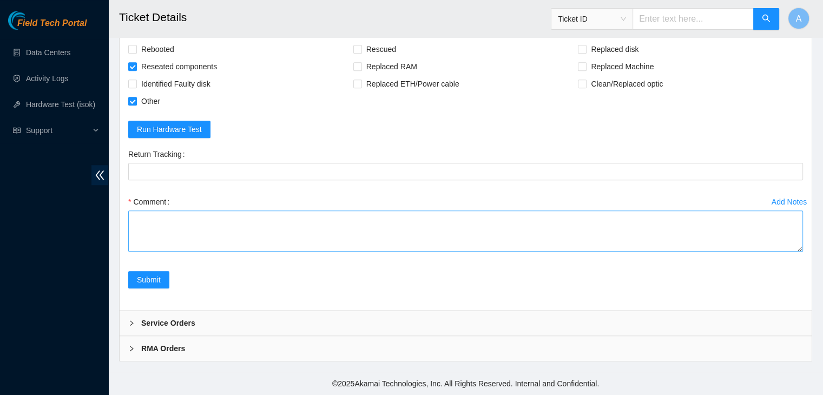
drag, startPoint x: 799, startPoint y: 249, endPoint x: 777, endPoint y: 350, distance: 103.6
click at [777, 252] on textarea "Comment" at bounding box center [465, 231] width 675 height 41
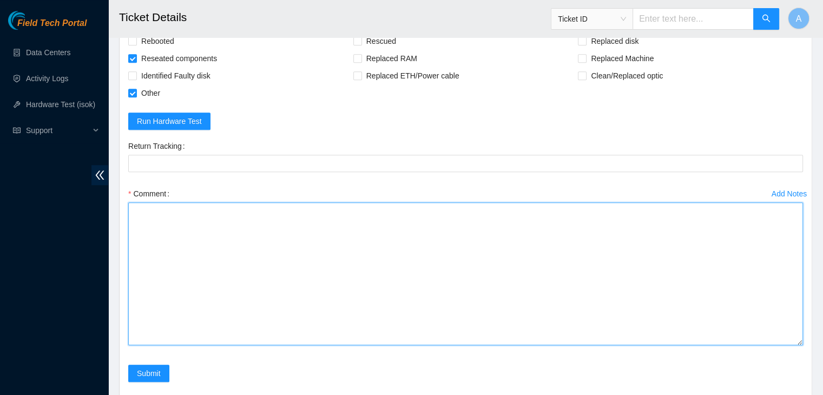
click at [737, 306] on textarea "Comment" at bounding box center [465, 273] width 675 height 143
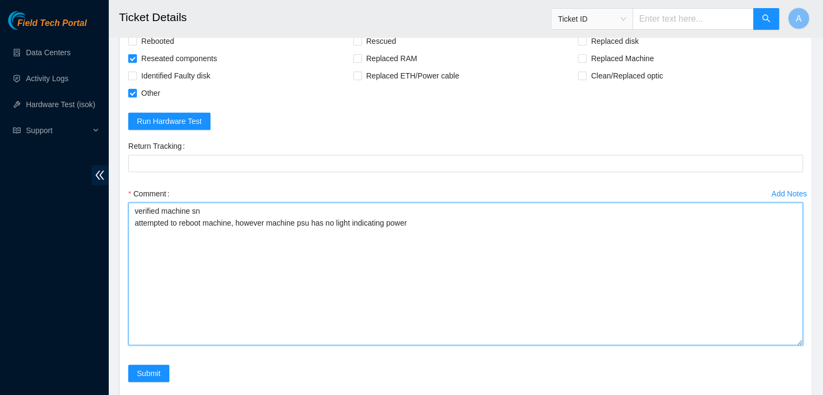
click at [269, 231] on textarea "verified machine sn attempted to reboot machine, however machine psu has no lig…" at bounding box center [465, 273] width 675 height 143
click at [281, 246] on textarea "verified machine sn attempted to reboot machine machine psu has no light indica…" at bounding box center [465, 273] width 675 height 143
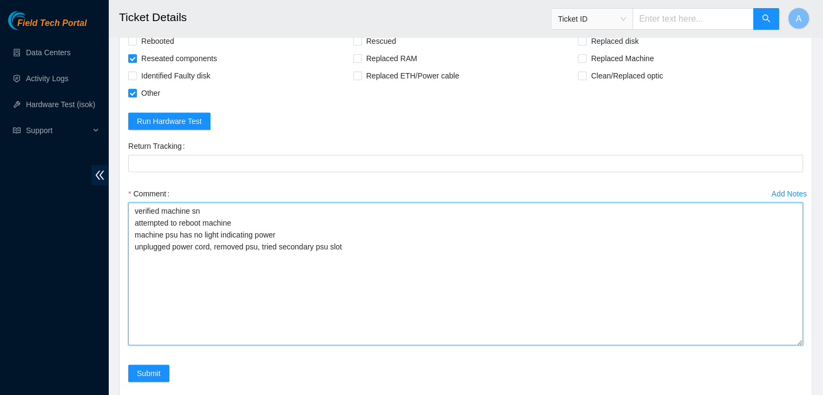
click at [278, 255] on textarea "verified machine sn attempted to reboot machine machine psu has no light indica…" at bounding box center [465, 273] width 675 height 143
click at [383, 254] on textarea "verified machine sn attempted to reboot machine machine psu has no light indica…" at bounding box center [465, 273] width 675 height 143
click at [246, 293] on textarea "verified machine sn attempted to reboot machine machine psu has no light indica…" at bounding box center [465, 273] width 675 height 143
click at [258, 282] on textarea "verified machine sn attempted to reboot machine machine psu has no light indica…" at bounding box center [465, 273] width 675 height 143
click at [267, 318] on textarea "verified machine sn attempted to reboot machine machine psu has no light indica…" at bounding box center [465, 273] width 675 height 143
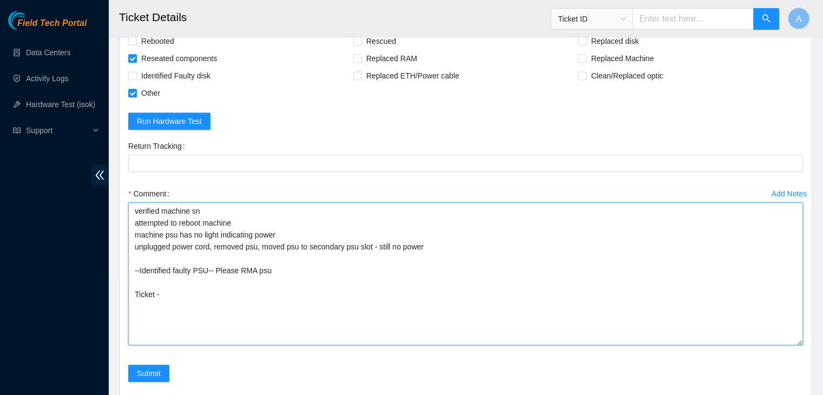
paste textarea "B-W-131AGAD"
click at [240, 279] on textarea "verified machine sn attempted to reboot machine machine psu has no light indica…" at bounding box center [465, 273] width 675 height 143
click at [304, 305] on textarea "verified machine sn attempted to reboot machine machine psu has no light indica…" at bounding box center [465, 273] width 675 height 143
drag, startPoint x: 326, startPoint y: 280, endPoint x: 134, endPoint y: 218, distance: 201.8
click at [134, 218] on textarea "verified machine sn attempted to reboot machine machine psu has no light indica…" at bounding box center [465, 273] width 675 height 143
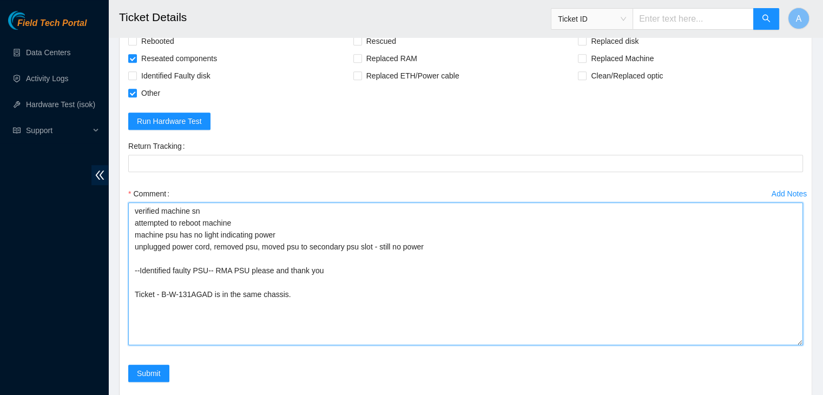
click at [147, 227] on textarea "verified machine sn attempted to reboot machine machine psu has no light indica…" at bounding box center [465, 273] width 675 height 143
type textarea "verified machine sn attempted to reboot machine machine psu has no light indica…"
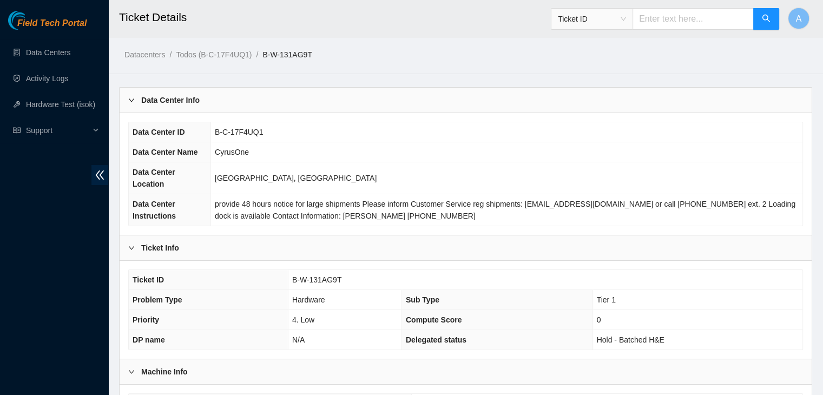
scroll to position [4, 0]
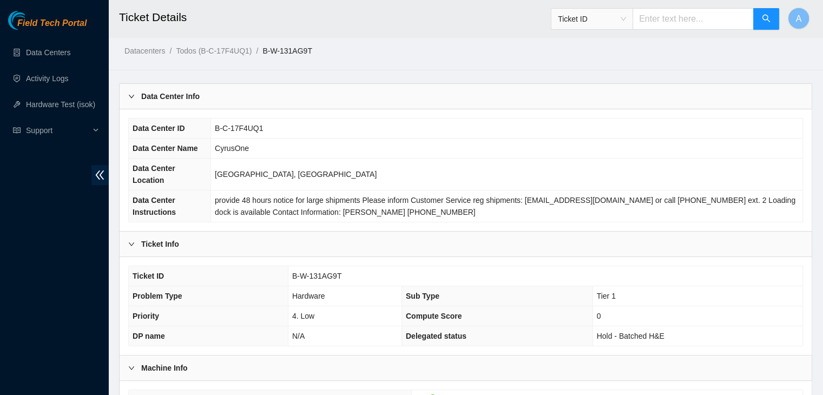
click at [237, 240] on div "Ticket Info" at bounding box center [466, 244] width 692 height 25
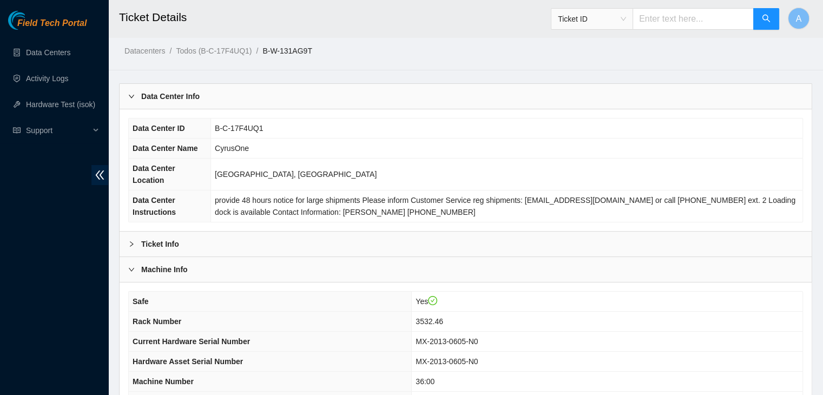
click at [246, 232] on div "Ticket Info" at bounding box center [466, 244] width 692 height 25
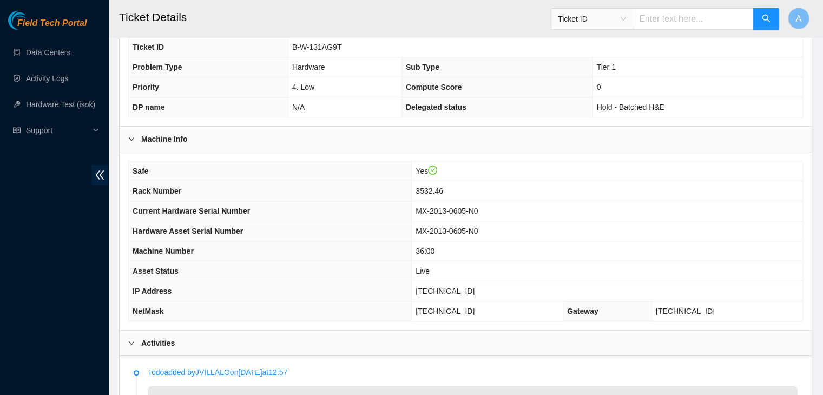
scroll to position [126, 0]
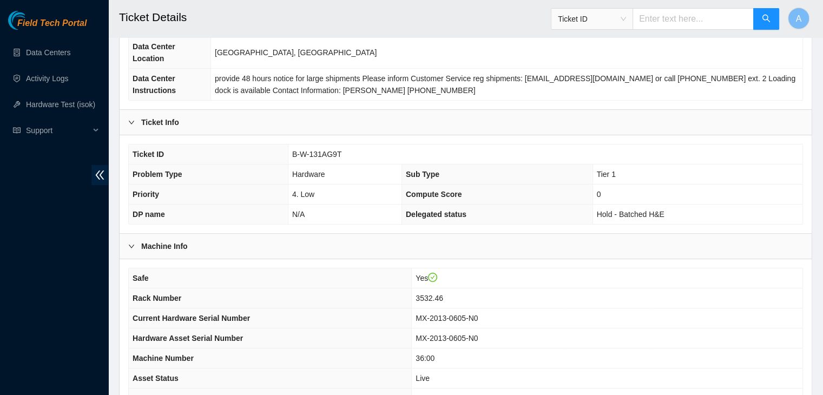
click at [315, 150] on span "B-W-131AG9T" at bounding box center [317, 154] width 50 height 9
copy span "B-W-131AG9T"
click at [315, 150] on span "B-W-131AG9T" at bounding box center [317, 154] width 50 height 9
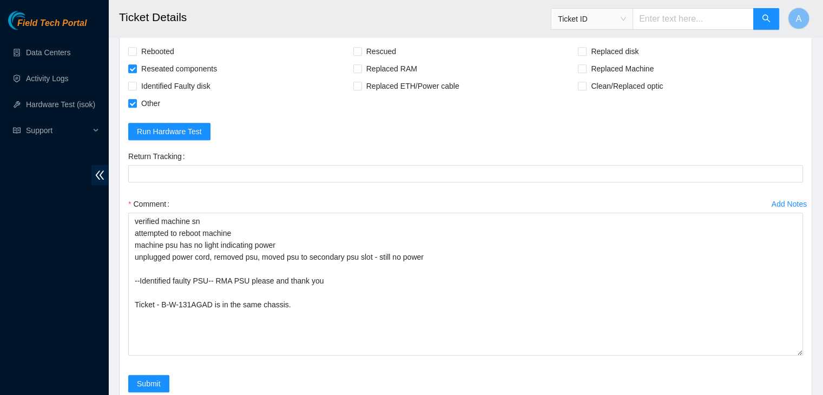
scroll to position [1104, 0]
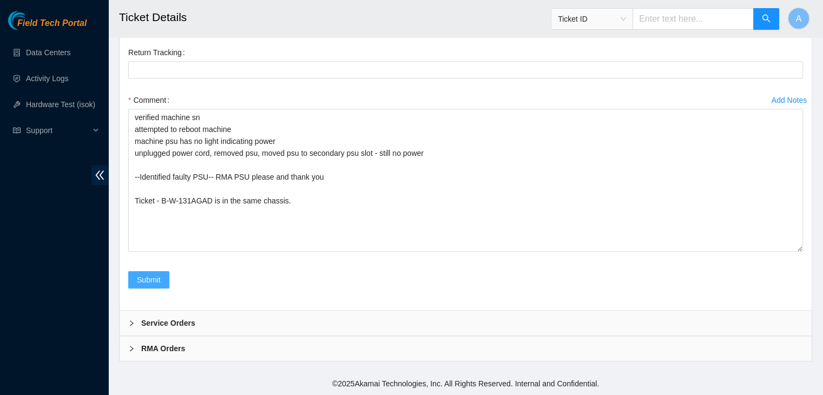
click at [156, 275] on span "Submit" at bounding box center [149, 280] width 24 height 12
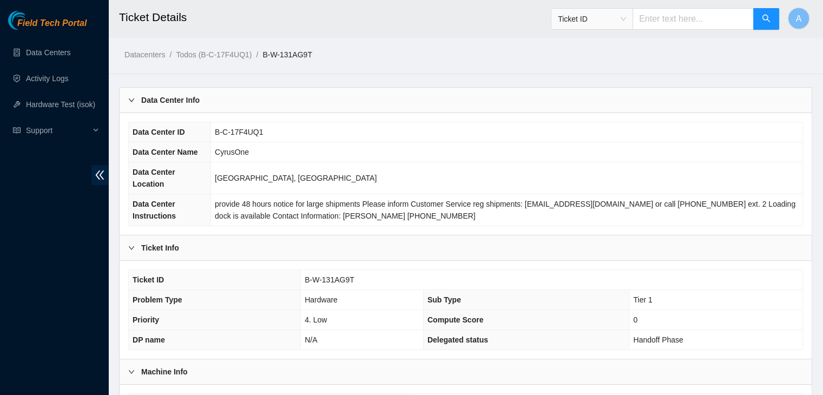
scroll to position [288, 0]
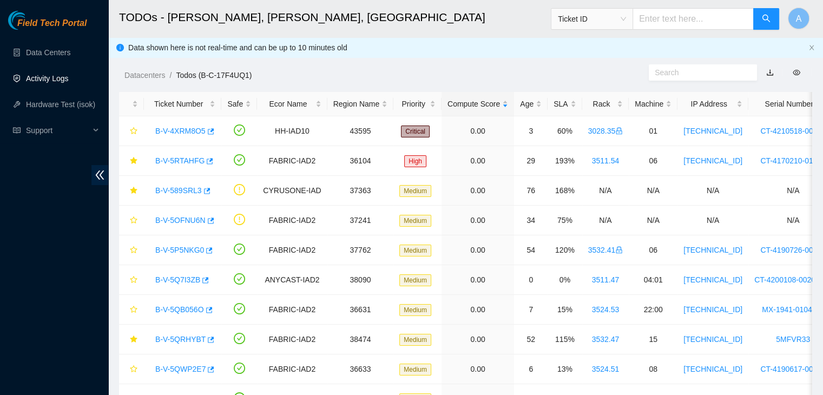
click at [69, 83] on link "Activity Logs" at bounding box center [47, 78] width 43 height 9
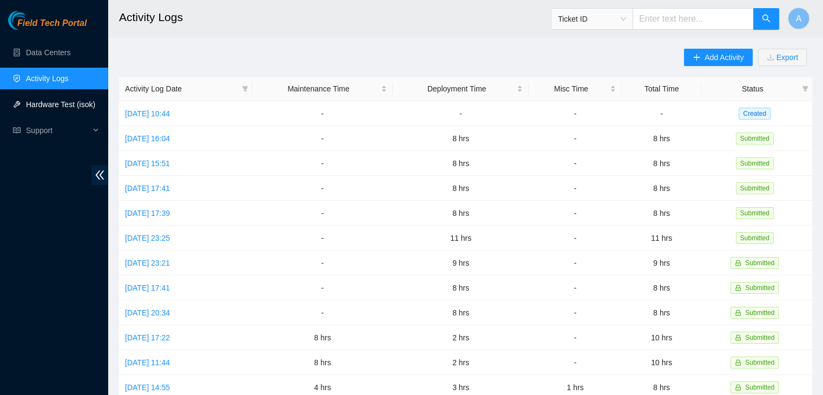
click at [80, 100] on link "Hardware Test (isok)" at bounding box center [60, 104] width 69 height 9
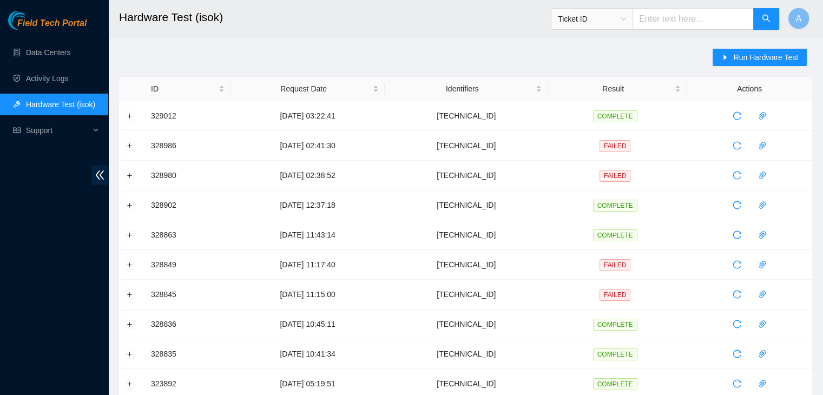
click at [735, 67] on div "Run Hardware Test" at bounding box center [763, 63] width 100 height 28
click at [736, 65] on button "Run Hardware Test" at bounding box center [760, 57] width 94 height 17
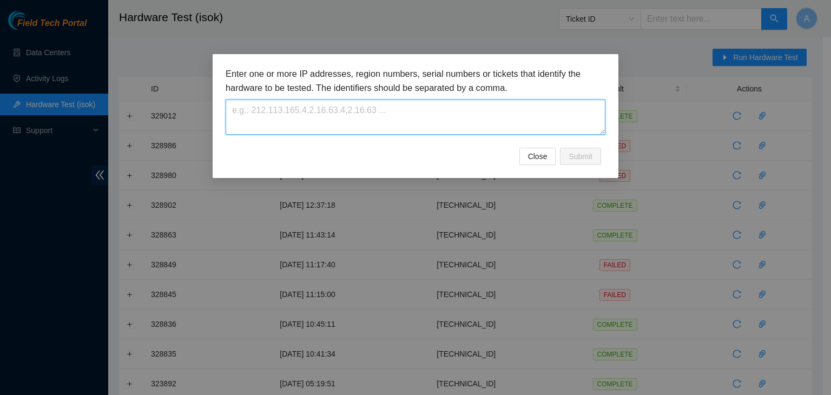
click at [431, 124] on textarea at bounding box center [416, 117] width 380 height 35
paste textarea "[TECHNICAL_ID]"
type textarea "[TECHNICAL_ID]"
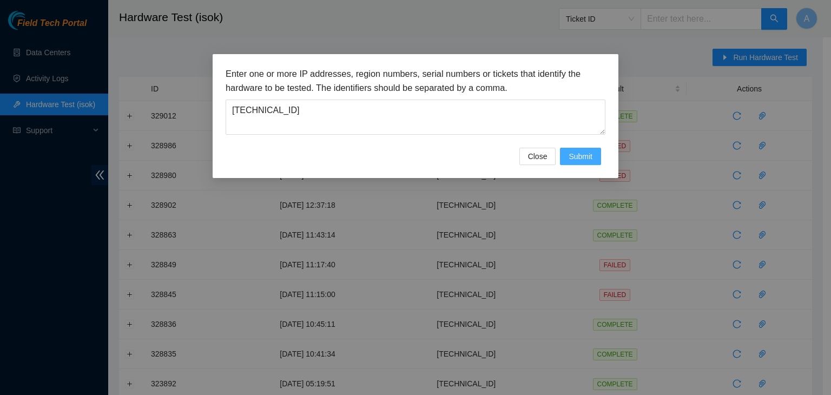
click at [564, 159] on button "Submit" at bounding box center [580, 156] width 41 height 17
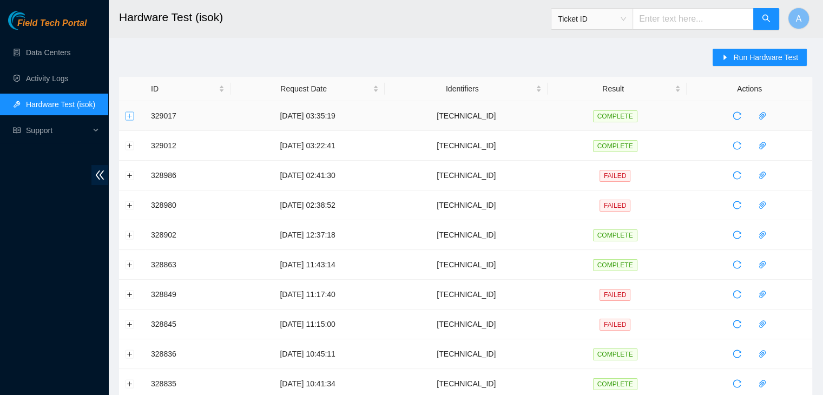
click at [129, 119] on button "Expand row" at bounding box center [130, 115] width 9 height 9
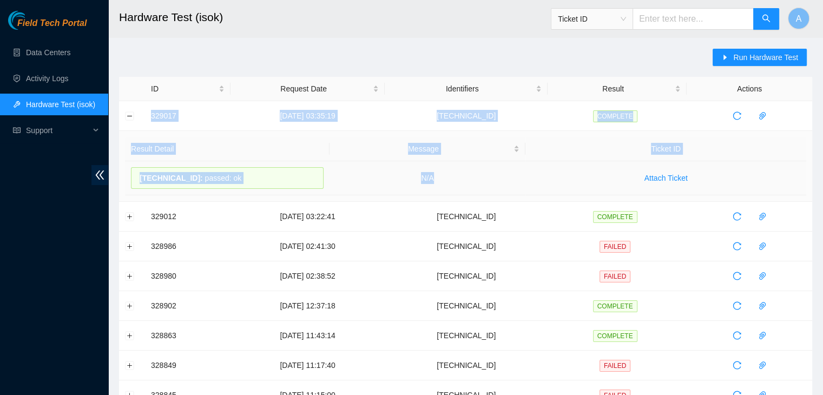
drag, startPoint x: 148, startPoint y: 113, endPoint x: 509, endPoint y: 180, distance: 367.2
copy tbody "329017 29-08-2025 03:35:19 23.207.199.167 COMPLETE Result Detail Message Ticket…"
click at [509, 180] on td "N/A" at bounding box center [428, 178] width 196 height 34
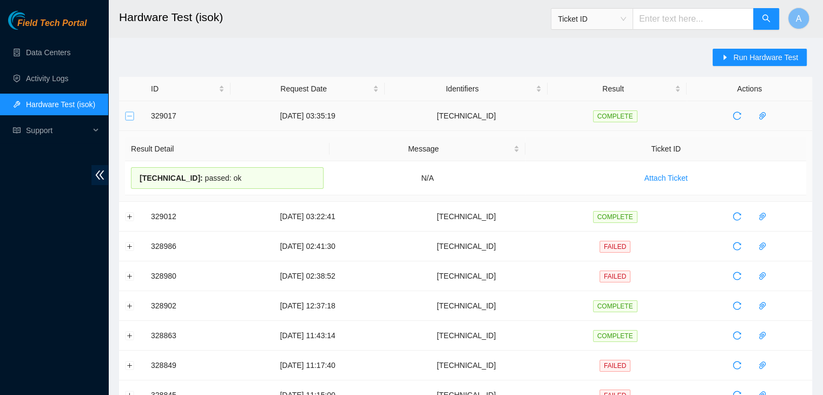
click at [128, 115] on button "Collapse row" at bounding box center [130, 115] width 9 height 9
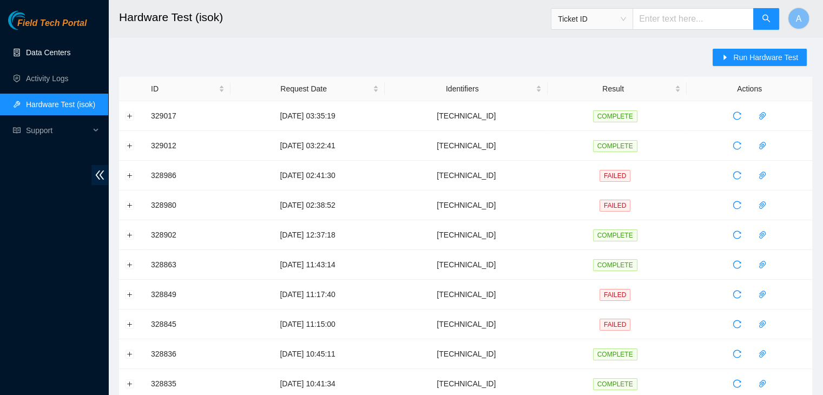
click at [70, 53] on link "Data Centers" at bounding box center [48, 52] width 44 height 9
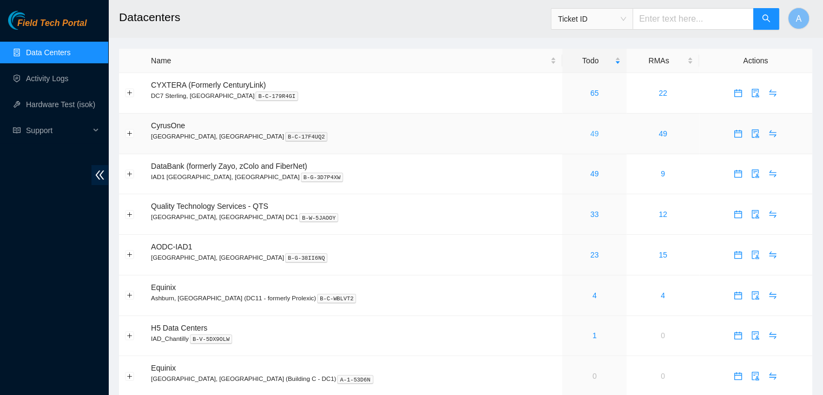
click at [590, 137] on link "49" at bounding box center [594, 133] width 9 height 9
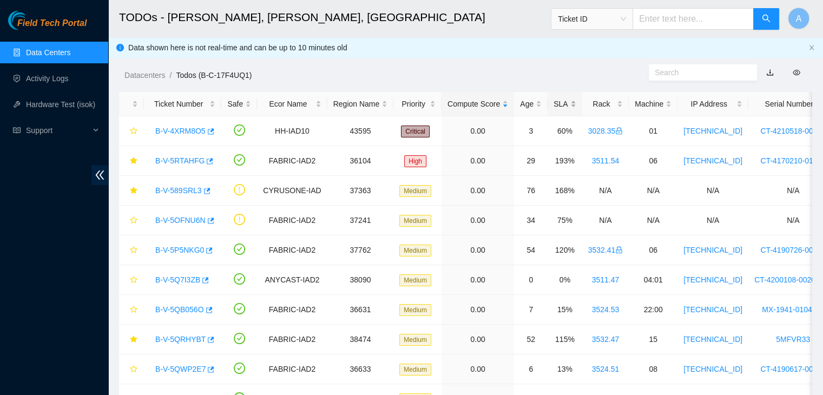
click at [562, 102] on div "SLA" at bounding box center [565, 104] width 22 height 12
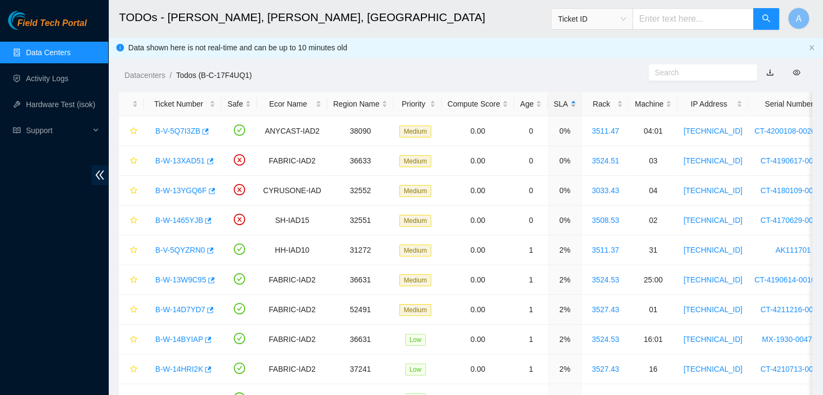
click at [562, 102] on div "SLA" at bounding box center [565, 104] width 22 height 12
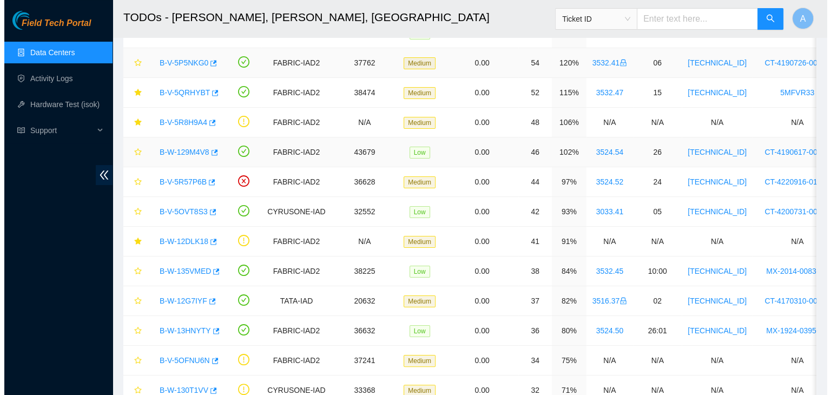
scroll to position [158, 0]
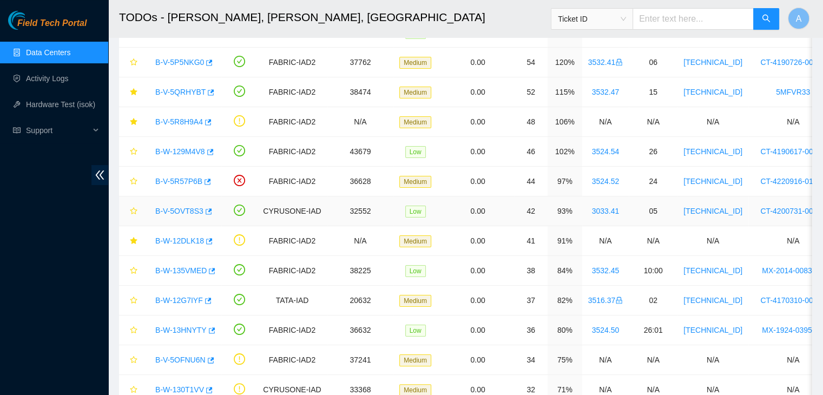
click at [193, 209] on link "B-V-5OVT8S3" at bounding box center [179, 211] width 48 height 9
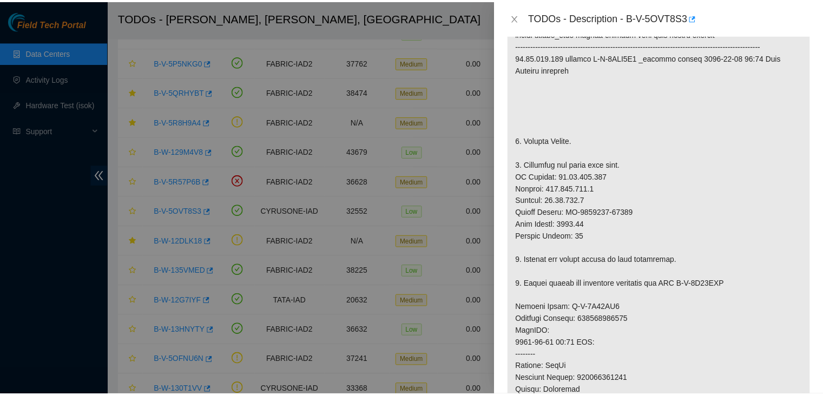
scroll to position [240, 0]
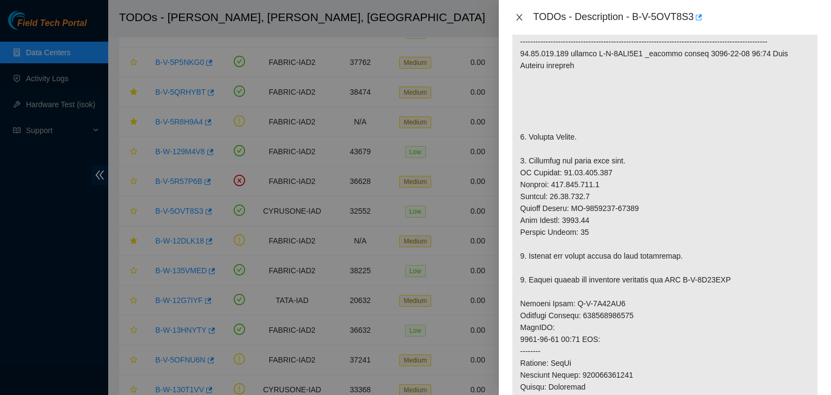
click at [523, 17] on icon "close" at bounding box center [519, 17] width 9 height 9
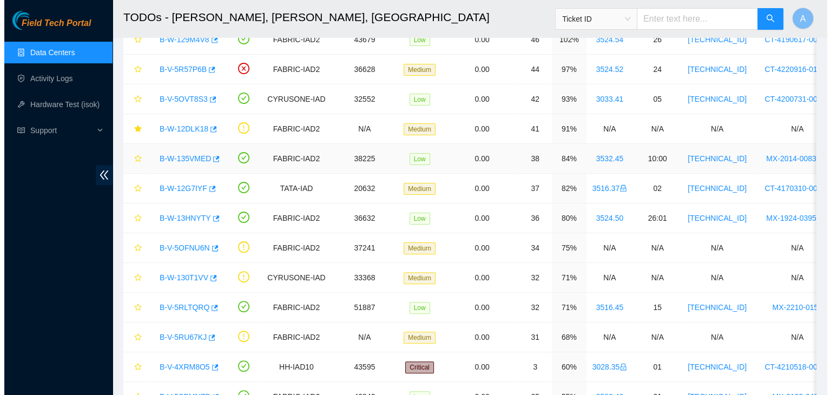
scroll to position [273, 0]
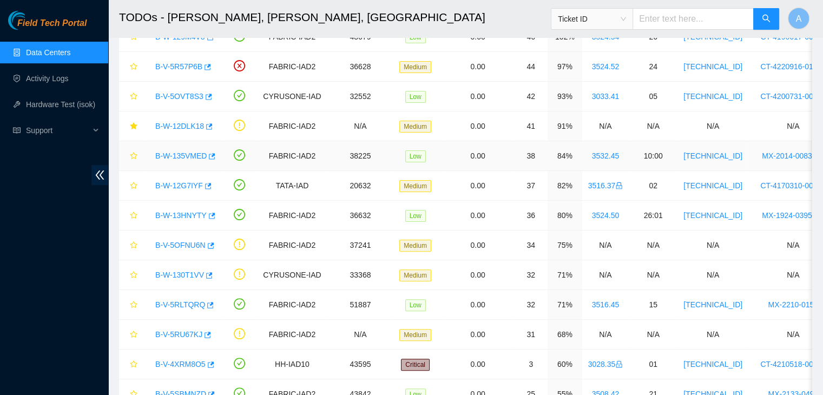
click at [191, 155] on link "B-W-135VMED" at bounding box center [180, 156] width 51 height 9
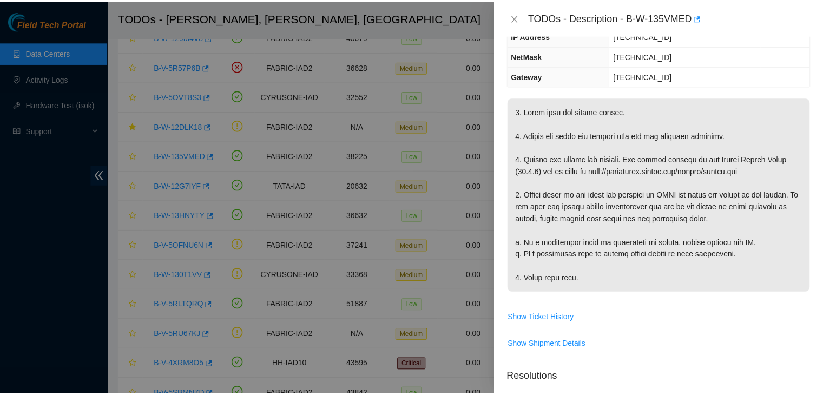
scroll to position [121, 0]
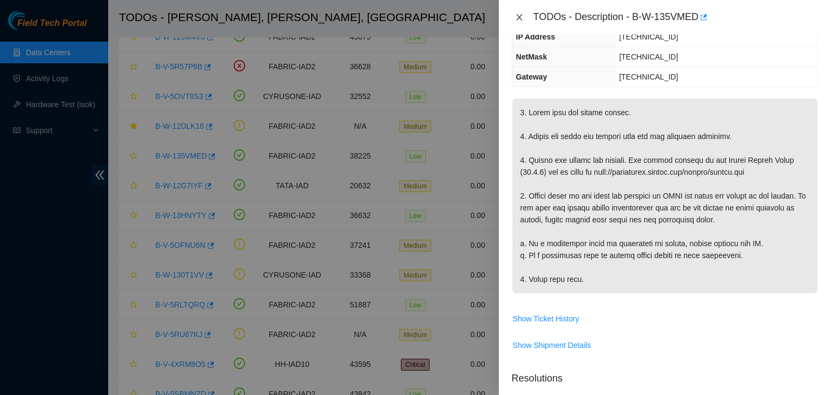
click at [518, 17] on icon "close" at bounding box center [519, 17] width 9 height 9
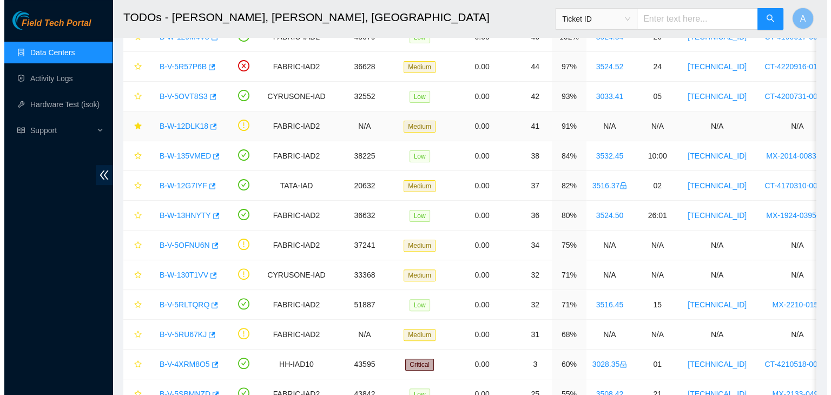
scroll to position [157, 0]
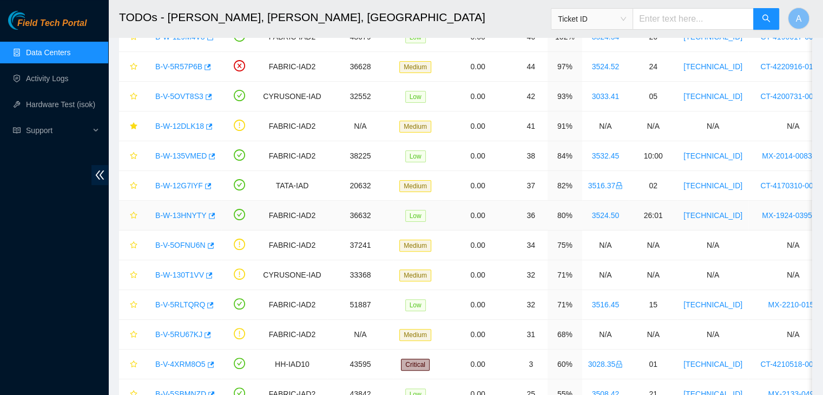
click at [175, 214] on link "B-W-13HNYTY" at bounding box center [180, 215] width 51 height 9
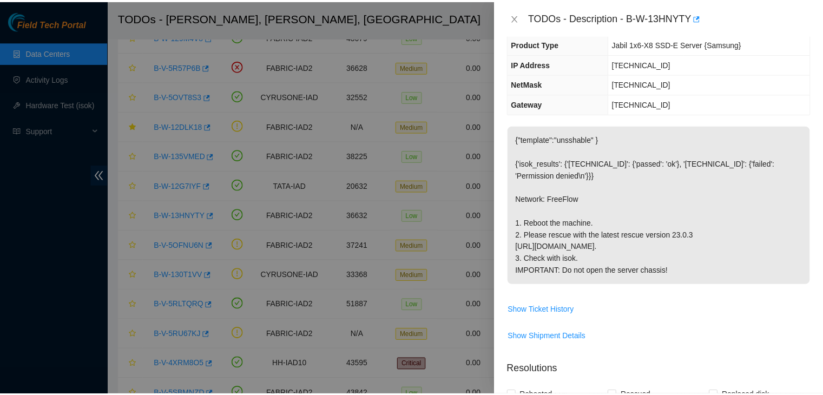
scroll to position [0, 0]
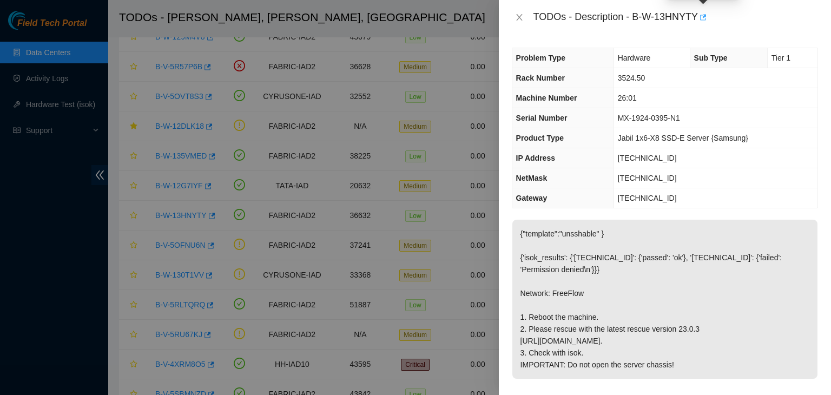
click at [703, 22] on span "button" at bounding box center [703, 18] width 8 height 9
click at [517, 17] on icon "close" at bounding box center [519, 17] width 9 height 9
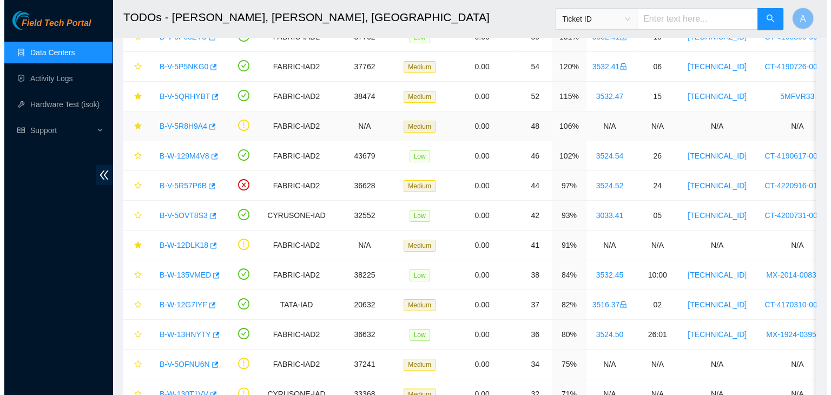
scroll to position [155, 0]
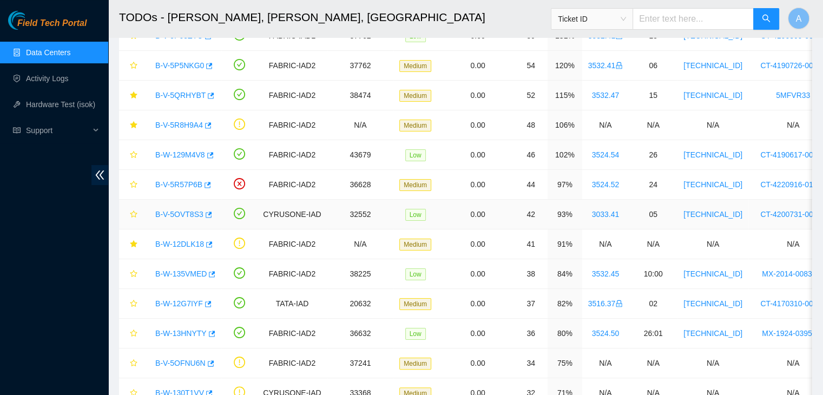
click at [157, 212] on link "B-V-5OVT8S3" at bounding box center [179, 214] width 48 height 9
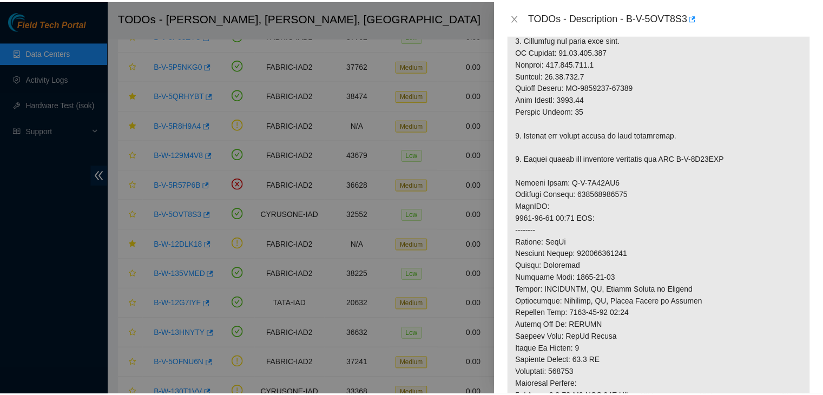
scroll to position [383, 0]
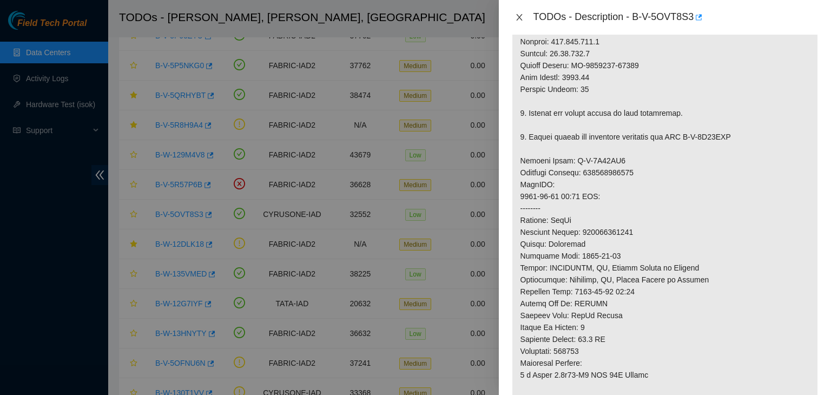
click at [520, 14] on icon "close" at bounding box center [519, 17] width 9 height 9
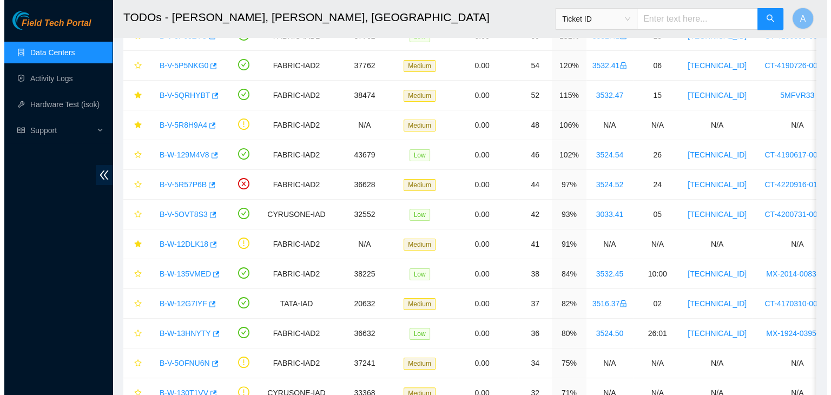
scroll to position [318, 0]
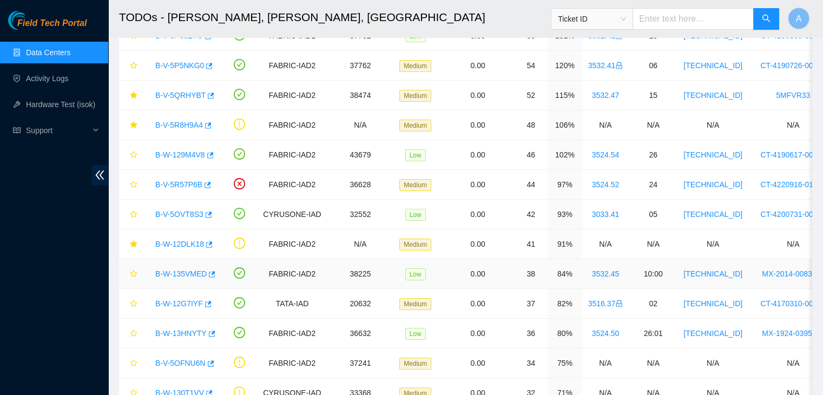
click at [187, 275] on link "B-W-135VMED" at bounding box center [180, 274] width 51 height 9
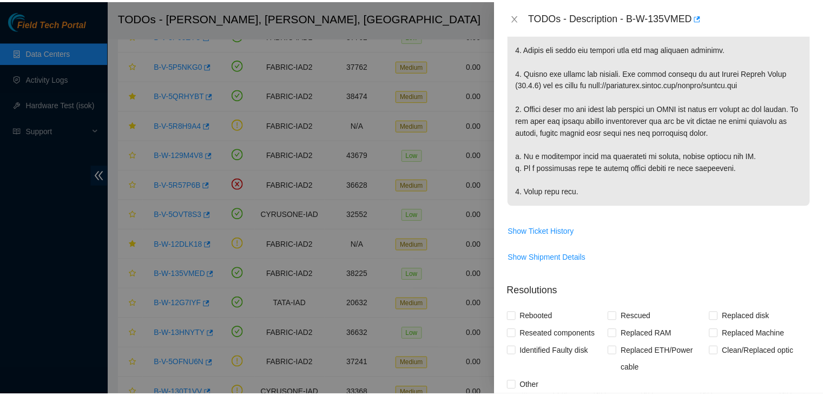
scroll to position [105, 0]
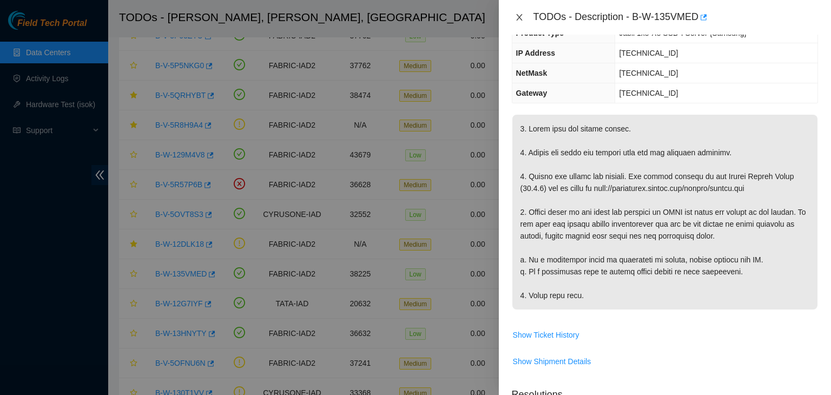
click at [521, 15] on icon "close" at bounding box center [519, 17] width 9 height 9
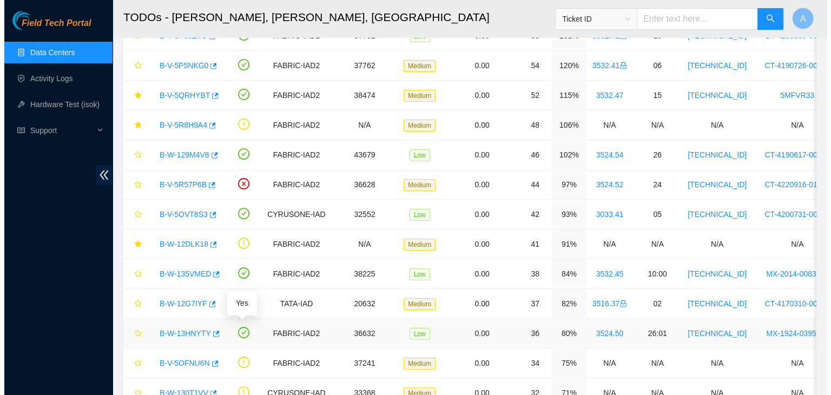
scroll to position [300, 0]
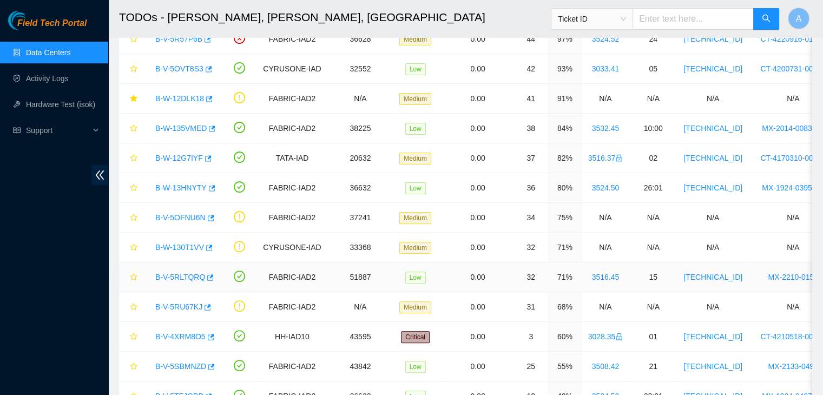
click at [178, 279] on link "B-V-5RLTQRQ" at bounding box center [180, 277] width 50 height 9
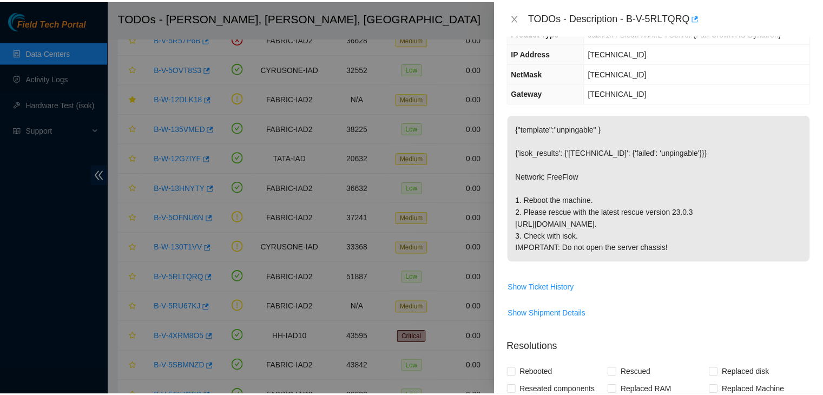
scroll to position [0, 0]
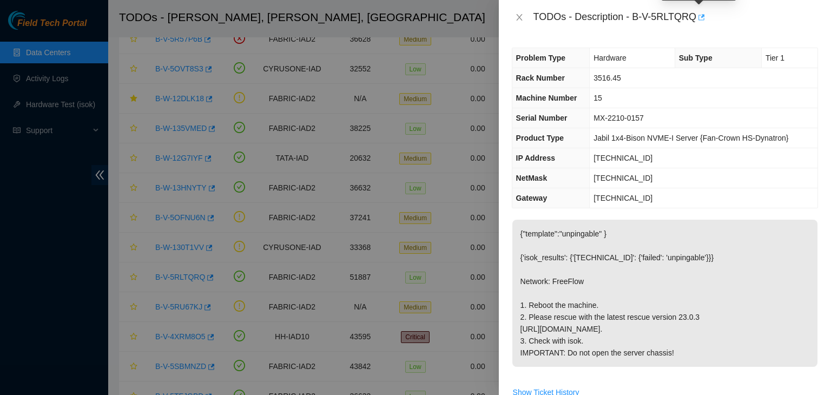
click at [698, 17] on icon "button" at bounding box center [701, 18] width 8 height 8
click at [524, 16] on button "Close" at bounding box center [519, 17] width 15 height 10
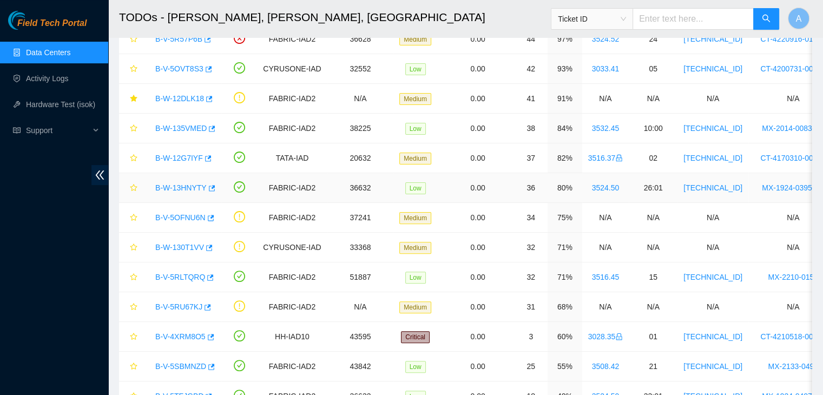
click at [190, 192] on div "B-W-13HNYTY" at bounding box center [182, 187] width 65 height 17
click at [191, 186] on link "B-W-13HNYTY" at bounding box center [180, 187] width 51 height 9
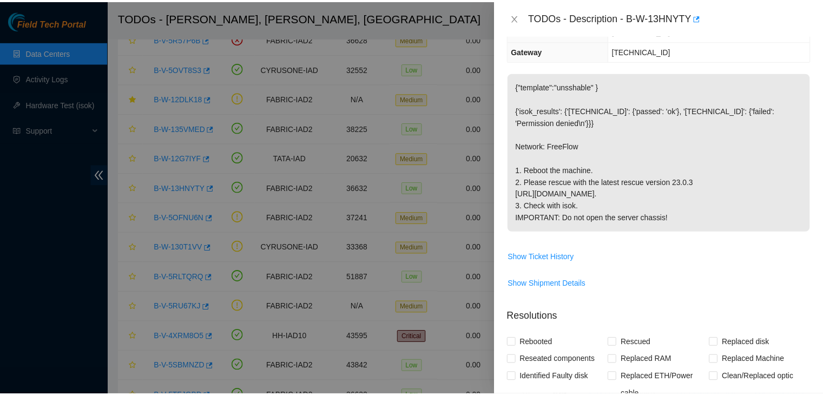
scroll to position [139, 0]
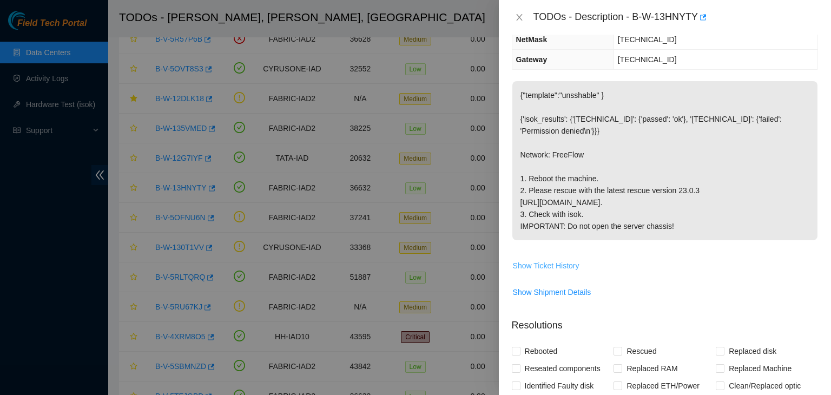
click at [566, 272] on span "Show Ticket History" at bounding box center [546, 266] width 67 height 12
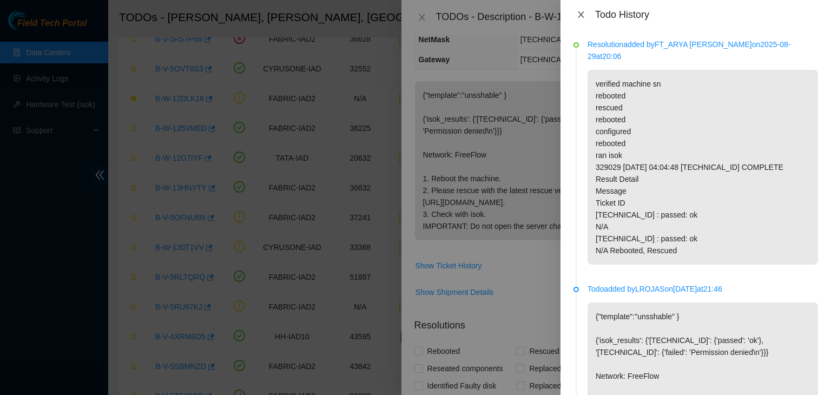
click at [577, 15] on icon "close" at bounding box center [581, 14] width 9 height 9
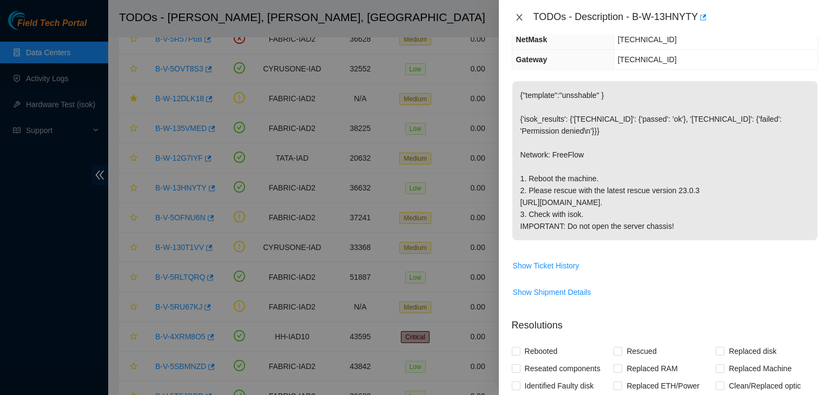
click at [521, 18] on icon "close" at bounding box center [519, 17] width 6 height 6
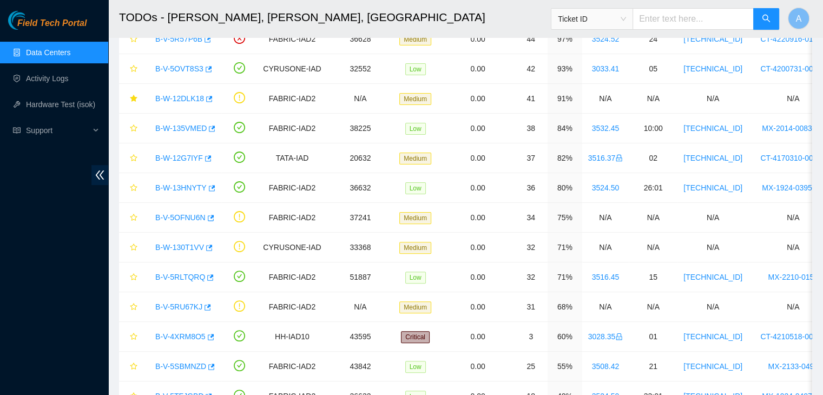
scroll to position [174, 0]
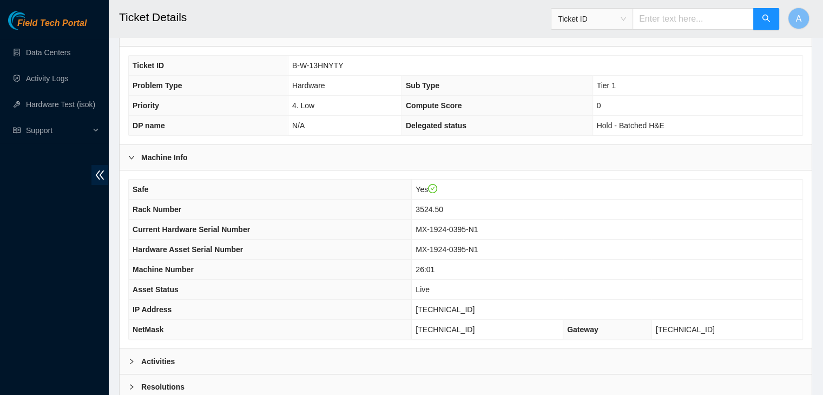
scroll to position [288, 0]
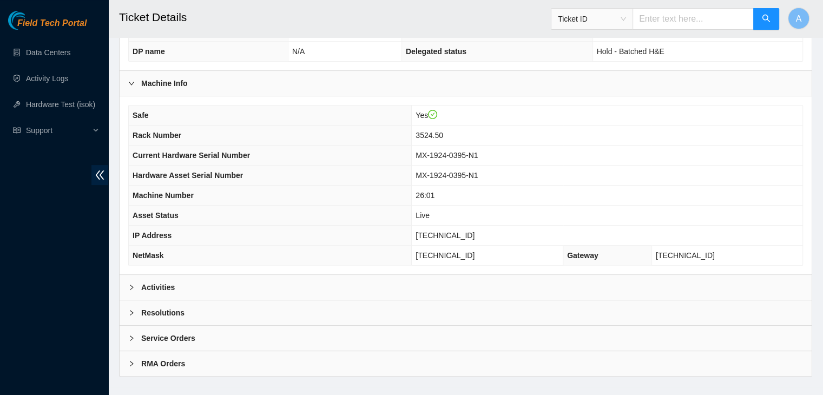
click at [491, 275] on div "Activities" at bounding box center [466, 287] width 692 height 25
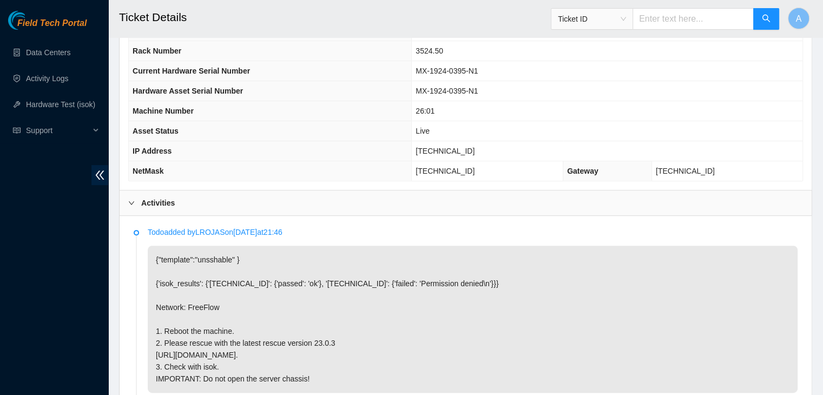
scroll to position [371, 0]
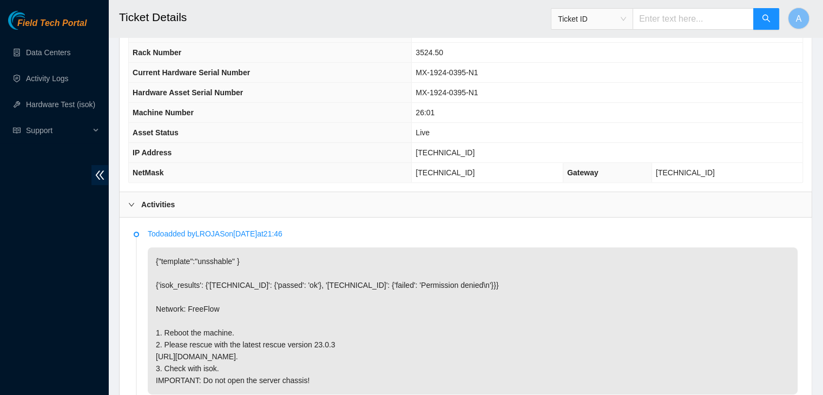
click at [397, 250] on p "{"template":"unsshable" } {'isok_results': {'23.36.66.150': {'passed': 'ok'}, '…" at bounding box center [473, 320] width 650 height 147
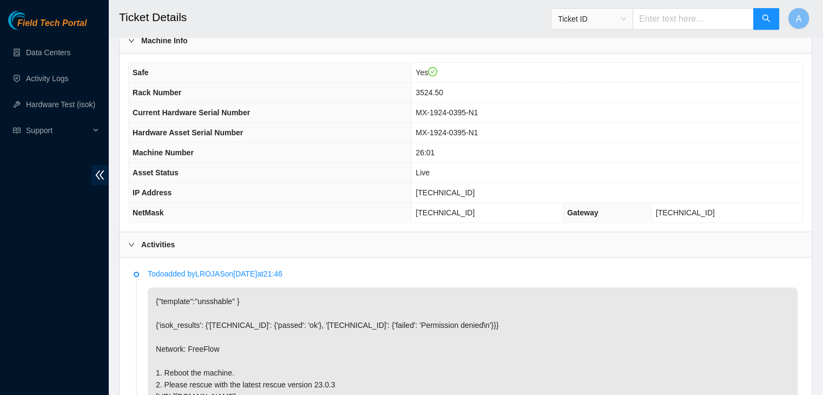
click span "23.36.66.151"
copy span "23.36.66.151"
click p "{"template":"unsshable" } {'isok_results': {'23.36.66.150': {'passed': 'ok'}, '…"
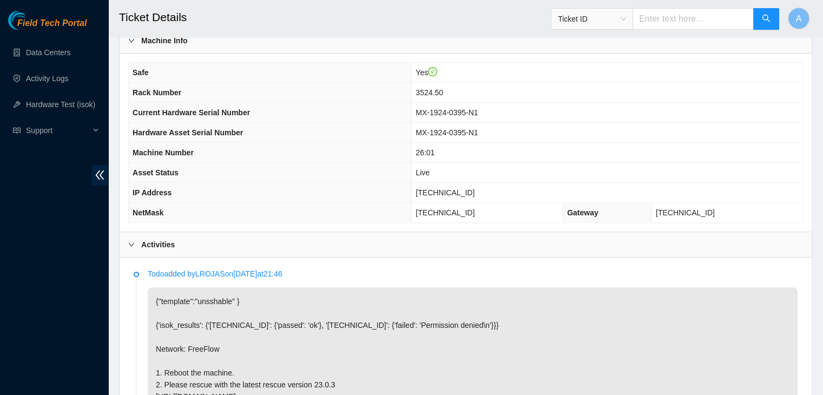
scroll to position [723, 0]
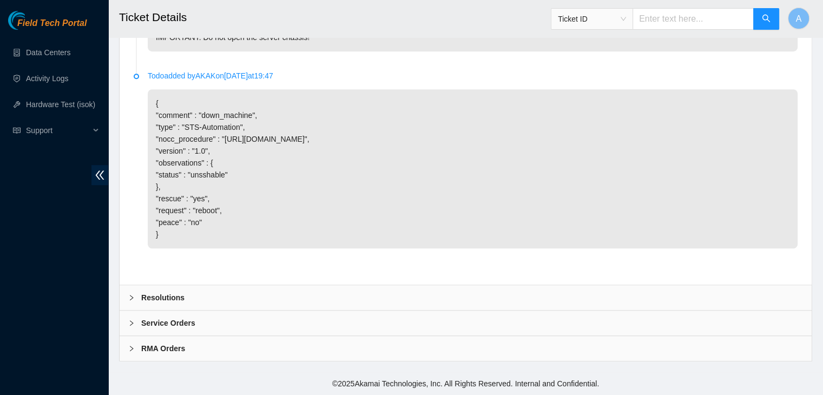
click div "Resolutions"
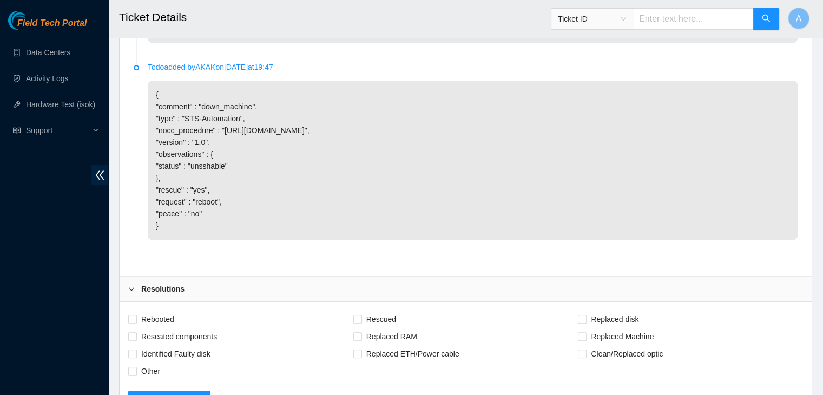
scroll to position [868, 0]
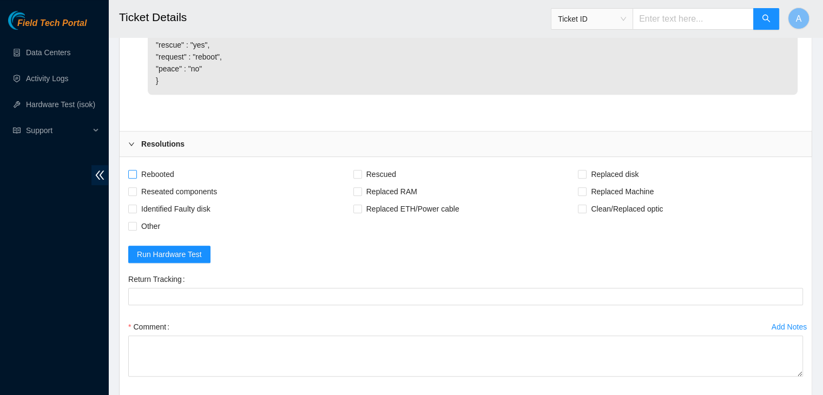
click span "Rebooted"
click input "Rebooted"
checkbox input "true"
click span "Rescued"
click input "Rescued"
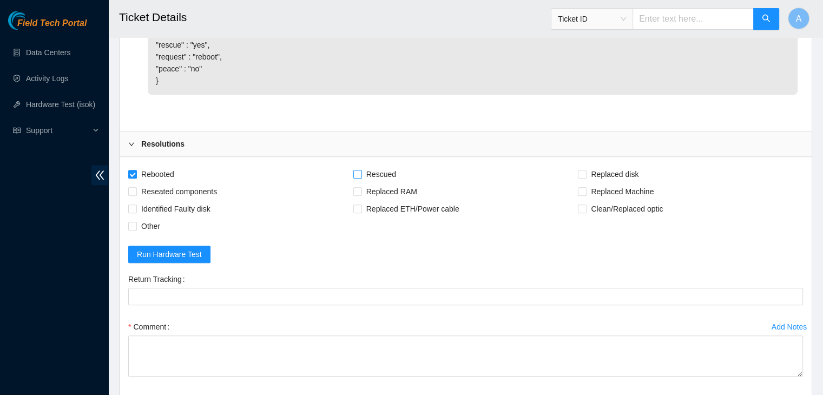
checkbox input "true"
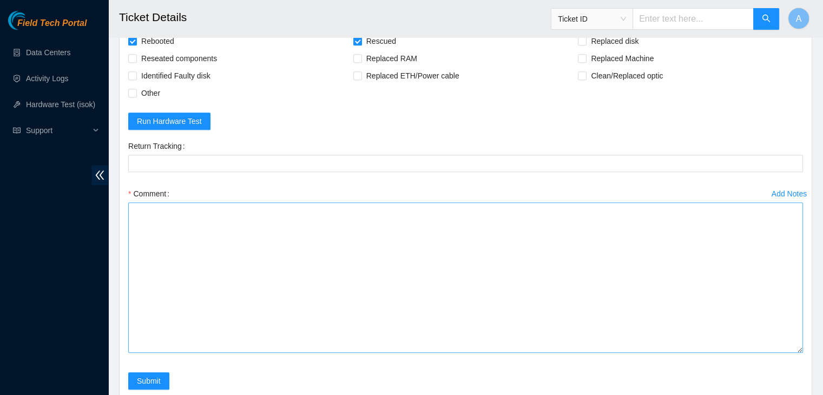
drag, startPoint x: 802, startPoint y: 249, endPoint x: 777, endPoint y: 360, distance: 113.6
click textarea "Comment"
paste textarea "329029 29-08-2025 04:04:48 23.36.66.151 COMPLETE Result Detail Message Ticket I…"
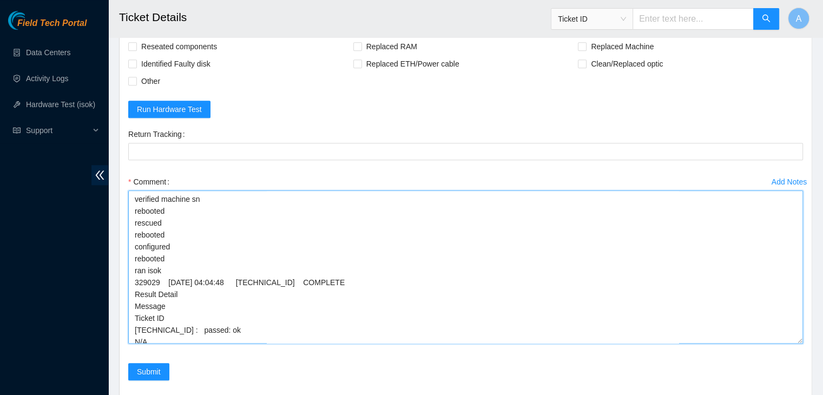
scroll to position [1113, 0]
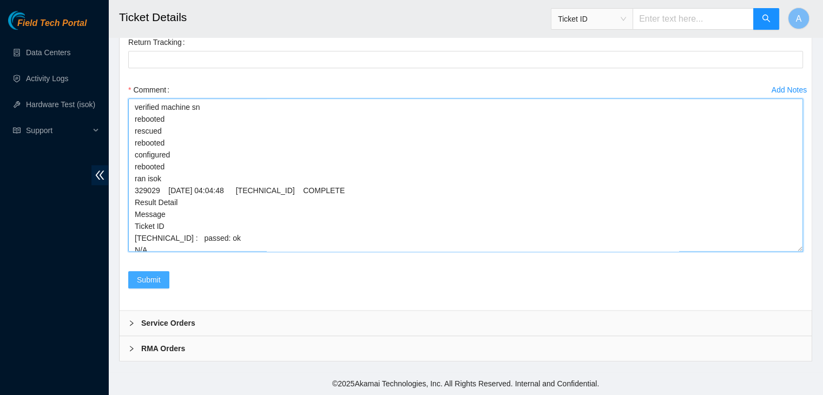
type textarea "verified machine sn rebooted rescued rebooted configured rebooted ran isok 3290…"
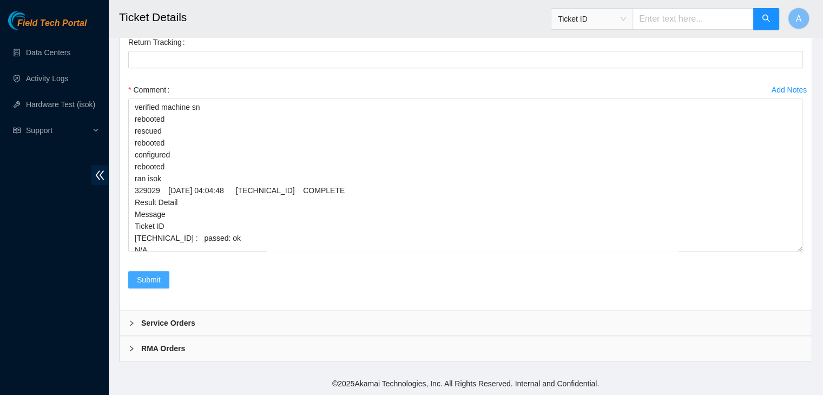
click span "Submit"
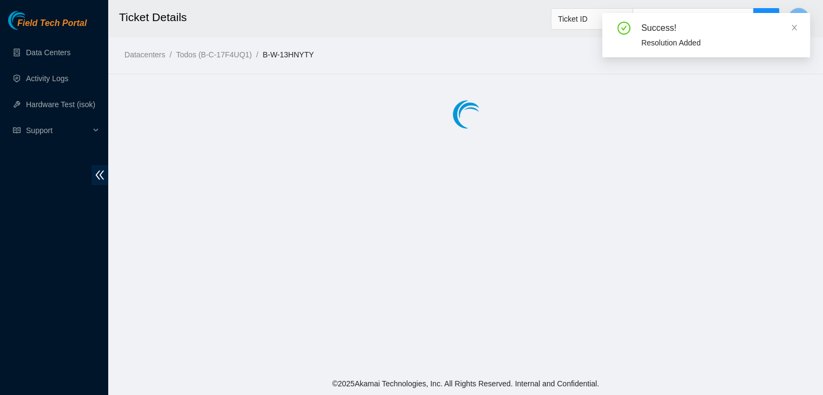
scroll to position [0, 0]
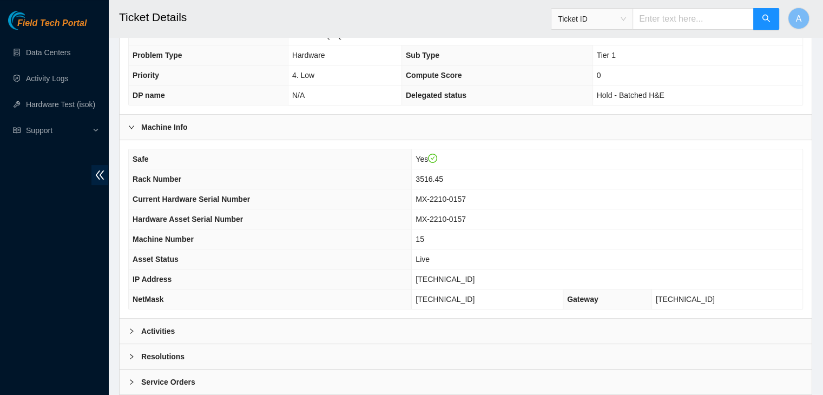
scroll to position [288, 0]
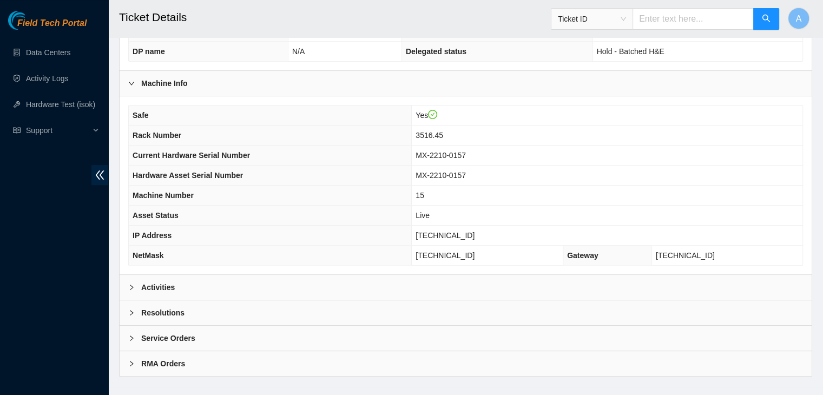
click at [433, 275] on div "Activities" at bounding box center [466, 287] width 692 height 25
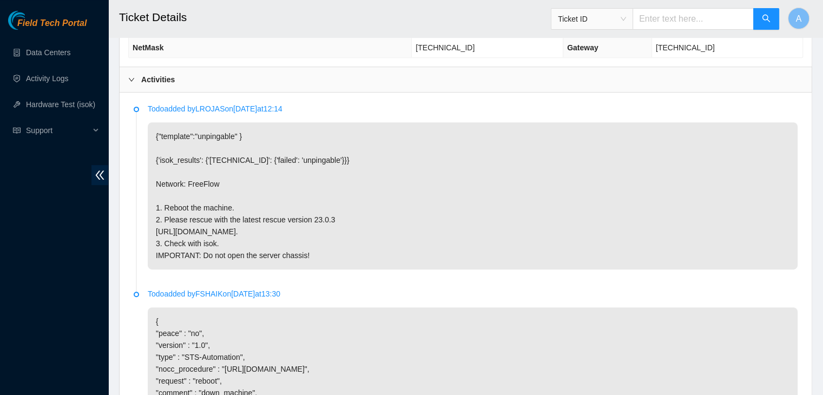
scroll to position [497, 0]
click at [464, 216] on p "{"template":"unpingable" } {'isok_results': {'[TECHNICAL_ID]': {'failed': 'unpi…" at bounding box center [473, 195] width 650 height 147
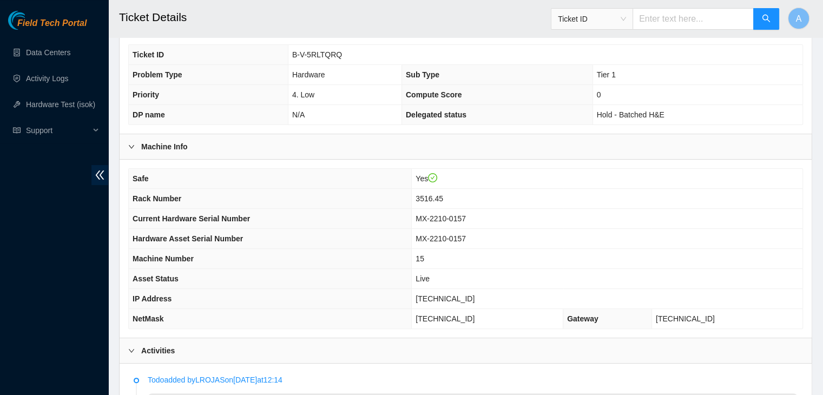
scroll to position [224, 0]
click at [475, 296] on span "[TECHNICAL_ID]" at bounding box center [445, 300] width 59 height 9
copy span "[TECHNICAL_ID]"
click at [475, 296] on span "[TECHNICAL_ID]" at bounding box center [445, 300] width 59 height 9
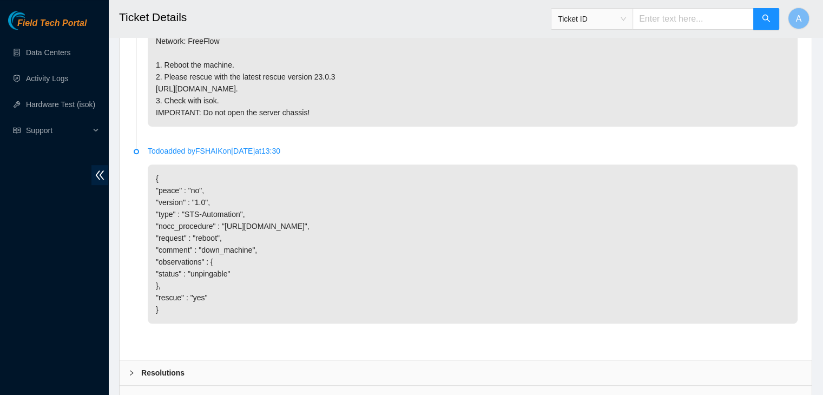
scroll to position [723, 0]
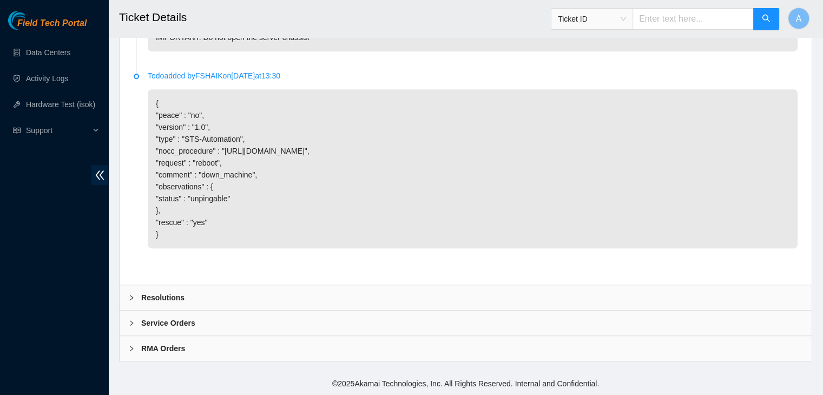
click at [354, 299] on div "Resolutions" at bounding box center [466, 297] width 692 height 25
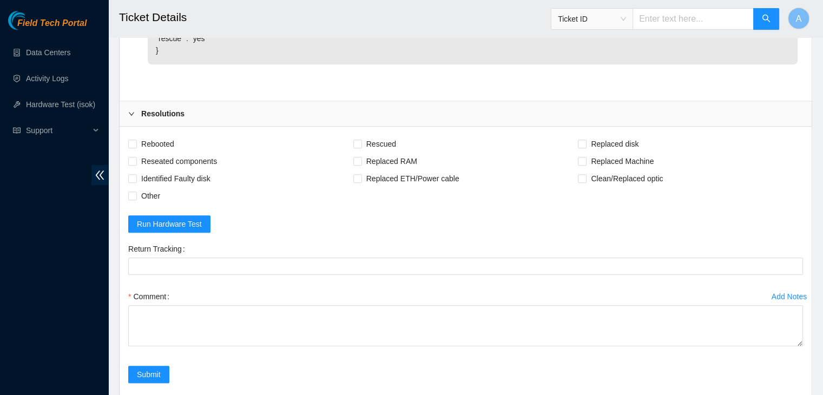
scroll to position [902, 0]
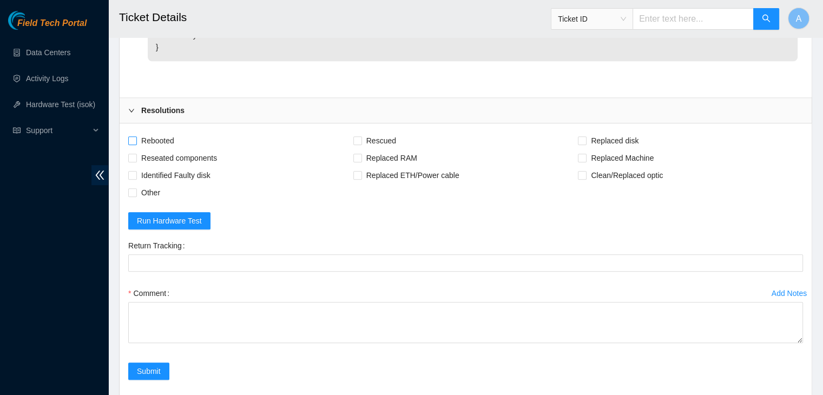
click at [169, 149] on span "Rebooted" at bounding box center [158, 140] width 42 height 17
click at [136, 144] on input "Rebooted" at bounding box center [132, 140] width 8 height 8
checkbox input "true"
click at [384, 148] on span "Rescued" at bounding box center [381, 140] width 38 height 17
click at [361, 144] on input "Rescued" at bounding box center [357, 140] width 8 height 8
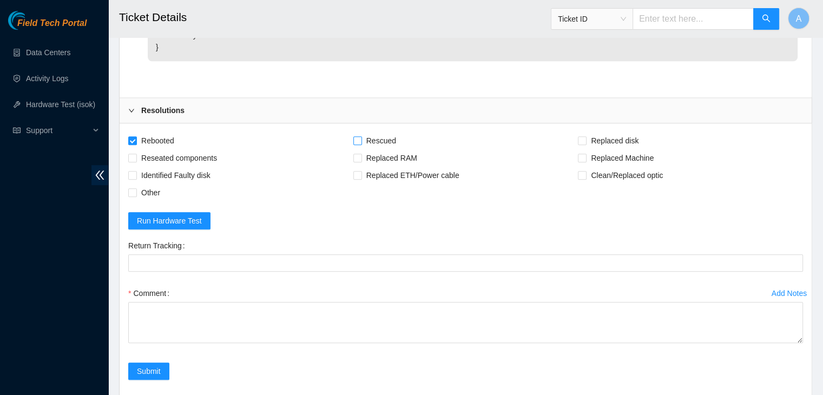
checkbox input "true"
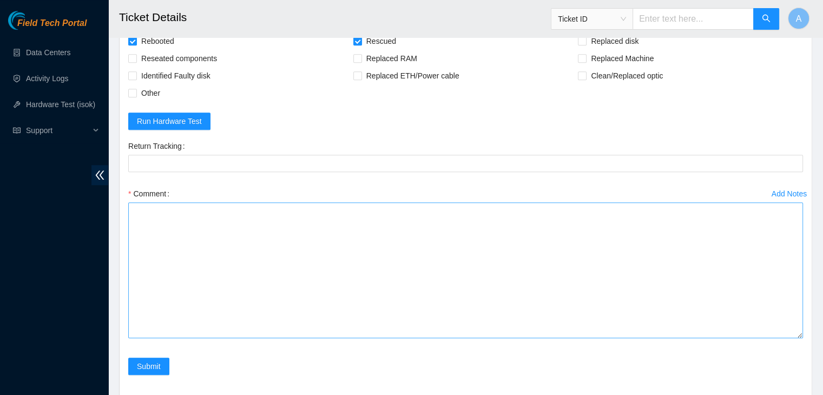
drag, startPoint x: 795, startPoint y: 312, endPoint x: 791, endPoint y: 383, distance: 70.5
click at [791, 338] on textarea "Comment" at bounding box center [465, 270] width 675 height 136
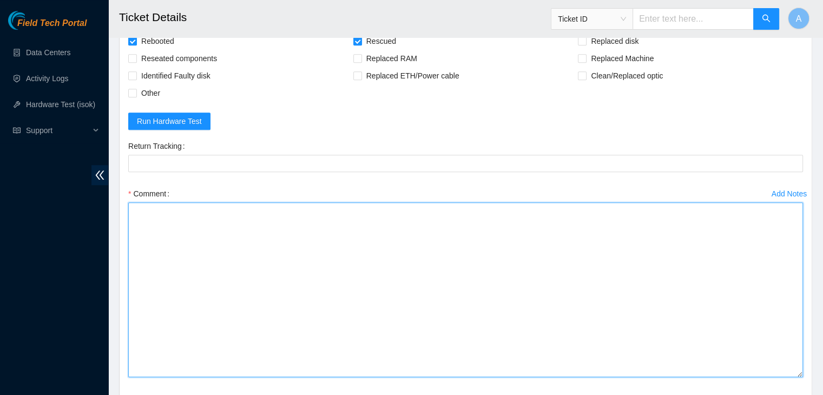
click at [686, 303] on textarea "Comment" at bounding box center [465, 289] width 675 height 175
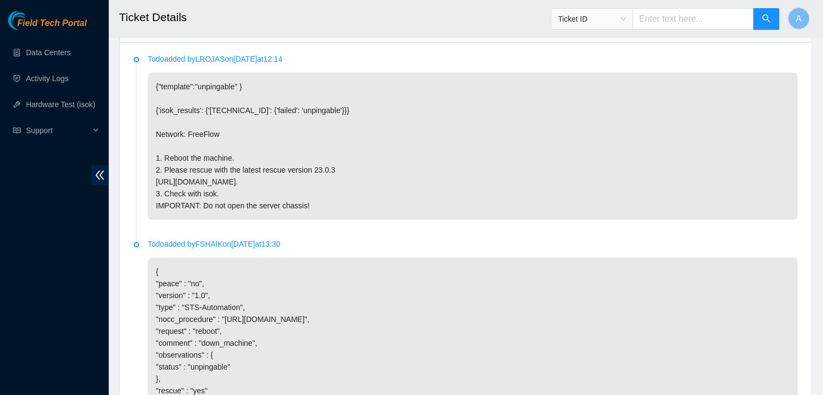
scroll to position [539, 0]
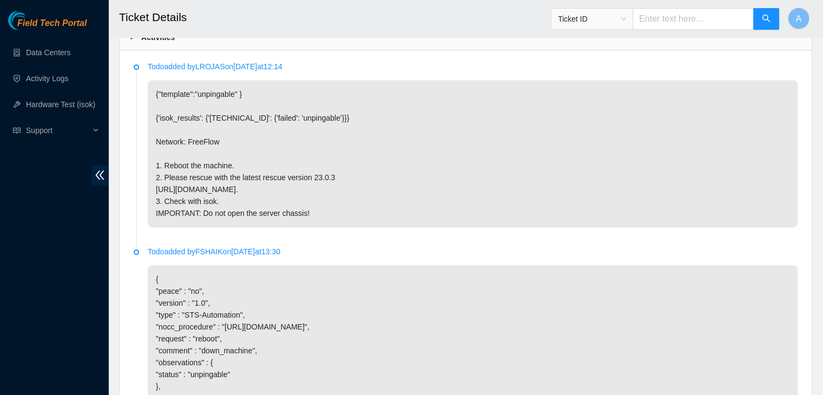
click at [439, 148] on p "{"template":"unpingable" } {'isok_results': {'[TECHNICAL_ID]': {'failed': 'unpi…" at bounding box center [473, 153] width 650 height 147
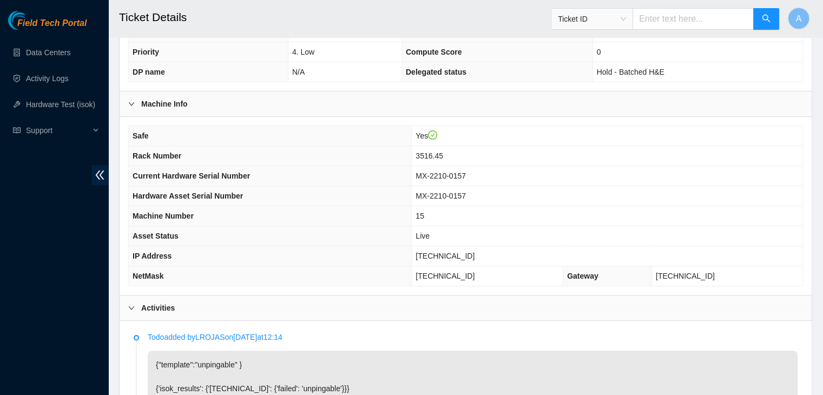
scroll to position [264, 0]
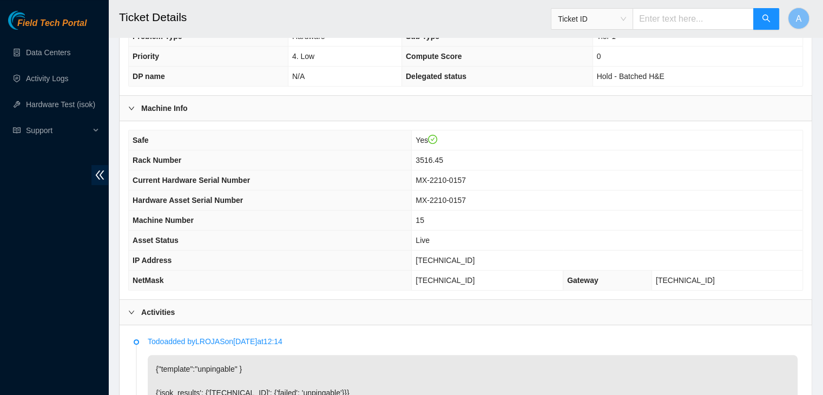
click at [468, 256] on span "[TECHNICAL_ID]" at bounding box center [445, 260] width 59 height 9
copy span "[TECHNICAL_ID]"
click at [468, 256] on span "[TECHNICAL_ID]" at bounding box center [445, 260] width 59 height 9
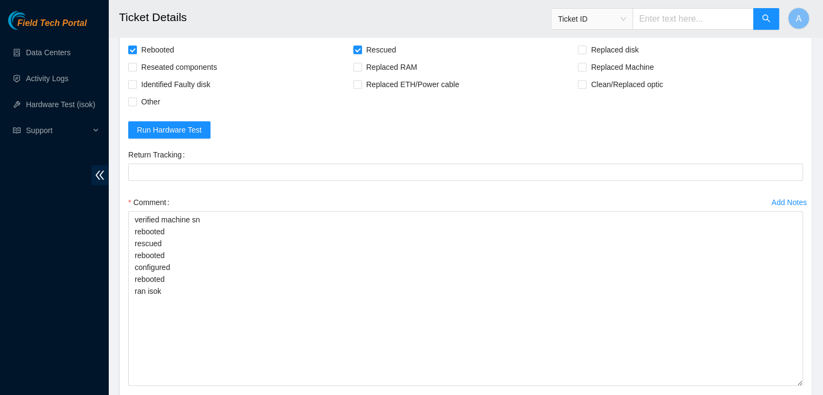
scroll to position [1135, 0]
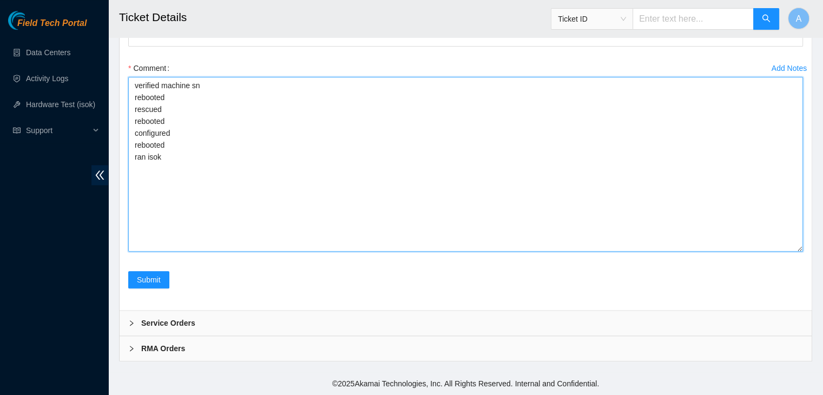
click at [278, 185] on textarea "verified machine sn rebooted rescued rebooted configured rebooted ran isok" at bounding box center [465, 164] width 675 height 175
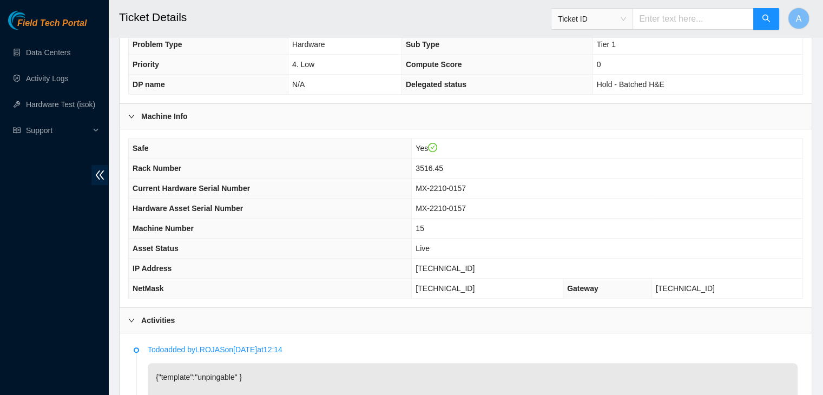
scroll to position [241, 0]
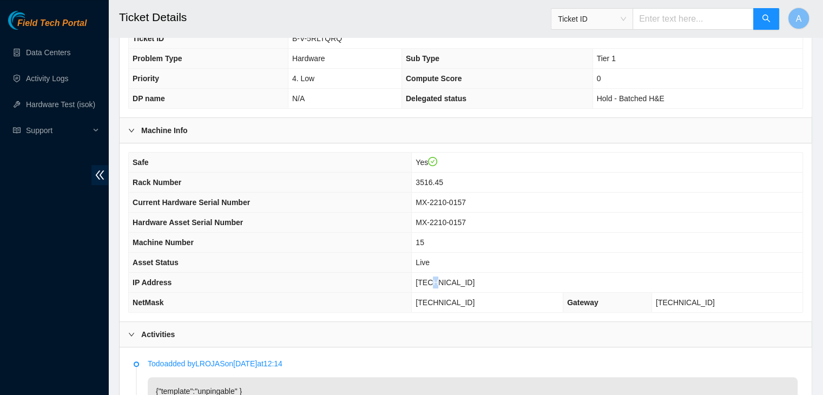
click at [463, 273] on td "[TECHNICAL_ID]" at bounding box center [607, 283] width 391 height 20
click at [463, 278] on span "[TECHNICAL_ID]" at bounding box center [445, 282] width 59 height 9
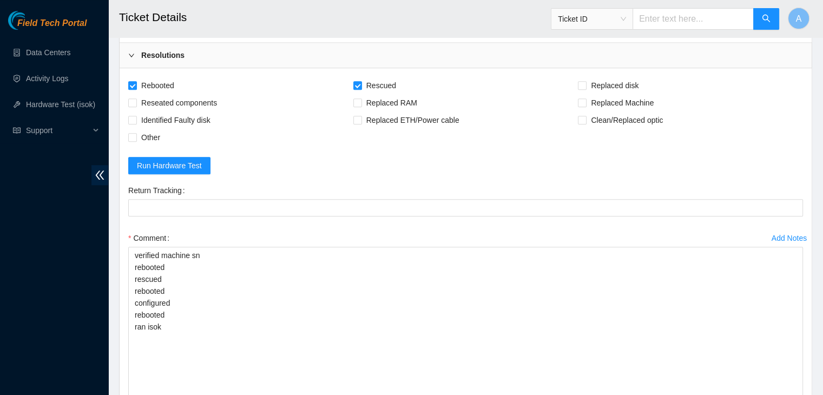
scroll to position [989, 0]
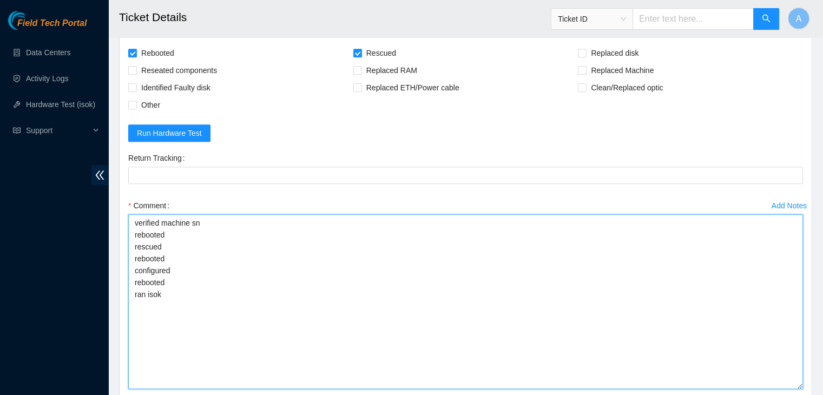
click at [388, 311] on textarea "verified machine sn rebooted rescued rebooted configured rebooted ran isok" at bounding box center [465, 301] width 675 height 175
paste textarea "329065 [DATE] 05:01:58 [TECHNICAL_ID] COMPLETE Result Detail Message Ticket ID …"
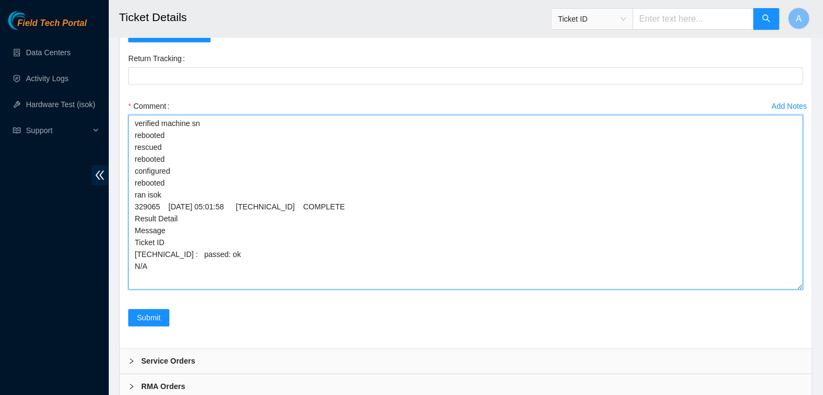
scroll to position [1089, 0]
type textarea "verified machine sn rebooted rescued rebooted configured rebooted ran isok 3290…"
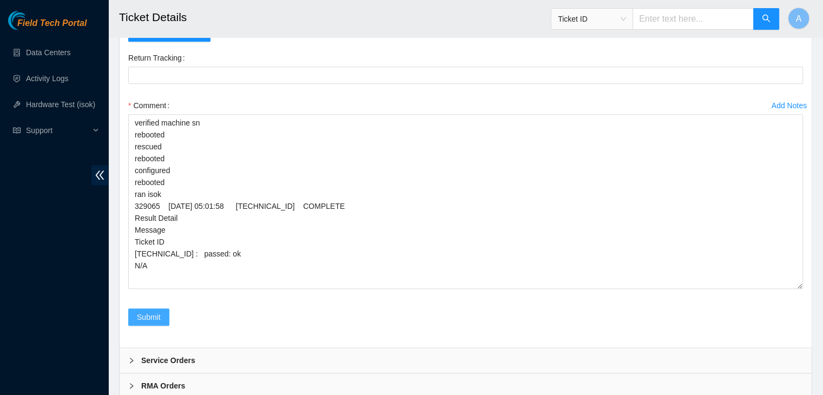
click at [160, 323] on span "Submit" at bounding box center [149, 317] width 24 height 12
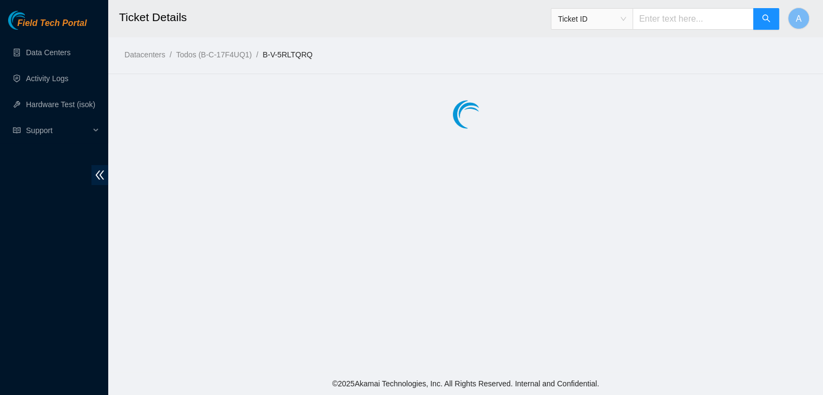
scroll to position [0, 0]
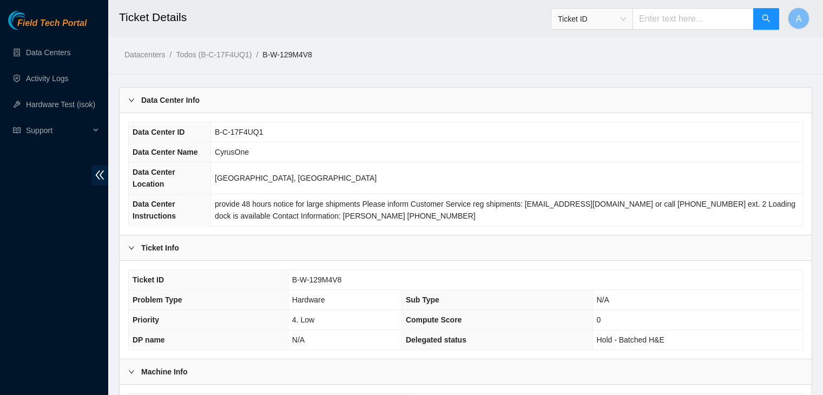
scroll to position [266, 0]
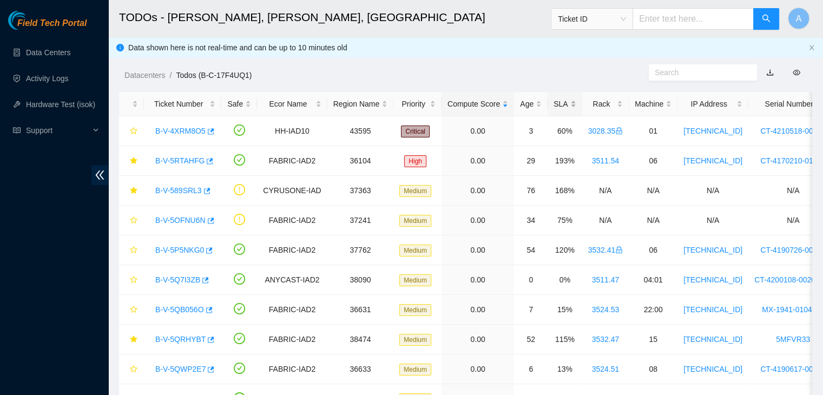
click at [556, 104] on div "SLA" at bounding box center [565, 104] width 22 height 12
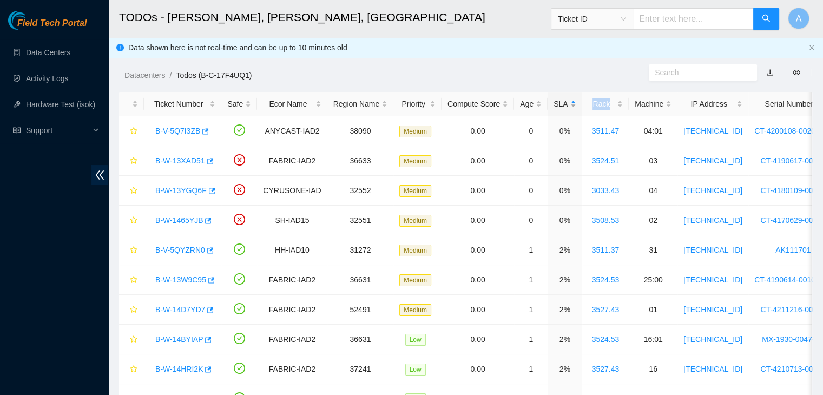
click at [556, 104] on div "SLA" at bounding box center [565, 104] width 22 height 12
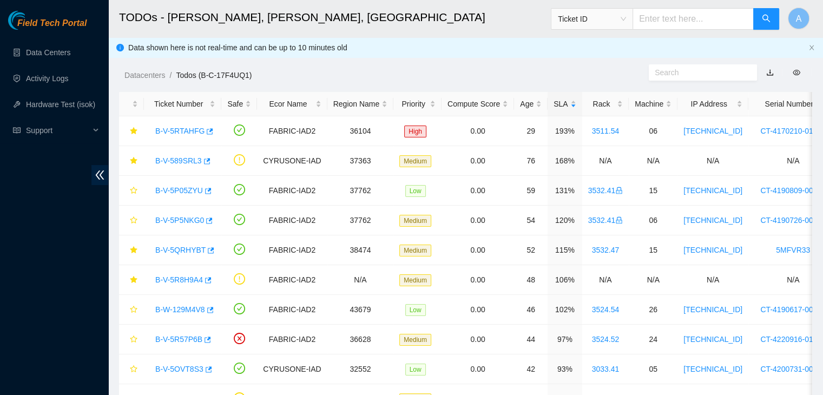
click at [558, 69] on ol "Datacenters / Todos (B-C-17F4UQ1) /" at bounding box center [384, 75] width 520 height 12
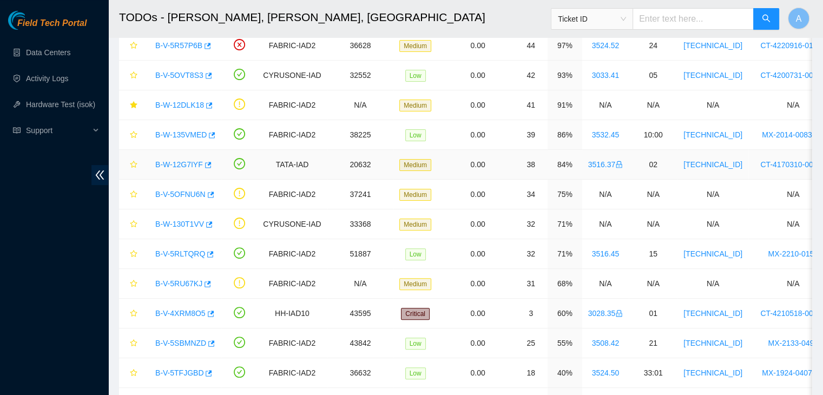
scroll to position [298, 0]
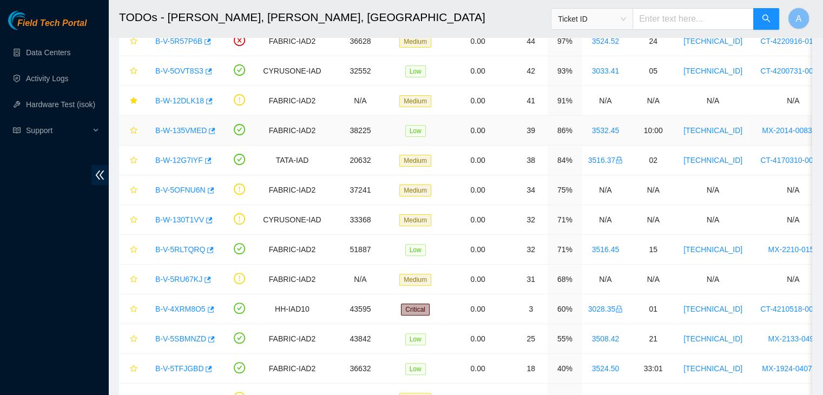
click at [176, 131] on link "B-W-135VMED" at bounding box center [180, 130] width 51 height 9
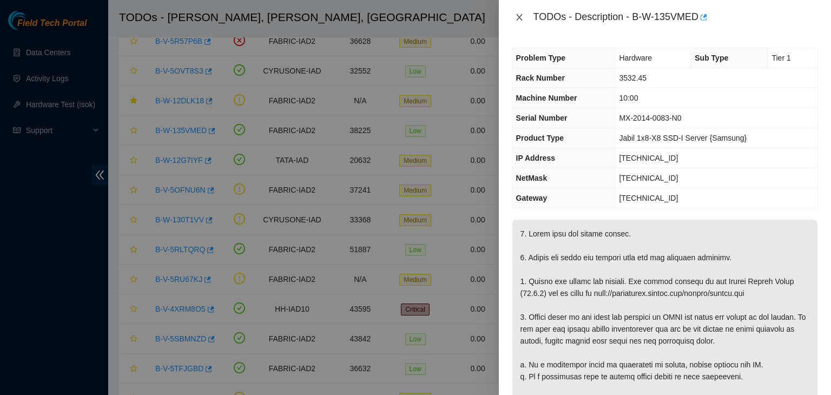
click at [523, 18] on icon "close" at bounding box center [519, 17] width 9 height 9
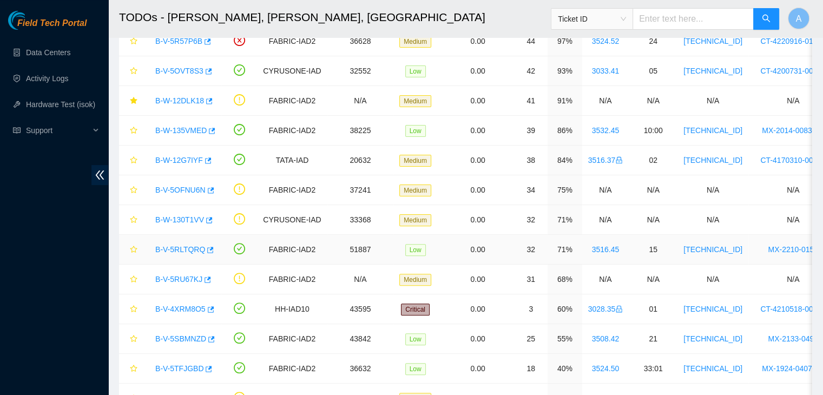
scroll to position [350, 0]
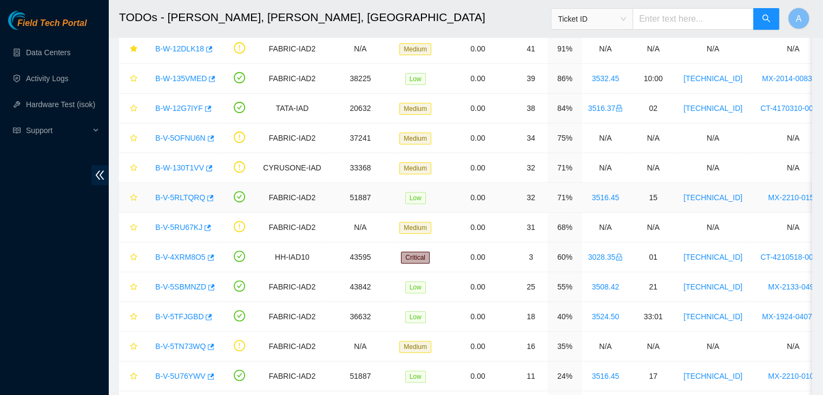
click at [182, 198] on link "B-V-5RLTQRQ" at bounding box center [180, 197] width 50 height 9
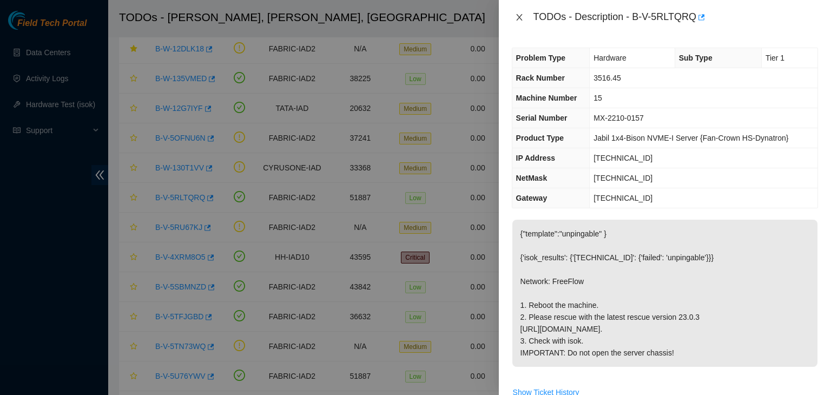
click at [524, 17] on button "Close" at bounding box center [519, 17] width 15 height 10
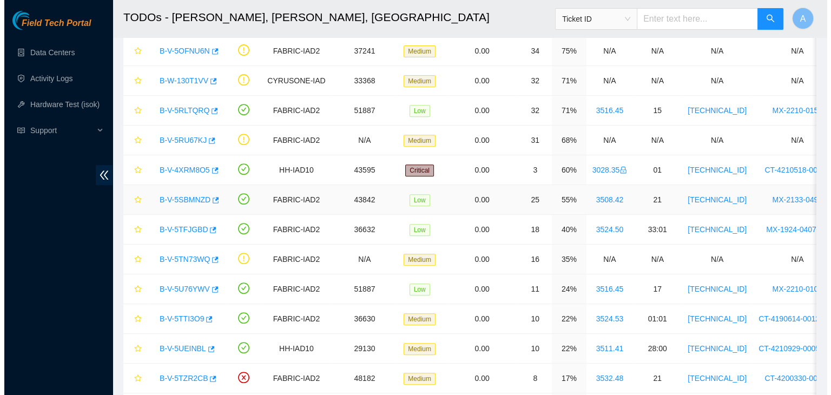
scroll to position [438, 0]
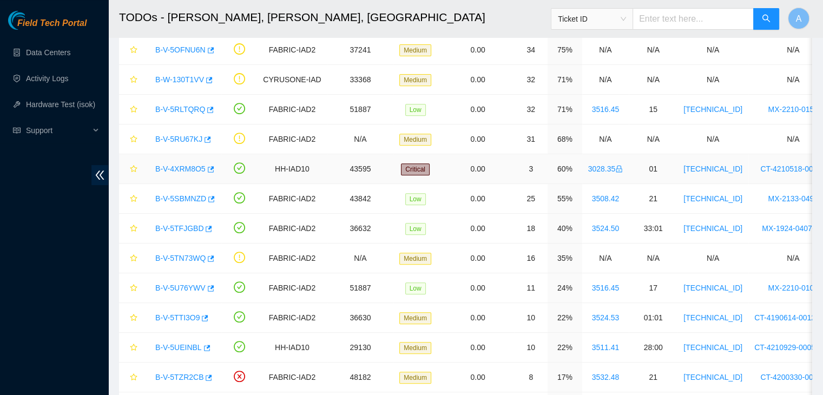
click at [183, 165] on link "B-V-4XRM8O5" at bounding box center [180, 169] width 50 height 9
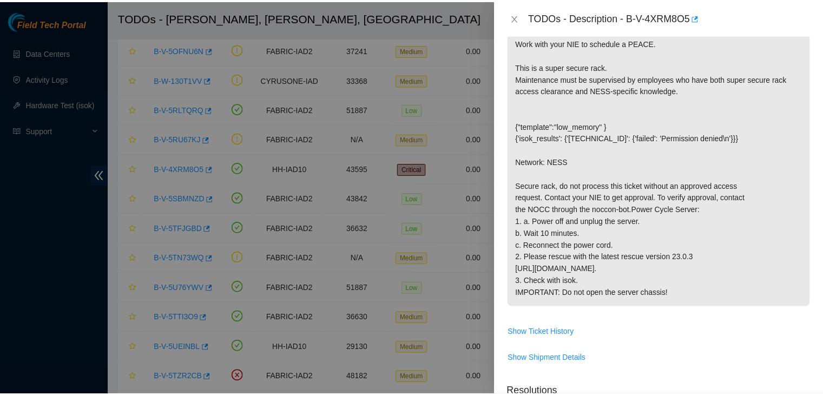
scroll to position [0, 0]
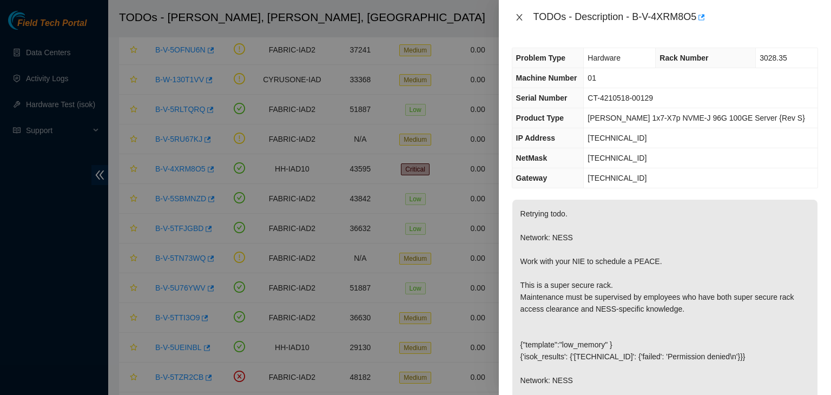
click at [515, 14] on icon "close" at bounding box center [519, 17] width 9 height 9
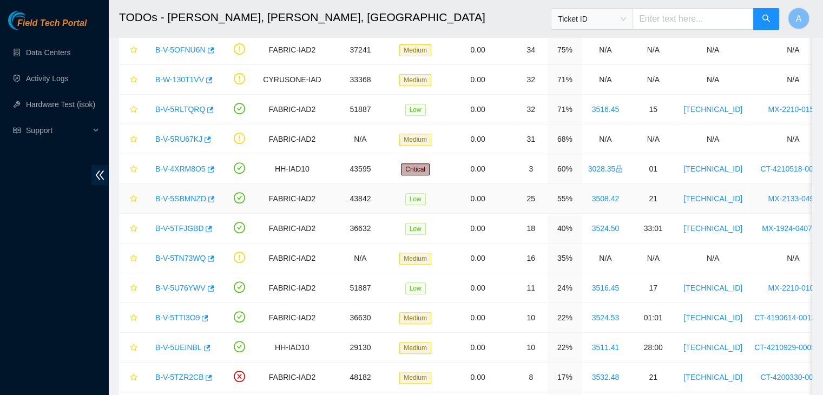
click at [190, 195] on link "B-V-5SBMNZD" at bounding box center [180, 198] width 51 height 9
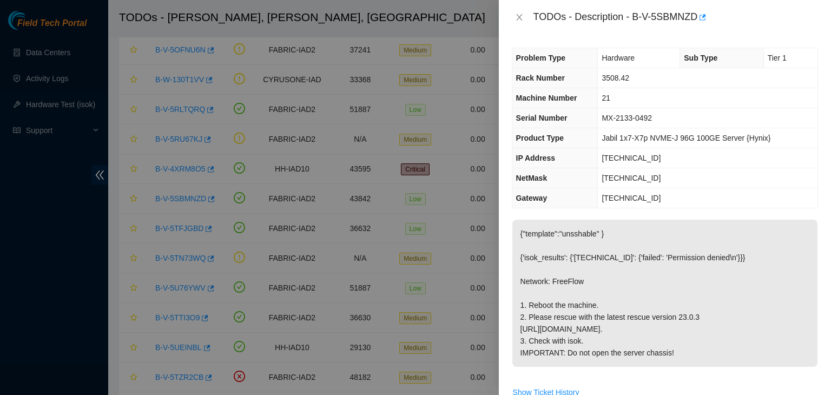
click at [624, 161] on span "[TECHNICAL_ID]" at bounding box center [631, 158] width 59 height 9
click at [703, 17] on icon "button" at bounding box center [702, 18] width 8 height 8
click at [514, 19] on button "Close" at bounding box center [519, 17] width 15 height 10
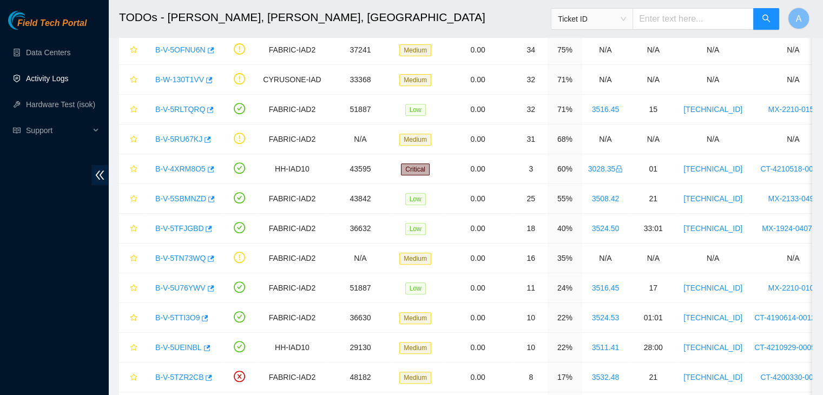
click at [58, 83] on link "Activity Logs" at bounding box center [47, 78] width 43 height 9
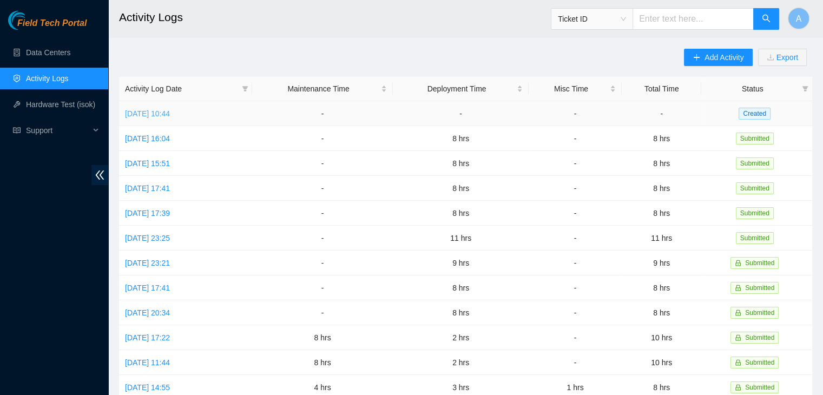
click at [170, 109] on link "[DATE] 10:44" at bounding box center [147, 113] width 45 height 9
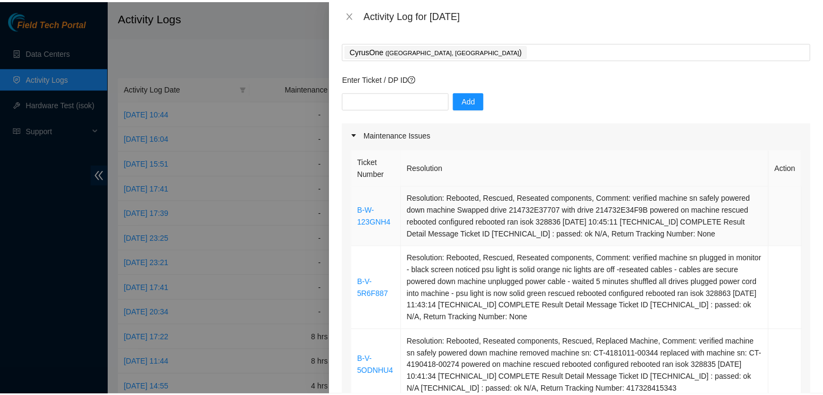
scroll to position [50, 0]
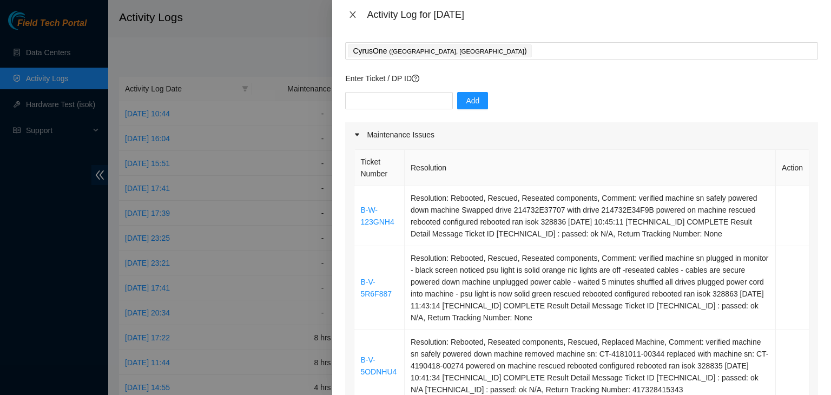
click at [355, 14] on icon "close" at bounding box center [353, 14] width 9 height 9
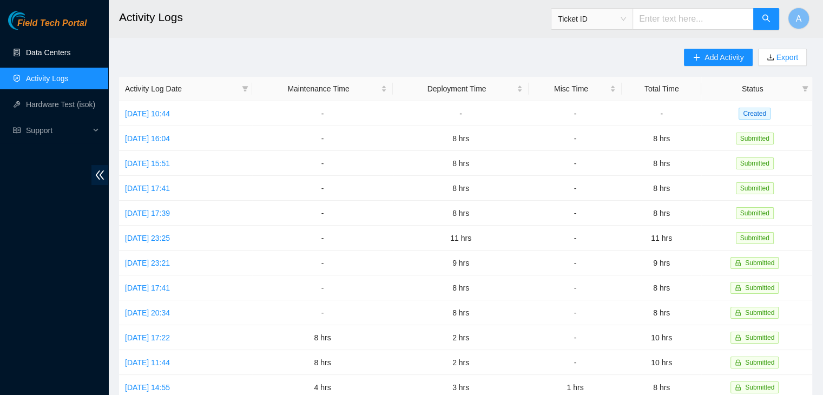
click at [53, 57] on link "Data Centers" at bounding box center [48, 52] width 44 height 9
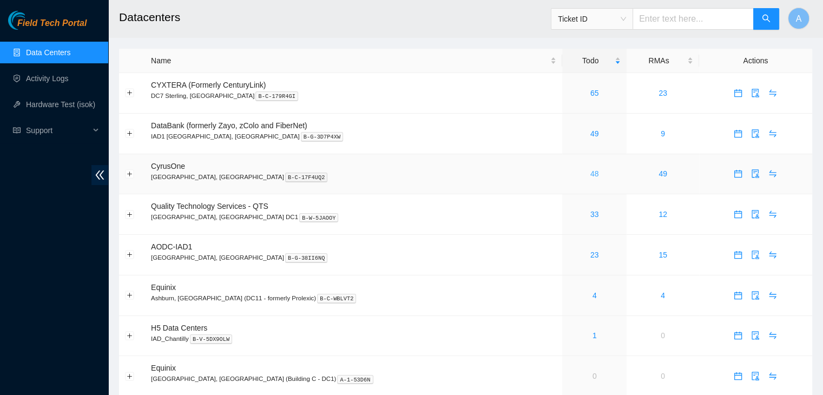
click at [590, 174] on link "48" at bounding box center [594, 173] width 9 height 9
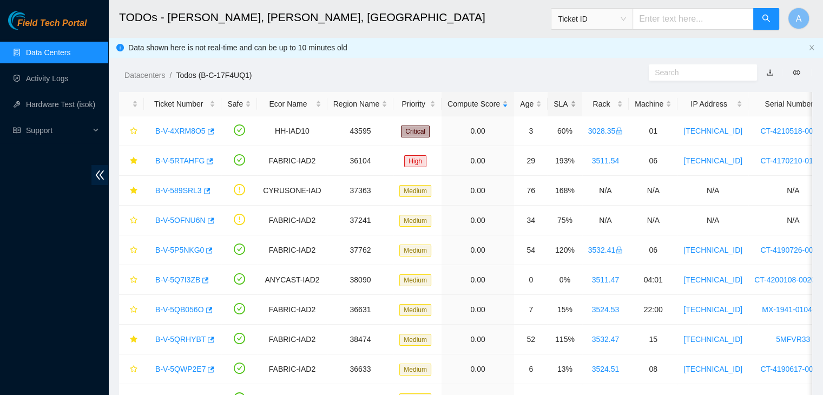
click at [567, 99] on div "SLA" at bounding box center [565, 104] width 22 height 12
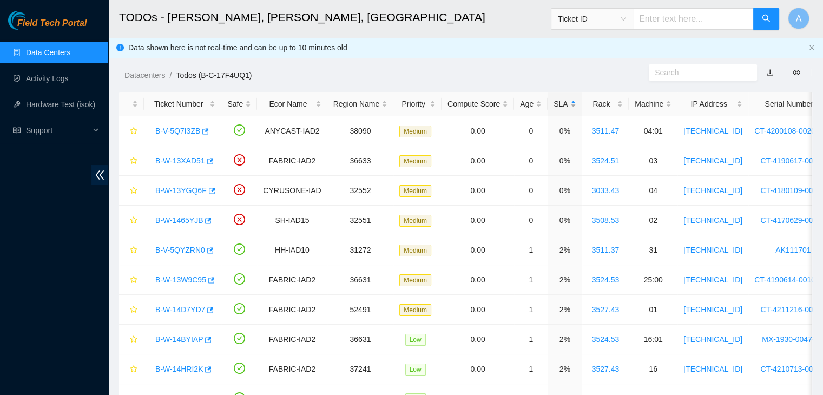
click at [567, 99] on div "SLA" at bounding box center [565, 104] width 22 height 12
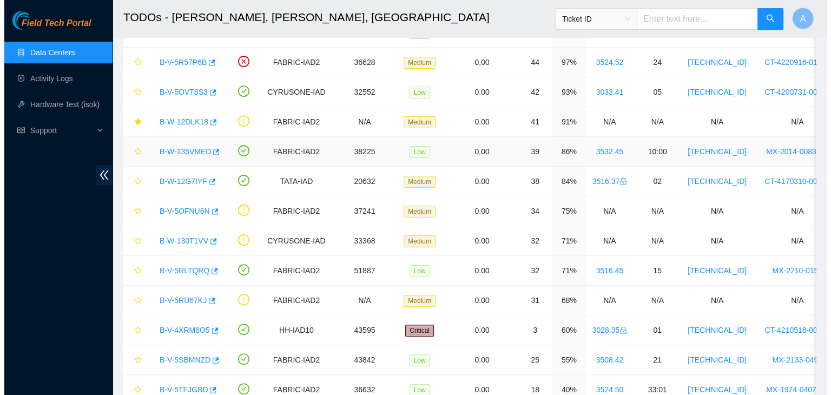
scroll to position [265, 0]
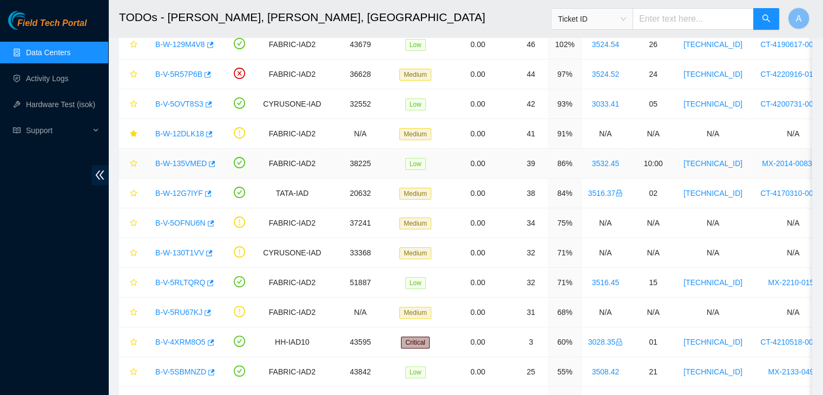
click at [196, 161] on link "B-W-135VMED" at bounding box center [180, 163] width 51 height 9
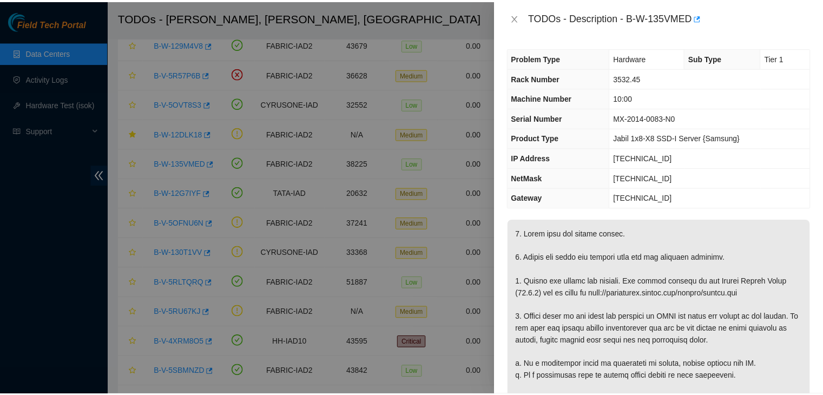
scroll to position [49, 0]
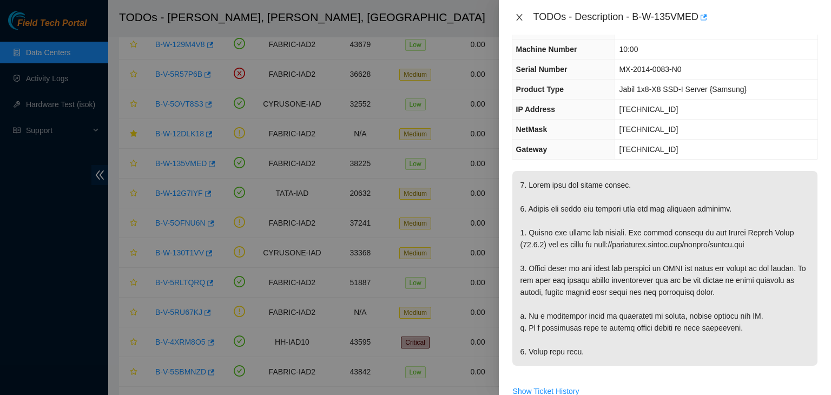
click at [517, 17] on icon "close" at bounding box center [519, 17] width 9 height 9
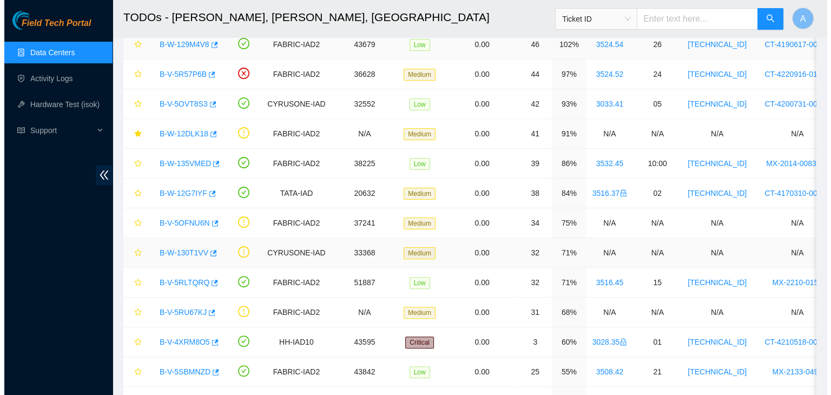
scroll to position [61, 0]
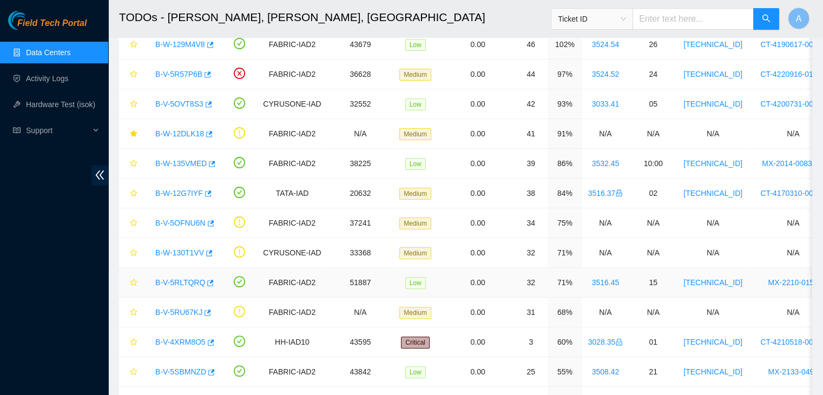
click at [191, 284] on link "B-V-5RLTQRQ" at bounding box center [180, 282] width 50 height 9
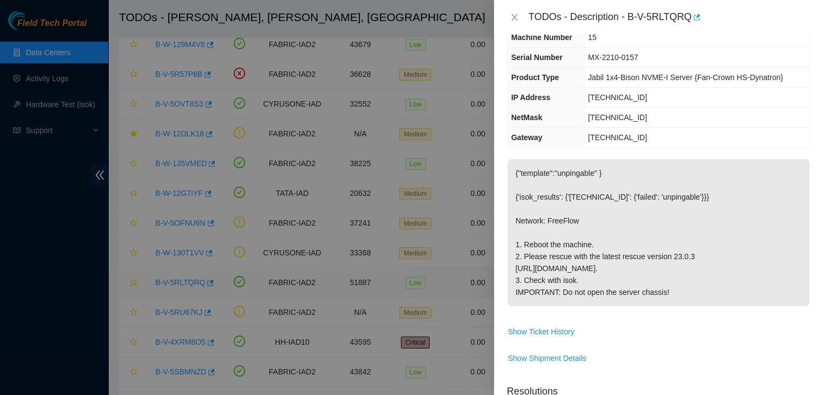
scroll to position [49, 0]
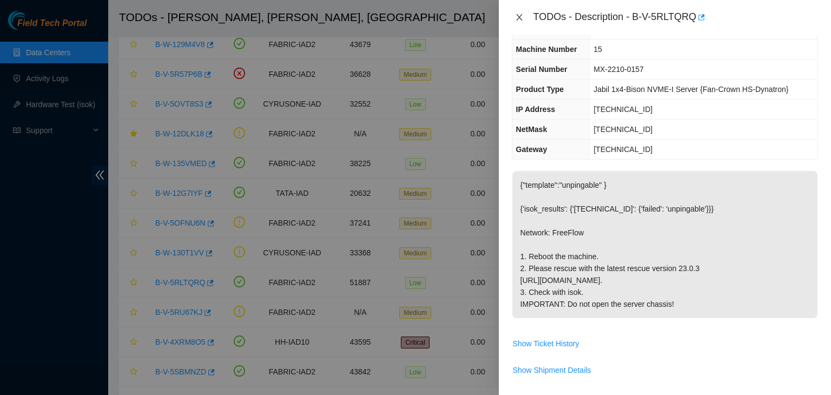
click at [522, 17] on icon "close" at bounding box center [519, 17] width 9 height 9
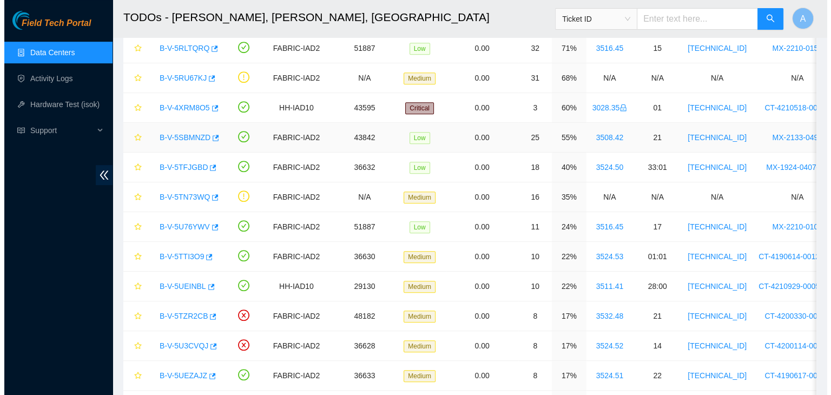
scroll to position [500, 0]
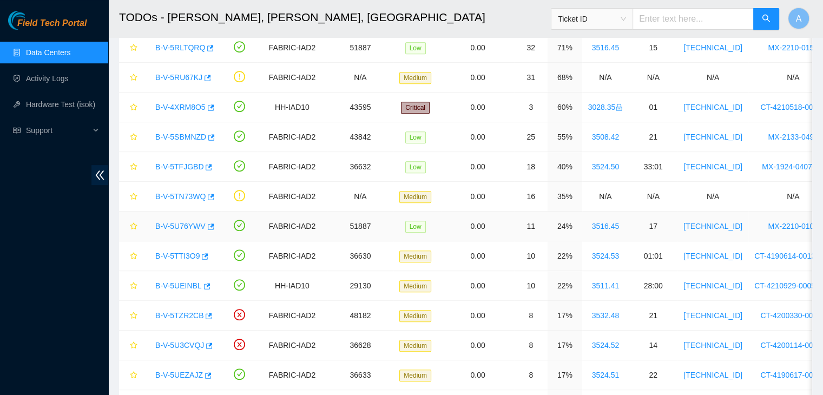
click at [199, 222] on link "B-V-5U76YWV" at bounding box center [180, 226] width 50 height 9
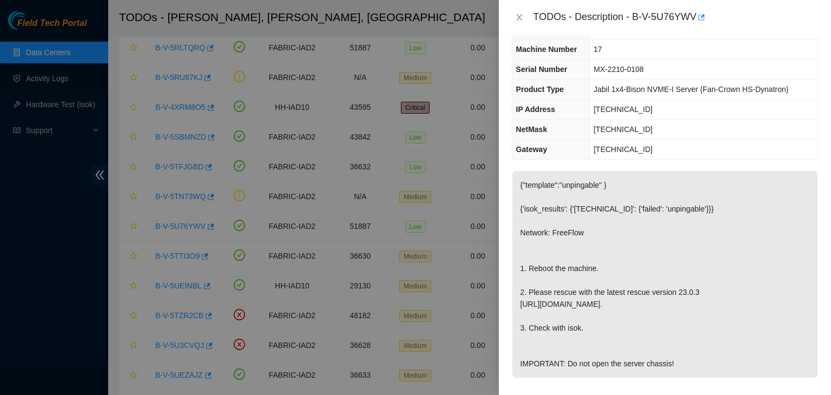
scroll to position [27, 0]
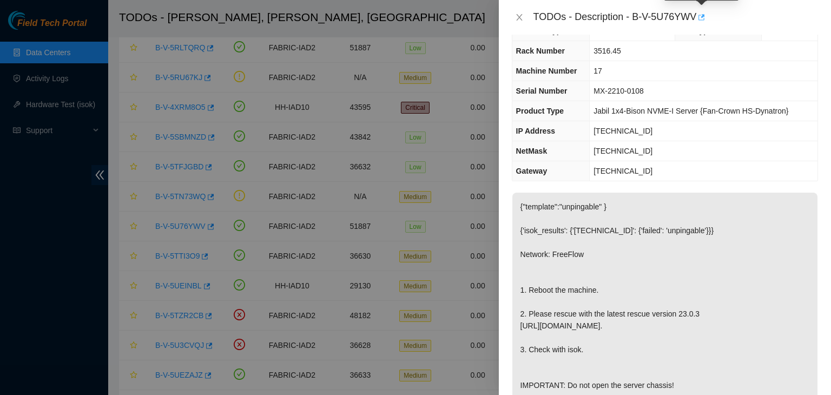
click at [699, 19] on icon "button" at bounding box center [701, 18] width 8 height 8
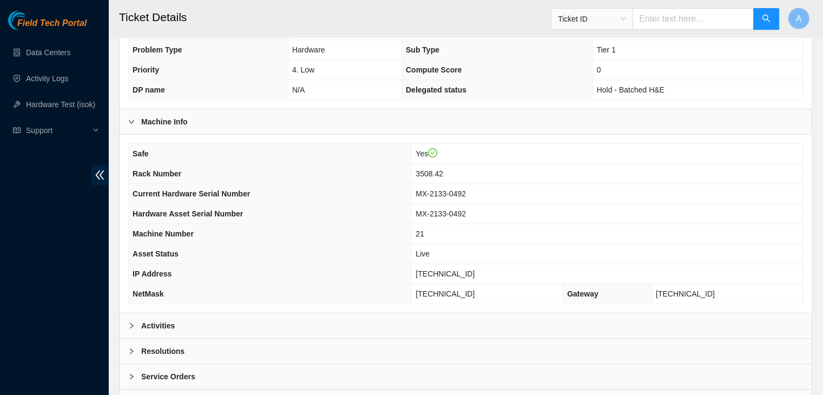
scroll to position [251, 0]
click at [368, 312] on div "Activities" at bounding box center [466, 324] width 692 height 25
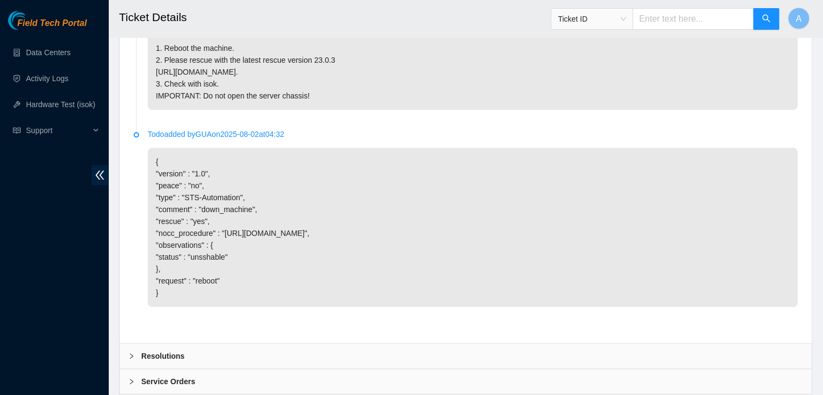
scroll to position [723, 0]
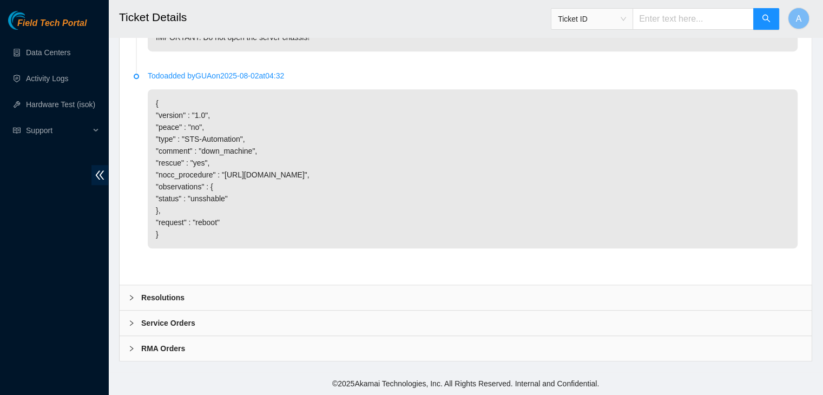
click at [394, 296] on div "Resolutions" at bounding box center [466, 297] width 692 height 25
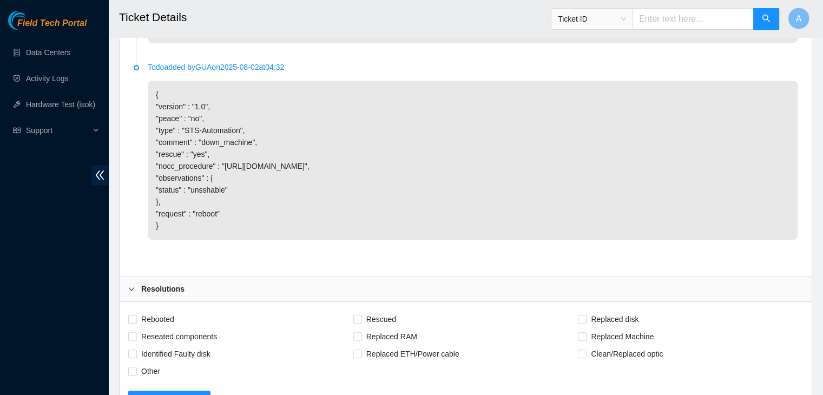
scroll to position [849, 0]
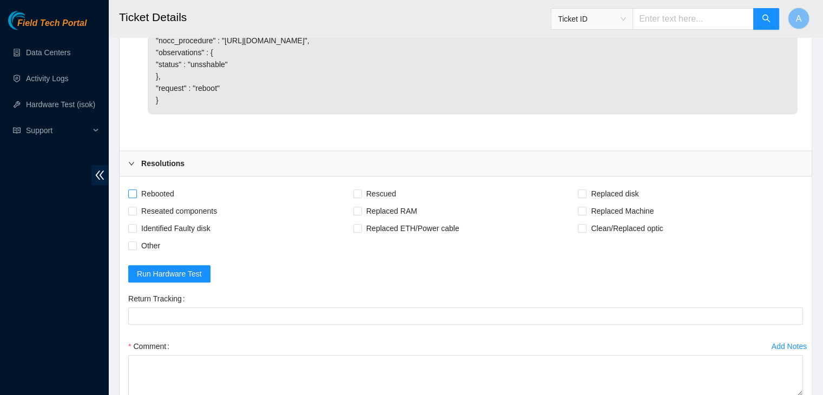
click at [168, 198] on span "Rebooted" at bounding box center [158, 193] width 42 height 17
click at [136, 197] on input "Rebooted" at bounding box center [132, 193] width 8 height 8
checkbox input "true"
click at [364, 202] on span "Rescued" at bounding box center [381, 193] width 38 height 17
click at [361, 197] on input "Rescued" at bounding box center [357, 193] width 8 height 8
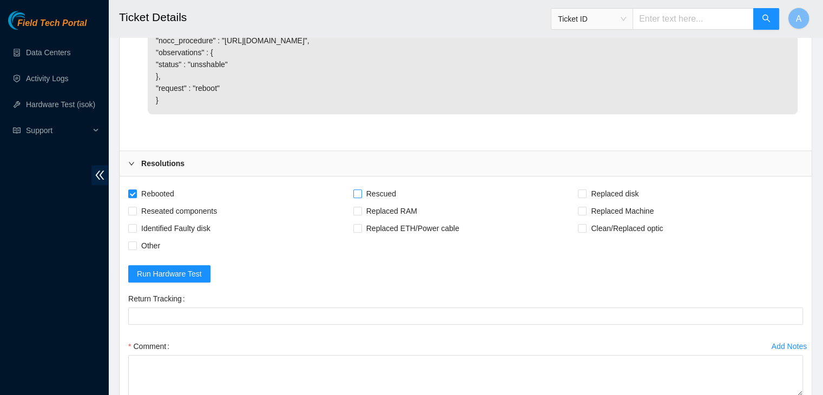
checkbox input "true"
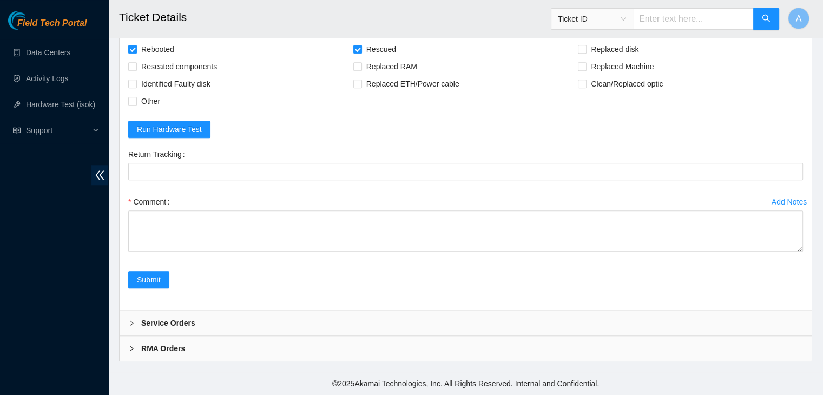
scroll to position [1001, 0]
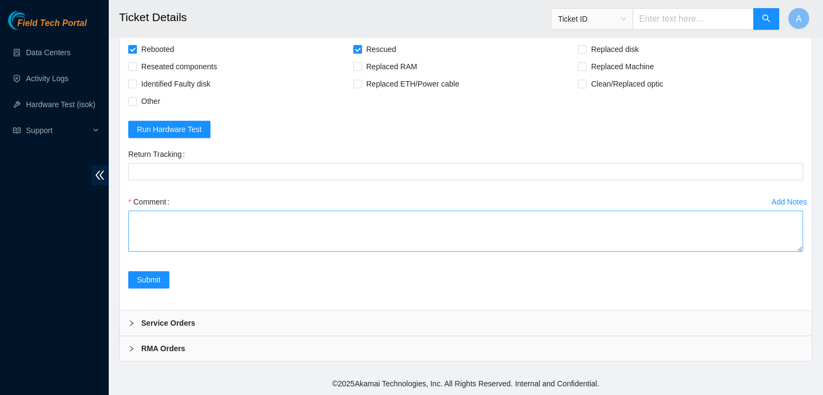
drag, startPoint x: 799, startPoint y: 248, endPoint x: 773, endPoint y: 380, distance: 134.7
click at [773, 252] on textarea "Comment" at bounding box center [465, 231] width 675 height 41
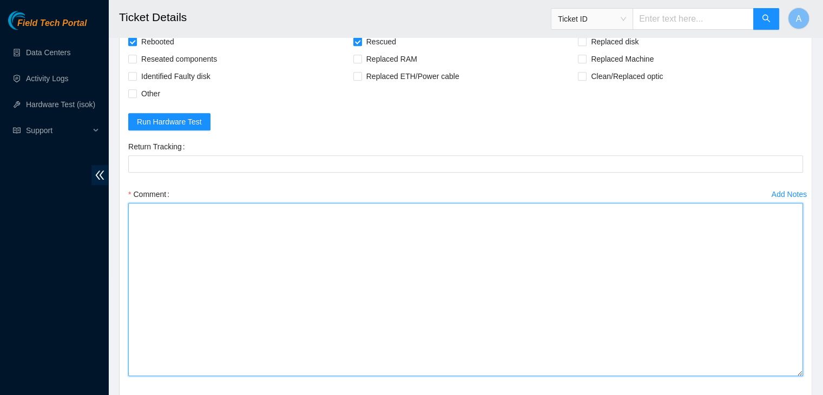
click at [320, 266] on textarea "Comment" at bounding box center [465, 289] width 675 height 173
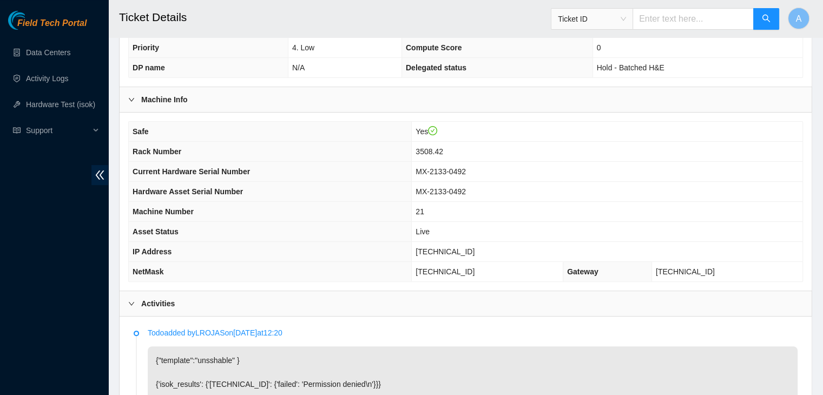
scroll to position [273, 0]
click at [459, 247] on span "[TECHNICAL_ID]" at bounding box center [445, 251] width 59 height 9
copy span "[TECHNICAL_ID]"
click at [459, 247] on span "[TECHNICAL_ID]" at bounding box center [445, 251] width 59 height 9
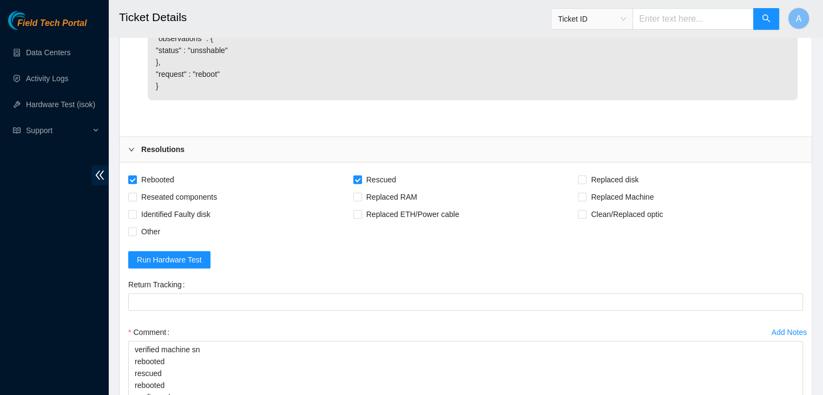
scroll to position [1134, 0]
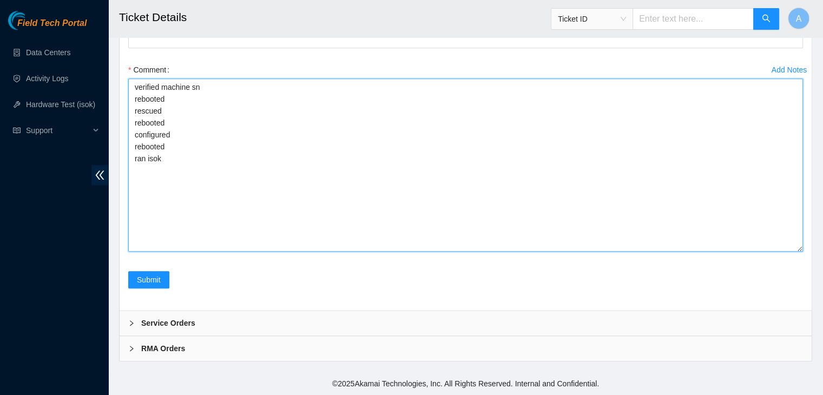
click at [353, 240] on textarea "verified machine sn rebooted rescued rebooted configured rebooted ran isok" at bounding box center [465, 164] width 675 height 173
paste textarea "329046 [DATE] 04:36:37 [TECHNICAL_ID] COMPLETE Result Detail Message Ticket ID …"
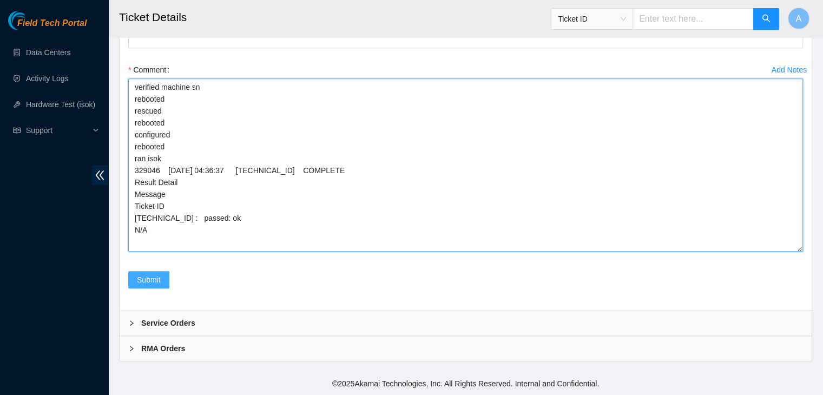
type textarea "verified machine sn rebooted rescued rebooted configured rebooted ran isok 3290…"
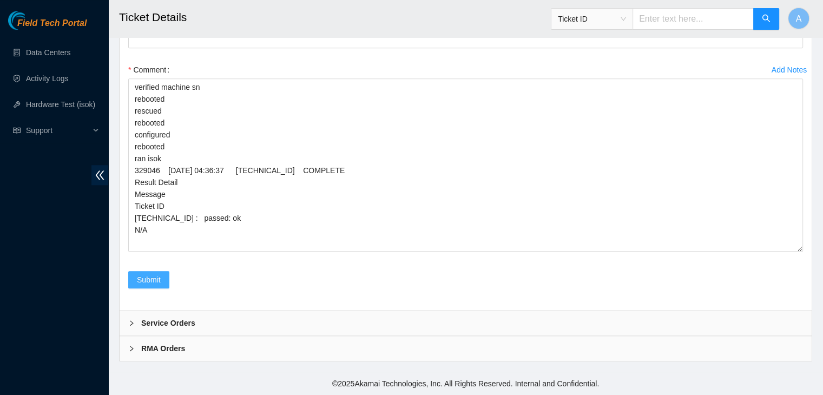
click at [155, 286] on button "Submit" at bounding box center [148, 279] width 41 height 17
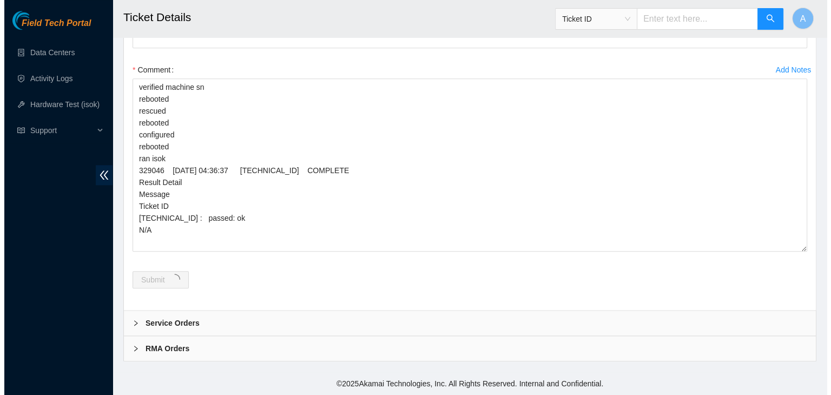
scroll to position [0, 0]
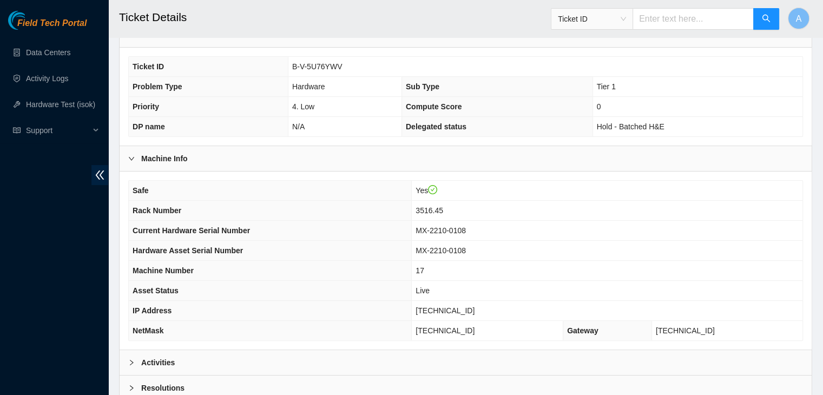
scroll to position [219, 0]
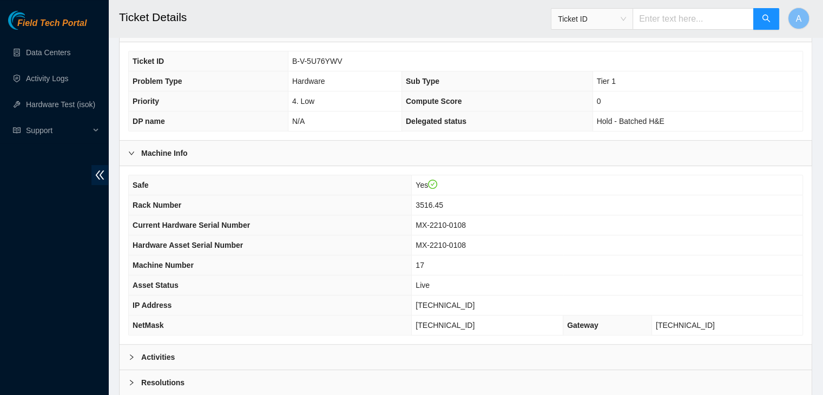
click at [475, 300] on td "[TECHNICAL_ID]" at bounding box center [607, 306] width 391 height 20
click at [472, 316] on td "[TECHNICAL_ID]" at bounding box center [488, 326] width 152 height 20
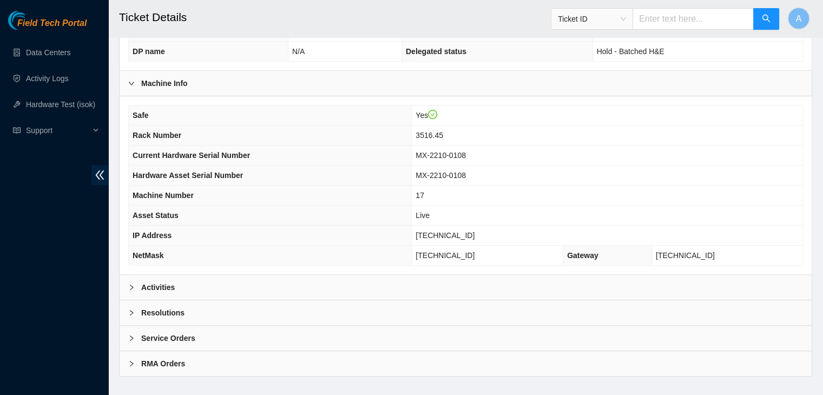
click at [465, 275] on div "Activities" at bounding box center [466, 287] width 692 height 25
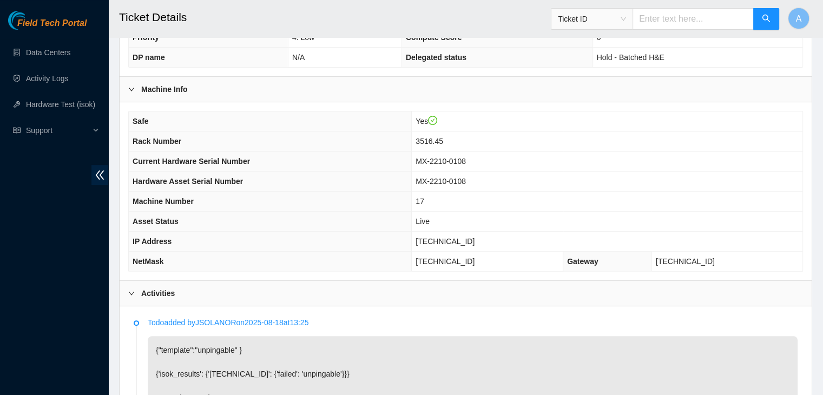
scroll to position [282, 0]
click at [470, 238] on span "[TECHNICAL_ID]" at bounding box center [445, 242] width 59 height 9
copy span "[TECHNICAL_ID]"
click at [470, 238] on span "[TECHNICAL_ID]" at bounding box center [445, 242] width 59 height 9
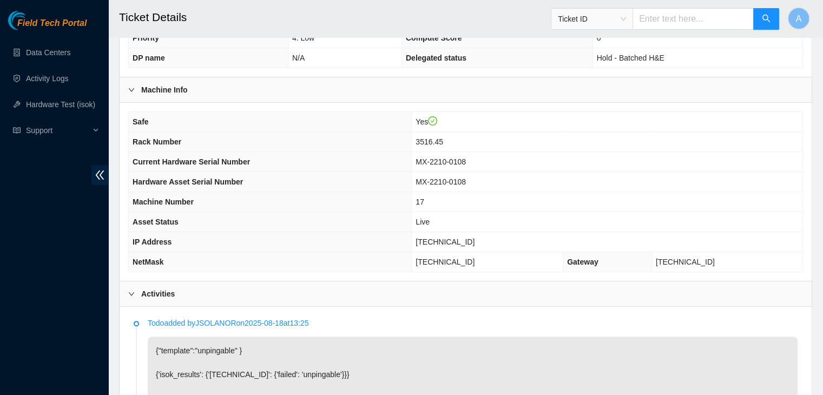
click at [470, 238] on span "[TECHNICAL_ID]" at bounding box center [445, 242] width 59 height 9
copy span "[TECHNICAL_ID]"
click at [470, 238] on span "[TECHNICAL_ID]" at bounding box center [445, 242] width 59 height 9
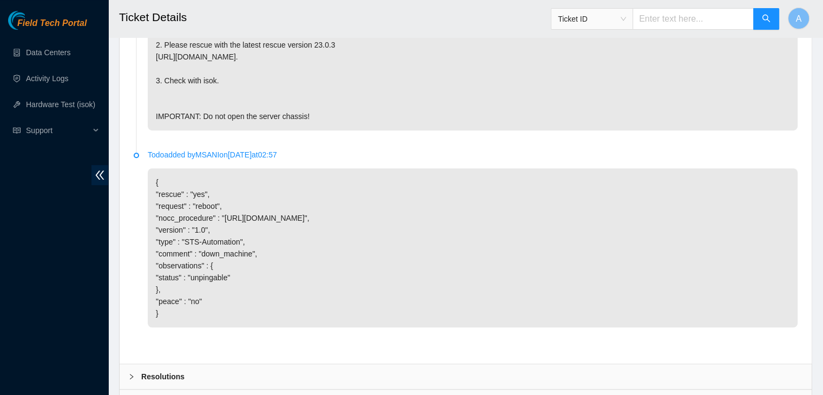
scroll to position [783, 0]
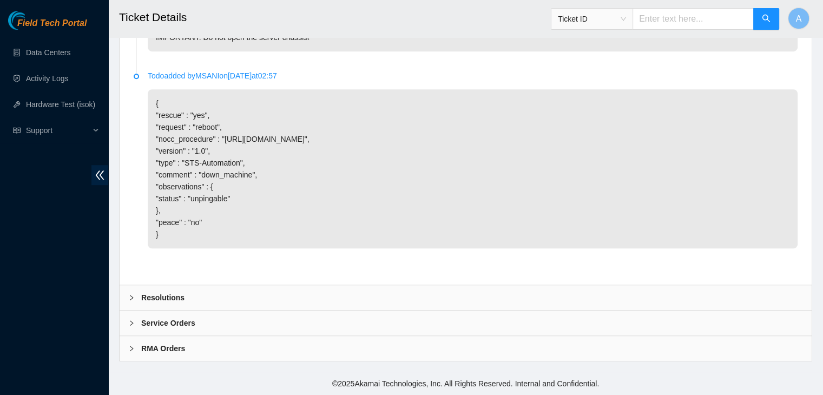
click at [362, 297] on div "Resolutions" at bounding box center [466, 297] width 692 height 25
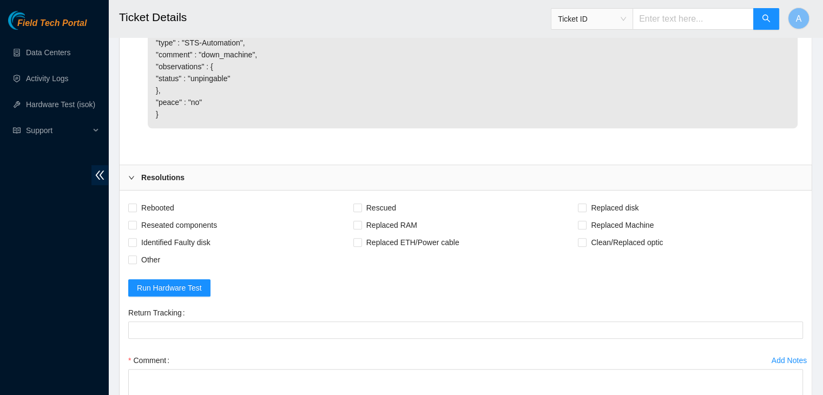
scroll to position [895, 0]
click at [175, 215] on span "Rebooted" at bounding box center [158, 206] width 42 height 17
click at [136, 210] on input "Rebooted" at bounding box center [132, 206] width 8 height 8
checkbox input "true"
click at [381, 215] on span "Rescued" at bounding box center [381, 206] width 38 height 17
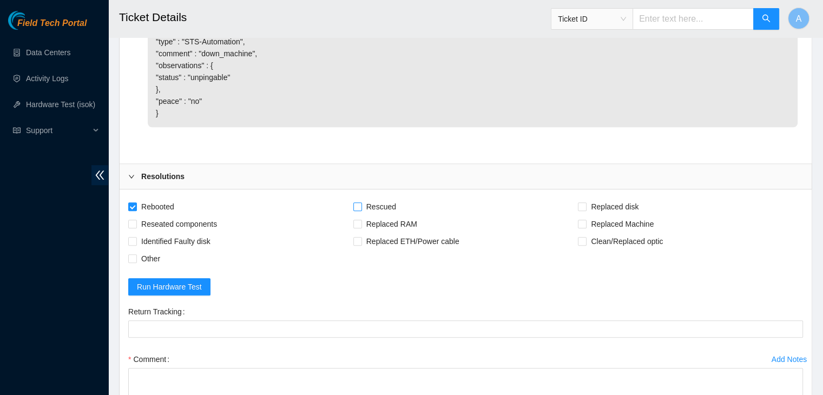
click at [361, 210] on input "Rescued" at bounding box center [357, 206] width 8 height 8
checkbox input "true"
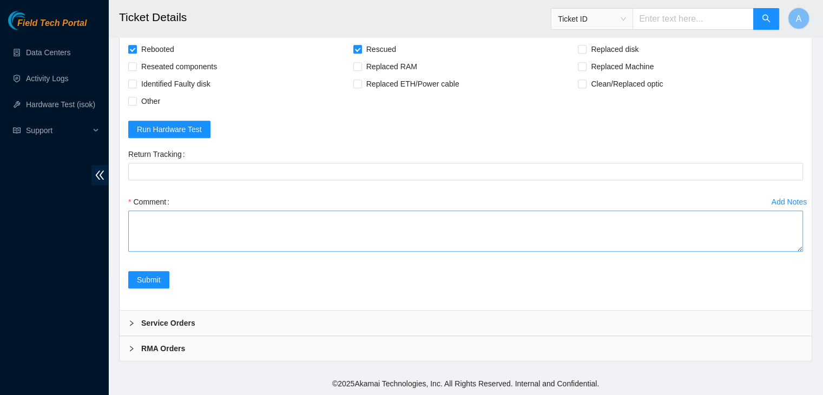
drag, startPoint x: 800, startPoint y: 249, endPoint x: 763, endPoint y: 392, distance: 147.8
click at [763, 252] on textarea "Comment" at bounding box center [465, 231] width 675 height 41
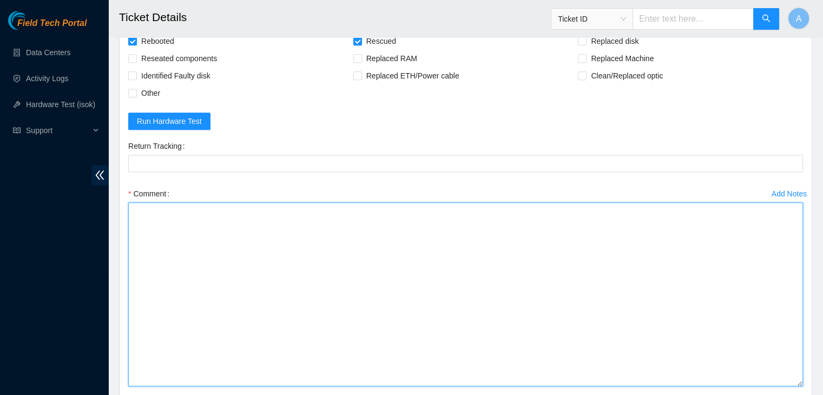
click at [718, 296] on textarea "Comment" at bounding box center [465, 294] width 675 height 184
paste textarea "329053 29-08-2025 04:45:10 23.3.98.116 COMPLETE Result Detail Message Ticket ID…"
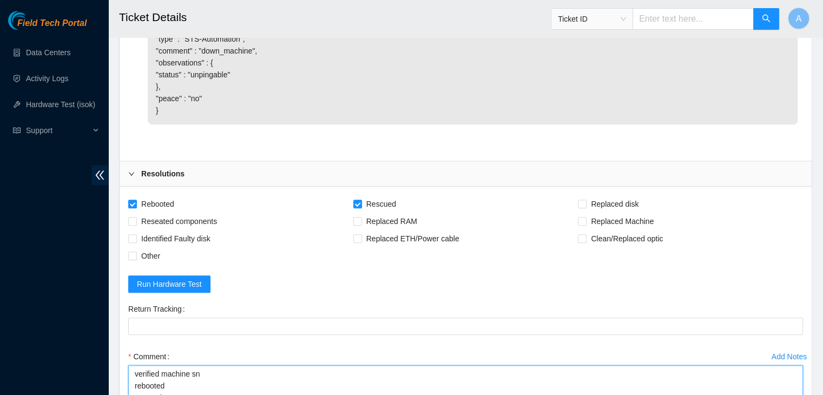
scroll to position [1204, 0]
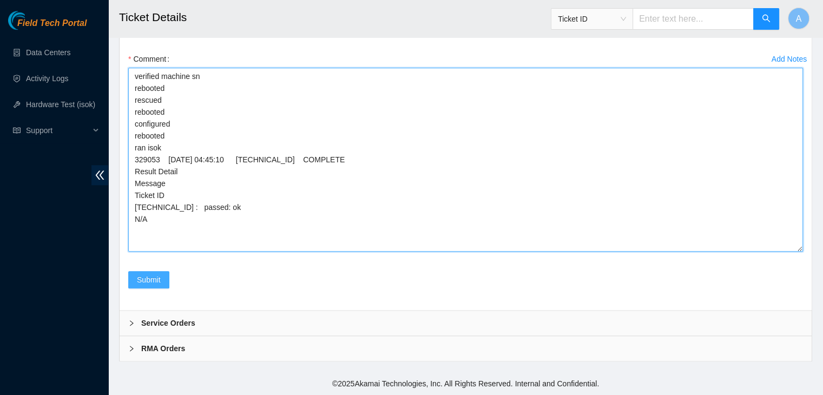
type textarea "verified machine sn rebooted rescued rebooted configured rebooted ran isok 3290…"
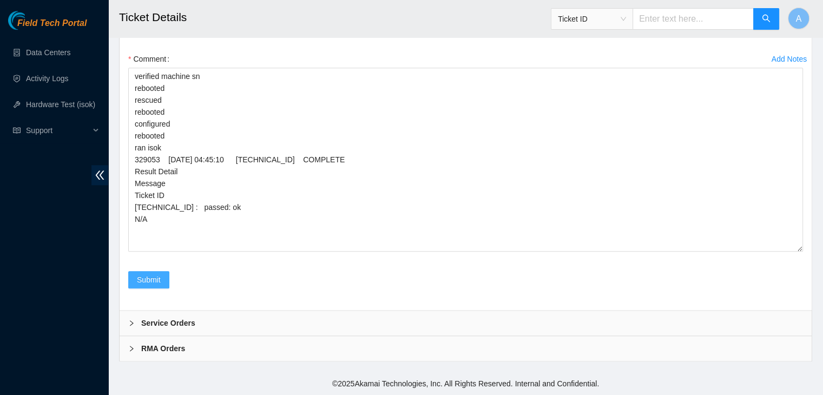
click at [160, 280] on span "Submit" at bounding box center [149, 280] width 24 height 12
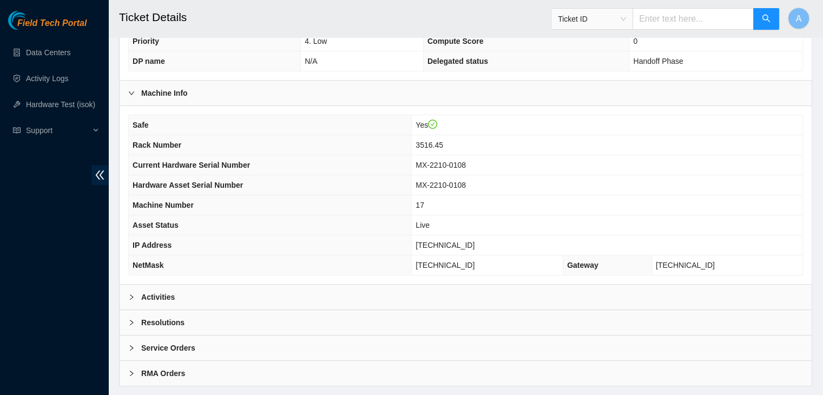
scroll to position [288, 0]
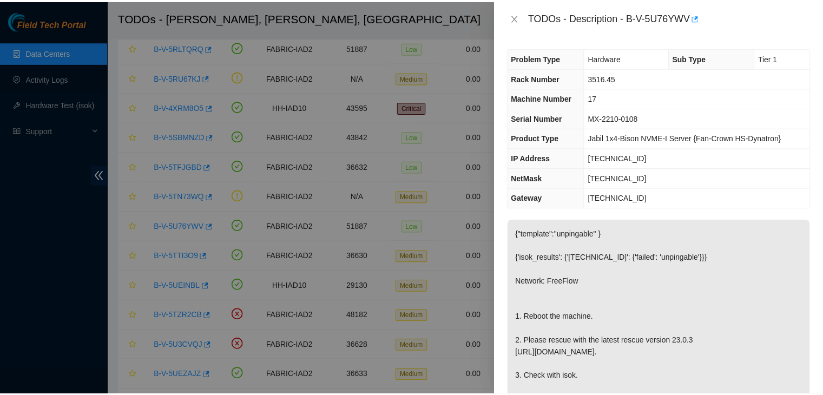
scroll to position [27, 0]
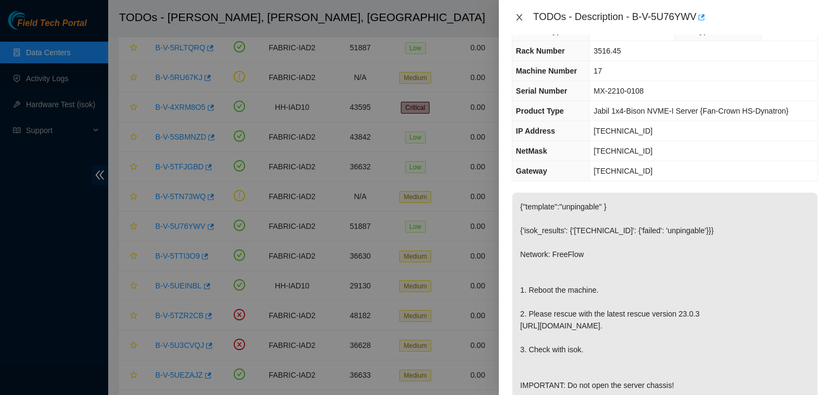
click at [519, 19] on icon "close" at bounding box center [519, 17] width 9 height 9
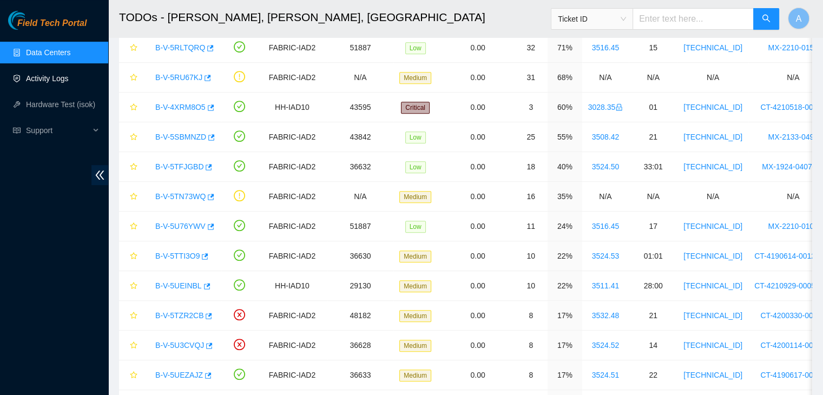
click at [45, 83] on link "Activity Logs" at bounding box center [47, 78] width 43 height 9
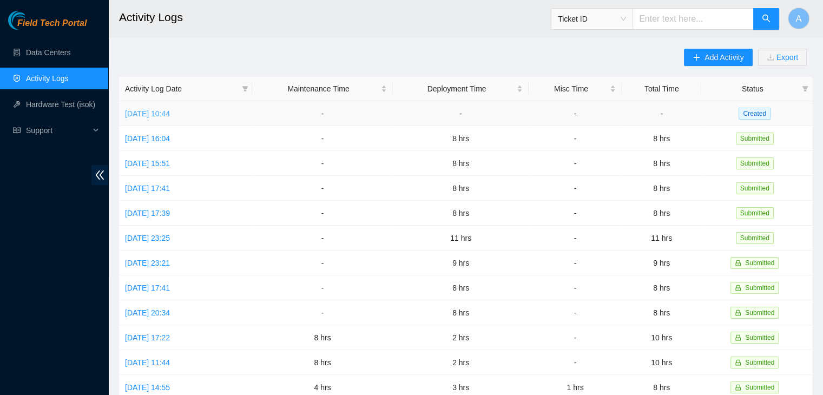
click at [170, 115] on link "[DATE] 10:44" at bounding box center [147, 113] width 45 height 9
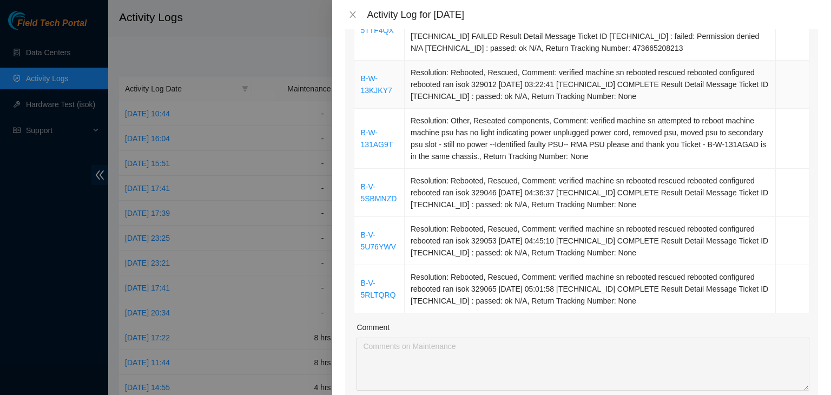
scroll to position [913, 0]
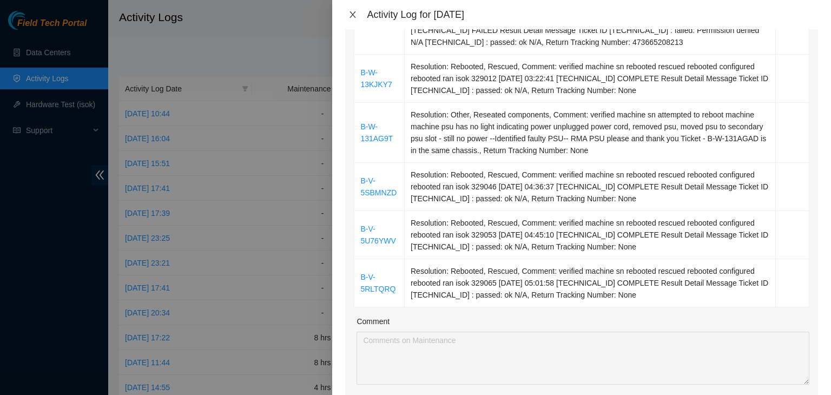
click at [351, 11] on icon "close" at bounding box center [353, 14] width 9 height 9
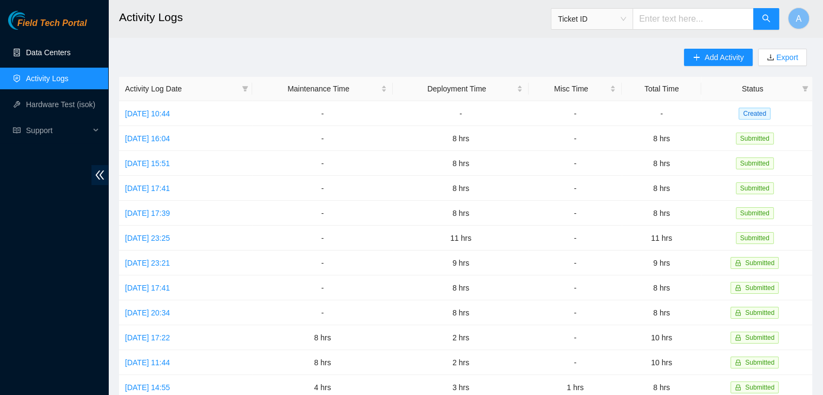
click at [70, 52] on link "Data Centers" at bounding box center [48, 52] width 44 height 9
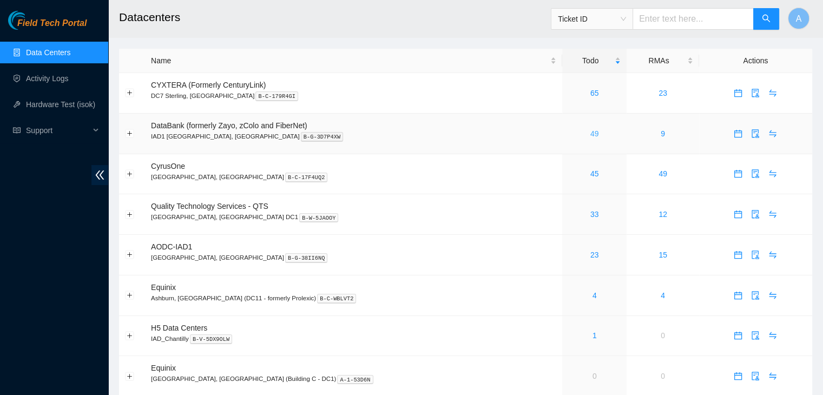
click at [590, 133] on link "49" at bounding box center [594, 133] width 9 height 9
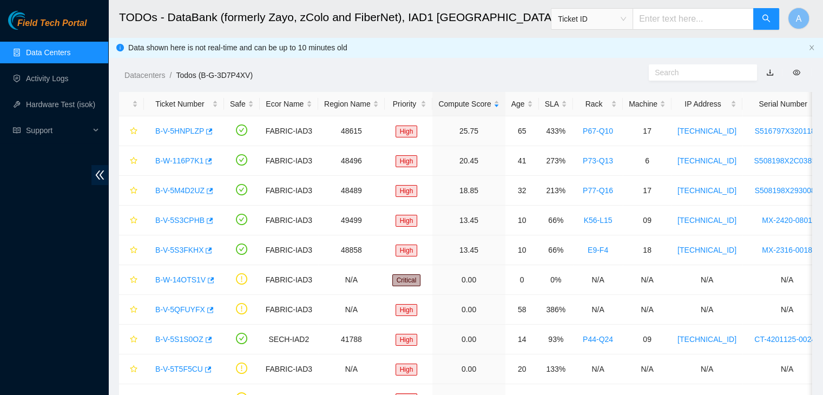
click at [70, 52] on link "Data Centers" at bounding box center [48, 52] width 44 height 9
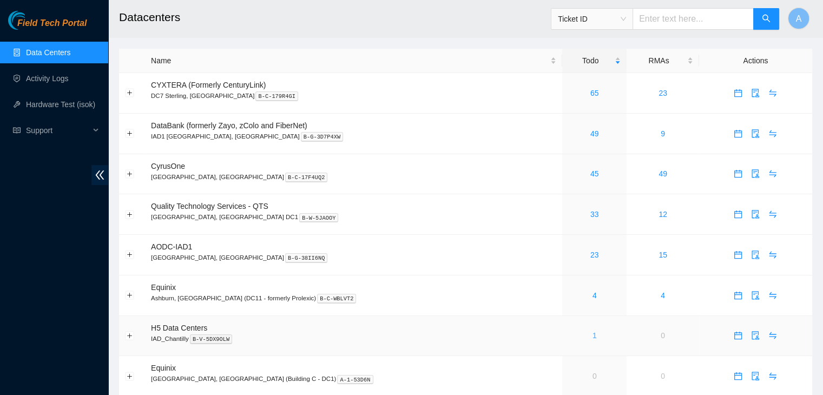
click at [593, 338] on link "1" at bounding box center [595, 335] width 4 height 9
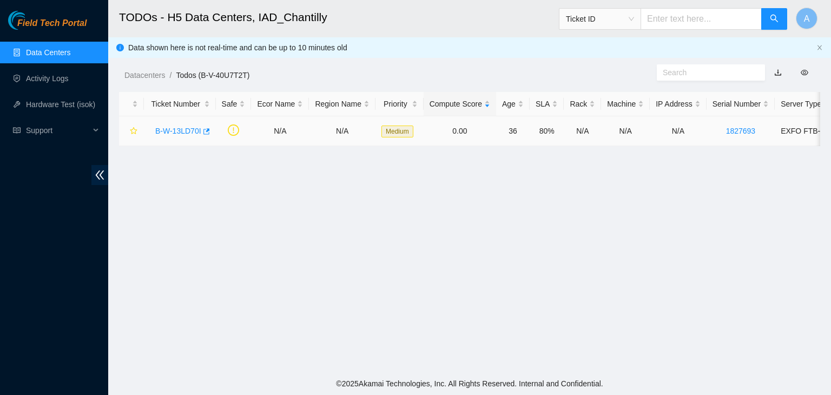
click at [182, 128] on link "B-W-13LD70I" at bounding box center [178, 131] width 46 height 9
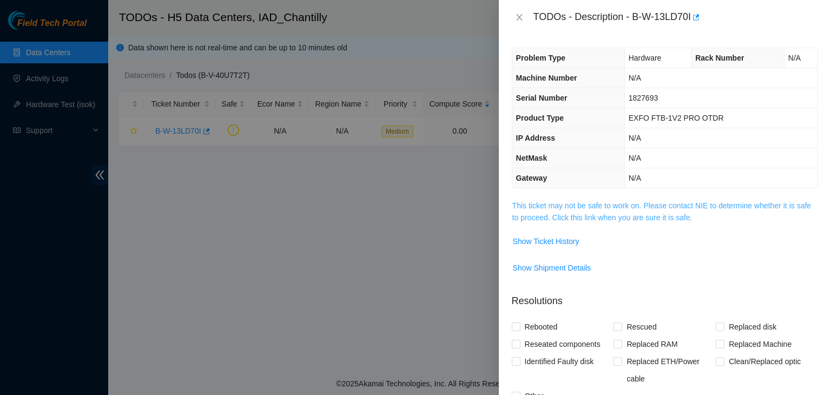
click at [594, 206] on link "This ticket may not be safe to work on. Please contact NIE to determine whether…" at bounding box center [662, 211] width 299 height 21
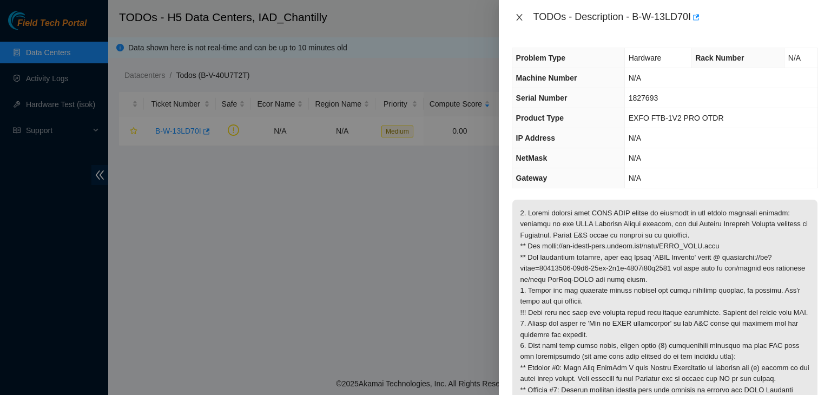
click at [518, 21] on icon "close" at bounding box center [519, 17] width 9 height 9
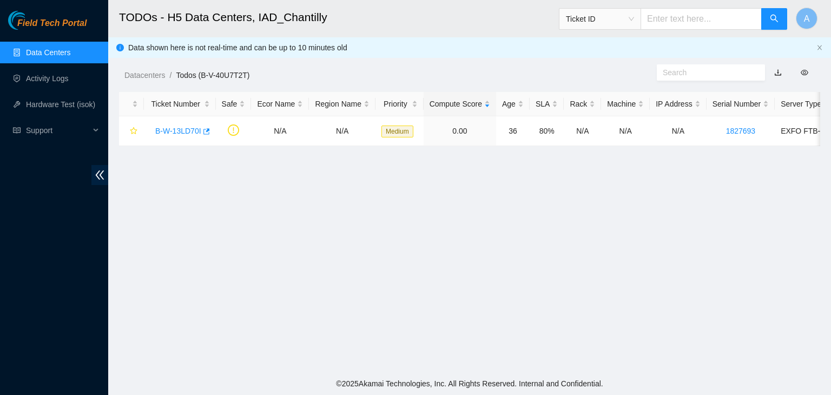
click at [26, 48] on link "Data Centers" at bounding box center [48, 52] width 44 height 9
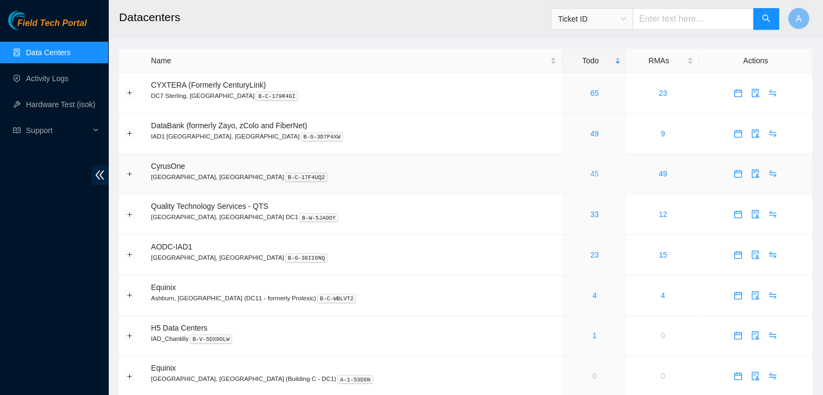
click at [590, 172] on link "45" at bounding box center [594, 173] width 9 height 9
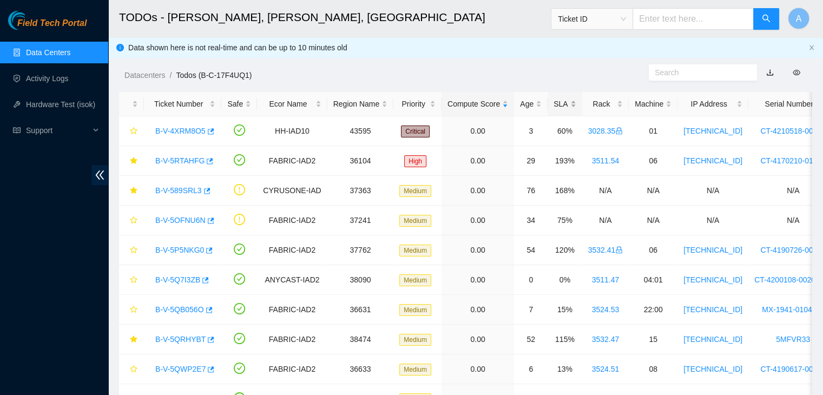
click at [561, 103] on div "SLA" at bounding box center [565, 104] width 22 height 12
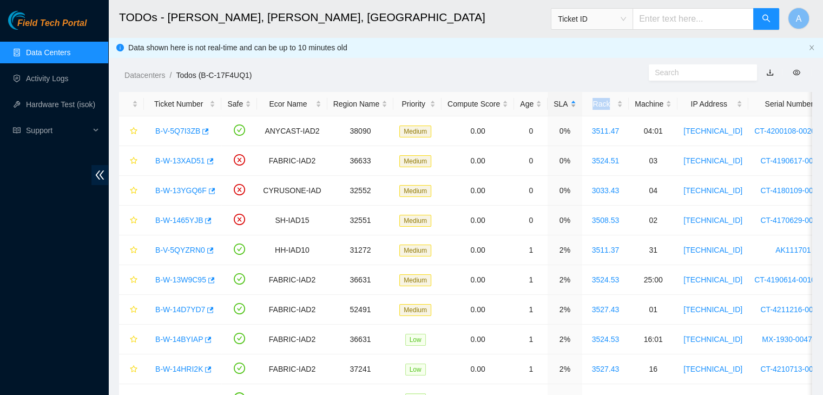
click at [561, 103] on div "SLA" at bounding box center [565, 104] width 22 height 12
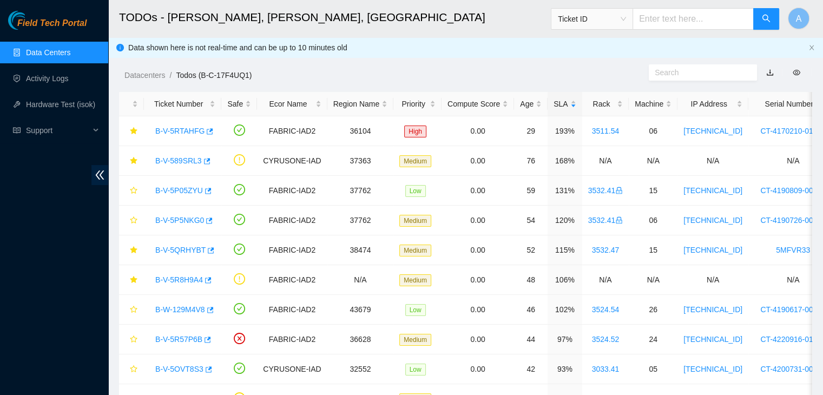
click at [557, 74] on ol "Datacenters / Todos (B-C-17F4UQ1) /" at bounding box center [384, 75] width 520 height 12
click at [175, 250] on link "B-V-5QRHYBT" at bounding box center [180, 250] width 50 height 9
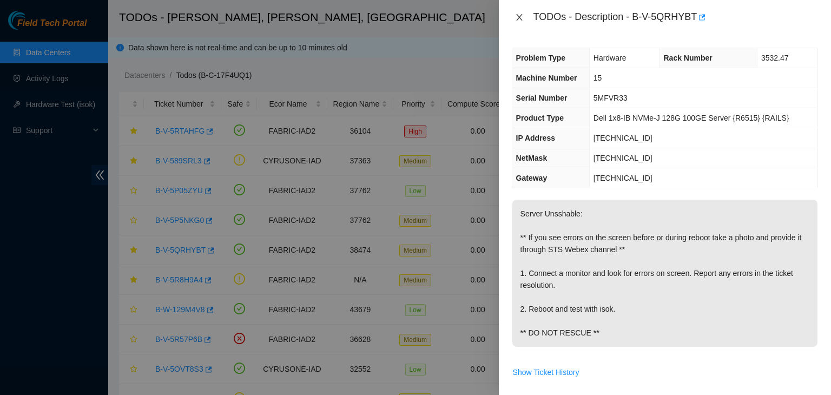
click at [520, 18] on icon "close" at bounding box center [519, 17] width 6 height 6
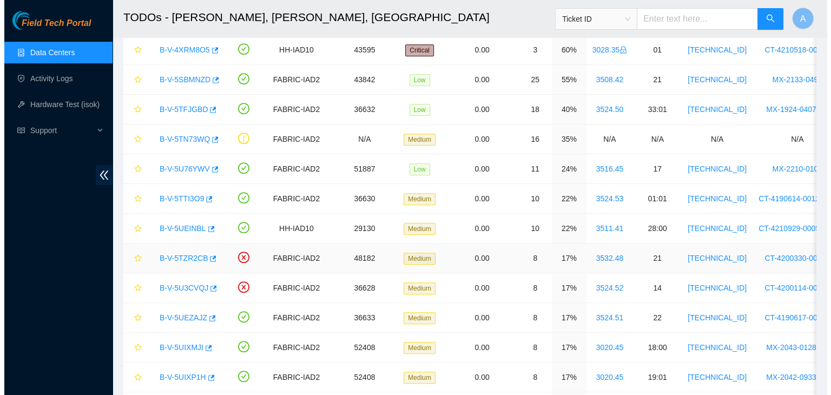
scroll to position [556, 0]
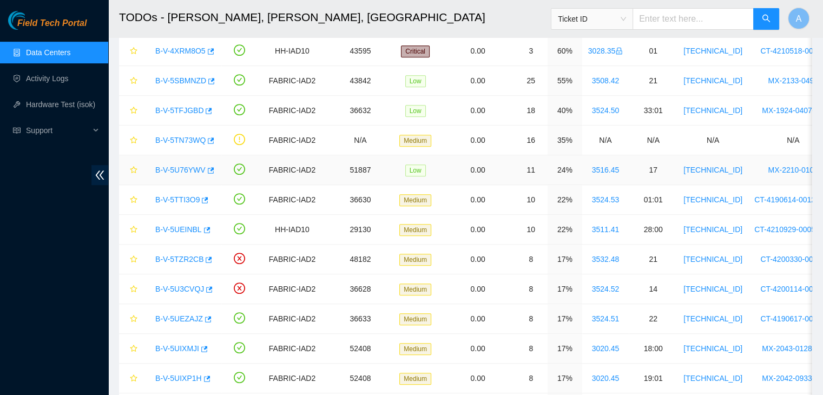
click at [189, 171] on link "B-V-5U76YWV" at bounding box center [180, 170] width 50 height 9
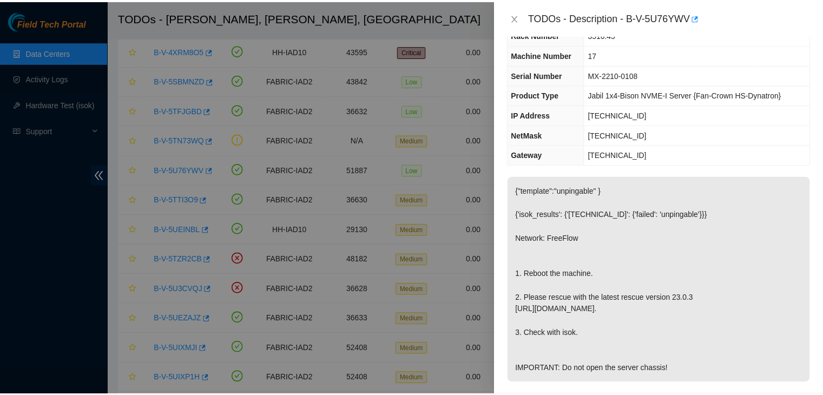
scroll to position [0, 0]
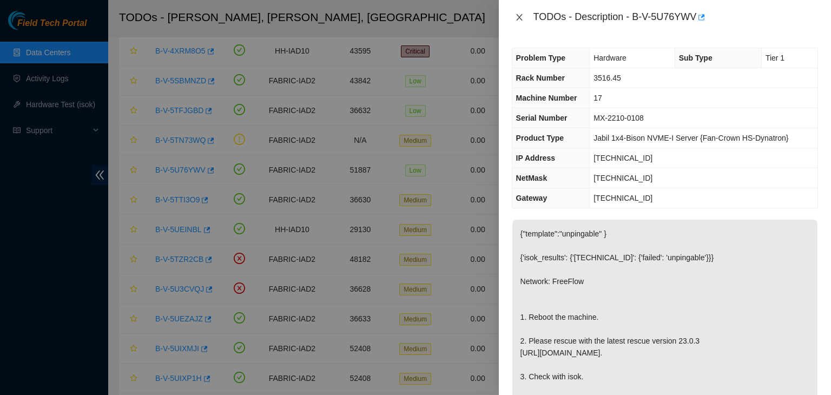
click at [522, 18] on icon "close" at bounding box center [519, 17] width 9 height 9
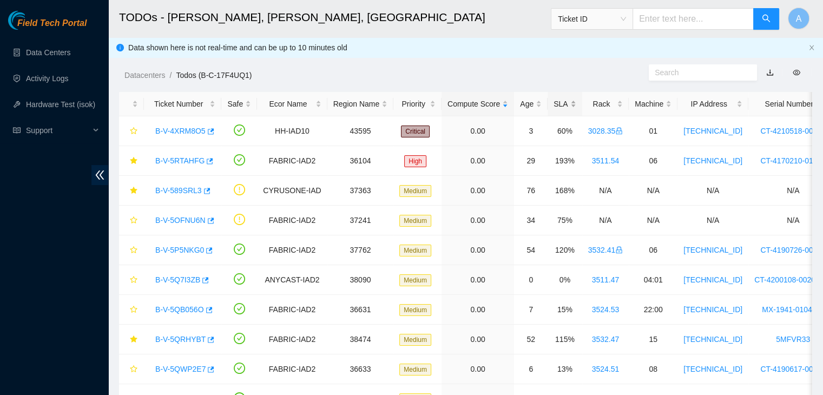
click at [559, 104] on div "SLA" at bounding box center [565, 104] width 22 height 12
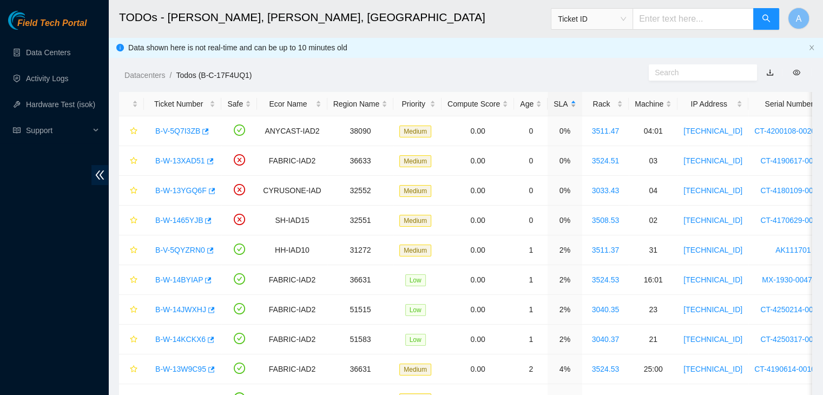
click at [559, 104] on div "SLA" at bounding box center [565, 104] width 22 height 12
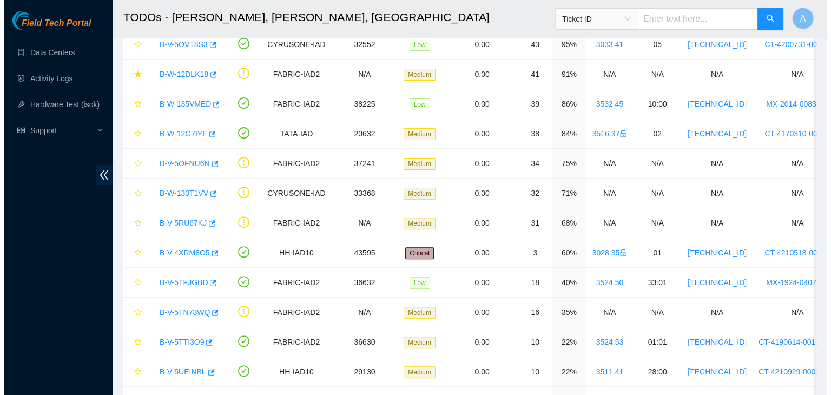
scroll to position [325, 0]
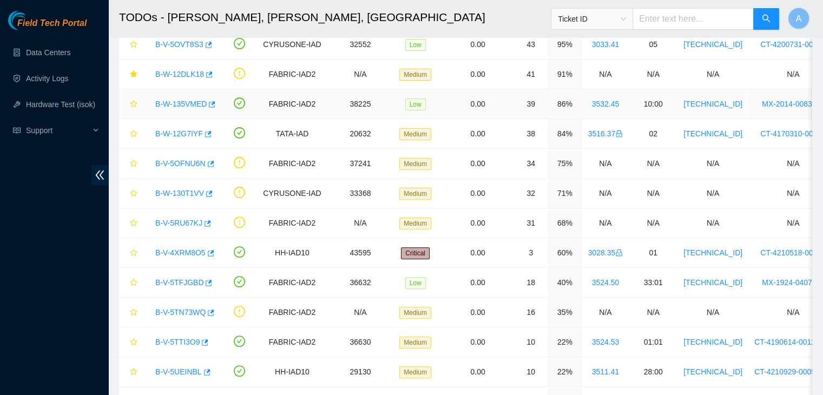
click at [191, 105] on link "B-W-135VMED" at bounding box center [180, 104] width 51 height 9
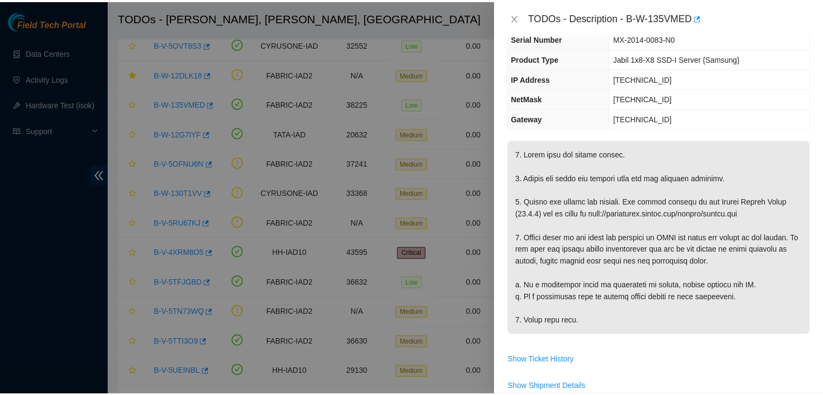
scroll to position [91, 0]
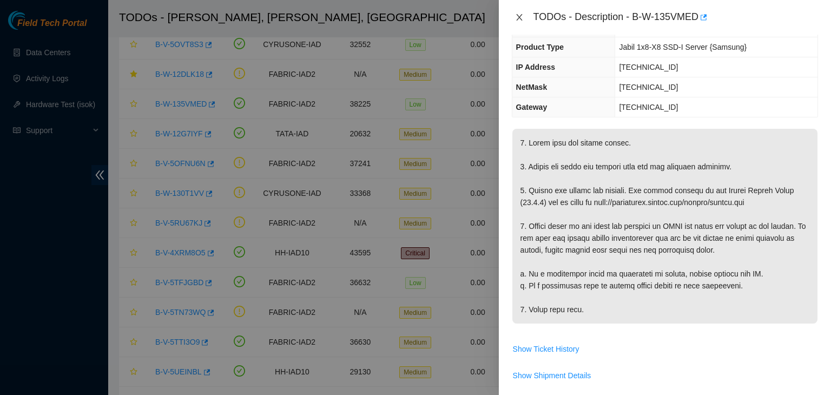
click at [519, 21] on icon "close" at bounding box center [519, 17] width 9 height 9
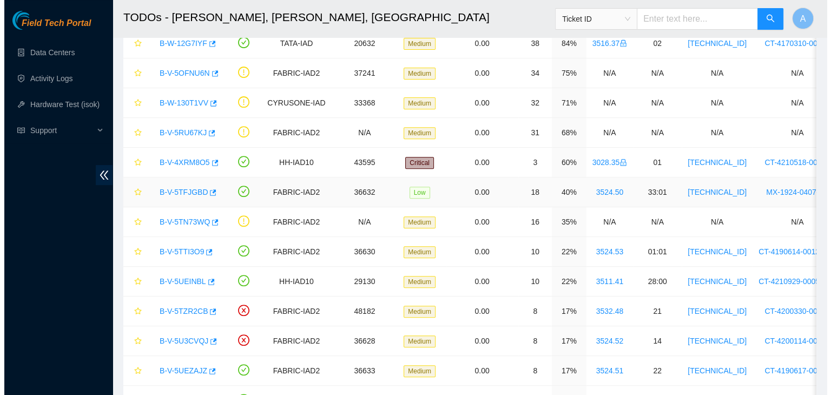
scroll to position [416, 0]
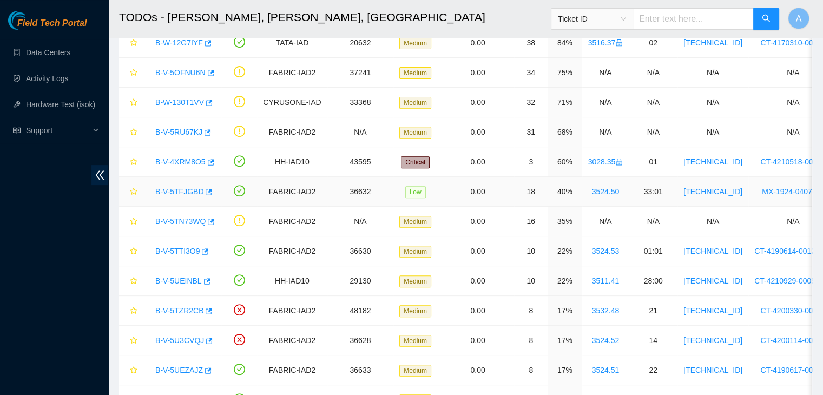
click at [192, 191] on link "B-V-5TFJGBD" at bounding box center [179, 191] width 48 height 9
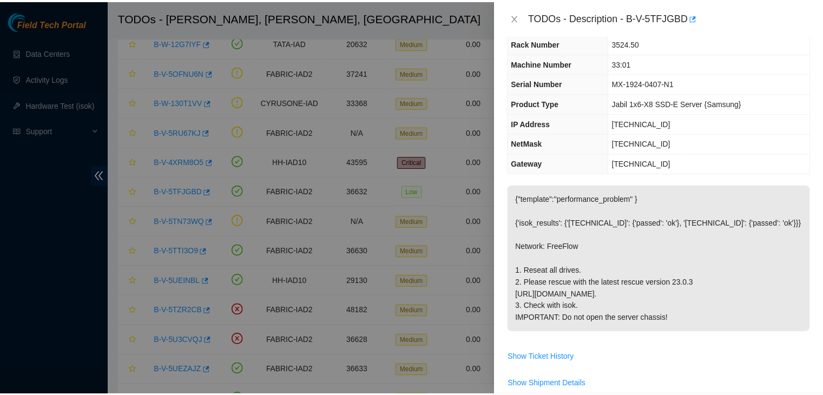
scroll to position [41, 0]
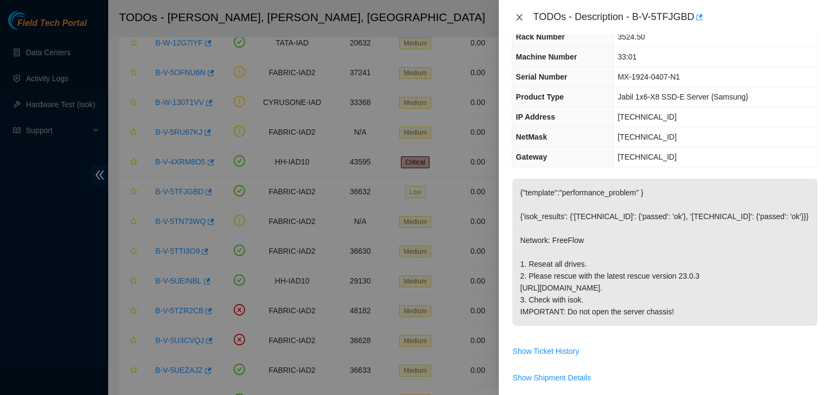
click at [524, 18] on button "Close" at bounding box center [519, 17] width 15 height 10
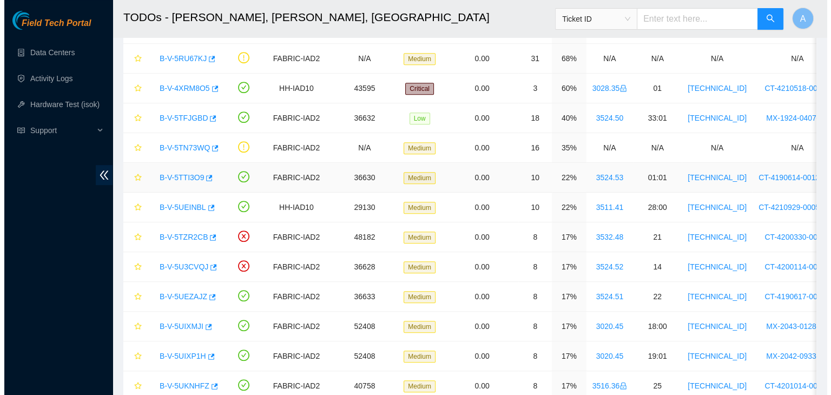
scroll to position [489, 0]
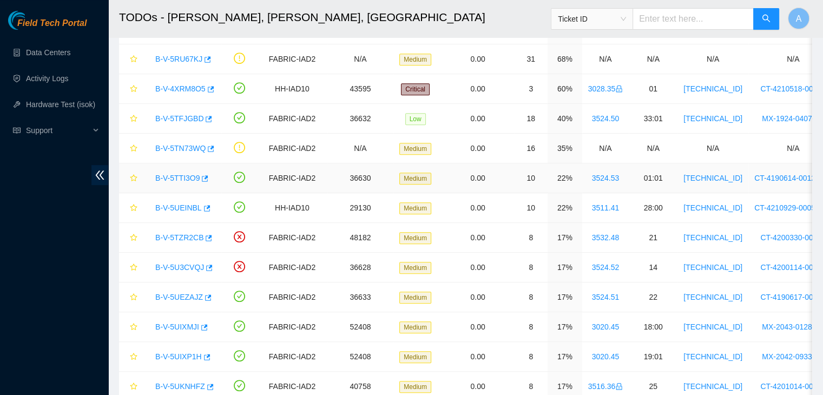
click at [187, 176] on link "B-V-5TTI3O9" at bounding box center [177, 178] width 44 height 9
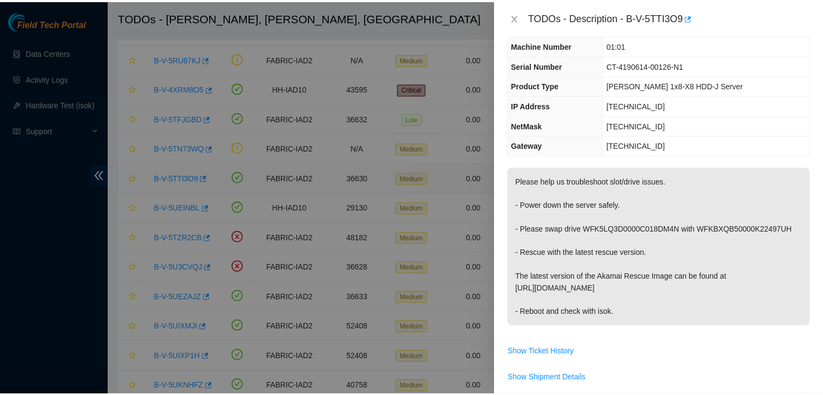
scroll to position [41, 0]
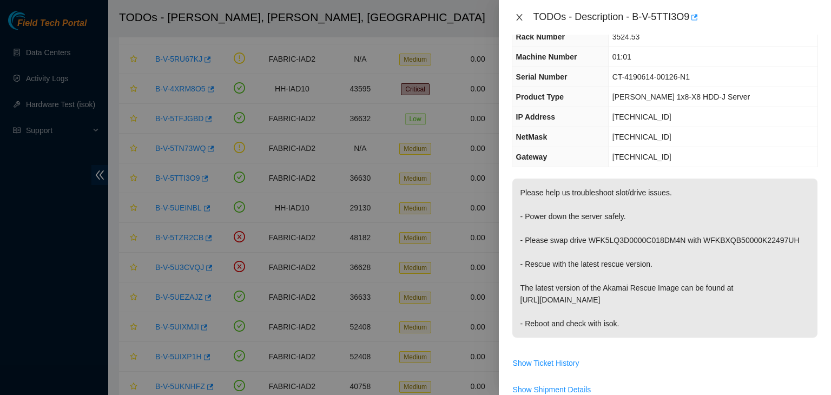
click at [517, 17] on icon "close" at bounding box center [519, 17] width 9 height 9
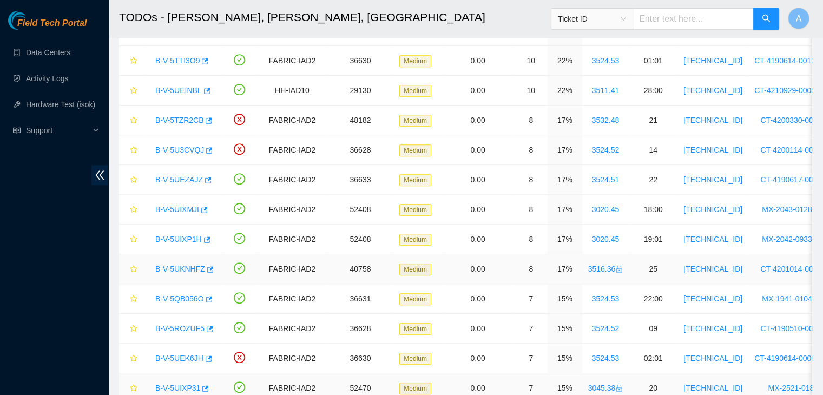
scroll to position [606, 0]
click at [70, 51] on link "Data Centers" at bounding box center [48, 52] width 44 height 9
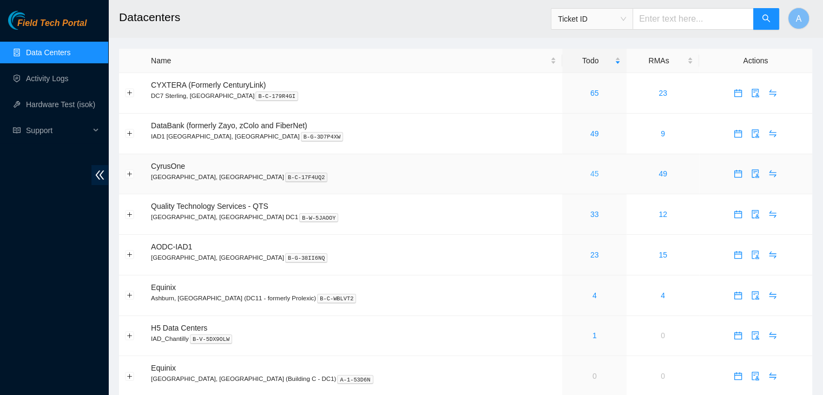
click at [590, 175] on link "45" at bounding box center [594, 173] width 9 height 9
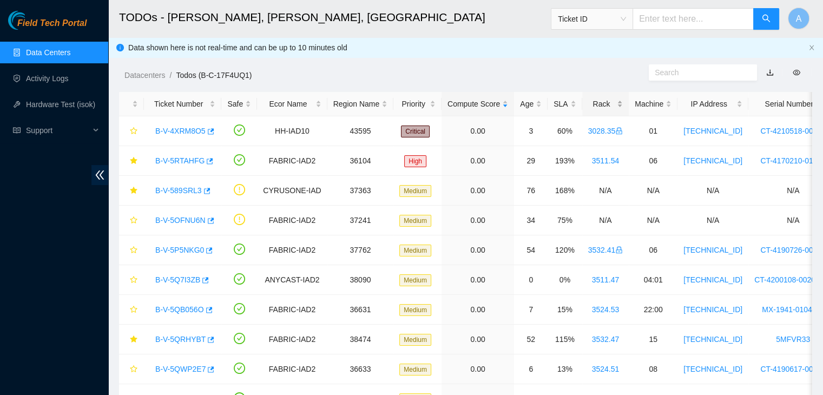
click at [602, 103] on div "Rack" at bounding box center [605, 104] width 35 height 12
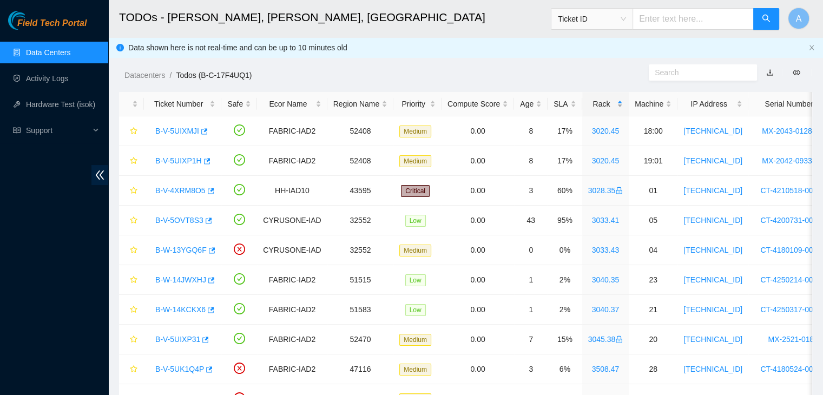
click at [602, 103] on div "Rack" at bounding box center [605, 104] width 35 height 12
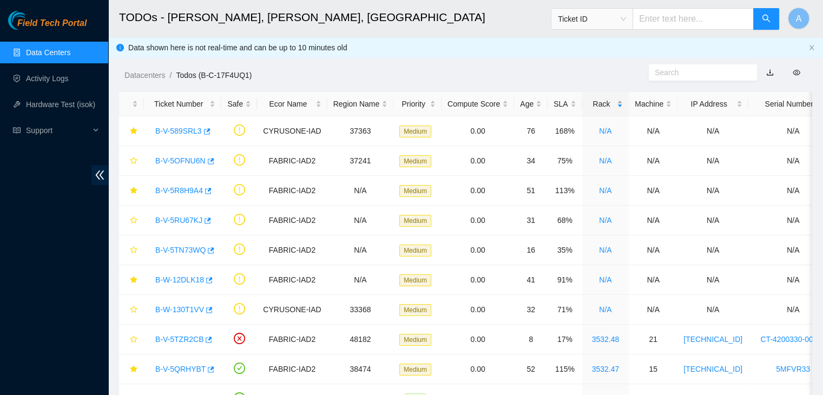
click at [602, 103] on div "Rack" at bounding box center [605, 104] width 35 height 12
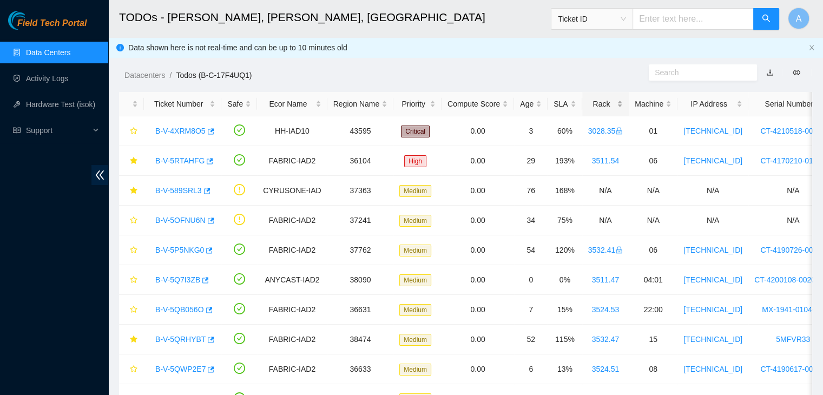
click at [602, 103] on div "Rack" at bounding box center [605, 104] width 35 height 12
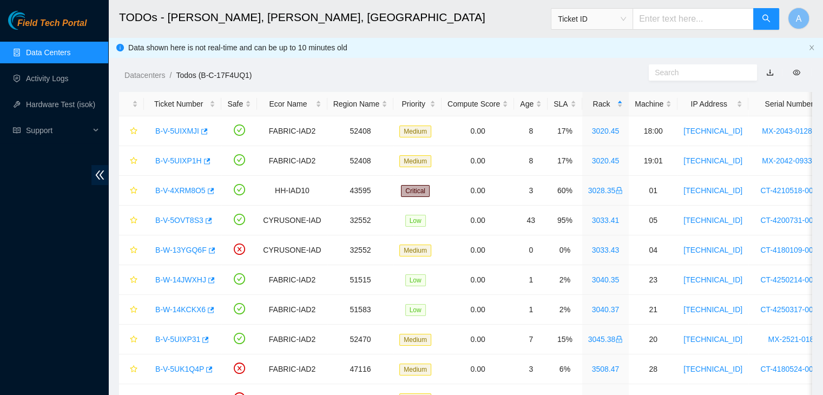
click at [583, 60] on div "Datacenters / Todos (B-C-17F4UQ1) /" at bounding box center [376, 51] width 536 height 61
click at [194, 186] on link "B-V-4XRM8O5" at bounding box center [180, 190] width 50 height 9
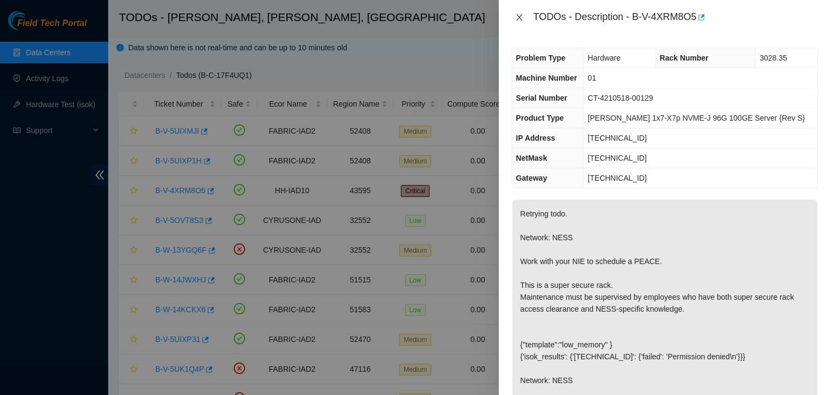
click at [521, 17] on icon "close" at bounding box center [519, 17] width 9 height 9
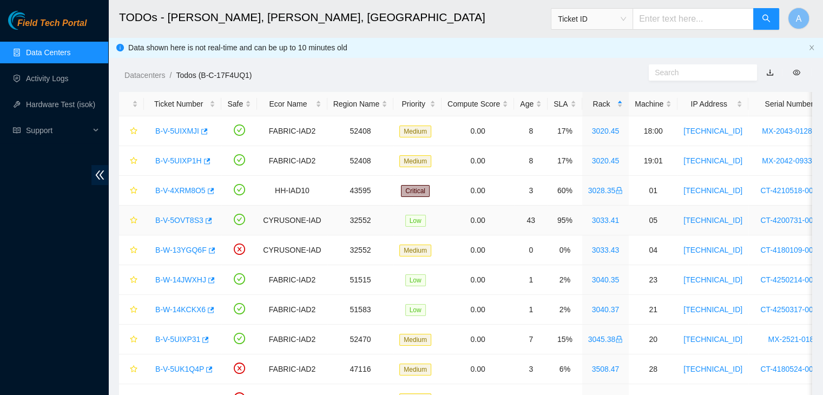
click at [188, 219] on link "B-V-5OVT8S3" at bounding box center [179, 220] width 48 height 9
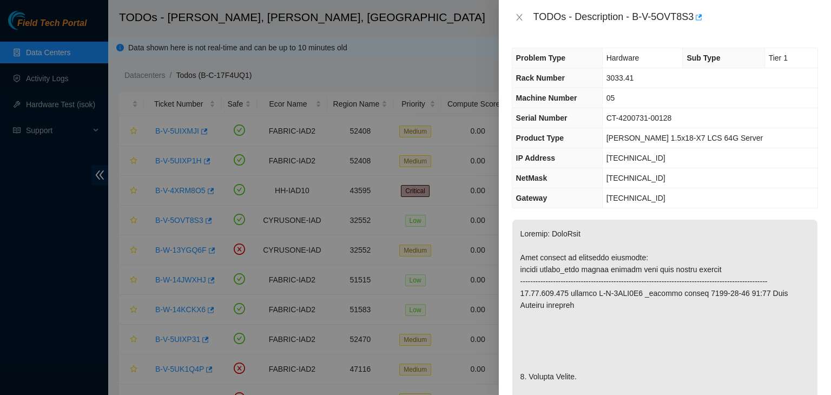
scroll to position [4, 0]
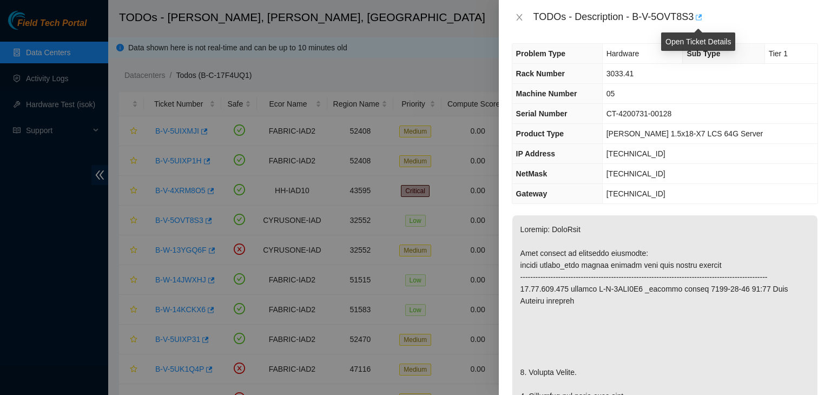
click at [701, 15] on icon "button" at bounding box center [699, 17] width 6 height 6
click at [520, 19] on icon "close" at bounding box center [519, 17] width 9 height 9
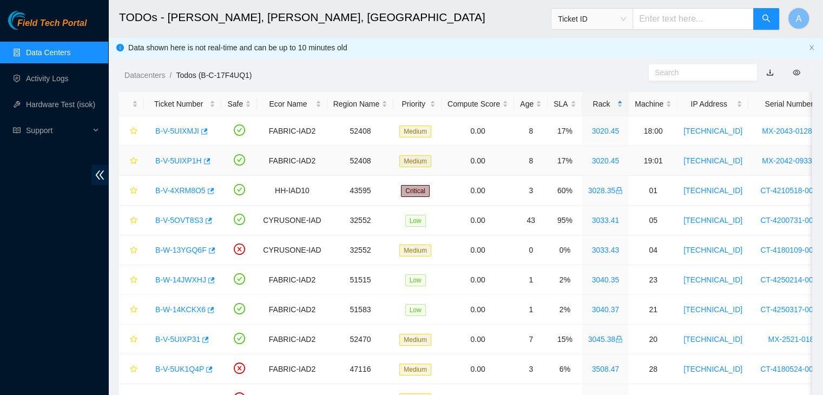
click at [182, 159] on link "B-V-5UIXP1H" at bounding box center [178, 160] width 47 height 9
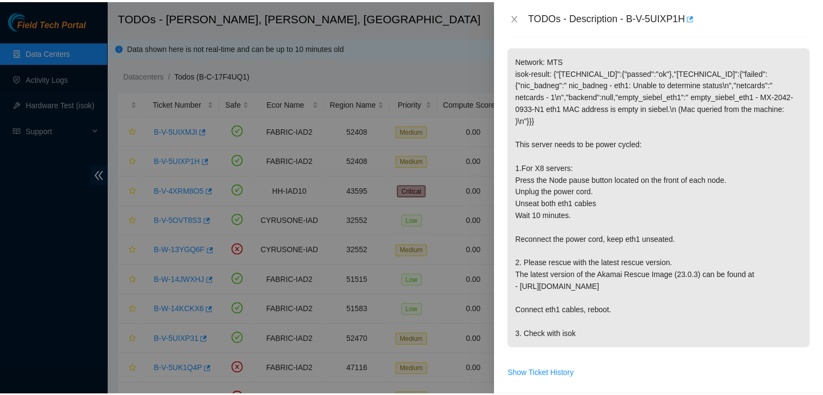
scroll to position [0, 0]
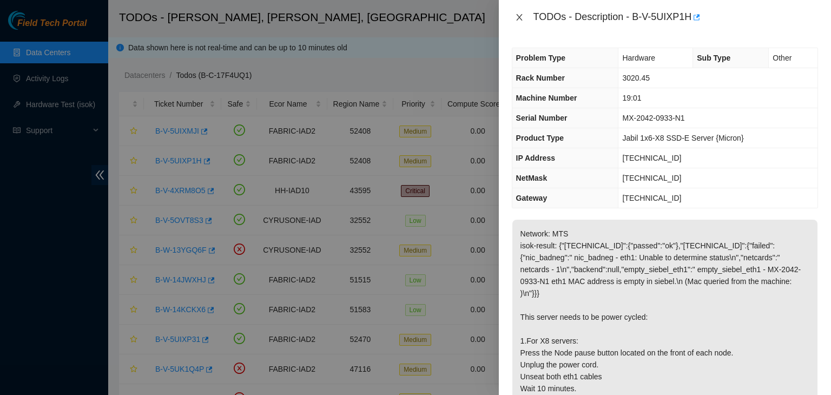
click at [521, 22] on button "Close" at bounding box center [519, 17] width 15 height 10
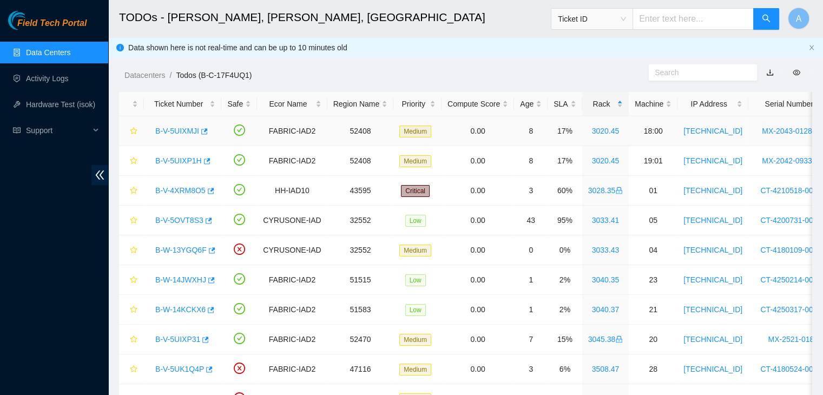
click at [184, 126] on div "B-V-5UIXMJI" at bounding box center [182, 130] width 65 height 17
click at [184, 127] on link "B-V-5UIXMJI" at bounding box center [177, 131] width 44 height 9
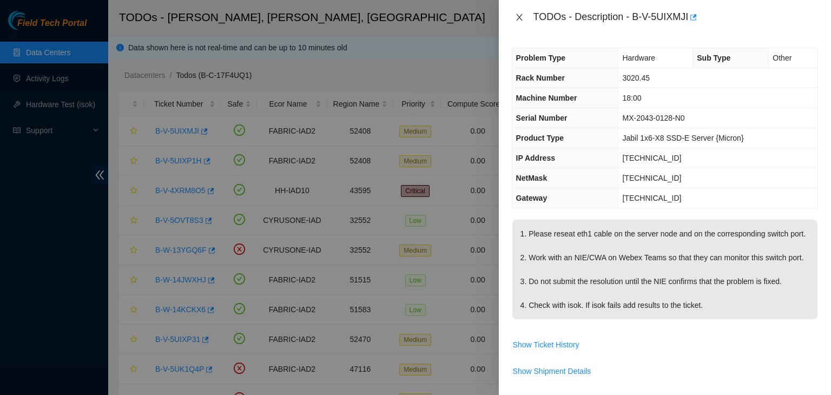
click at [522, 20] on icon "close" at bounding box center [519, 17] width 6 height 6
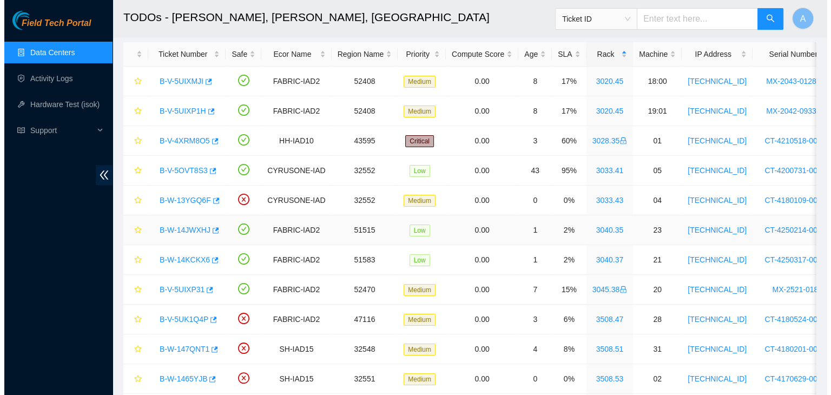
scroll to position [34, 0]
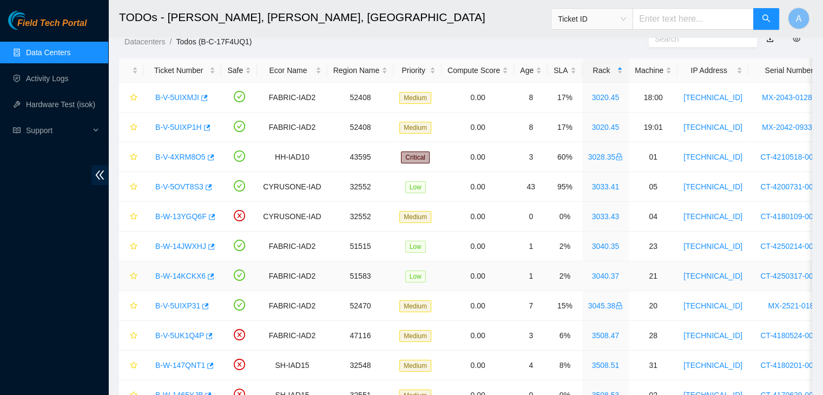
click at [181, 273] on link "B-W-14KCKX6" at bounding box center [180, 276] width 50 height 9
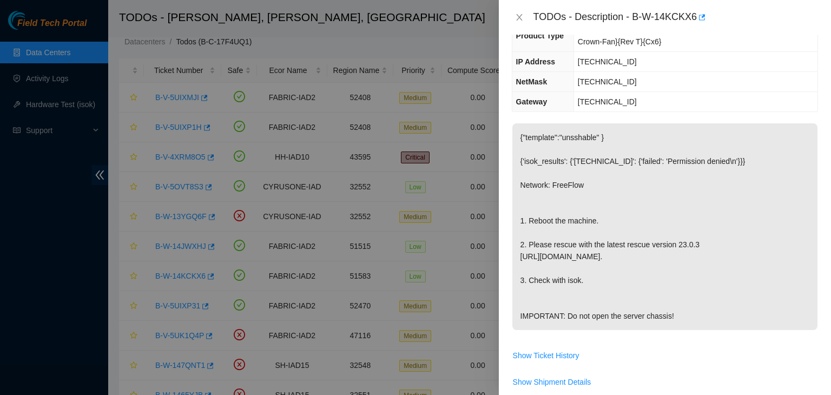
scroll to position [0, 0]
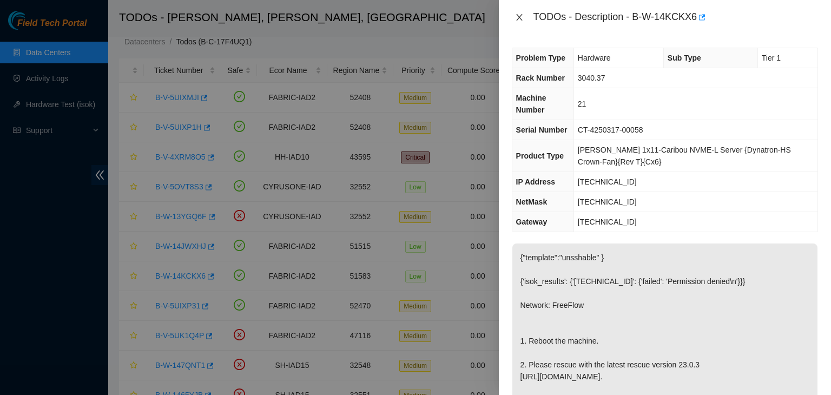
click at [522, 15] on icon "close" at bounding box center [519, 17] width 6 height 6
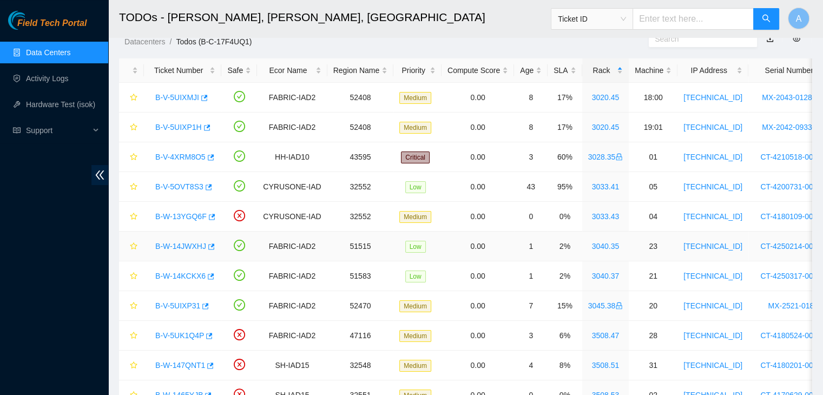
click at [193, 246] on link "B-W-14JWXHJ" at bounding box center [180, 246] width 51 height 9
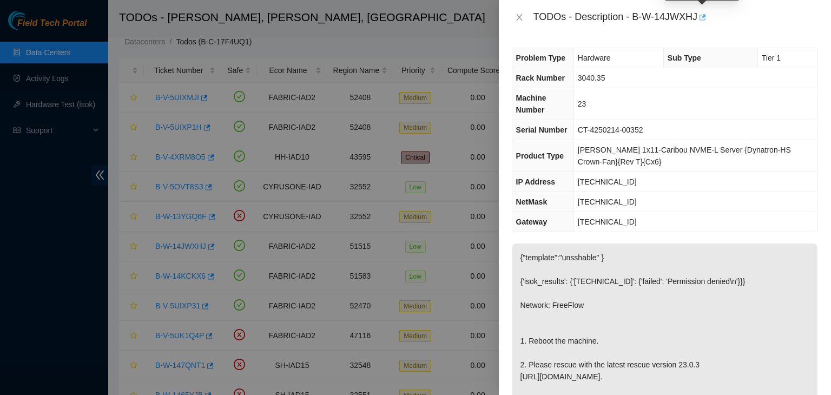
click at [704, 20] on icon "button" at bounding box center [702, 18] width 8 height 8
click at [513, 17] on button "Close" at bounding box center [519, 17] width 15 height 10
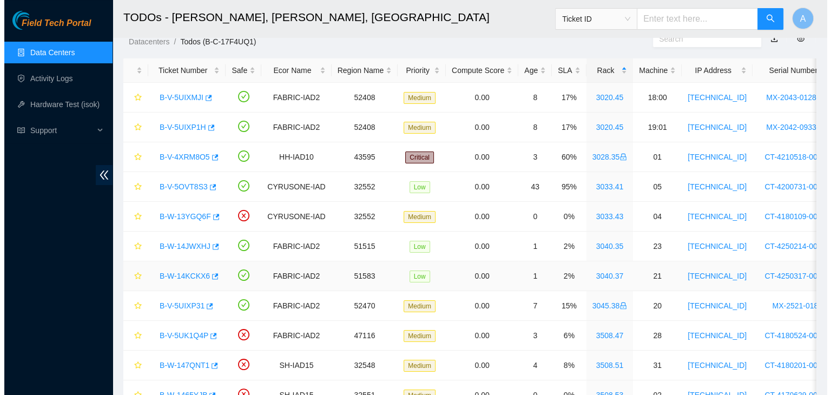
scroll to position [73, 0]
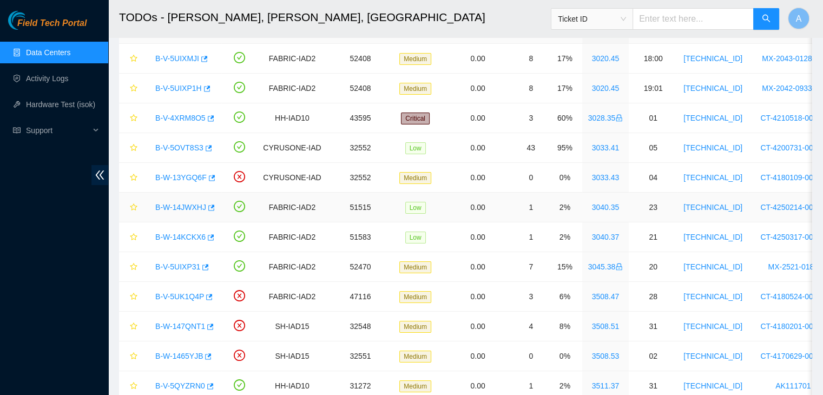
click at [188, 211] on link "B-W-14JWXHJ" at bounding box center [180, 207] width 51 height 9
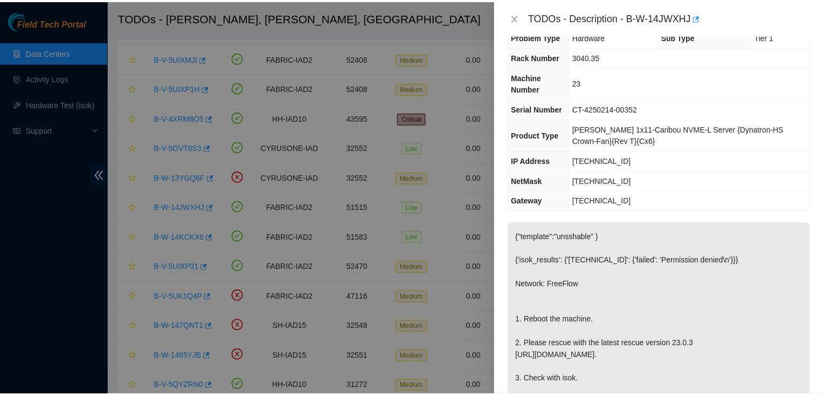
scroll to position [0, 0]
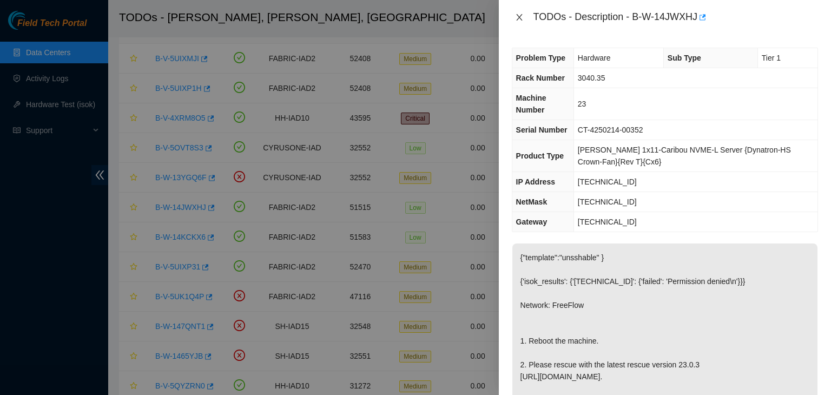
click at [520, 13] on icon "close" at bounding box center [519, 17] width 9 height 9
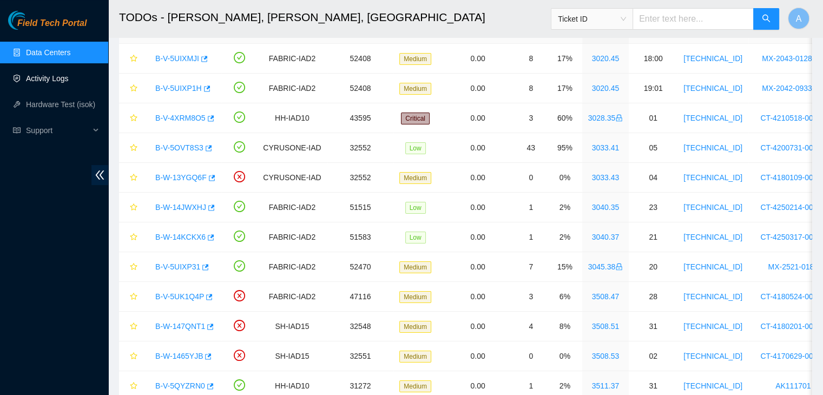
click at [69, 75] on link "Activity Logs" at bounding box center [47, 78] width 43 height 9
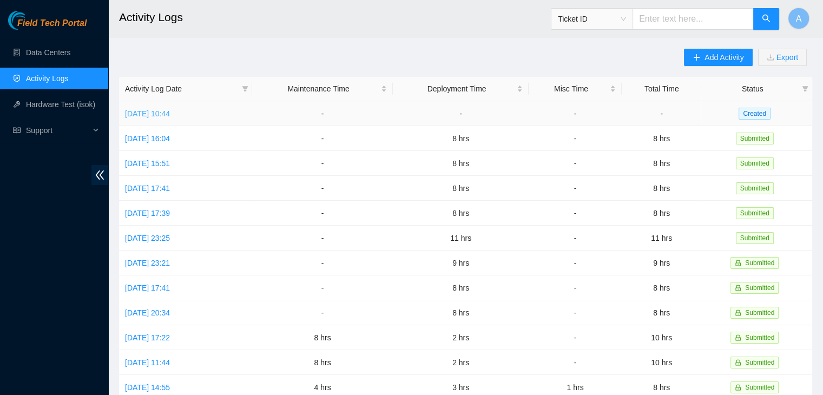
click at [170, 111] on link "Fri, 29 Aug 2025 10:44" at bounding box center [147, 113] width 45 height 9
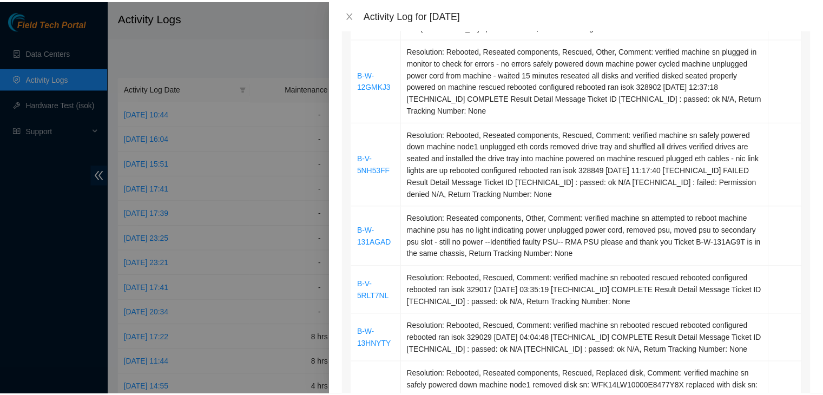
scroll to position [102, 0]
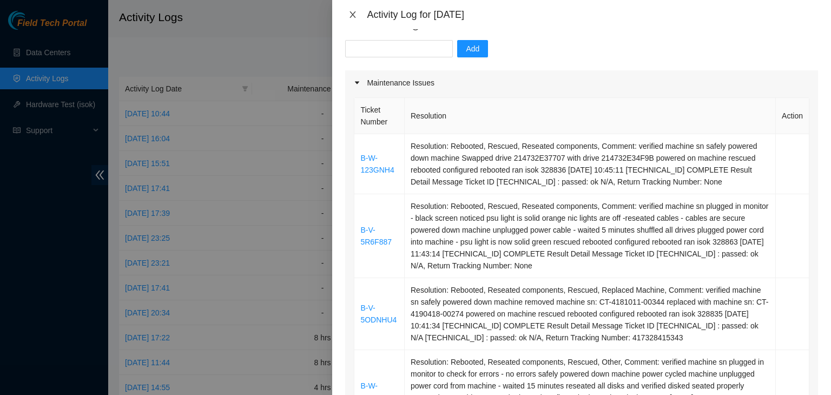
click at [360, 16] on button "Close" at bounding box center [352, 15] width 15 height 10
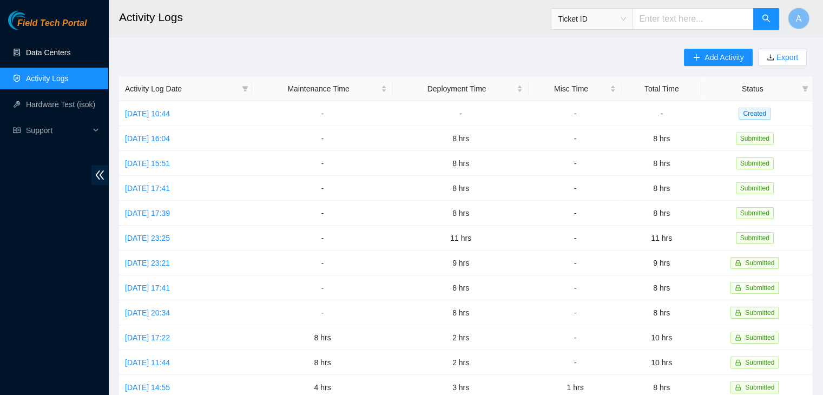
click at [70, 55] on link "Data Centers" at bounding box center [48, 52] width 44 height 9
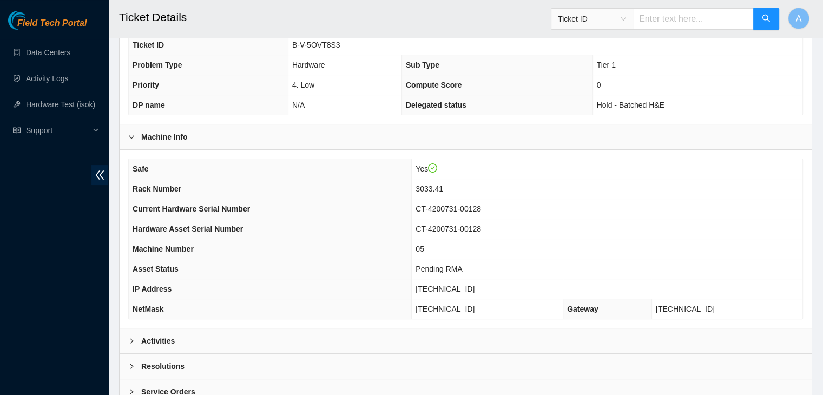
scroll to position [236, 0]
click at [413, 327] on div "Activities" at bounding box center [466, 339] width 692 height 25
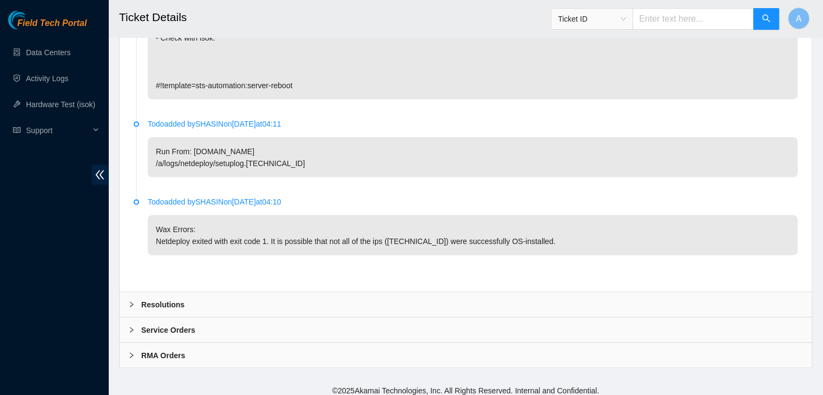
scroll to position [2101, 0]
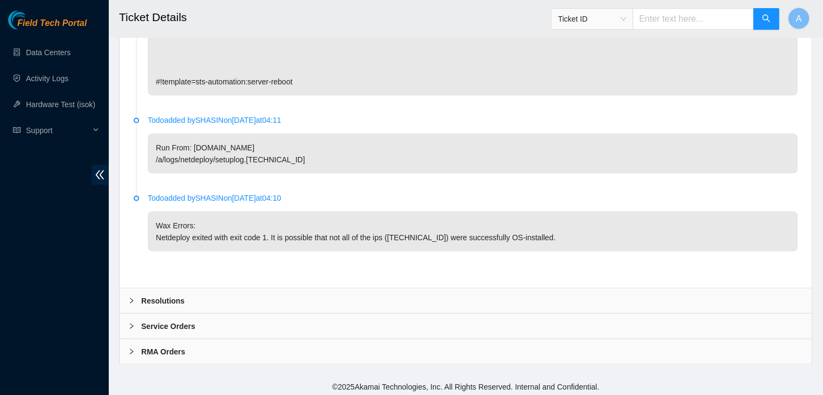
click at [327, 295] on div "Resolutions" at bounding box center [466, 300] width 692 height 25
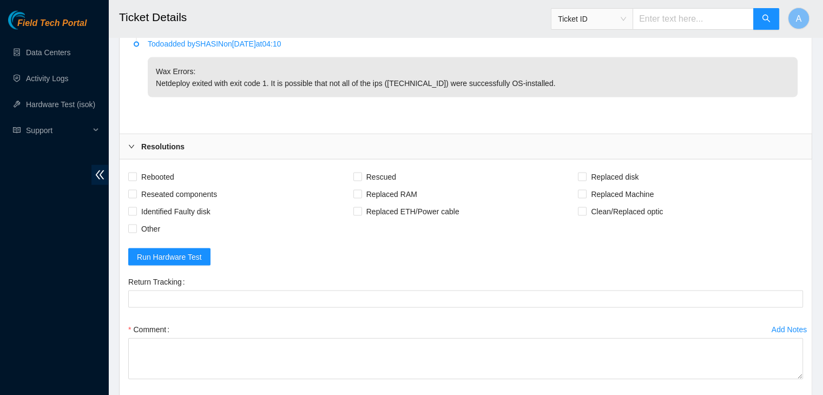
scroll to position [2284, 0]
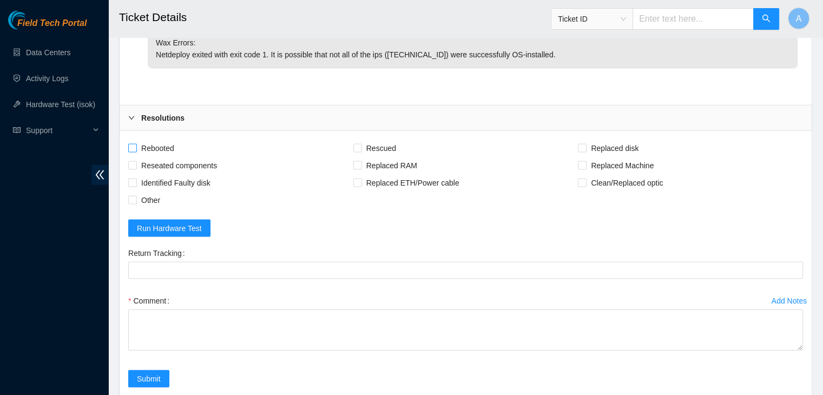
click at [154, 140] on span "Rebooted" at bounding box center [158, 148] width 42 height 17
click at [136, 144] on input "Rebooted" at bounding box center [132, 148] width 8 height 8
checkbox input "true"
click at [391, 143] on span "Rescued" at bounding box center [381, 148] width 38 height 17
click at [361, 144] on input "Rescued" at bounding box center [357, 148] width 8 height 8
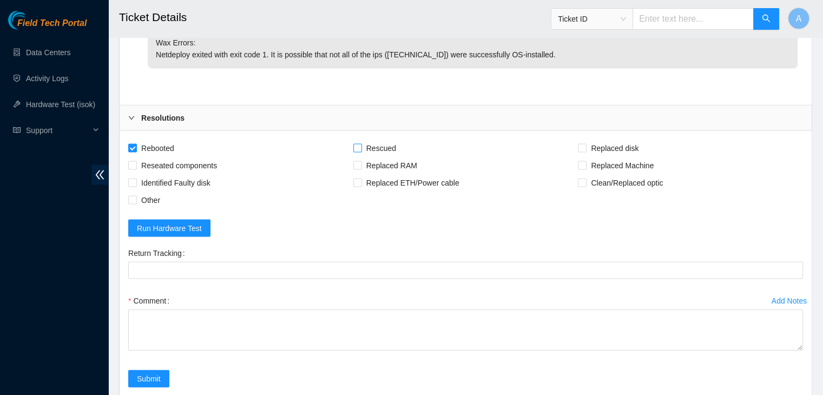
checkbox input "true"
click at [208, 160] on span "Reseated components" at bounding box center [179, 165] width 84 height 17
click at [136, 161] on input "Reseated components" at bounding box center [132, 165] width 8 height 8
checkbox input "true"
click at [632, 165] on span "Replaced Machine" at bounding box center [622, 165] width 71 height 17
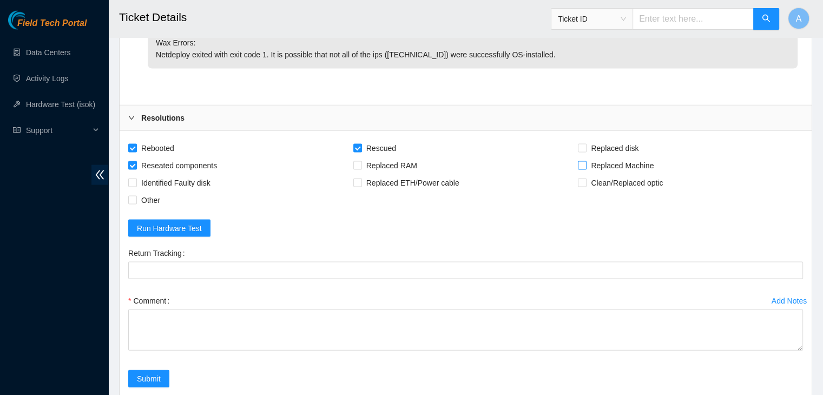
click at [586, 165] on input "Replaced Machine" at bounding box center [582, 165] width 8 height 8
checkbox input "true"
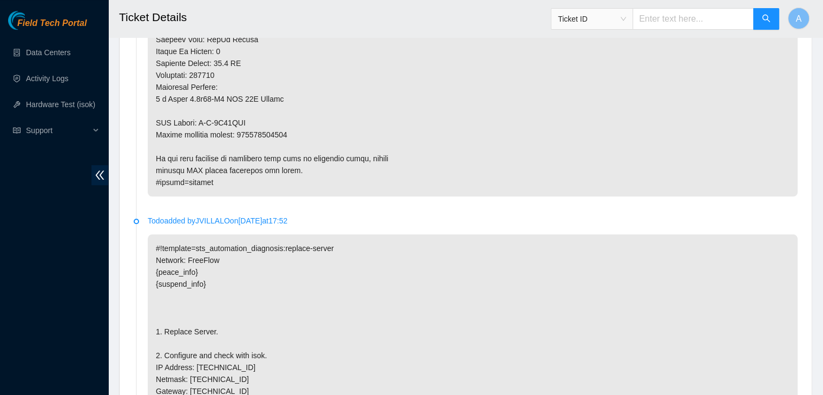
scroll to position [1068, 0]
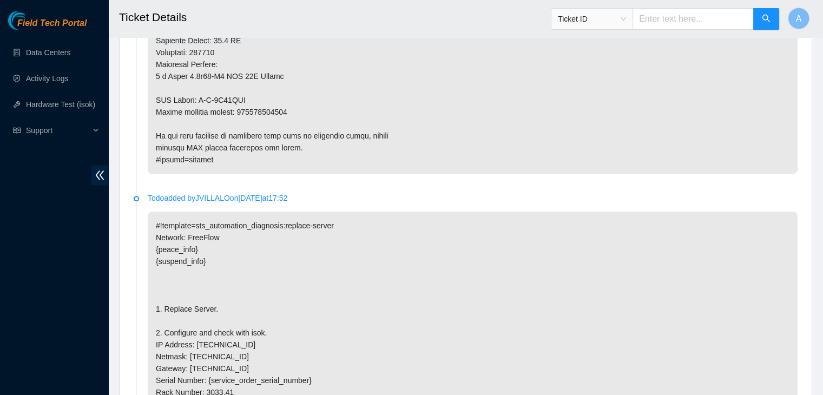
copy p "417328416626"
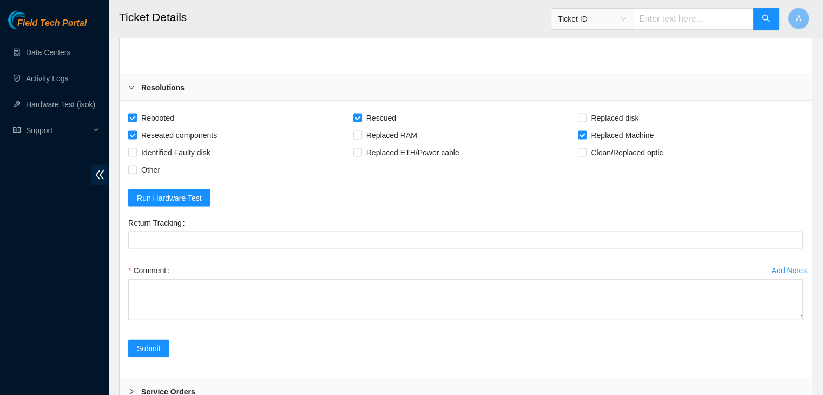
scroll to position [2358, 0]
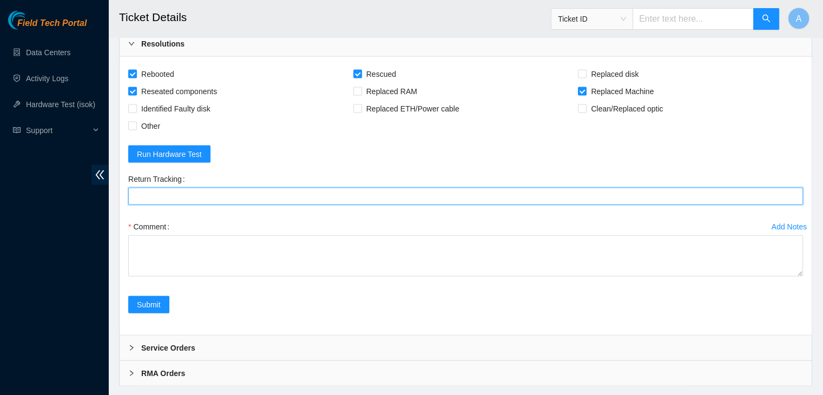
click at [255, 193] on Tracking "Return Tracking" at bounding box center [465, 196] width 675 height 17
paste Tracking "417328416626"
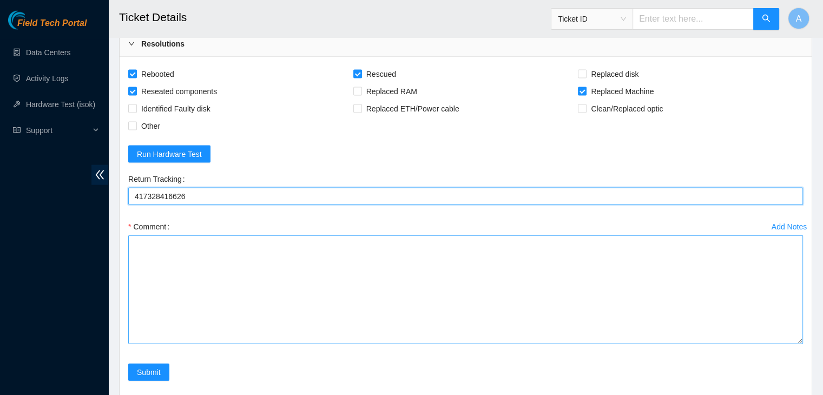
drag, startPoint x: 801, startPoint y: 269, endPoint x: 799, endPoint y: 349, distance: 79.6
click at [799, 344] on textarea "Comment" at bounding box center [465, 289] width 675 height 109
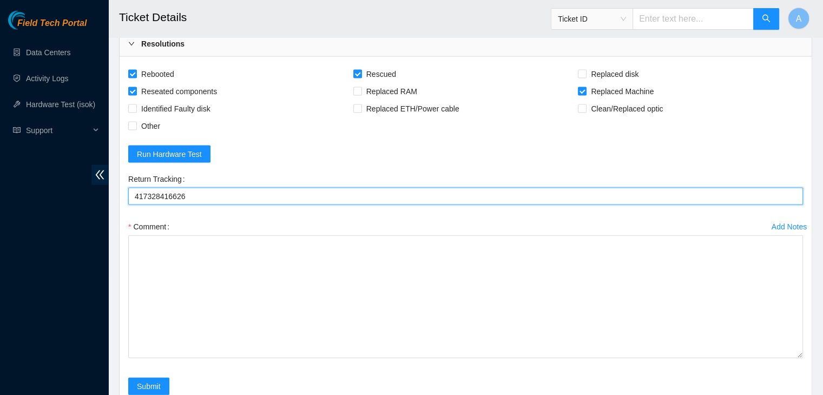
drag, startPoint x: 797, startPoint y: 346, endPoint x: 804, endPoint y: 384, distance: 38.5
click at [804, 378] on div "Add Notes Comment" at bounding box center [466, 298] width 684 height 160
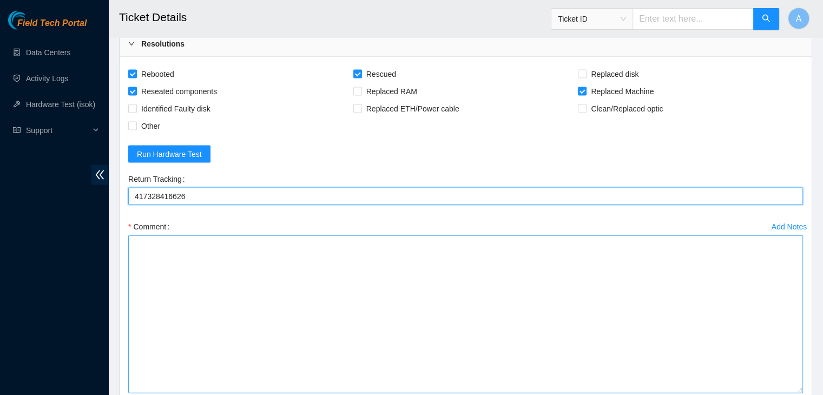
type Tracking "417328416626"
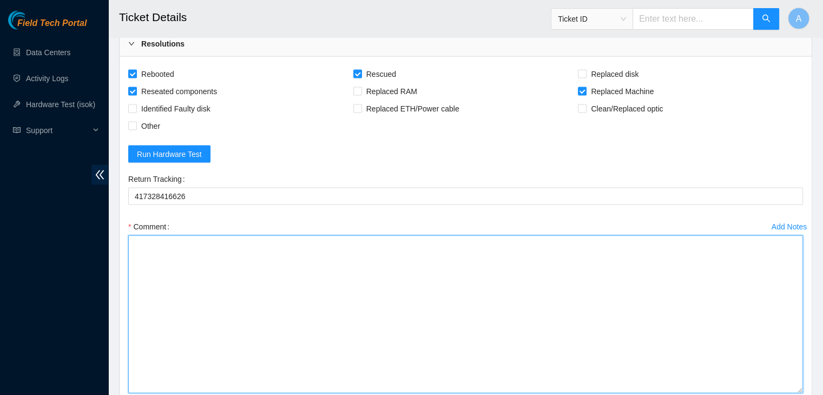
click at [672, 305] on textarea "Comment" at bounding box center [465, 314] width 675 height 158
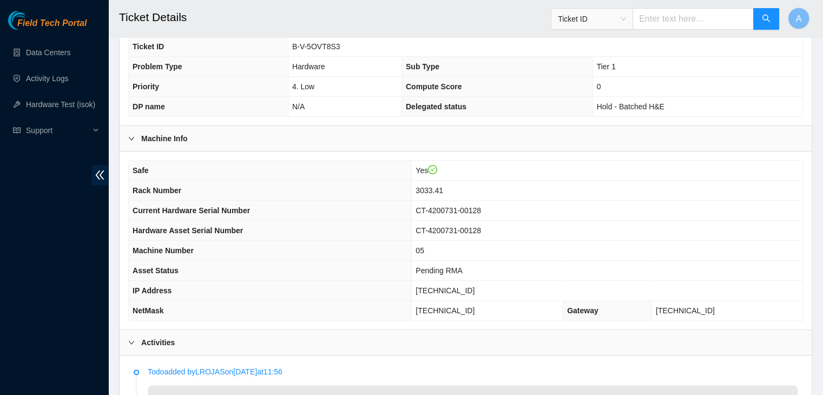
scroll to position [233, 0]
click at [472, 287] on span "[TECHNICAL_ID]" at bounding box center [445, 291] width 59 height 9
copy span "[TECHNICAL_ID]"
click at [472, 287] on span "[TECHNICAL_ID]" at bounding box center [445, 291] width 59 height 9
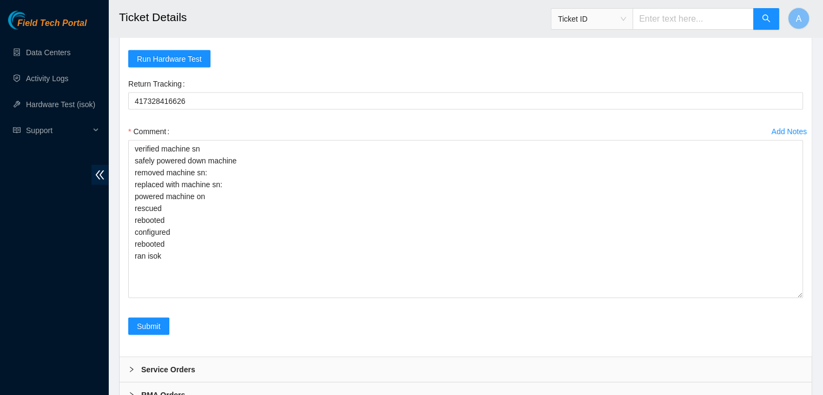
scroll to position [2496, 0]
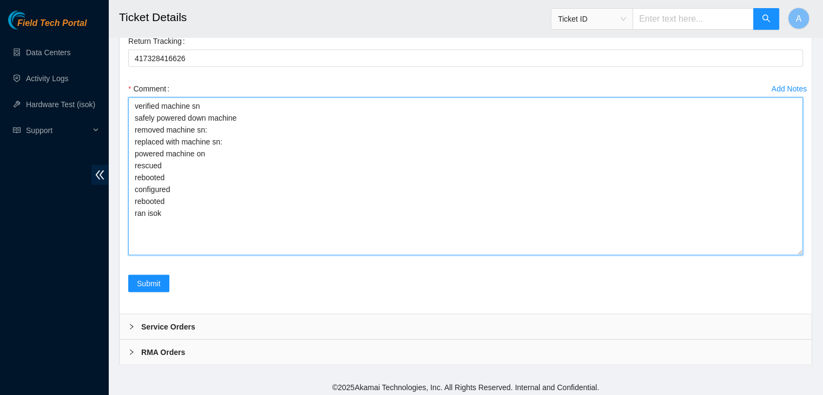
click at [354, 232] on textarea "verified machine sn safely powered down machine removed machine sn: replaced wi…" at bounding box center [465, 176] width 675 height 158
paste textarea "329096 [DATE] 05:57:54 [TECHNICAL_ID] COMPLETE Result Detail Message Ticket ID …"
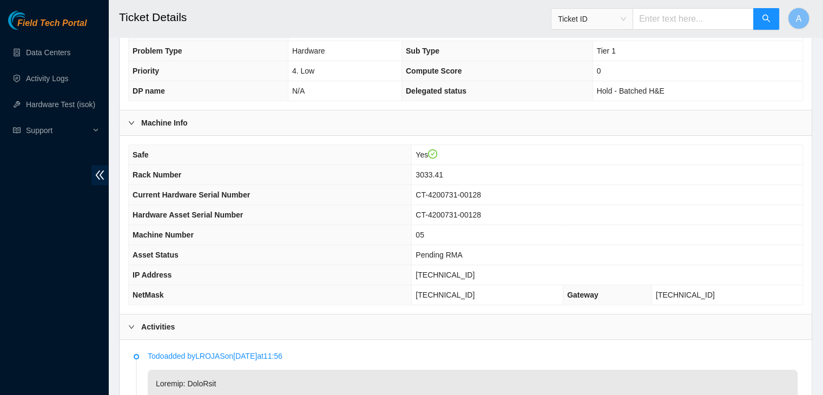
scroll to position [247, 0]
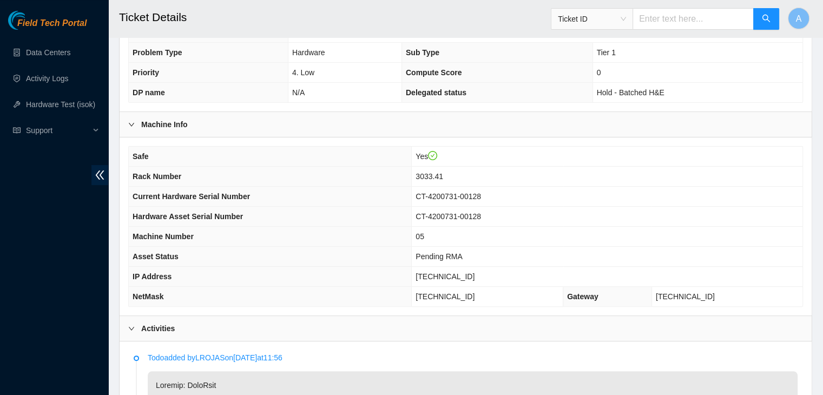
click at [480, 192] on span "CT-4200731-00128" at bounding box center [448, 196] width 65 height 9
copy span "CT-4200731-00128"
click at [480, 192] on span "CT-4200731-00128" at bounding box center [448, 196] width 65 height 9
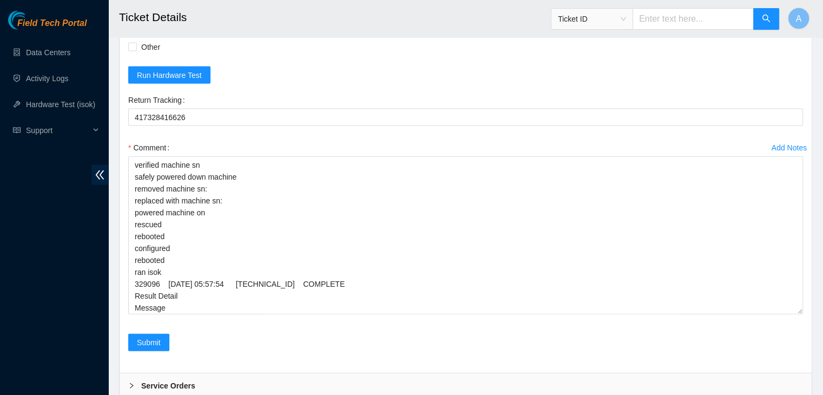
scroll to position [2438, 0]
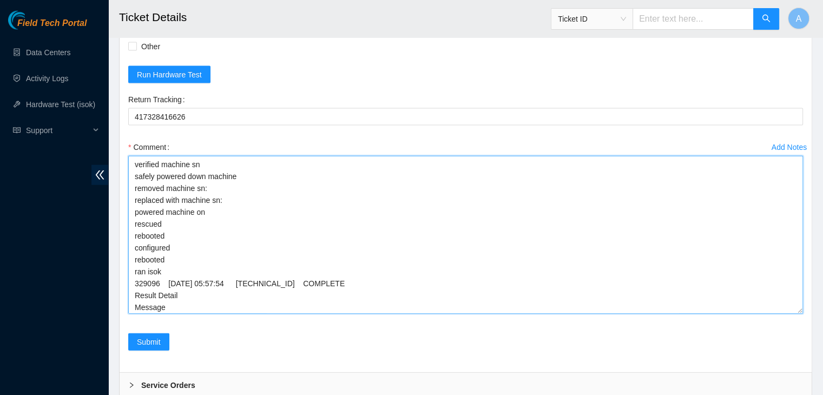
click at [457, 171] on textarea "verified machine sn safely powered down machine removed machine sn: replaced wi…" at bounding box center [465, 235] width 675 height 158
paste textarea "CT-4200731-00128"
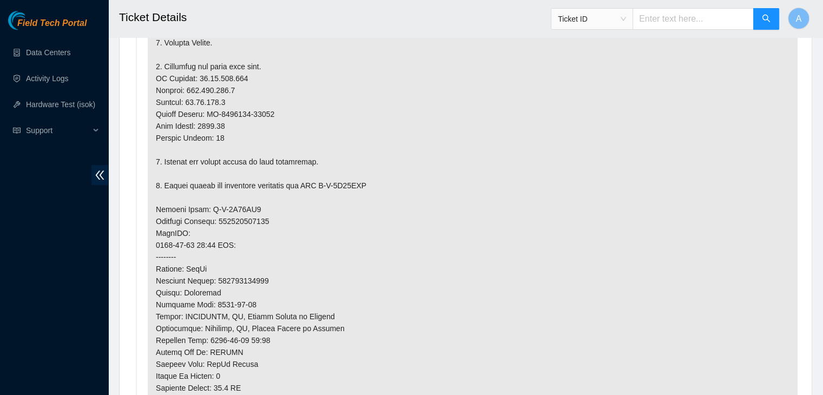
scroll to position [713, 0]
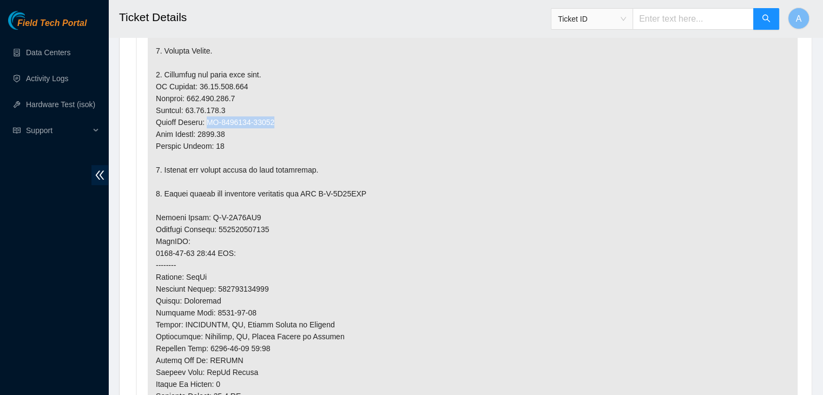
drag, startPoint x: 272, startPoint y: 106, endPoint x: 207, endPoint y: 103, distance: 65.0
click at [207, 103] on p at bounding box center [473, 217] width 650 height 623
copy p "CT-4180105-00024"
click at [207, 103] on p at bounding box center [473, 217] width 650 height 623
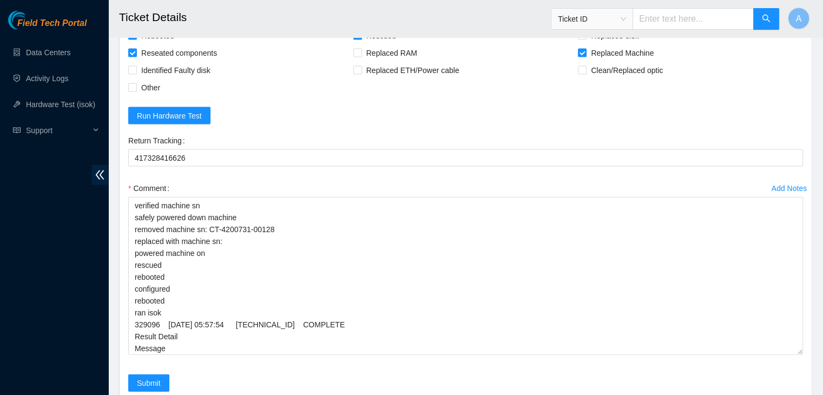
scroll to position [2496, 0]
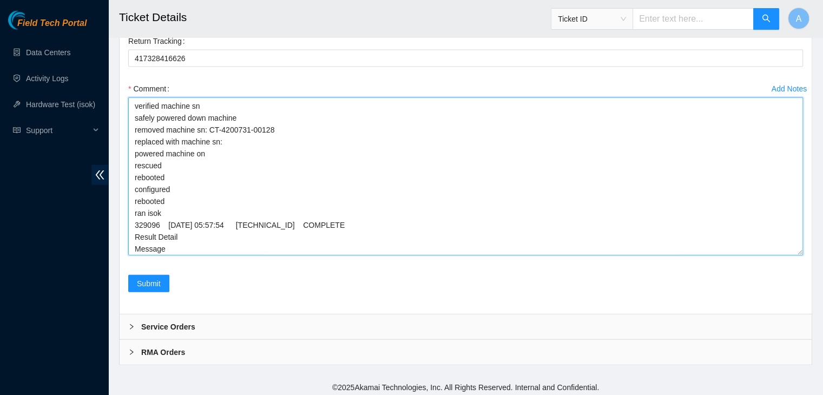
click at [237, 148] on textarea "verified machine sn safely powered down machine removed machine sn: CT-4200731-…" at bounding box center [465, 176] width 675 height 158
paste textarea "CT-4180105-00024"
type textarea "verified machine sn safely powered down machine removed machine sn: CT-4200731-…"
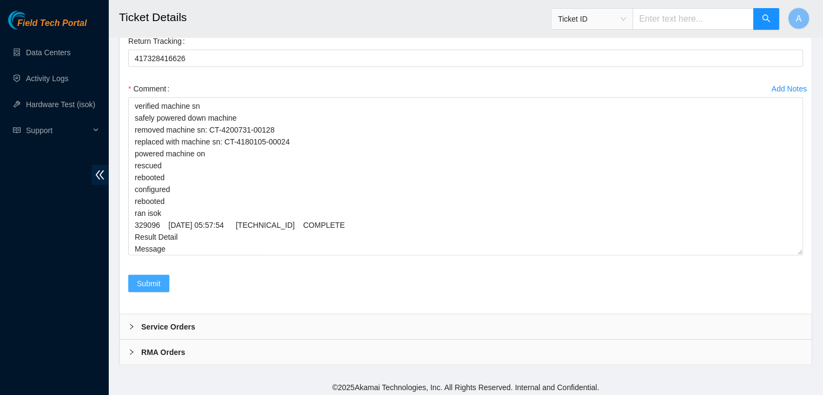
click at [148, 278] on span "Submit" at bounding box center [149, 284] width 24 height 12
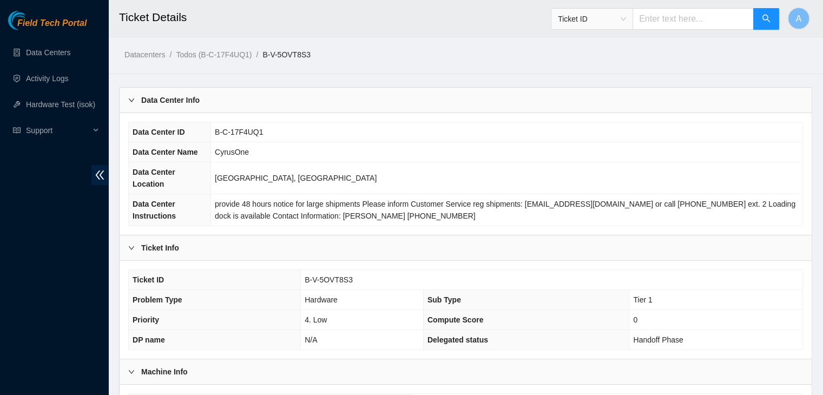
scroll to position [288, 0]
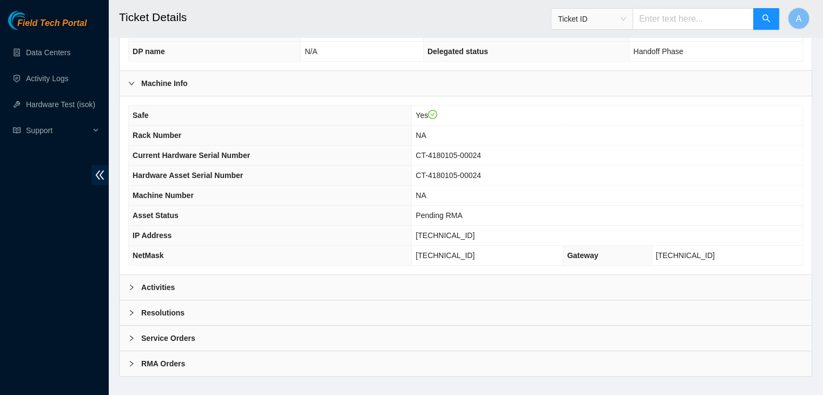
click at [329, 278] on div "Activities" at bounding box center [466, 287] width 692 height 25
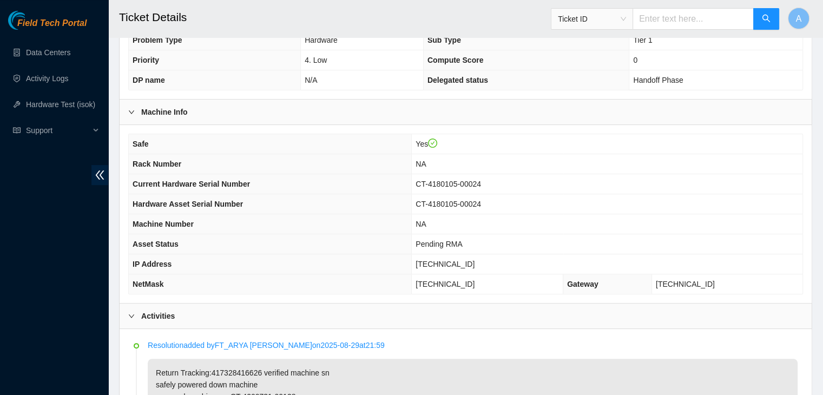
scroll to position [259, 0]
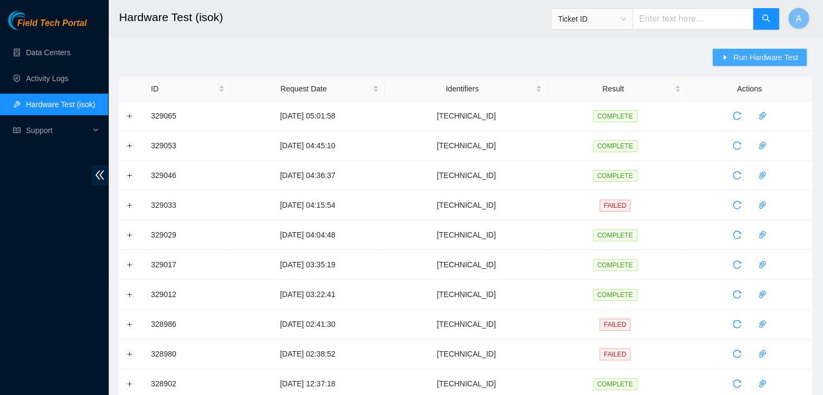
click at [757, 59] on span "Run Hardware Test" at bounding box center [765, 57] width 65 height 12
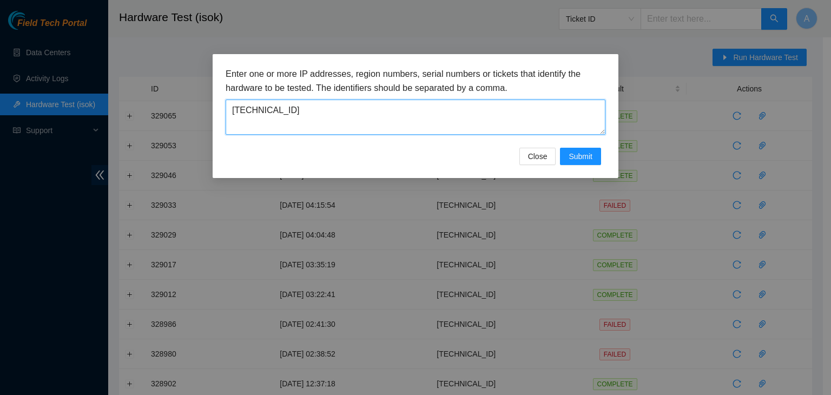
click at [533, 120] on textarea "[TECHNICAL_ID]" at bounding box center [416, 117] width 380 height 35
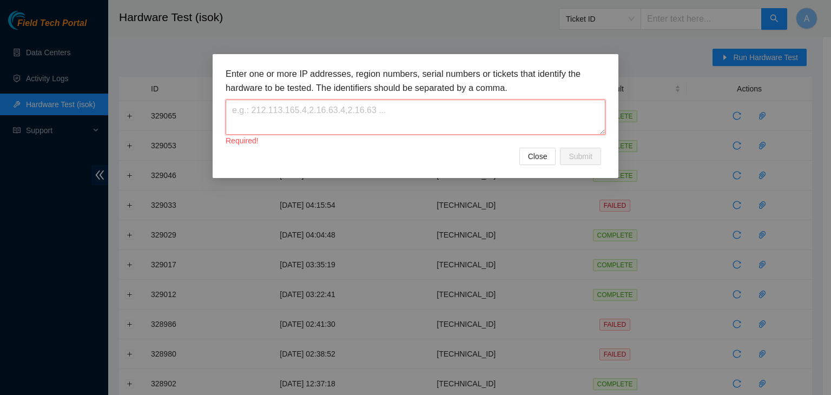
paste textarea "[TECHNICAL_ID]"
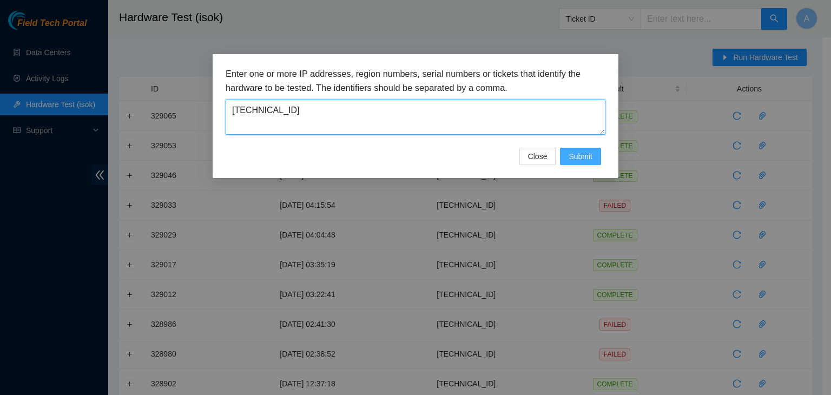
type textarea "[TECHNICAL_ID]"
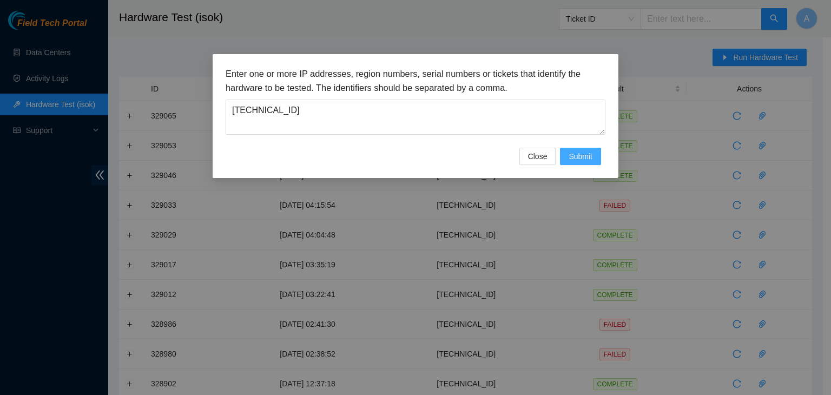
click at [578, 163] on button "Submit" at bounding box center [580, 156] width 41 height 17
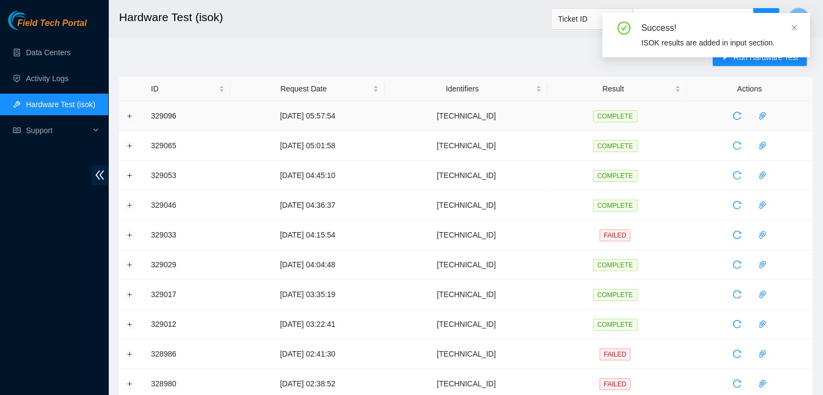
click at [136, 115] on td at bounding box center [132, 116] width 26 height 30
click at [132, 115] on button "Expand row" at bounding box center [130, 115] width 9 height 9
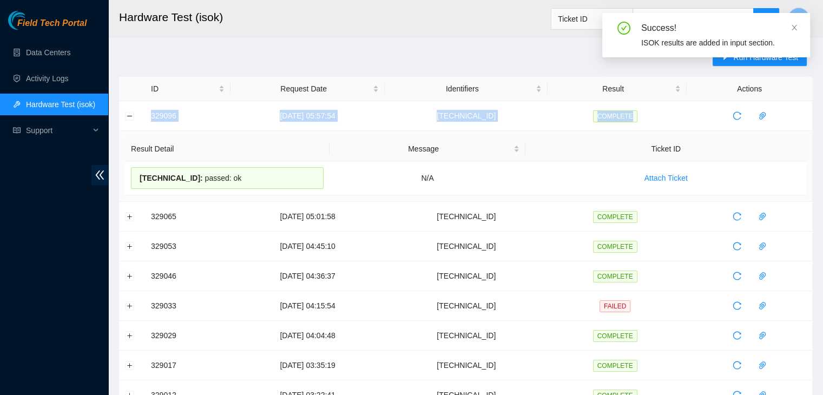
drag, startPoint x: 148, startPoint y: 116, endPoint x: 516, endPoint y: 195, distance: 376.4
copy tr "329096 [DATE] 05:57:54 [TECHNICAL_ID] COMPLETE"
click at [516, 195] on td "Result Detail Message Ticket ID [TECHNICAL_ID] : passed: ok N/A Attach Ticket" at bounding box center [465, 166] width 693 height 71
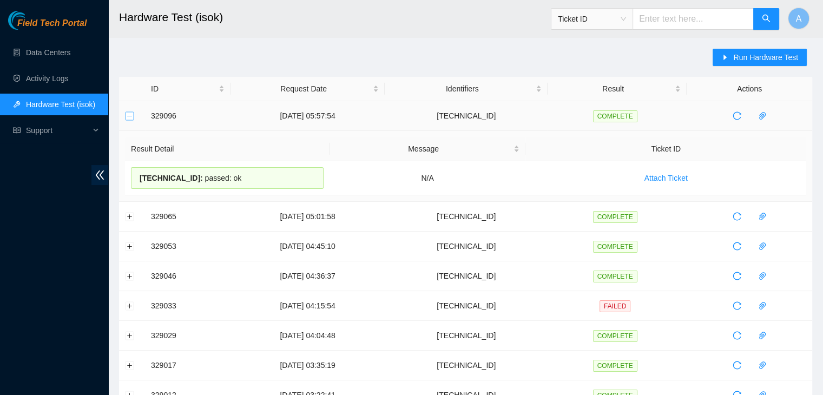
click at [128, 113] on button "Collapse row" at bounding box center [130, 115] width 9 height 9
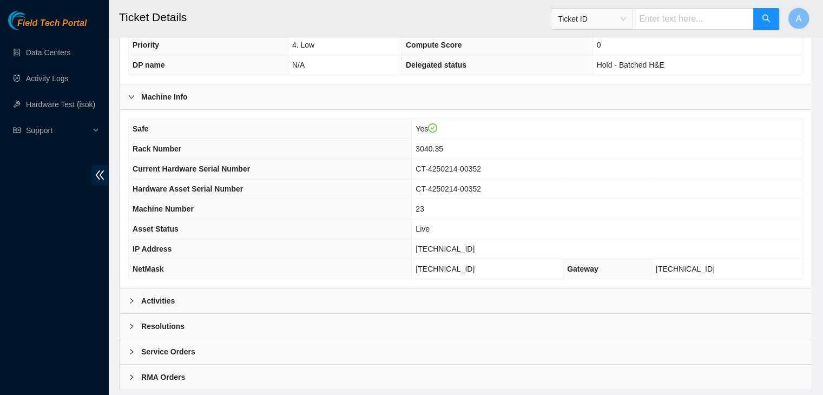
scroll to position [288, 0]
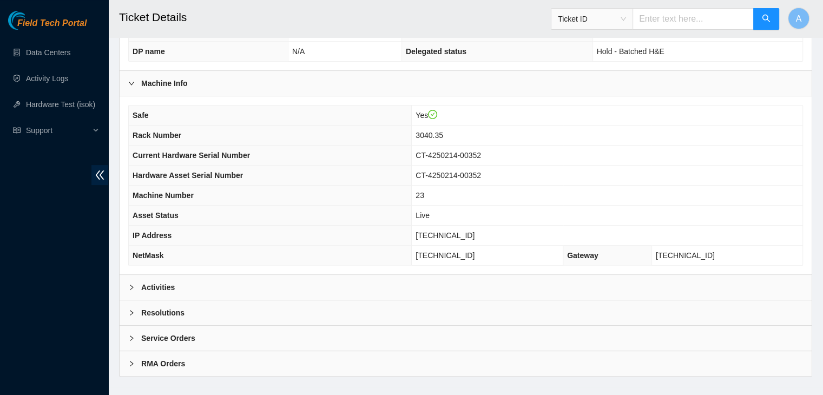
click at [410, 275] on div "Activities" at bounding box center [466, 287] width 692 height 25
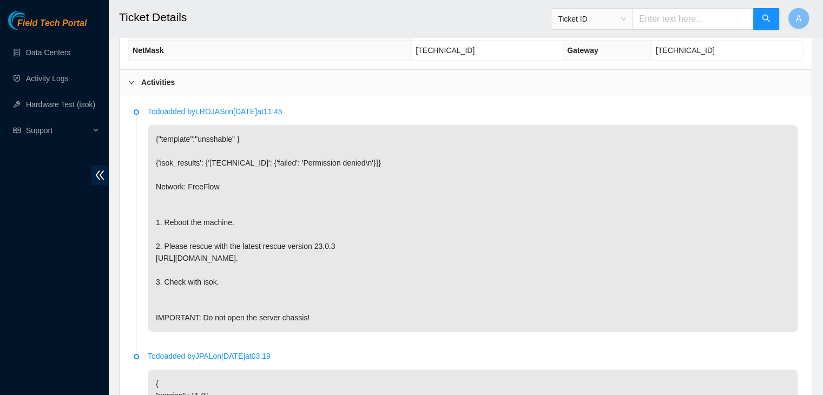
scroll to position [496, 0]
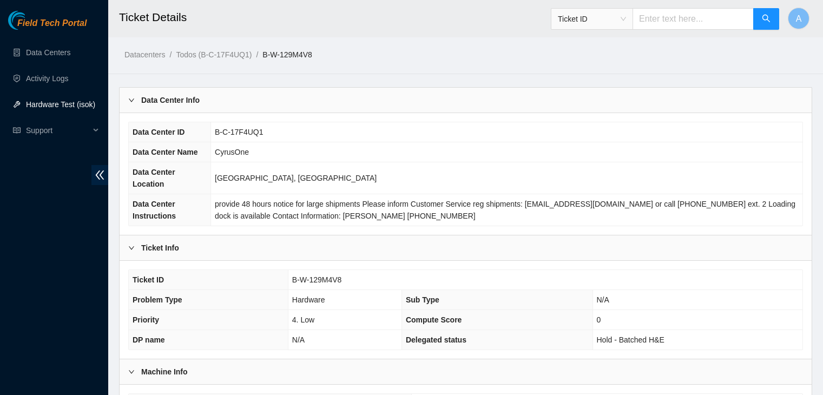
scroll to position [266, 0]
